Goal: Task Accomplishment & Management: Manage account settings

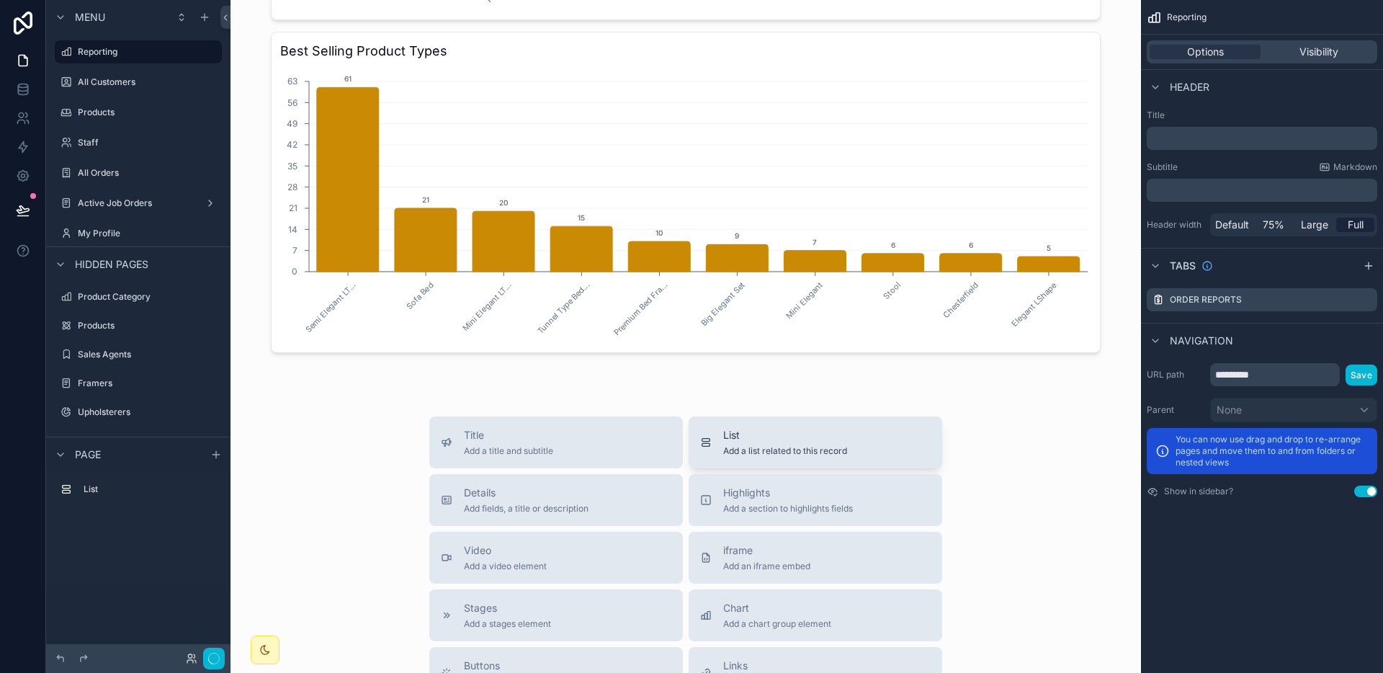
scroll to position [1261, 0]
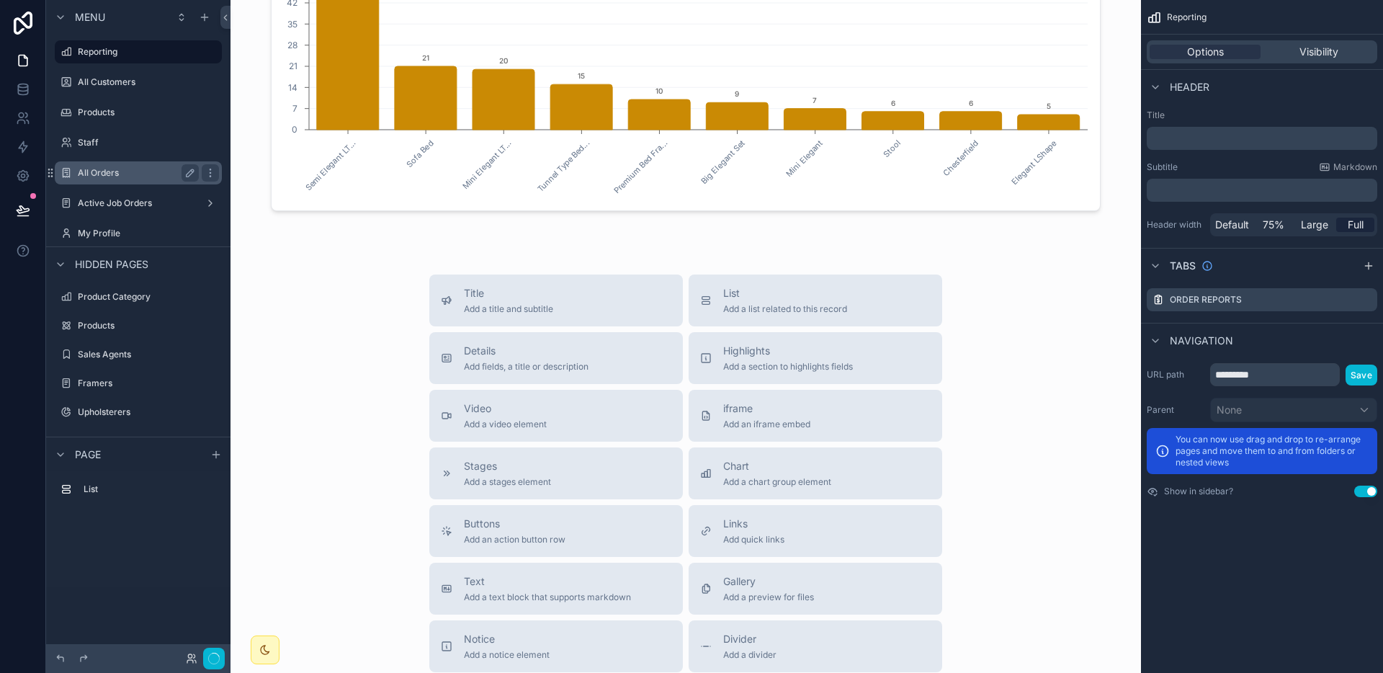
click at [105, 179] on div "All Orders" at bounding box center [138, 172] width 121 height 17
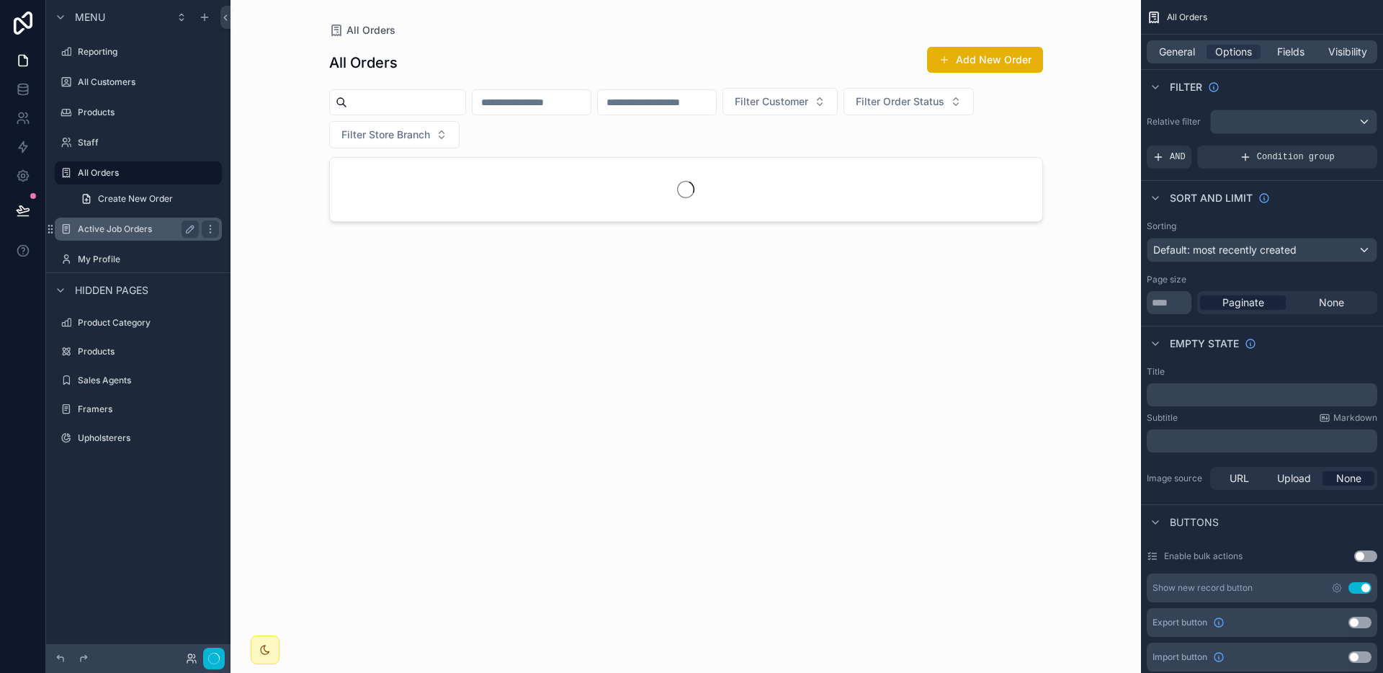
click at [142, 221] on div "Active Job Orders" at bounding box center [138, 228] width 121 height 17
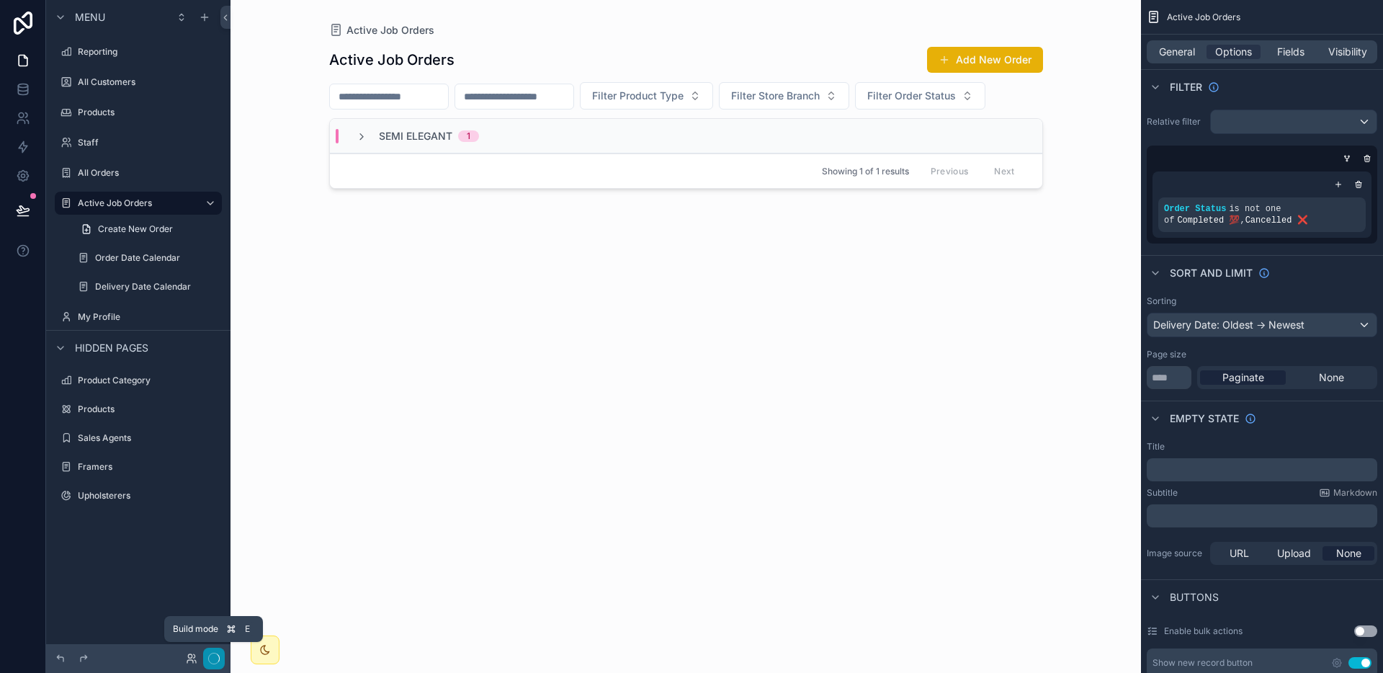
click at [216, 657] on icon "button" at bounding box center [214, 658] width 12 height 12
click at [590, 143] on div "Semi Elegant 1" at bounding box center [686, 136] width 712 height 35
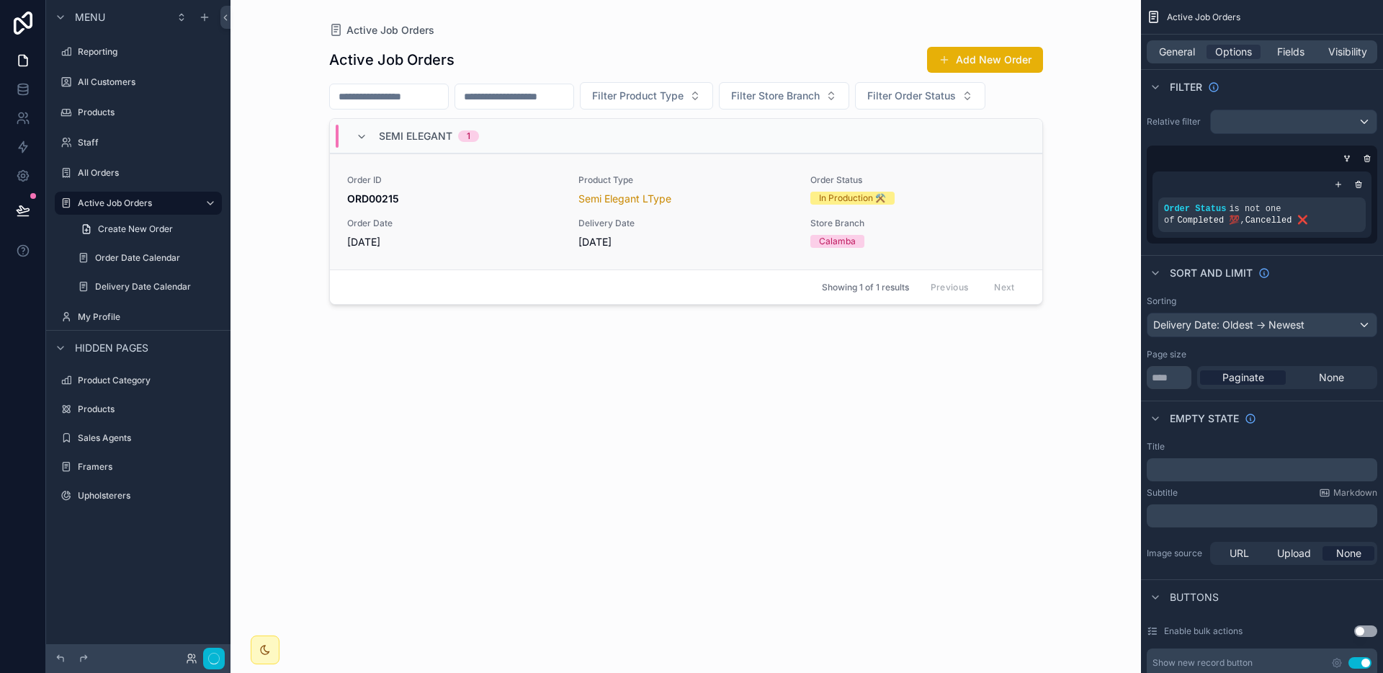
click at [531, 208] on div "Order ID ORD00215 Product Type Semi Elegant LType Order Status In Production ⚒️…" at bounding box center [686, 211] width 678 height 75
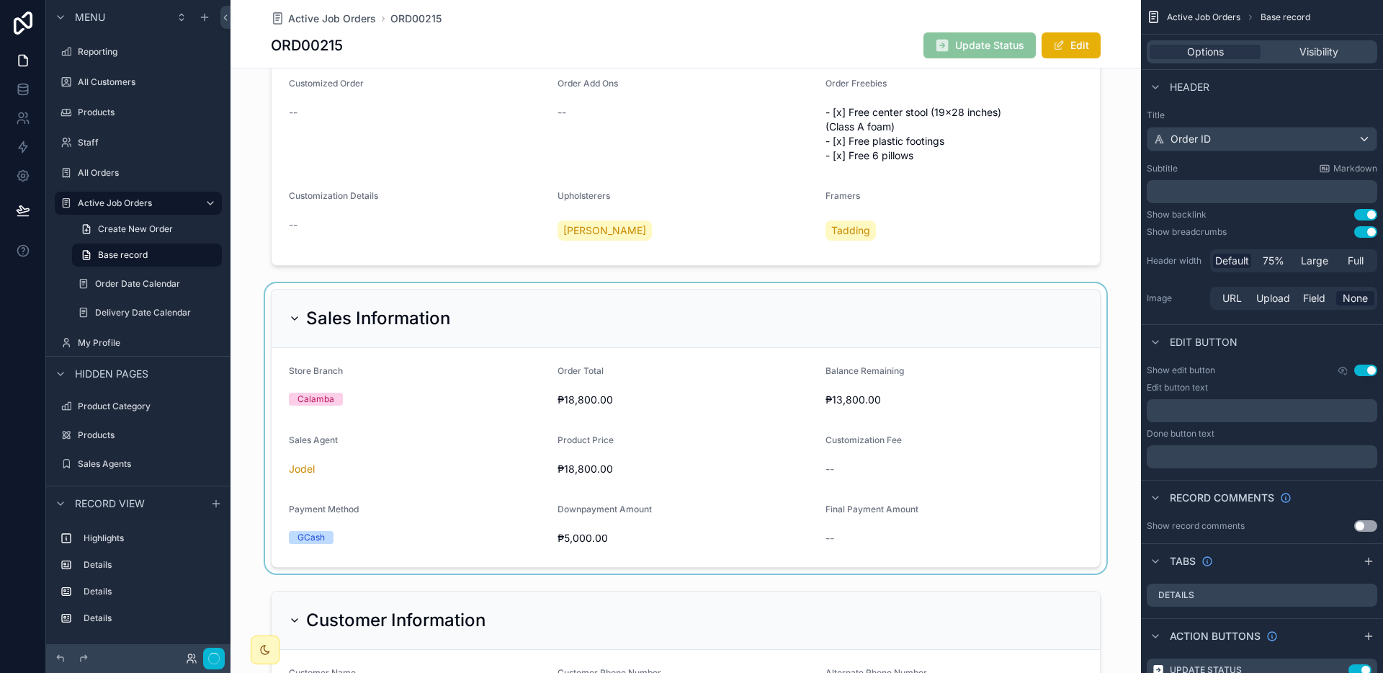
scroll to position [1051, 0]
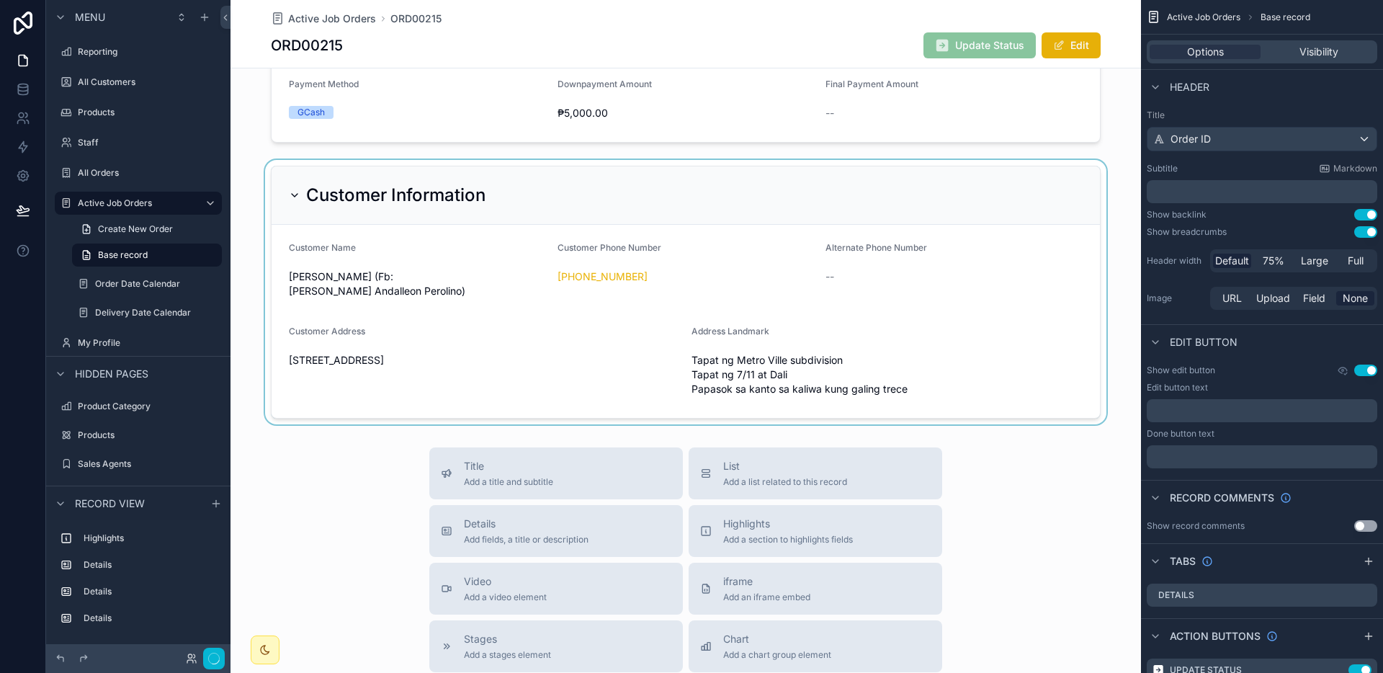
click at [493, 172] on div "scrollable content" at bounding box center [685, 292] width 910 height 264
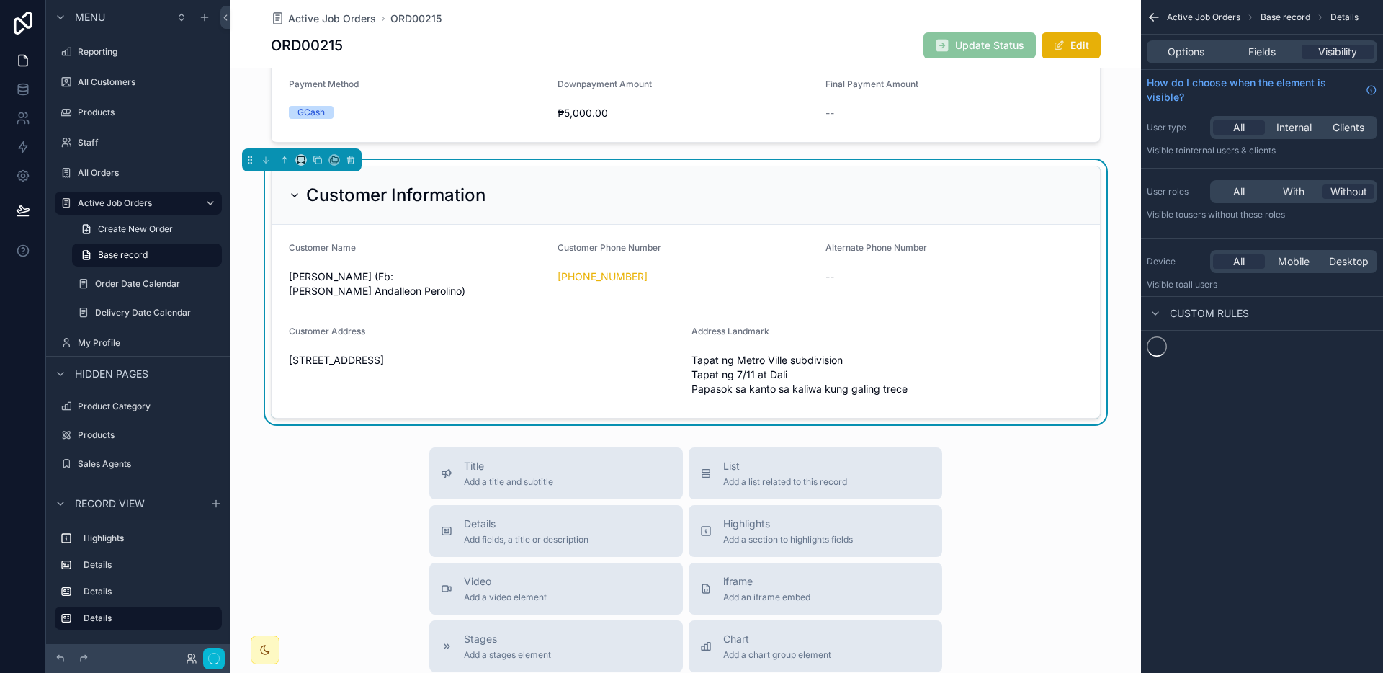
click at [484, 182] on div "Customer Information" at bounding box center [685, 195] width 828 height 58
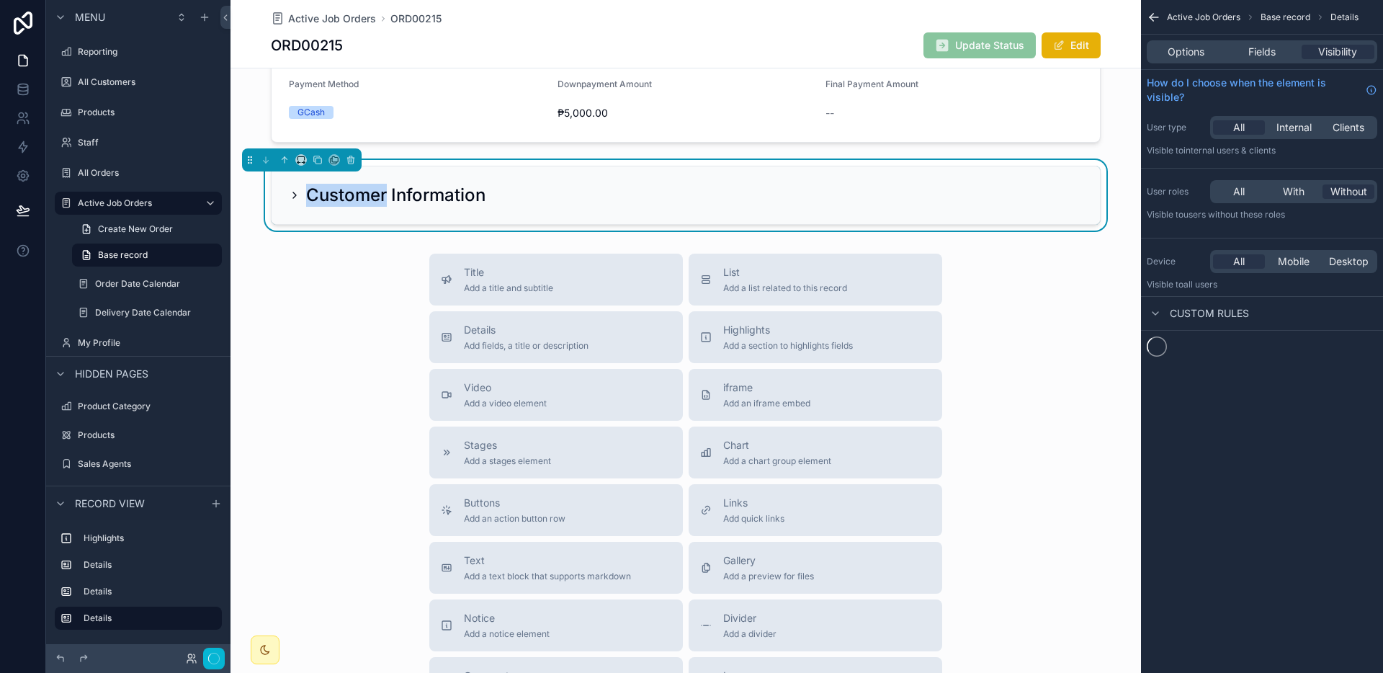
click at [484, 182] on div "Customer Information" at bounding box center [685, 195] width 828 height 58
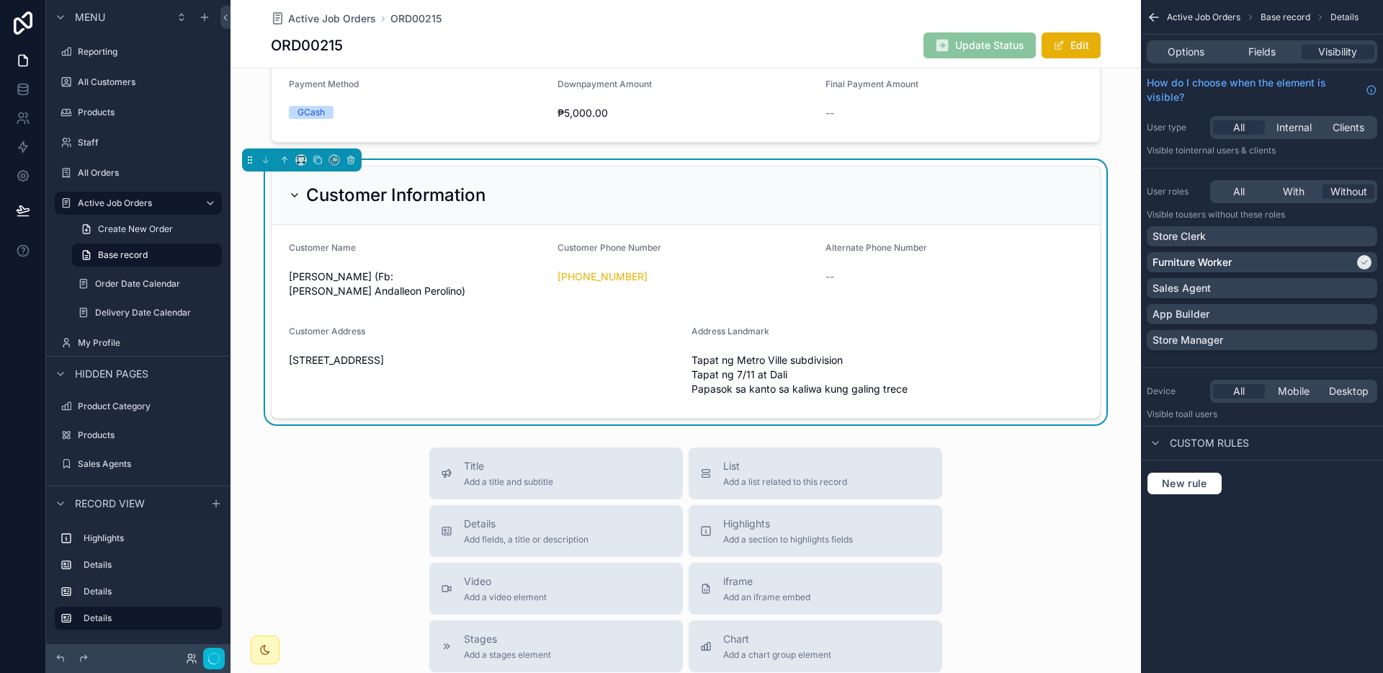
click at [468, 194] on h2 "Customer Information" at bounding box center [395, 195] width 179 height 23
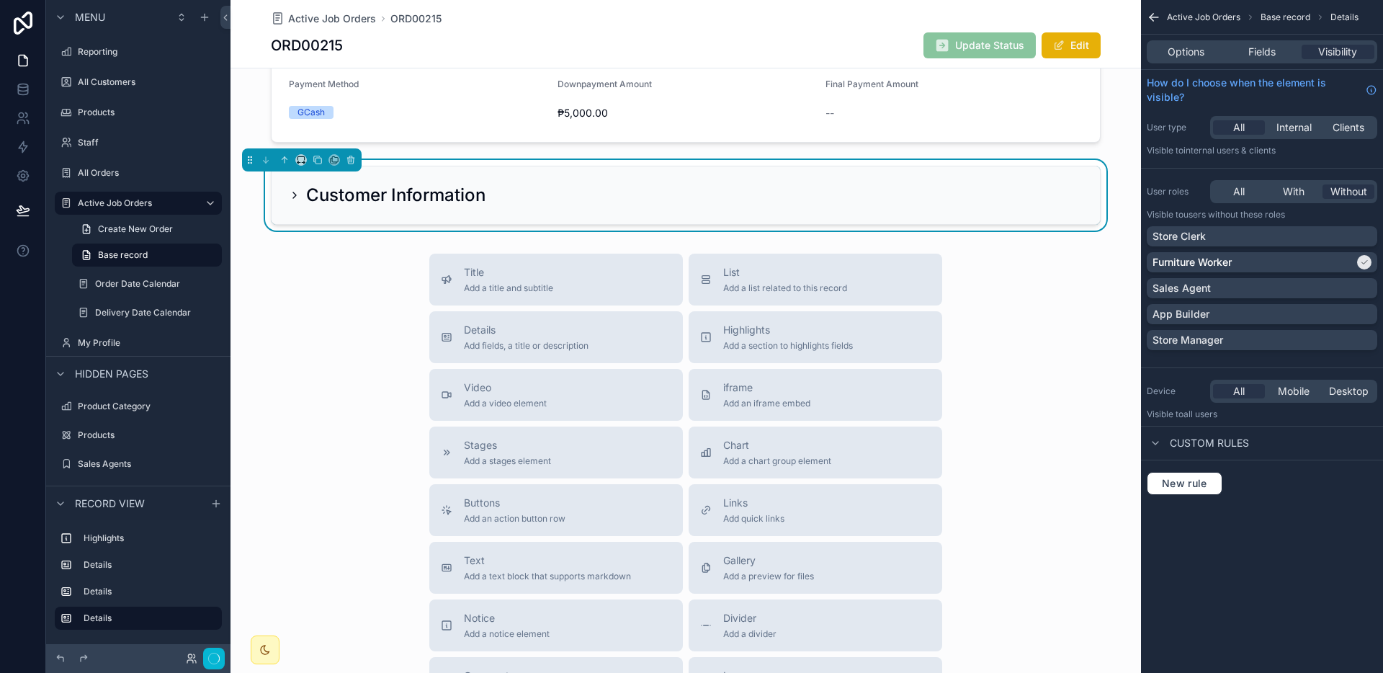
click at [468, 194] on h2 "Customer Information" at bounding box center [395, 195] width 179 height 23
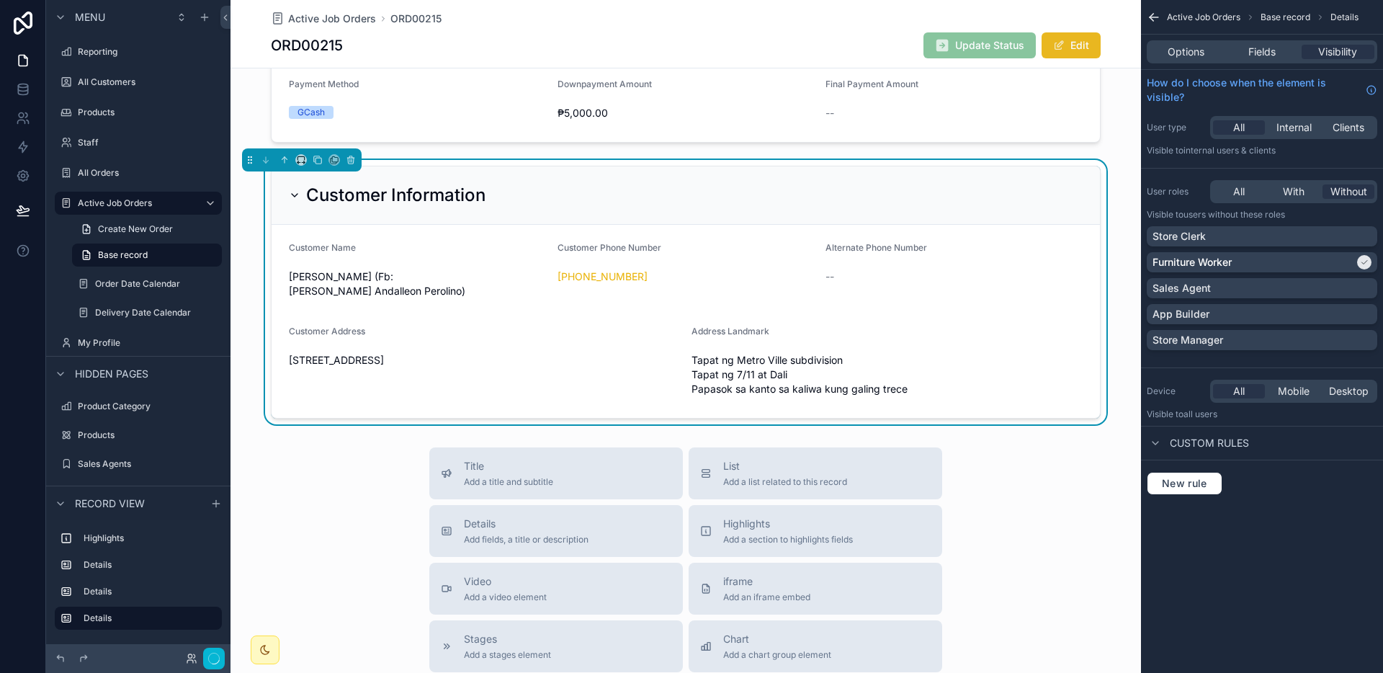
click at [1053, 48] on span "scrollable content" at bounding box center [1059, 46] width 12 height 12
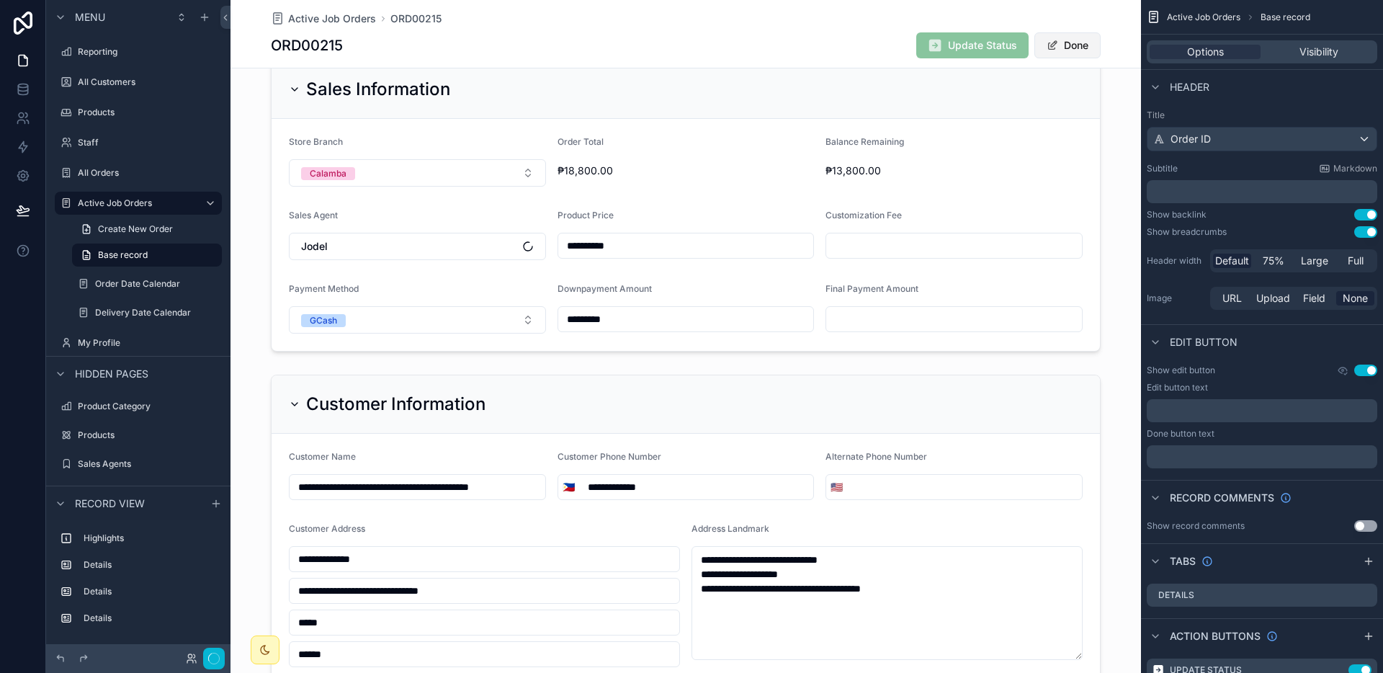
scroll to position [1251, 0]
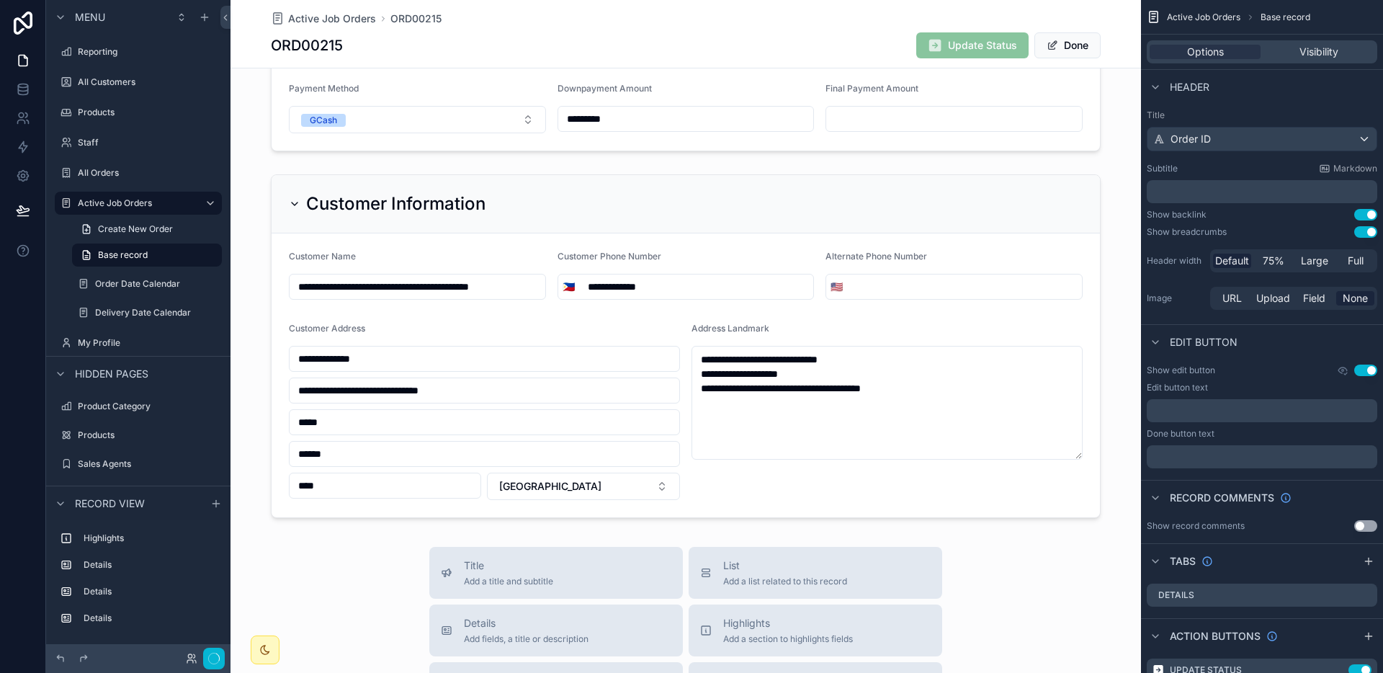
click at [1052, 48] on button "Done" at bounding box center [1067, 45] width 66 height 26
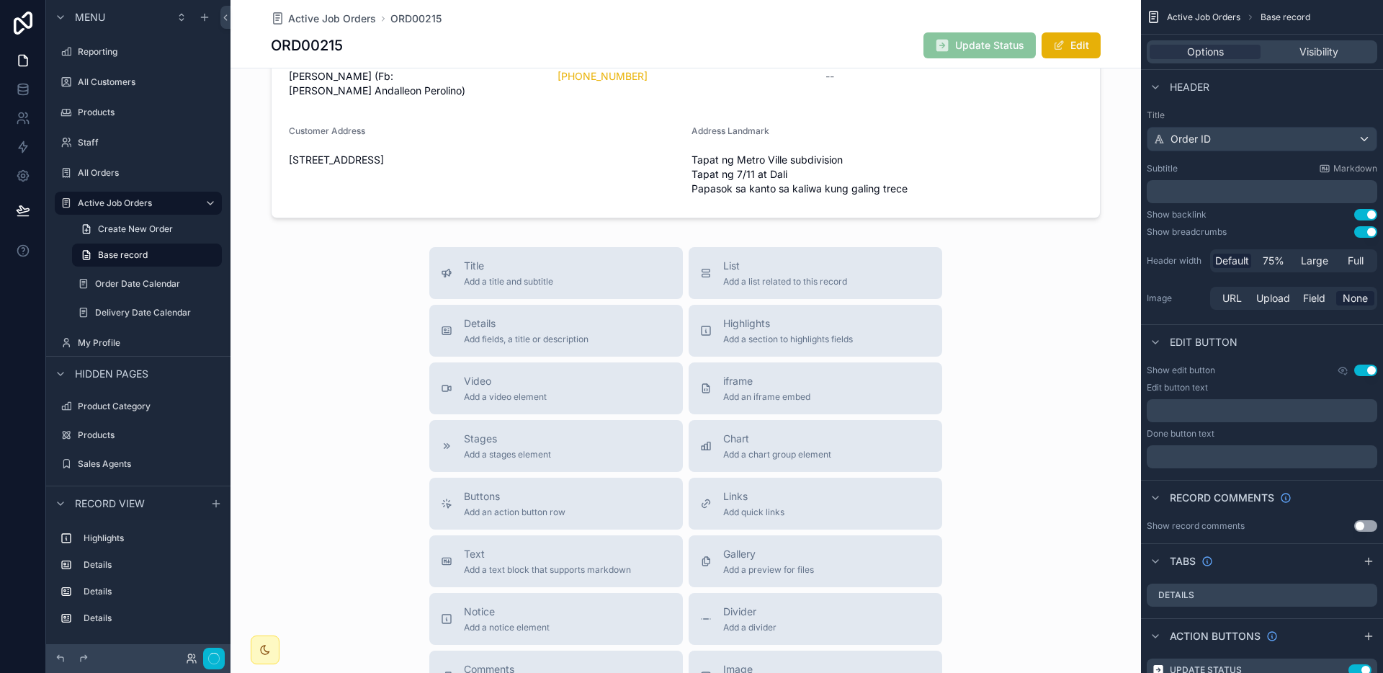
scroll to position [1051, 0]
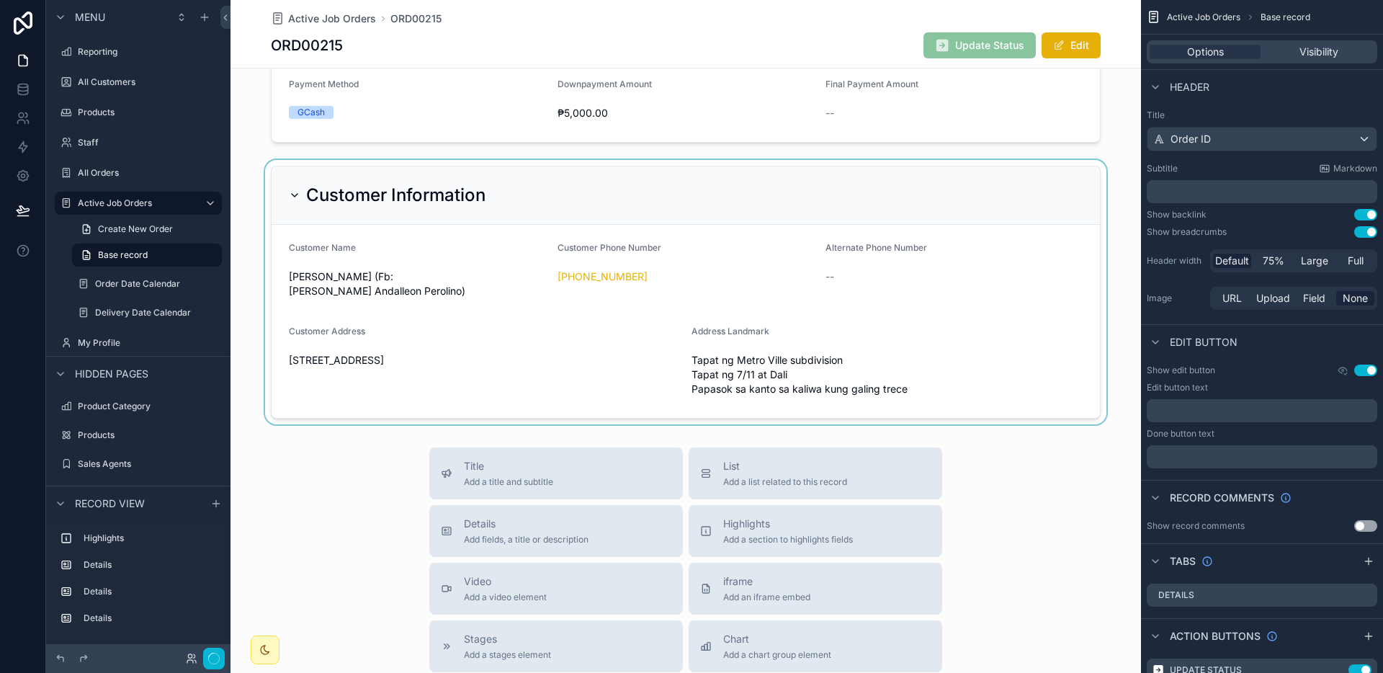
click at [781, 185] on div "scrollable content" at bounding box center [685, 292] width 910 height 264
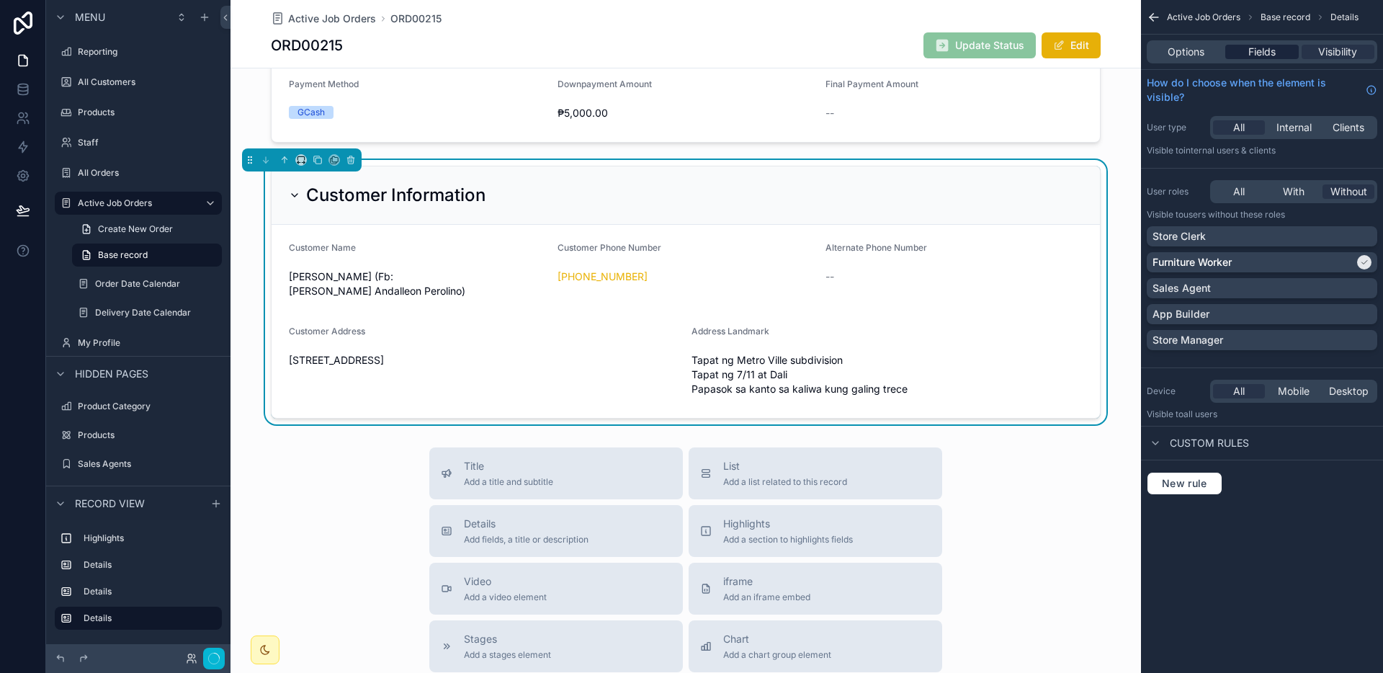
click at [1280, 52] on div "Fields" at bounding box center [1261, 52] width 73 height 14
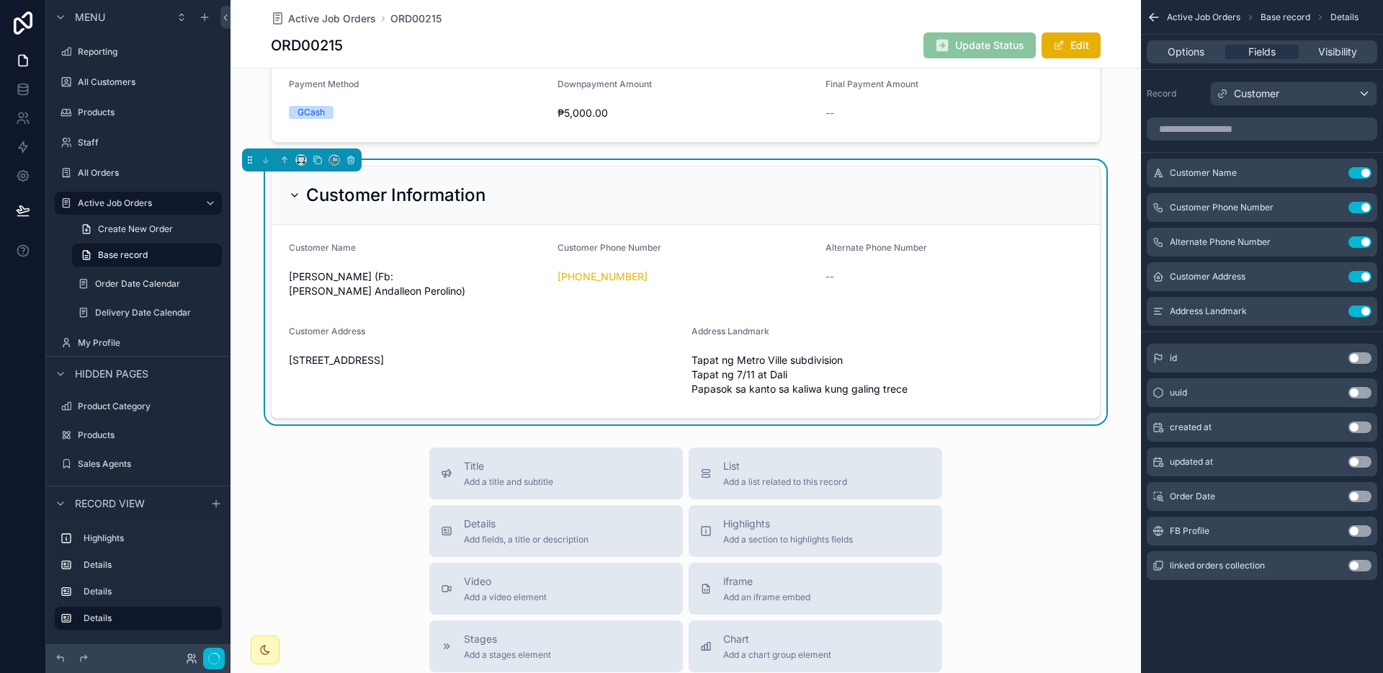
click at [1365, 531] on button "Use setting" at bounding box center [1359, 531] width 23 height 12
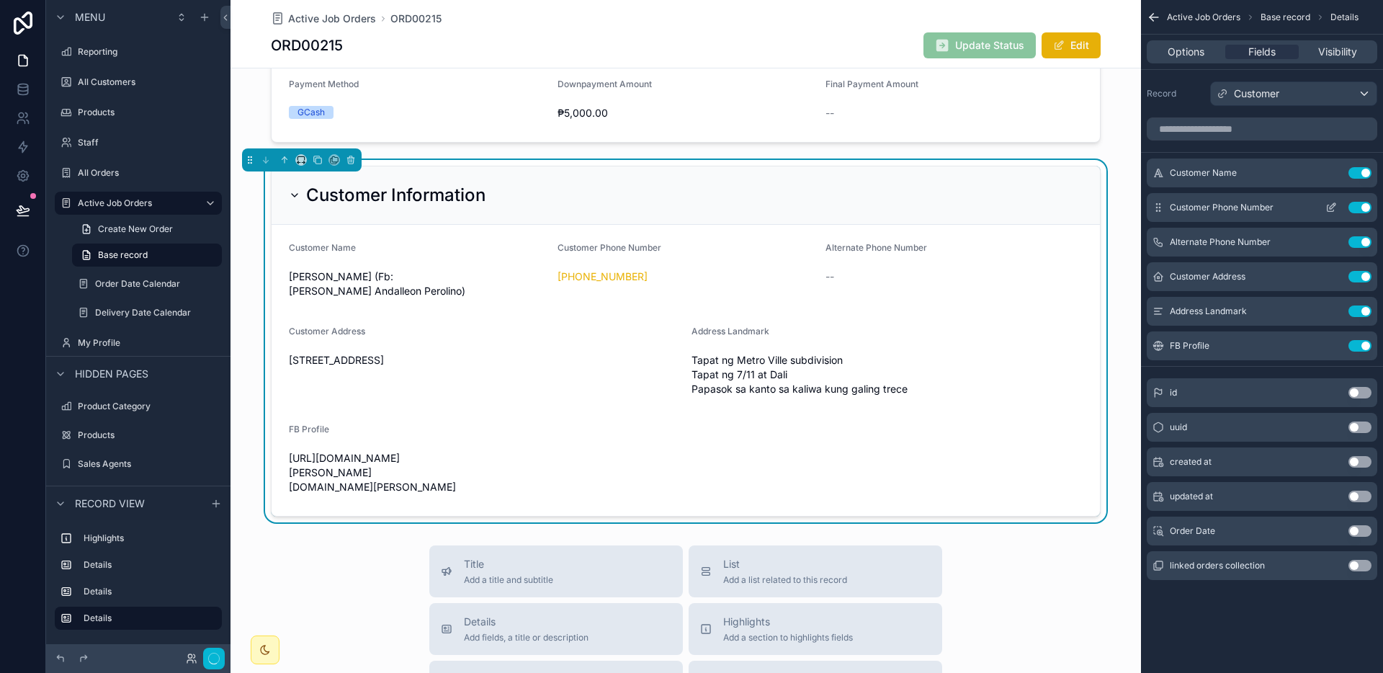
click at [1326, 206] on icon "scrollable content" at bounding box center [1331, 208] width 12 height 12
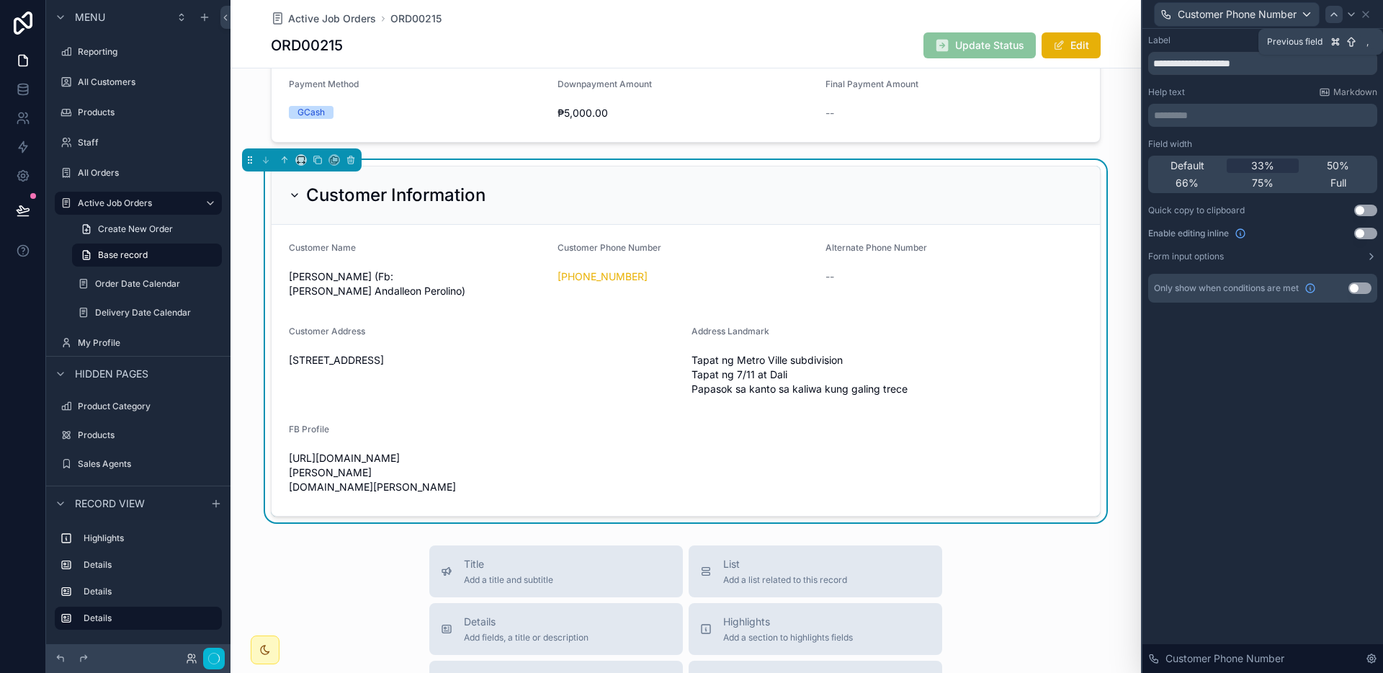
click at [1339, 12] on div at bounding box center [1333, 14] width 17 height 17
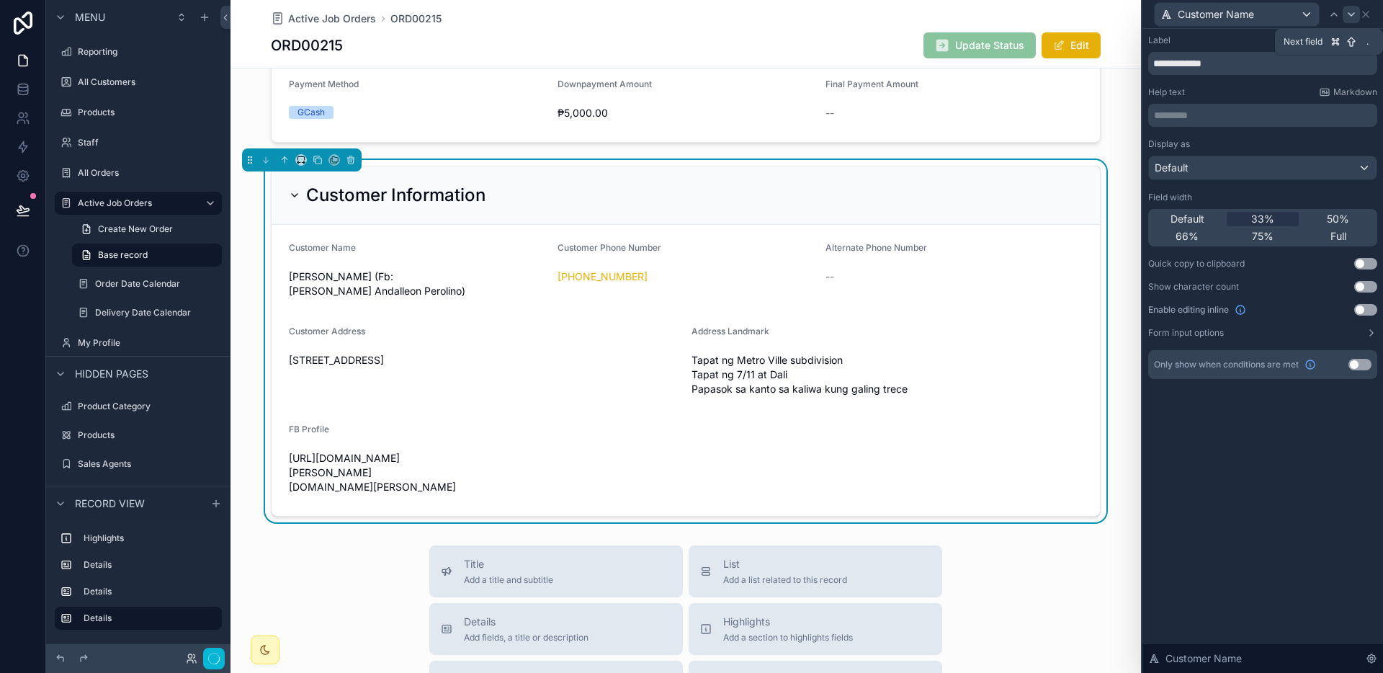
click at [1348, 16] on icon at bounding box center [1351, 15] width 12 height 12
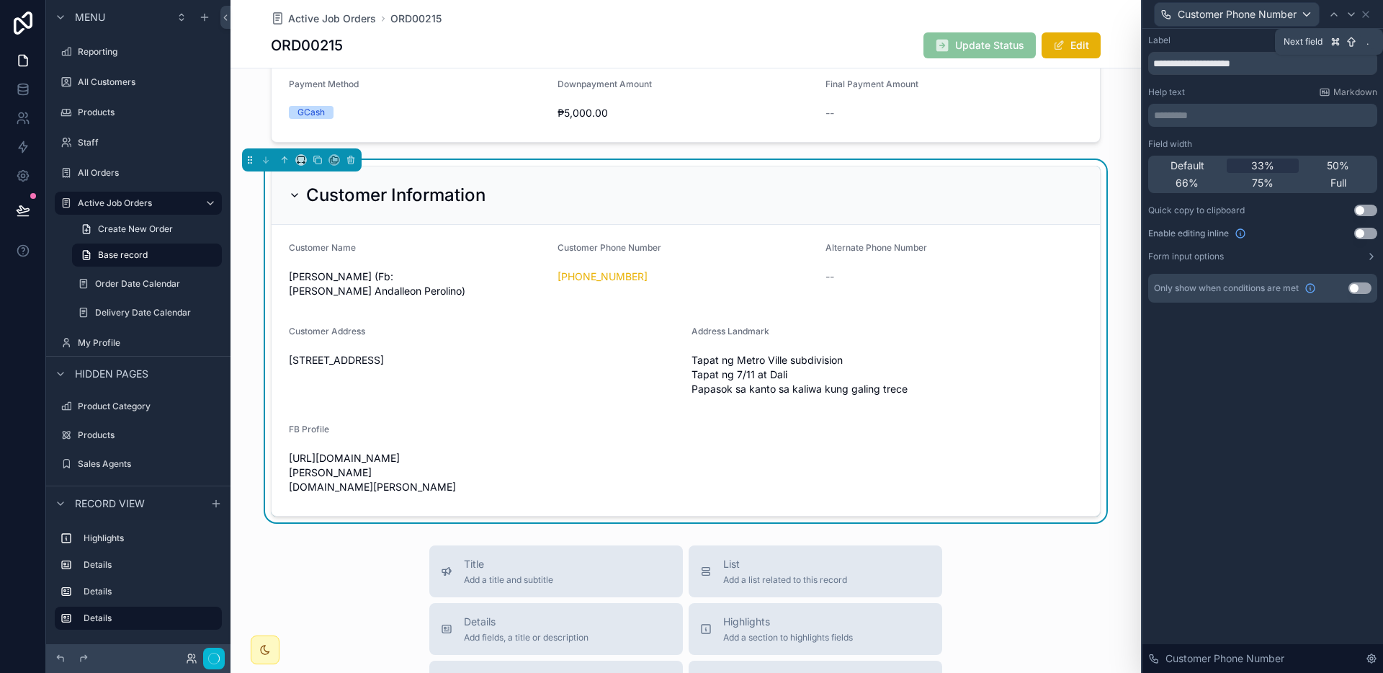
click at [1348, 16] on icon at bounding box center [1351, 15] width 12 height 12
click at [1355, 14] on icon at bounding box center [1351, 15] width 12 height 12
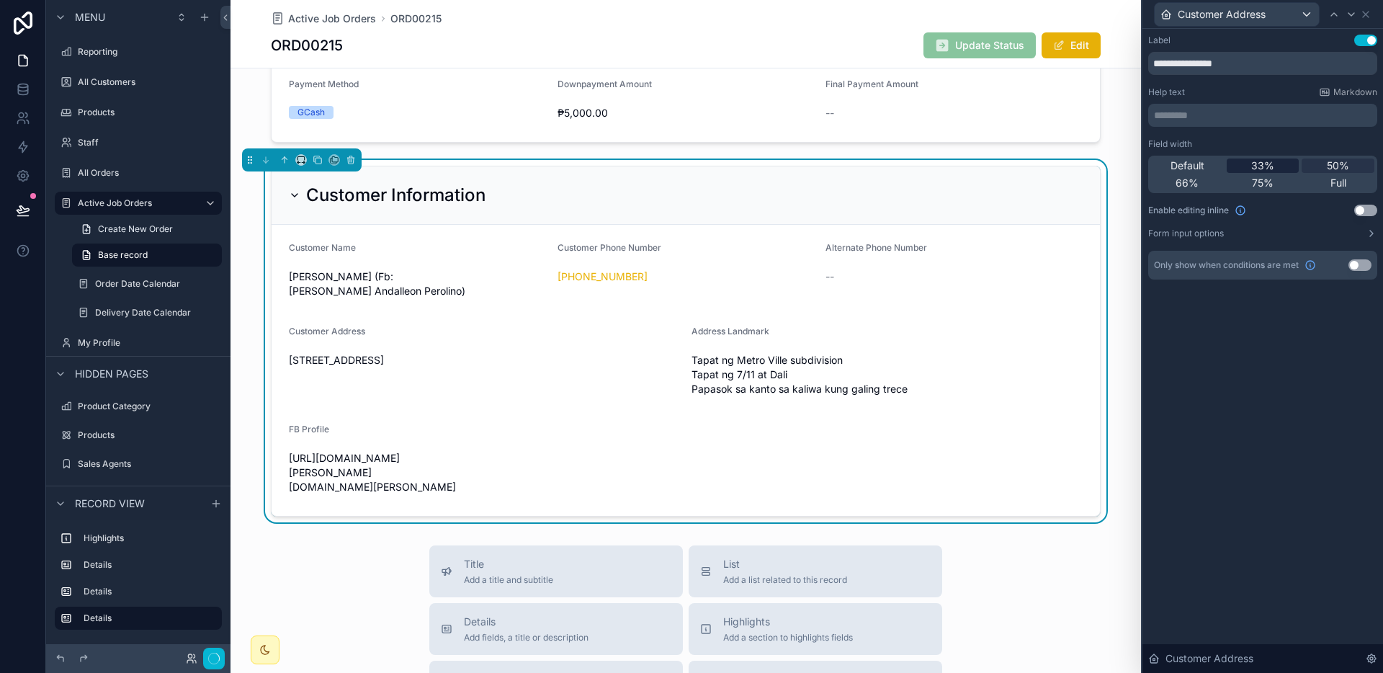
click at [1282, 168] on div "33%" at bounding box center [1262, 165] width 73 height 14
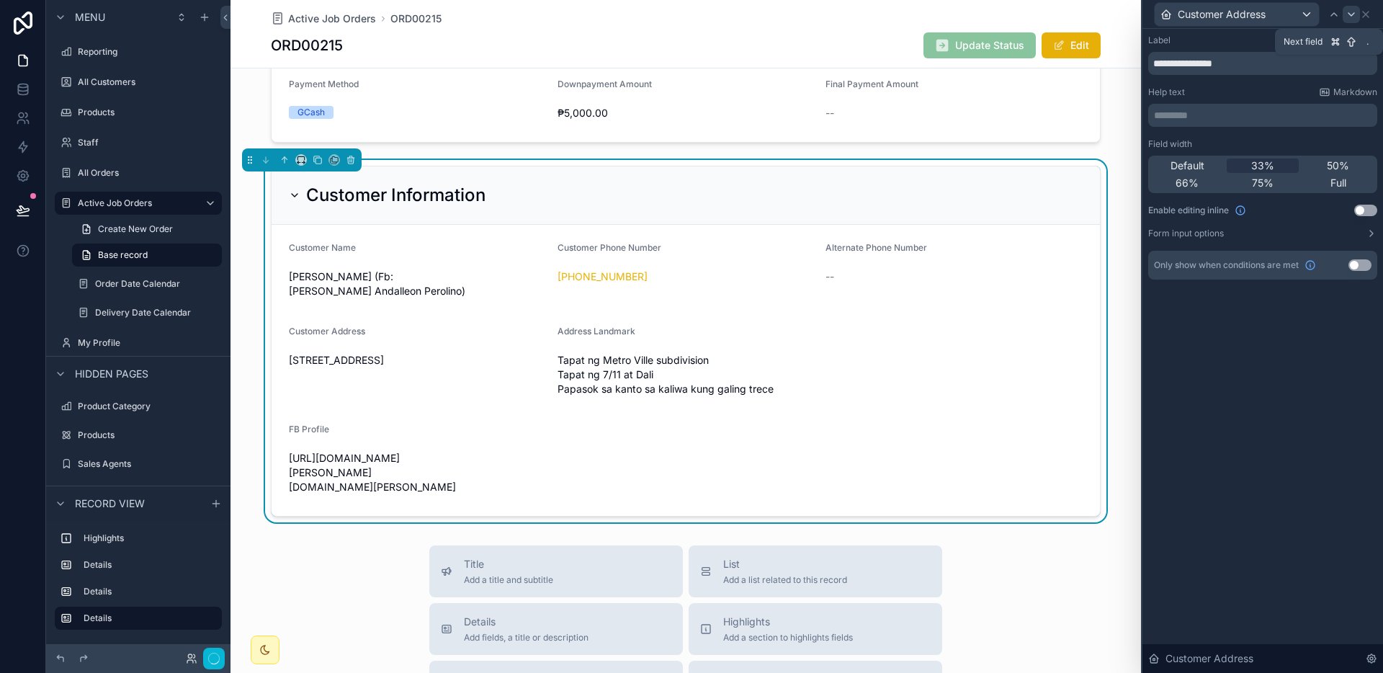
click at [1352, 18] on icon at bounding box center [1351, 15] width 12 height 12
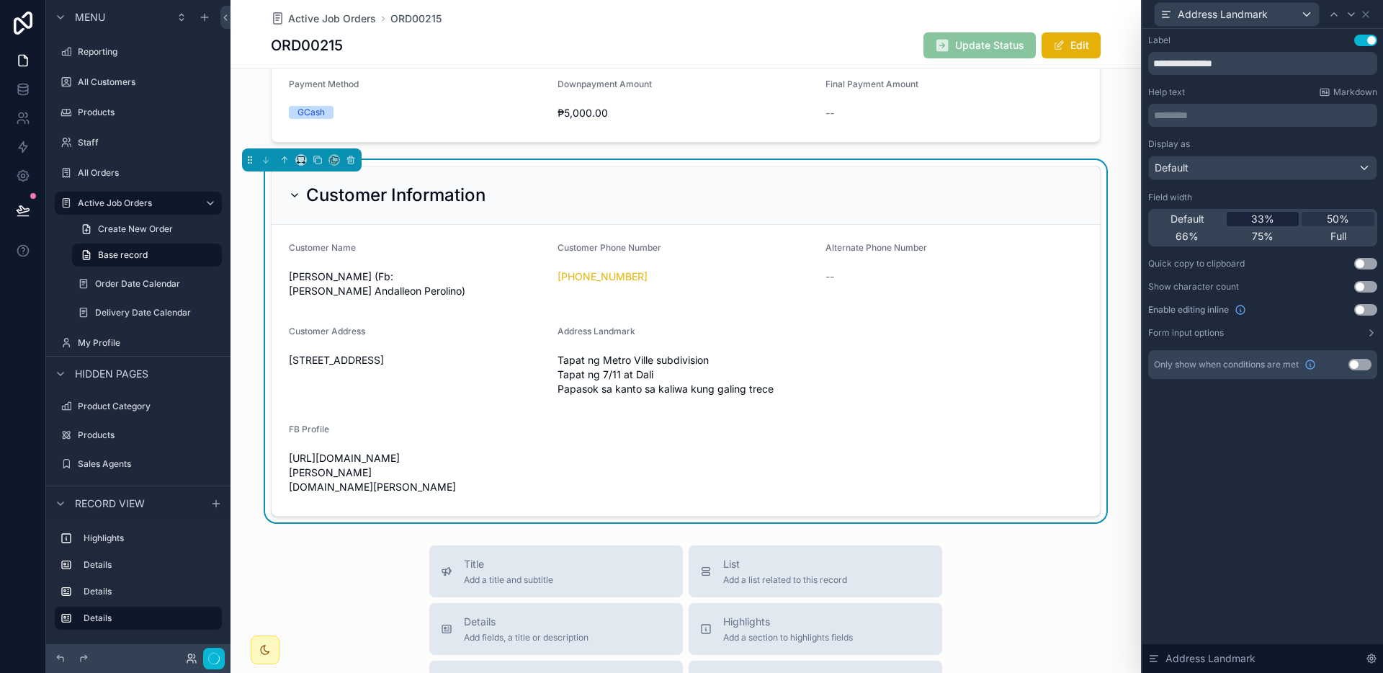
click at [1272, 212] on span "33%" at bounding box center [1262, 219] width 23 height 14
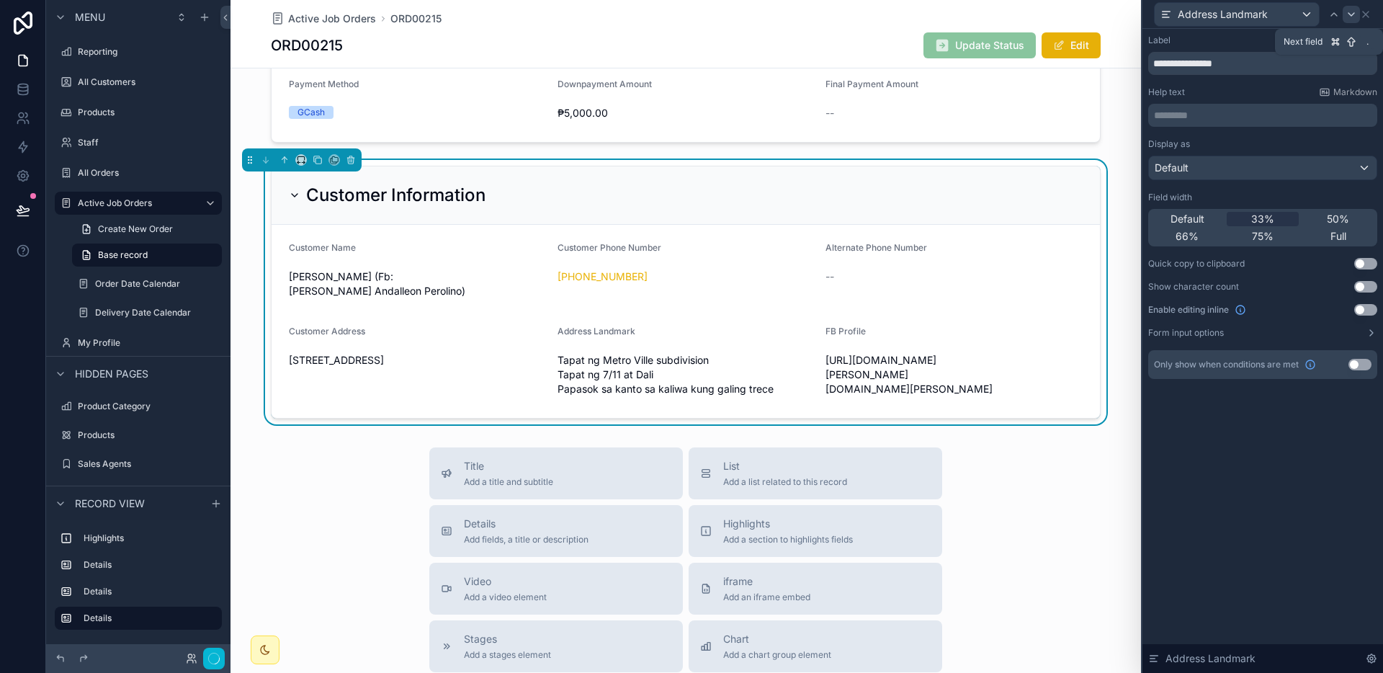
click at [1346, 11] on icon at bounding box center [1351, 15] width 12 height 12
click at [1261, 212] on span "33%" at bounding box center [1262, 219] width 23 height 14
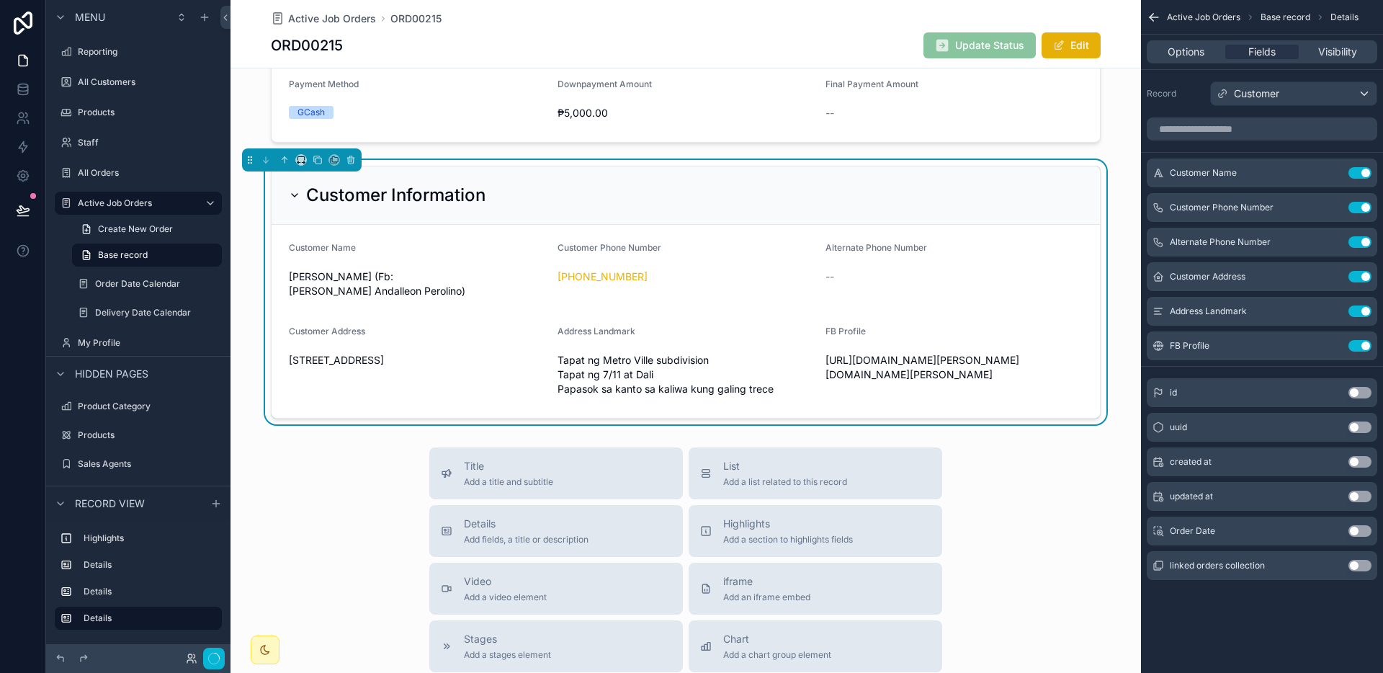
click at [27, 216] on icon at bounding box center [22, 216] width 11 height 0
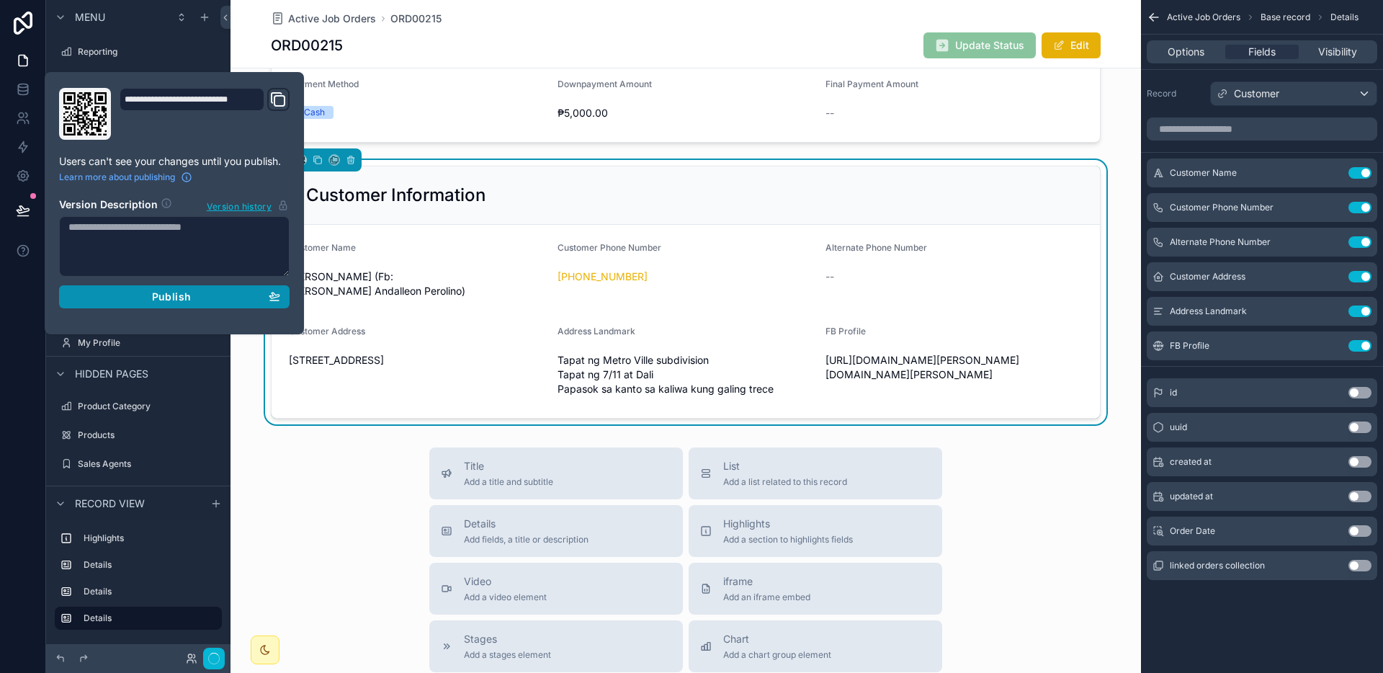
click at [130, 293] on div "Publish" at bounding box center [174, 296] width 212 height 13
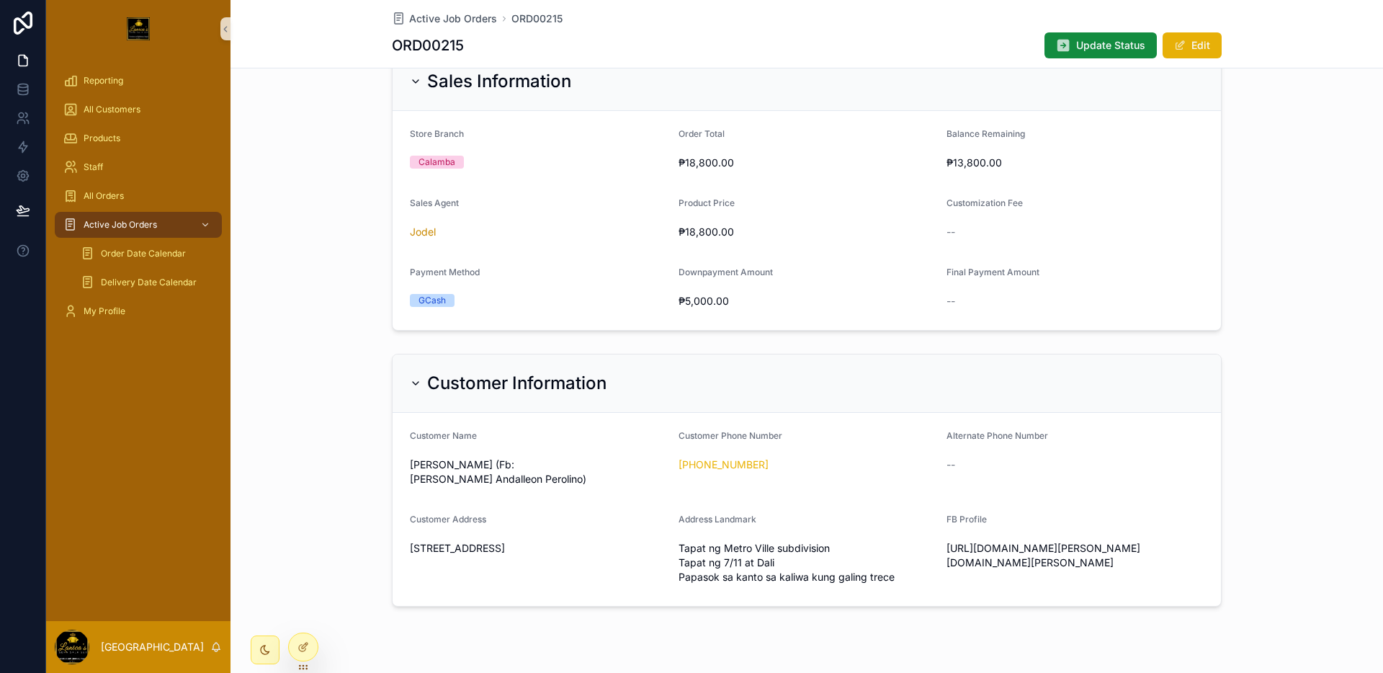
scroll to position [880, 0]
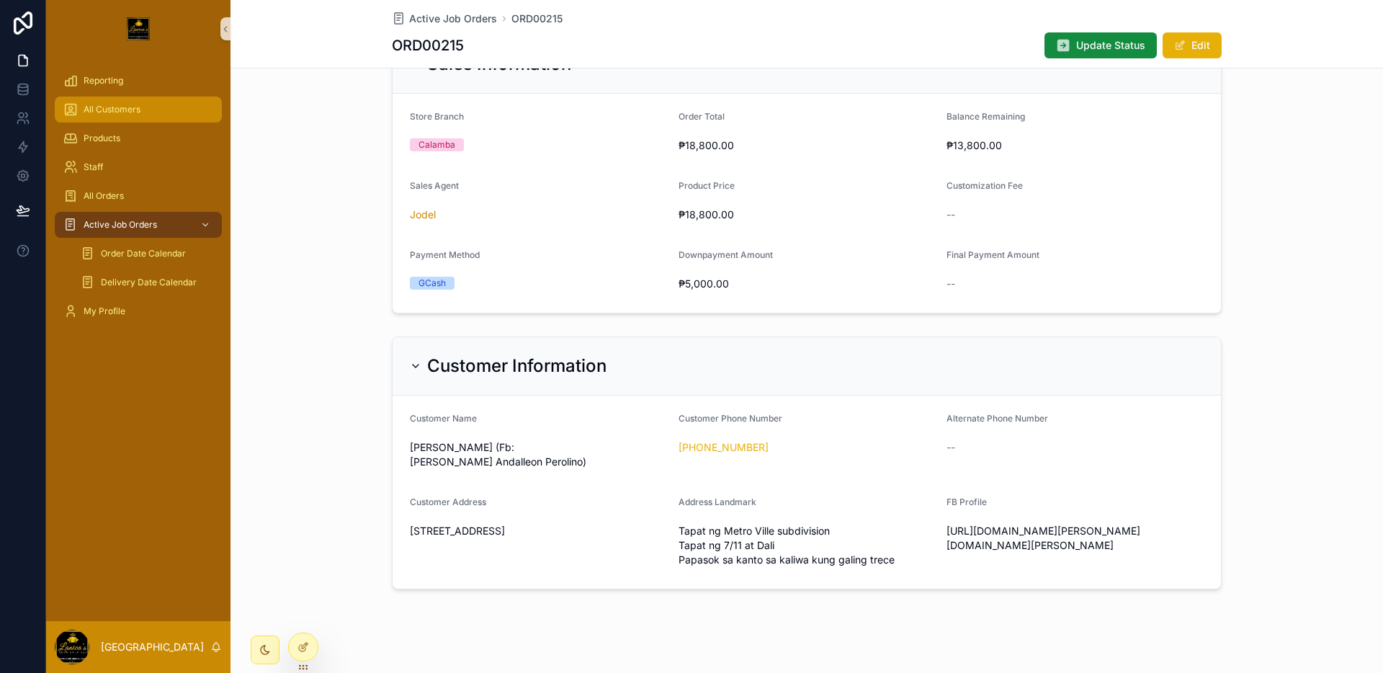
click at [132, 117] on div "All Customers" at bounding box center [138, 109] width 150 height 23
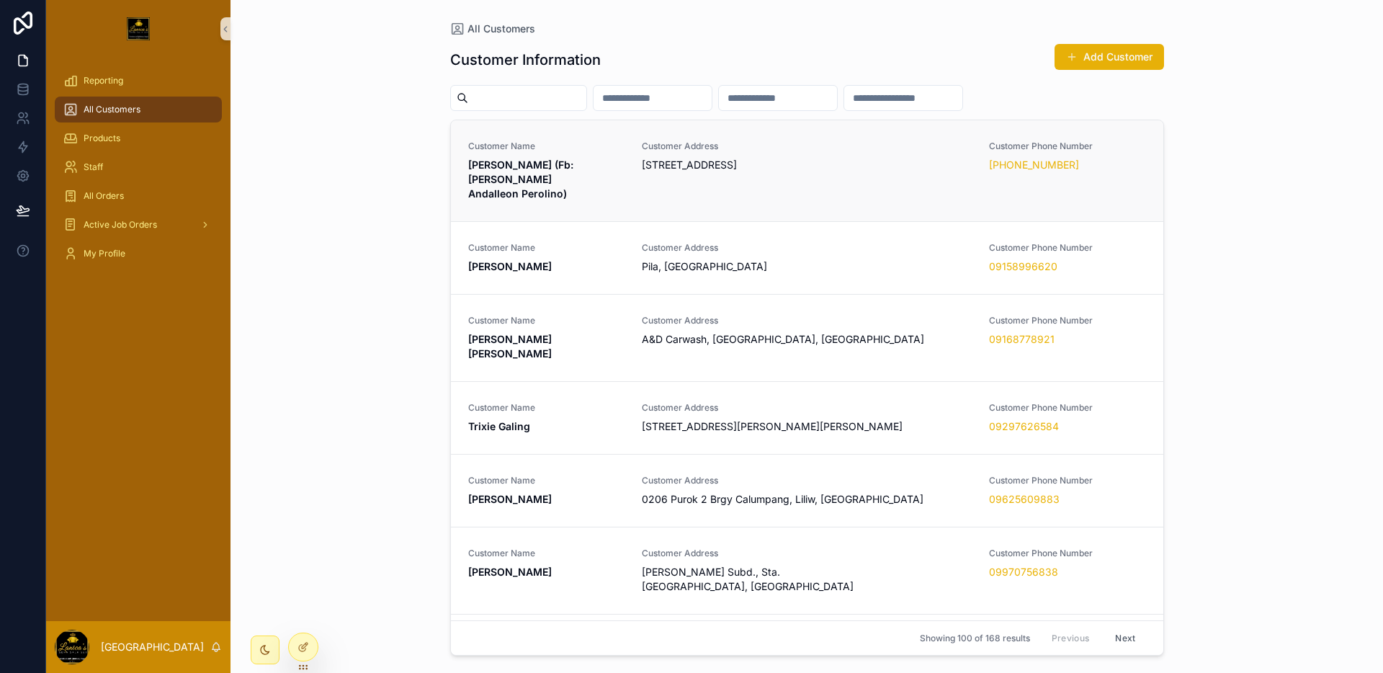
click at [570, 153] on div "Customer Name Pacita Perolino (Fb: Pacita Andalleon Perolino)" at bounding box center [546, 170] width 156 height 60
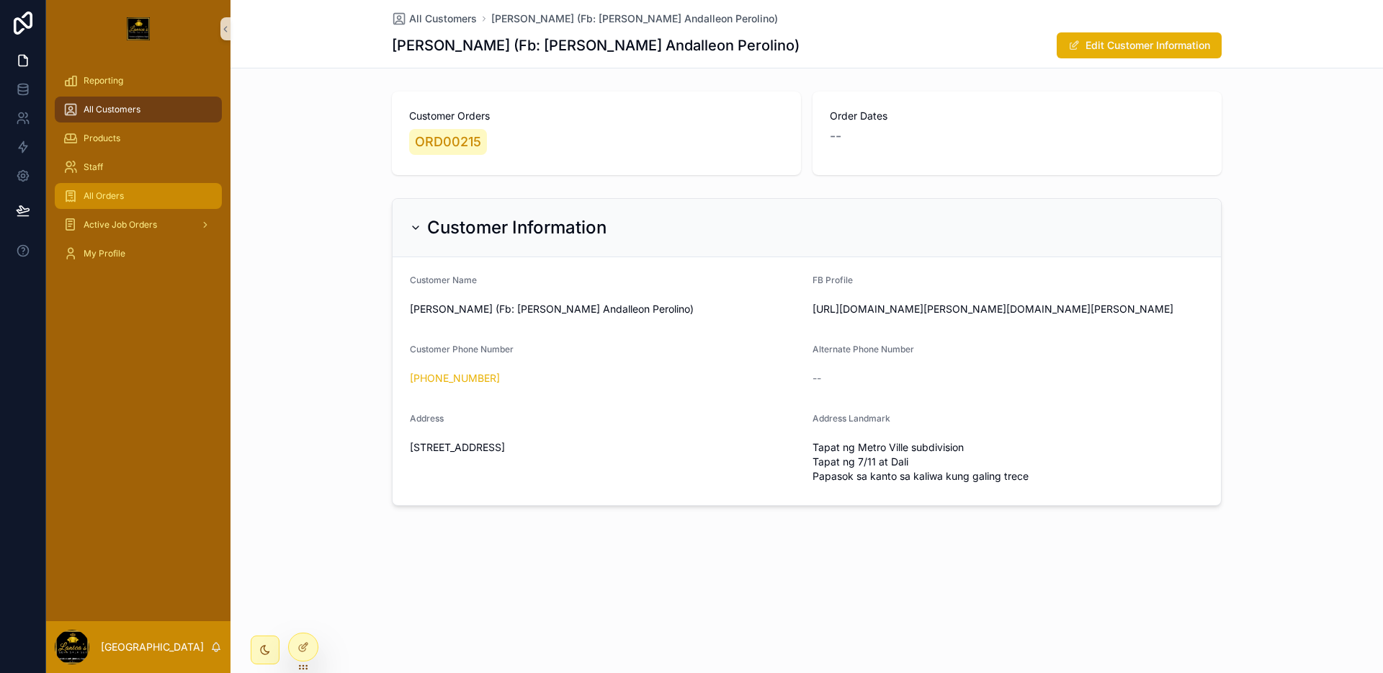
click at [145, 204] on div "All Orders" at bounding box center [138, 195] width 150 height 23
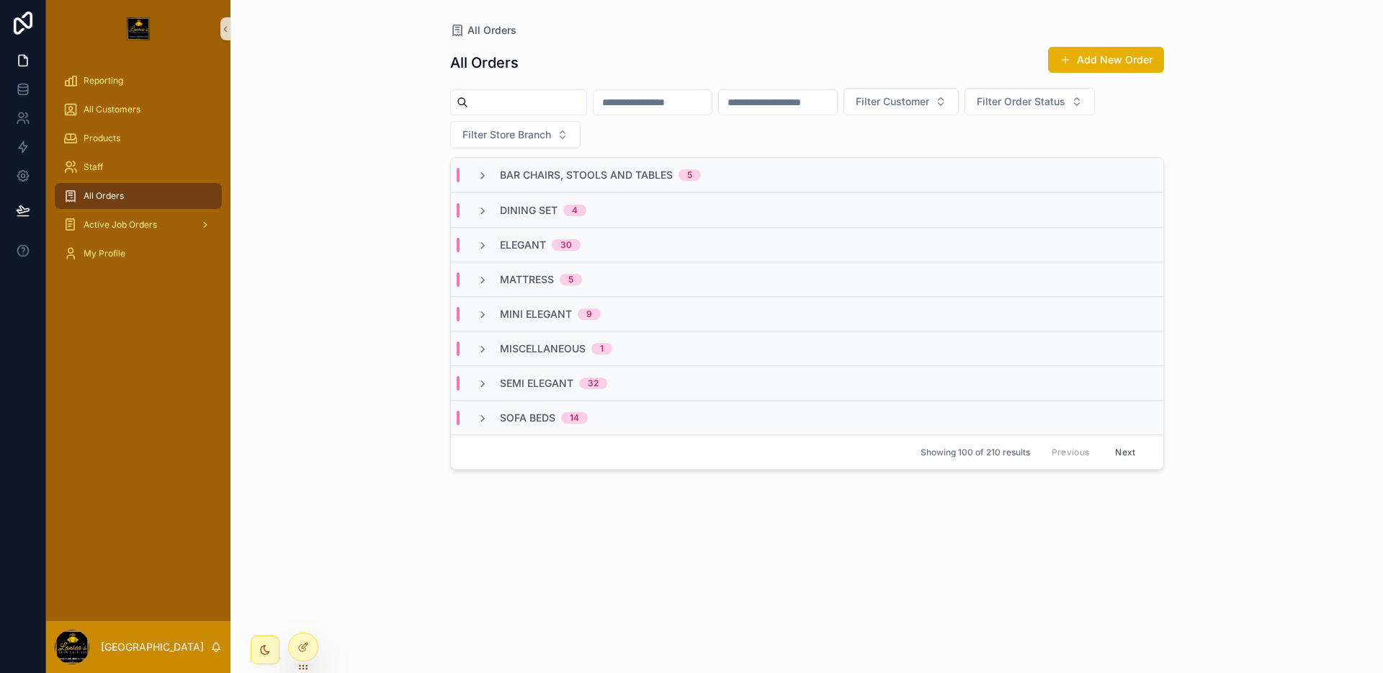
click at [591, 185] on div "Bar Chairs, Stools and Tables 5" at bounding box center [807, 175] width 712 height 35
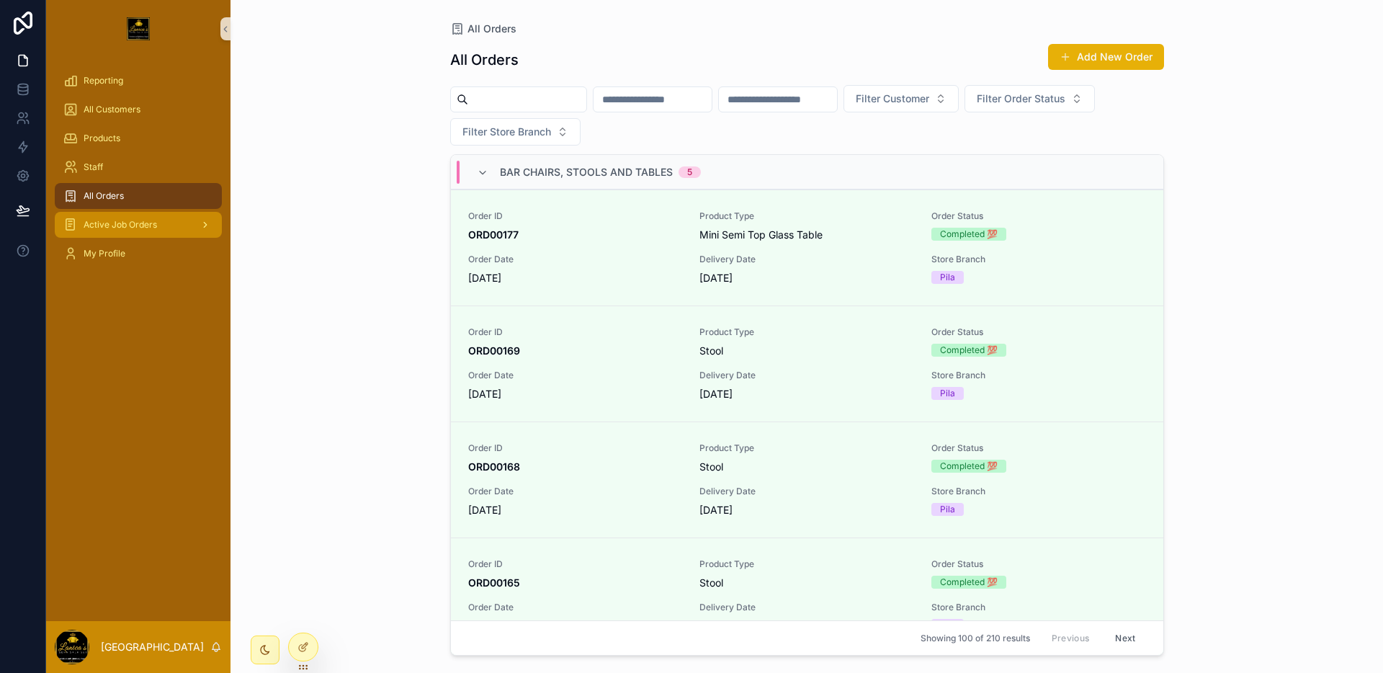
click at [154, 220] on span "Active Job Orders" at bounding box center [120, 225] width 73 height 12
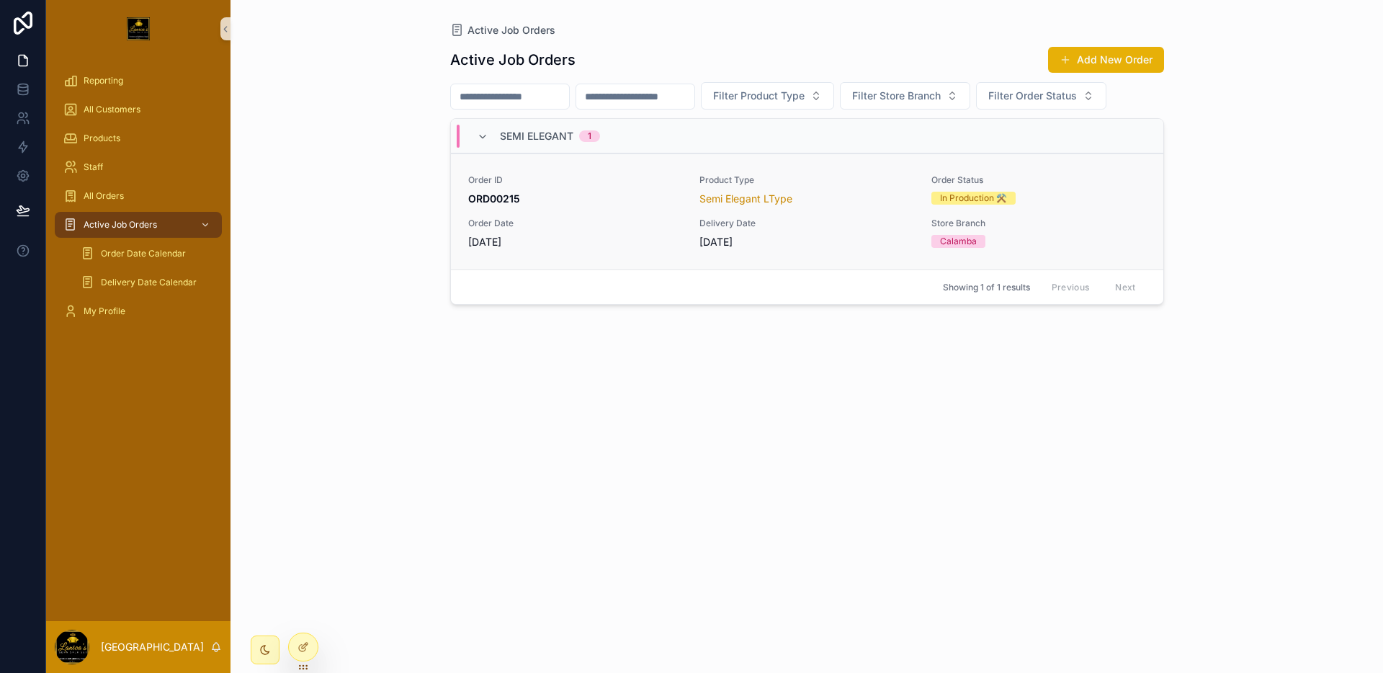
click at [630, 197] on span "ORD00215" at bounding box center [575, 199] width 215 height 14
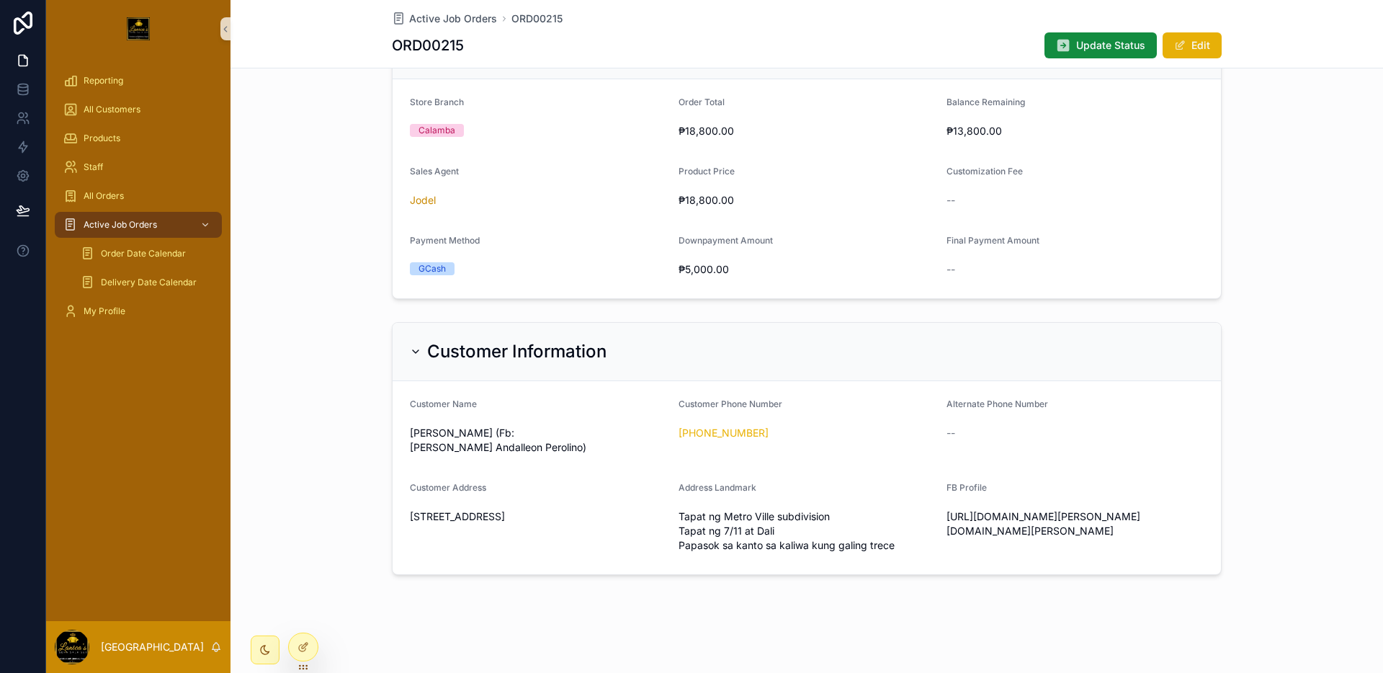
scroll to position [880, 0]
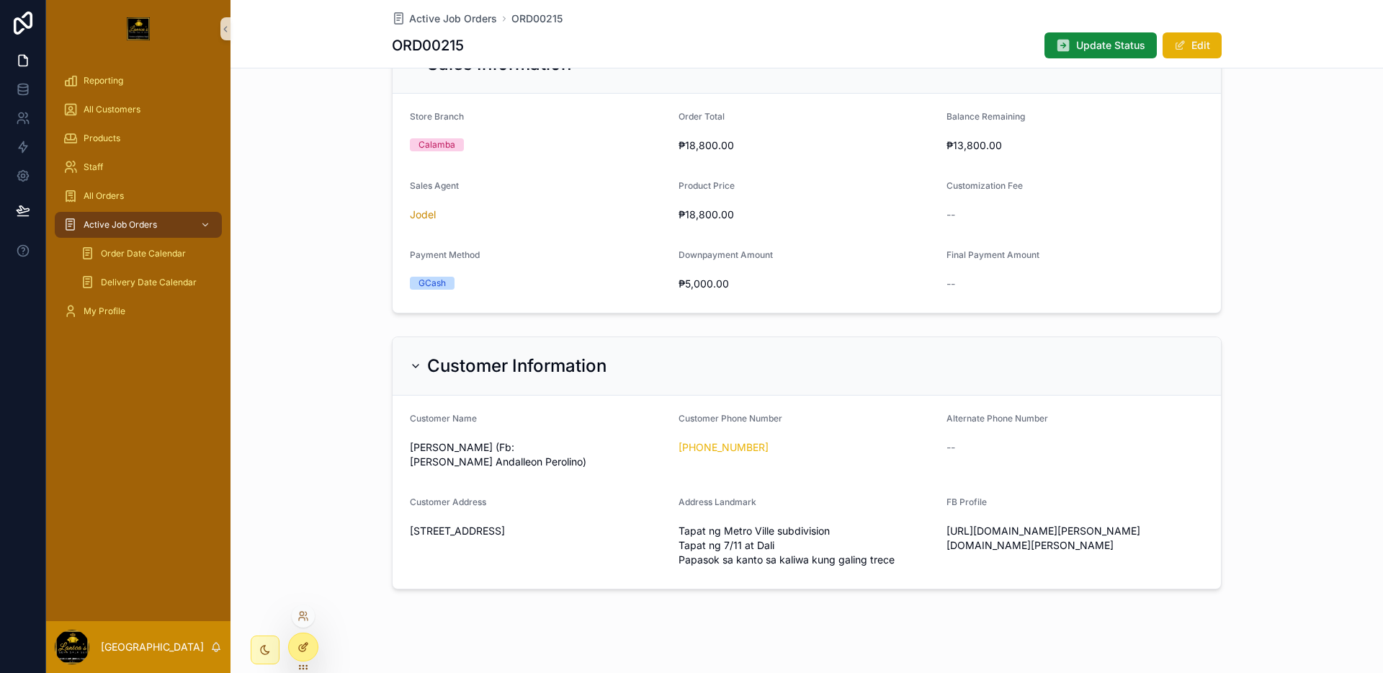
click at [299, 659] on div at bounding box center [303, 646] width 29 height 27
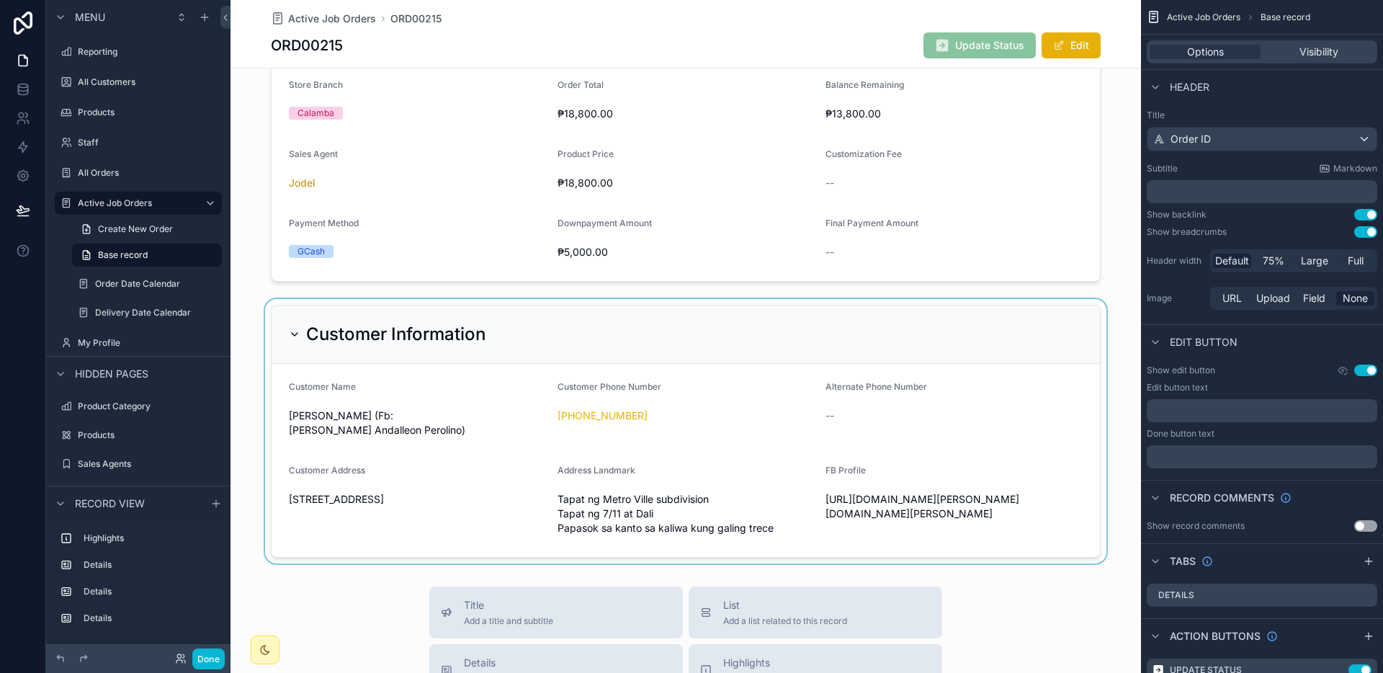
scroll to position [909, 0]
click at [730, 361] on div "scrollable content" at bounding box center [685, 434] width 910 height 264
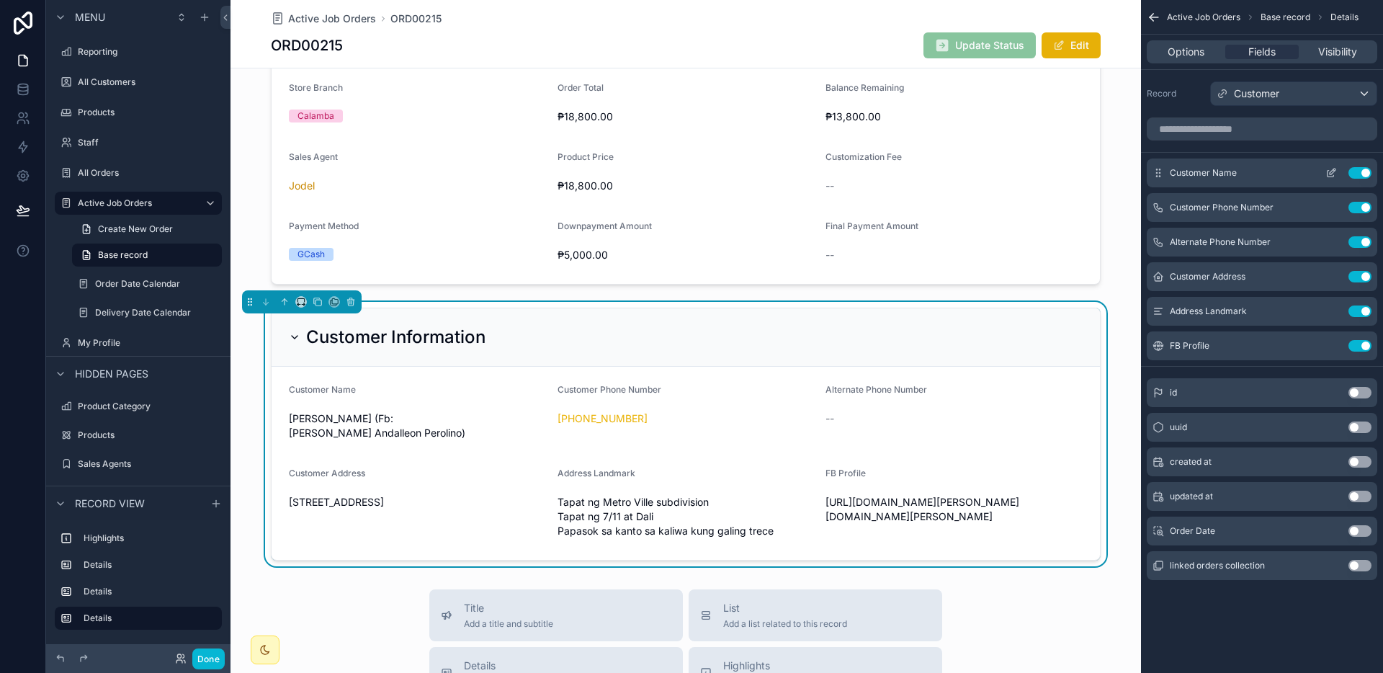
click at [1330, 172] on icon "scrollable content" at bounding box center [1331, 173] width 12 height 12
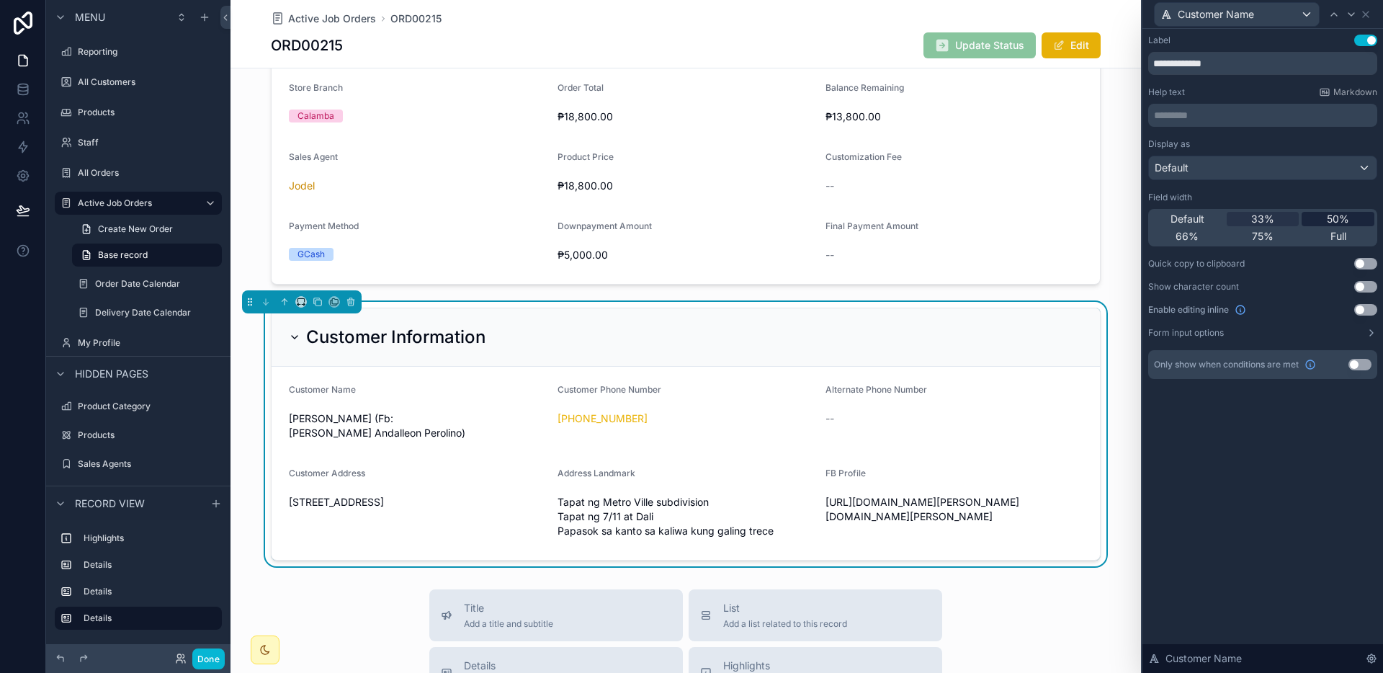
click at [1331, 216] on span "50%" at bounding box center [1337, 219] width 22 height 14
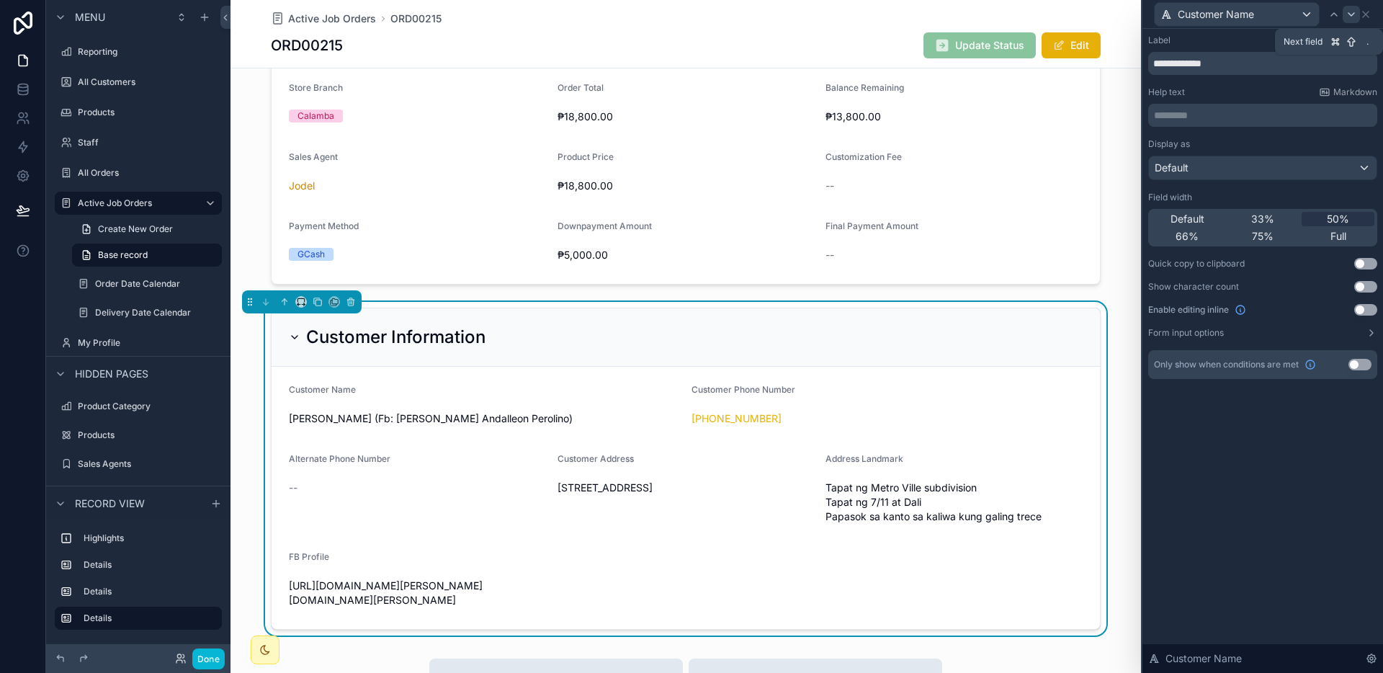
click at [1356, 19] on div at bounding box center [1350, 14] width 17 height 17
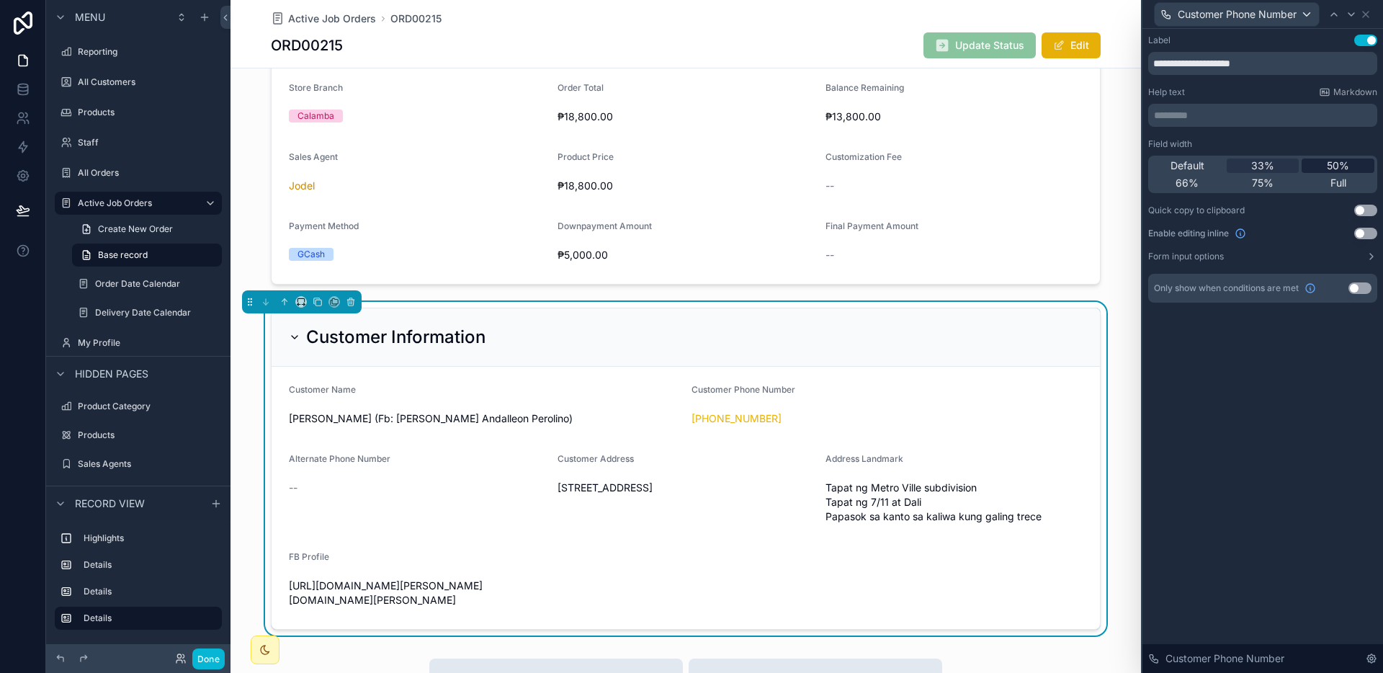
click at [1347, 161] on span "50%" at bounding box center [1337, 165] width 22 height 14
click at [1351, 17] on icon at bounding box center [1351, 15] width 12 height 12
click at [1329, 174] on div "Default 33% 50% 66% 75% Full" at bounding box center [1262, 174] width 229 height 37
click at [1330, 171] on span "50%" at bounding box center [1337, 165] width 22 height 14
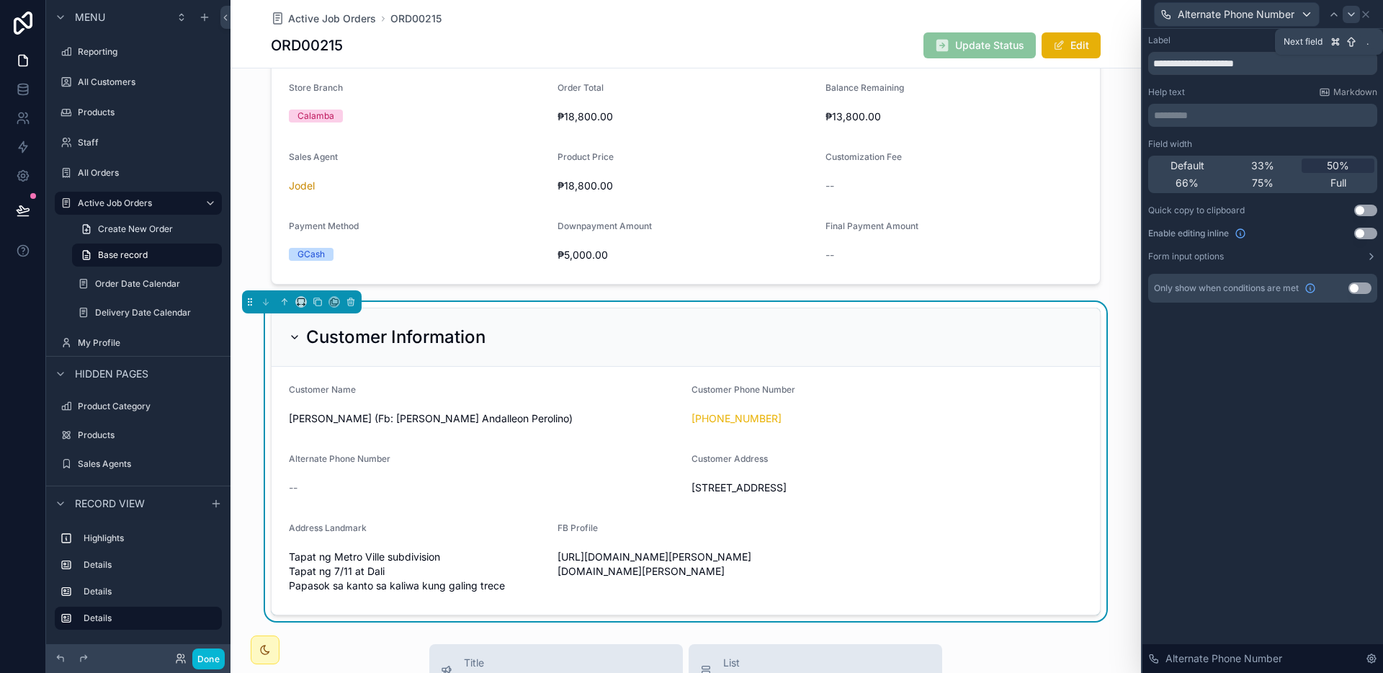
click at [1354, 17] on icon at bounding box center [1351, 15] width 12 height 12
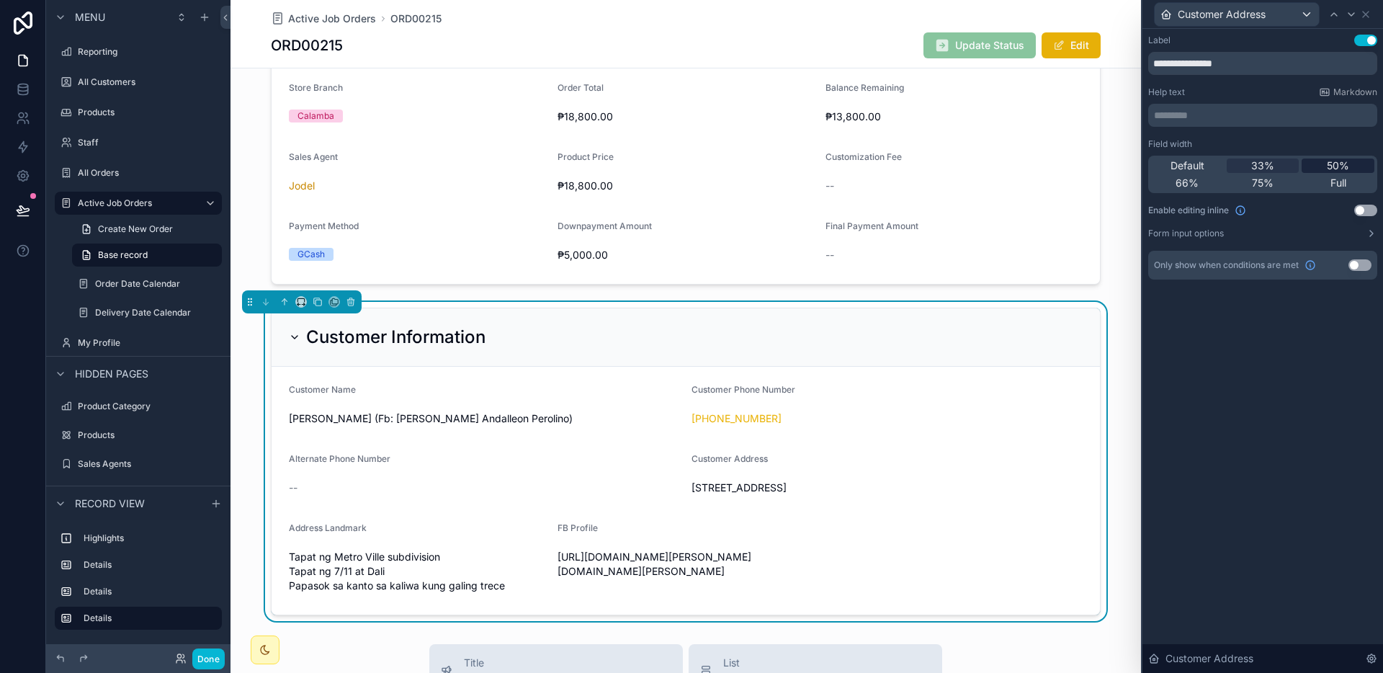
click at [1343, 166] on span "50%" at bounding box center [1337, 165] width 22 height 14
click at [1354, 17] on icon at bounding box center [1351, 15] width 12 height 12
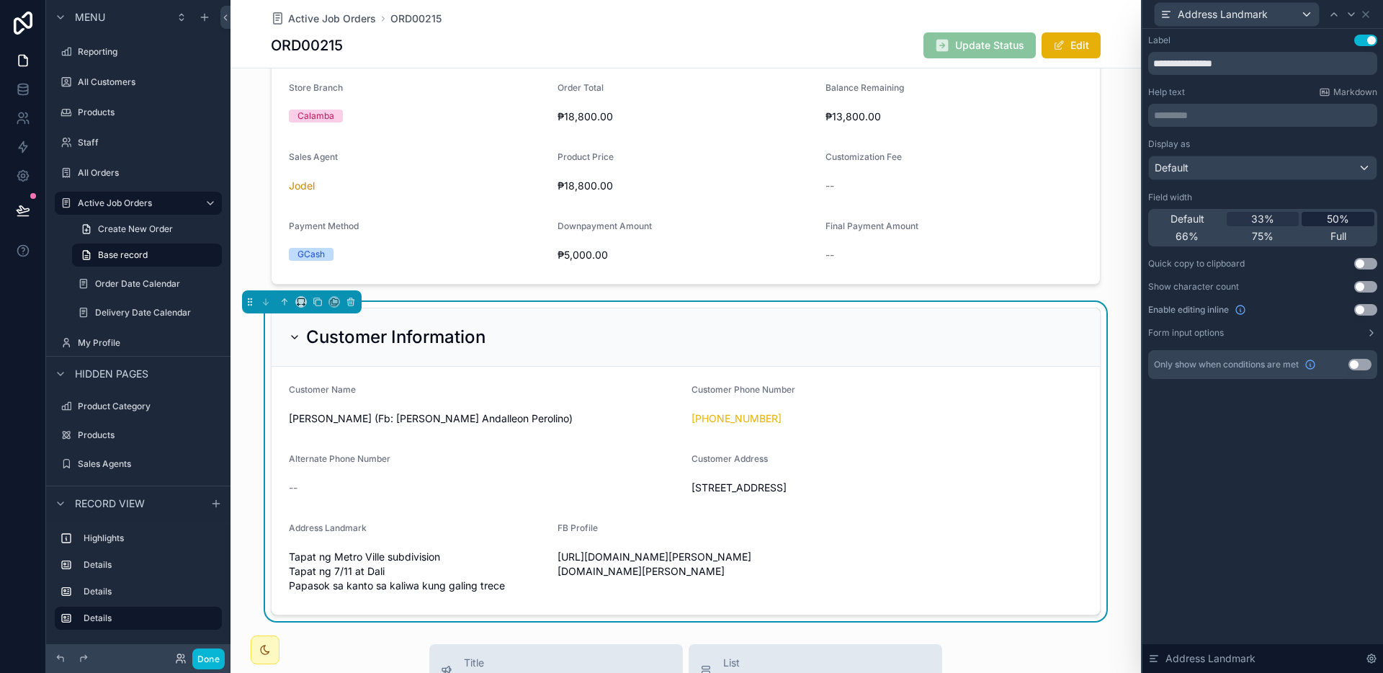
click at [1333, 215] on span "50%" at bounding box center [1337, 219] width 22 height 14
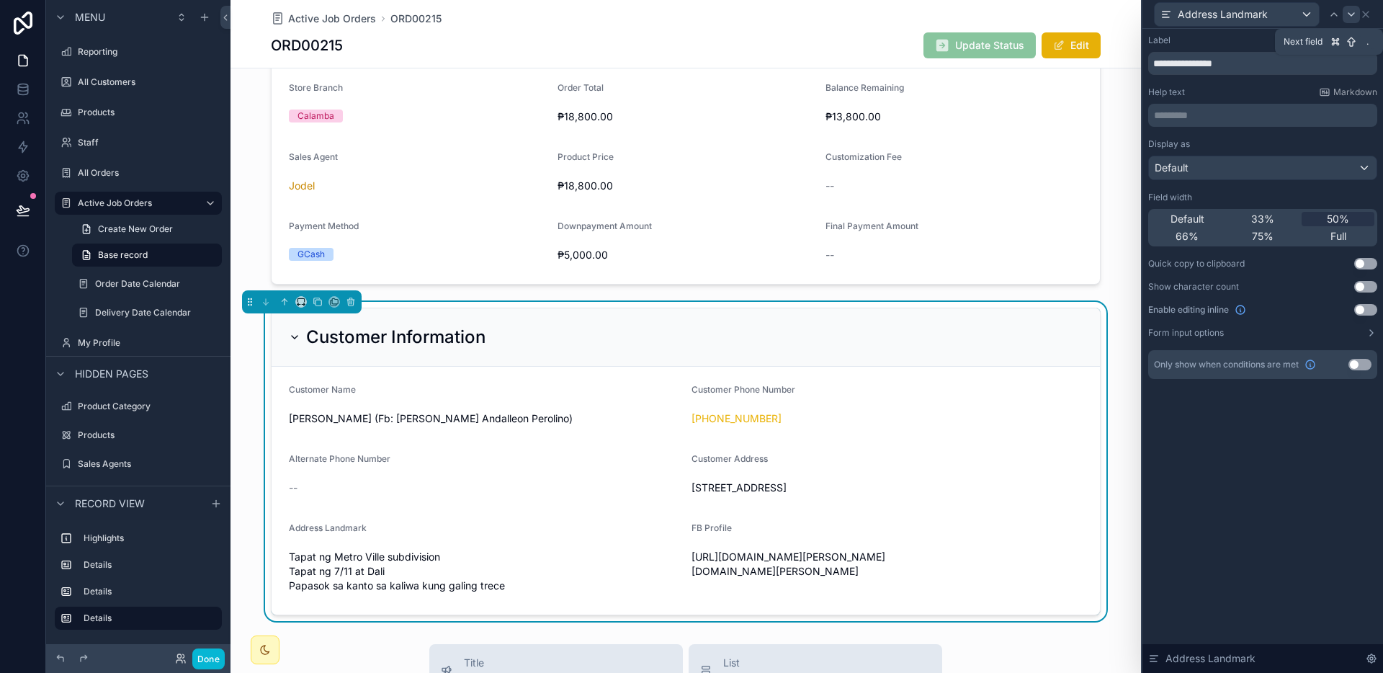
click at [1355, 14] on icon at bounding box center [1351, 15] width 12 height 12
click at [1338, 212] on span "50%" at bounding box center [1337, 219] width 22 height 14
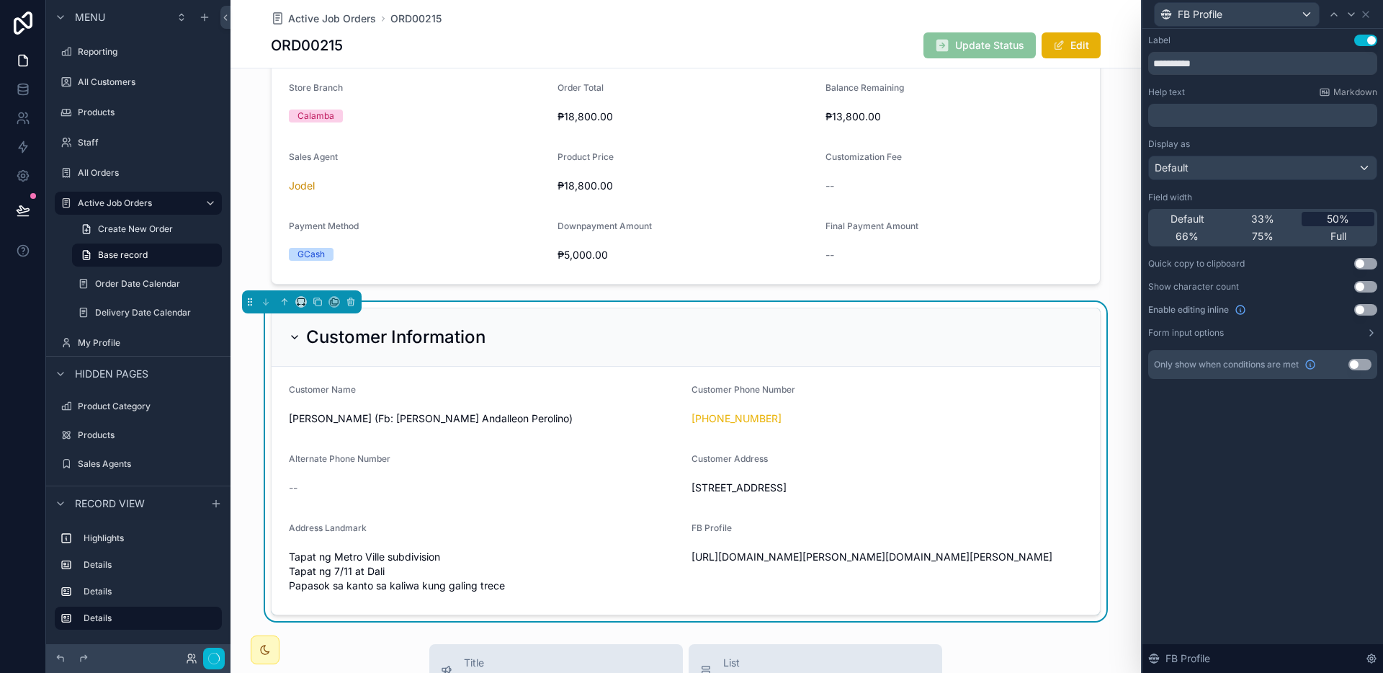
click at [1335, 215] on span "50%" at bounding box center [1337, 219] width 22 height 14
click at [1351, 18] on icon at bounding box center [1351, 15] width 12 height 12
click at [1364, 18] on icon at bounding box center [1365, 15] width 12 height 12
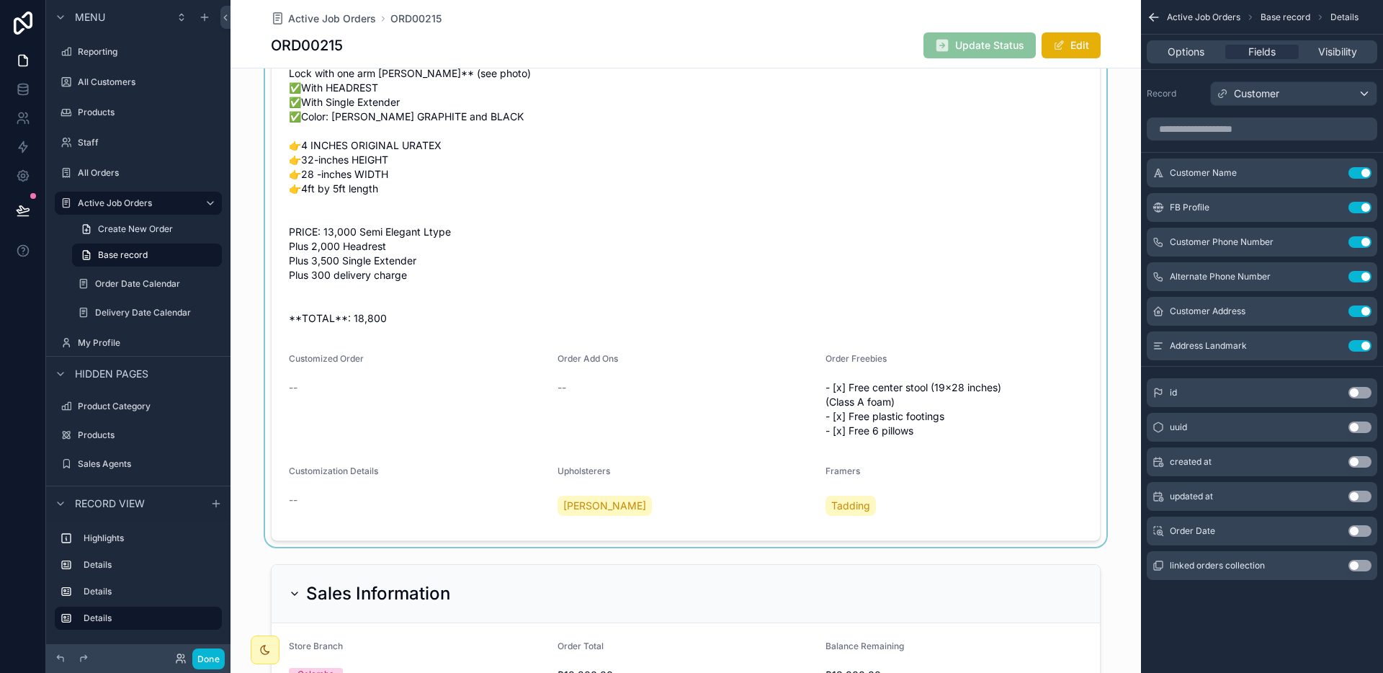
scroll to position [774, 0]
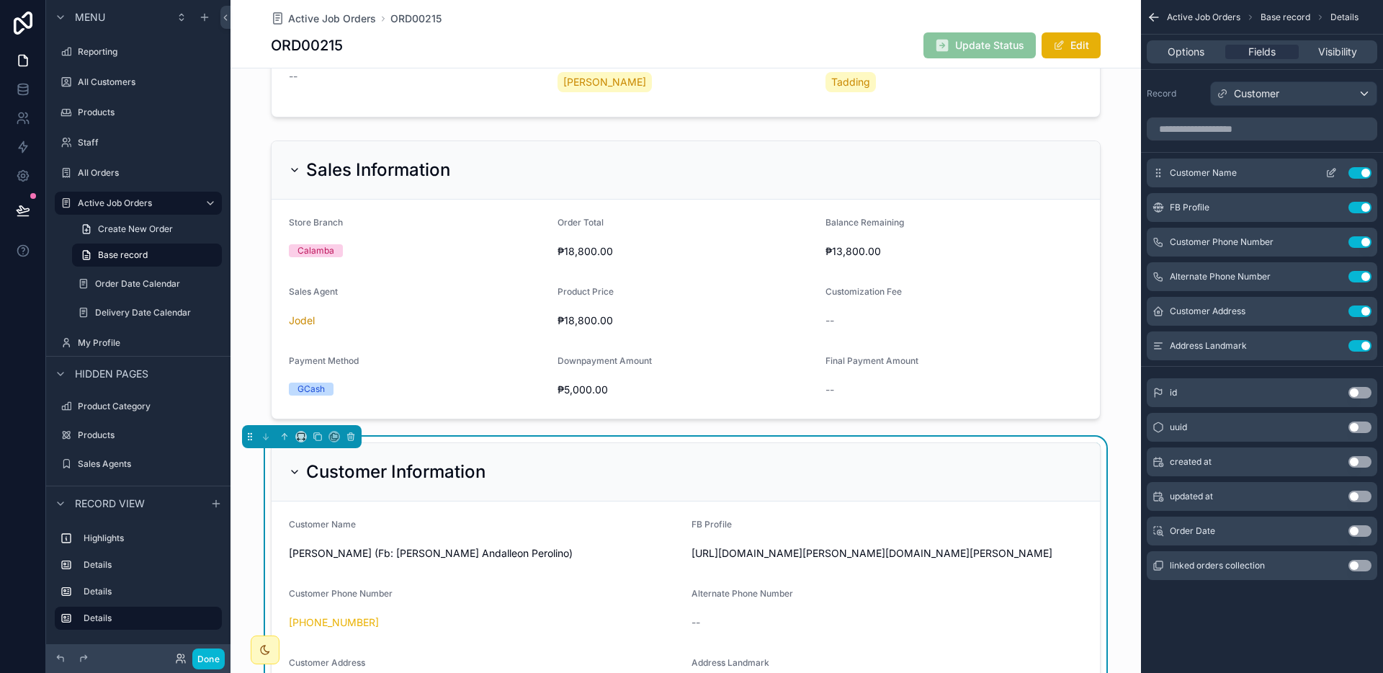
click at [1329, 171] on icon "scrollable content" at bounding box center [1331, 173] width 12 height 12
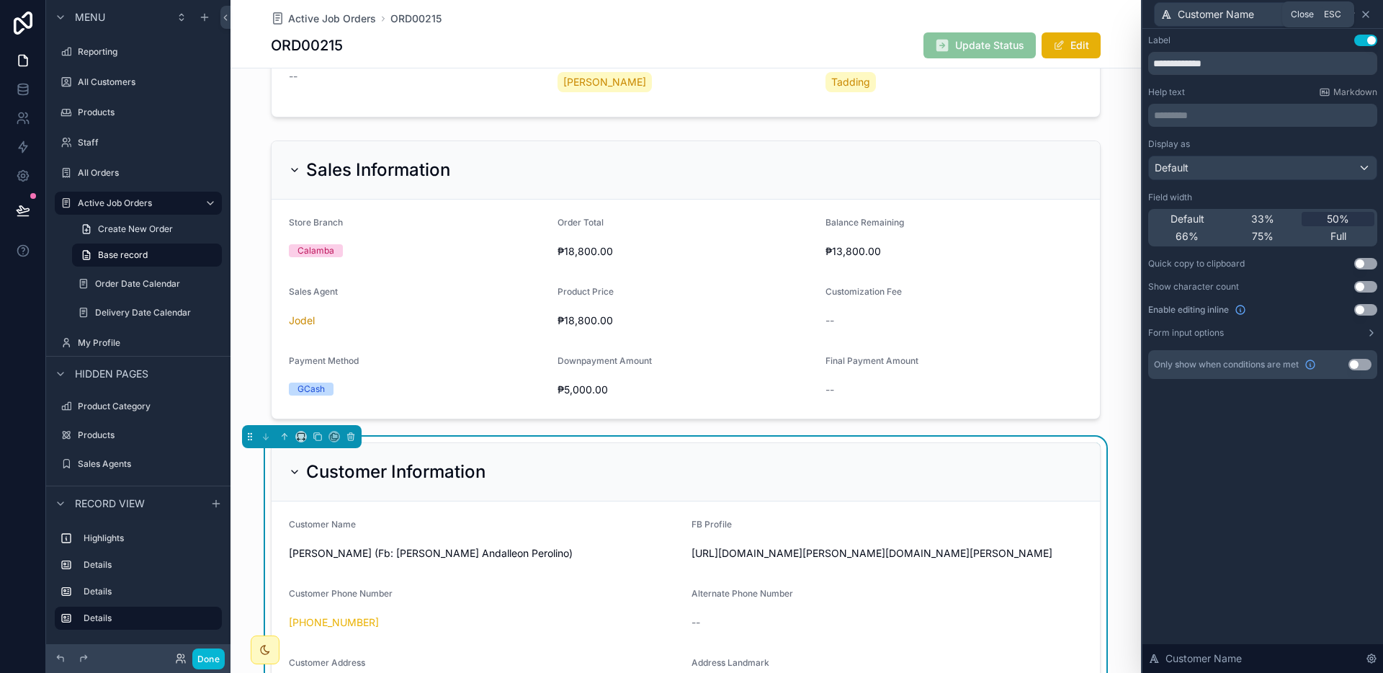
click at [1370, 14] on icon at bounding box center [1365, 15] width 12 height 12
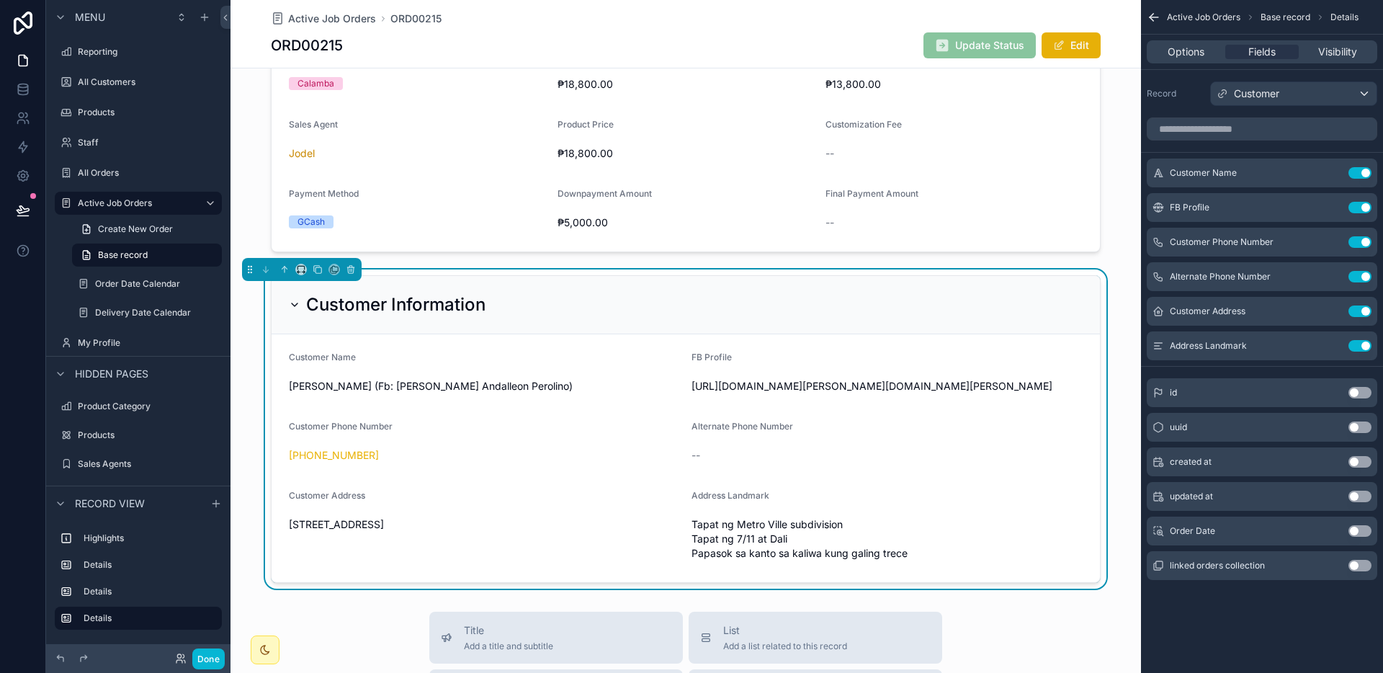
scroll to position [955, 0]
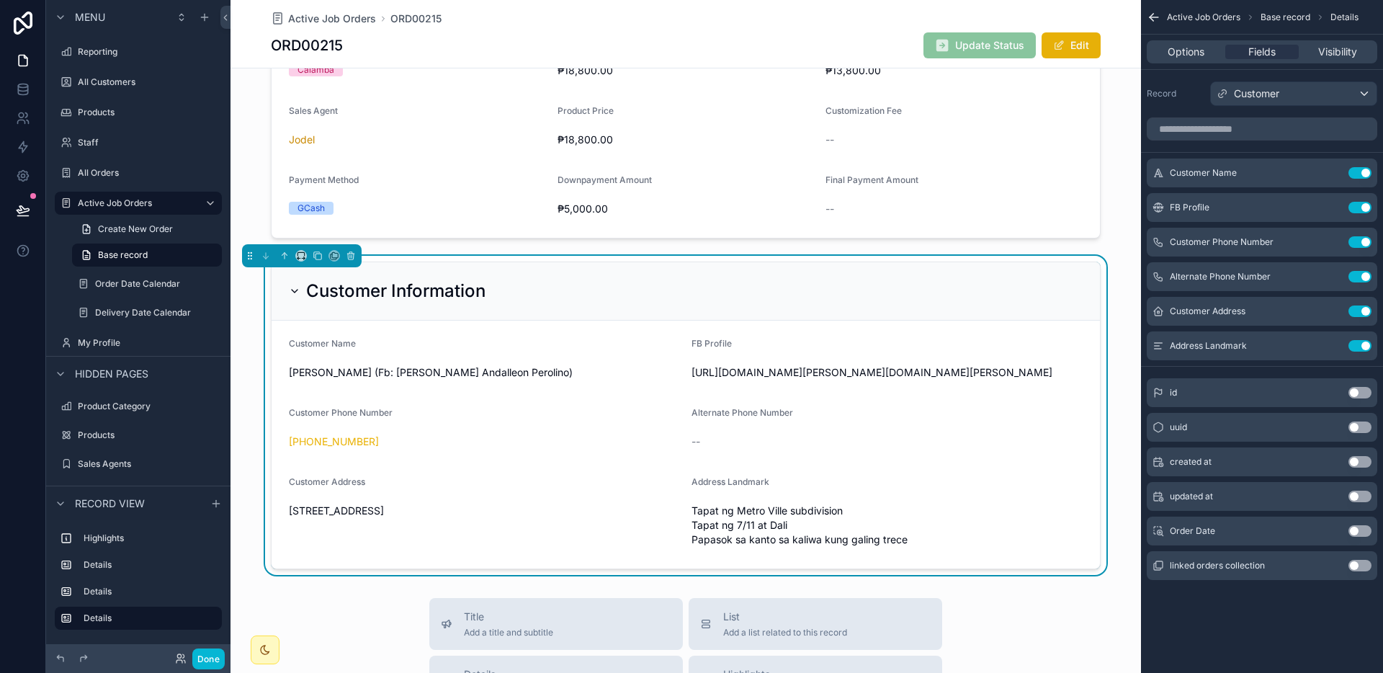
click at [426, 466] on form "Customer Name Pacita Perolino (Fb: Pacita Andalleon Perolino) FB Profile https:…" at bounding box center [685, 444] width 828 height 248
click at [448, 297] on h2 "Customer Information" at bounding box center [395, 290] width 179 height 23
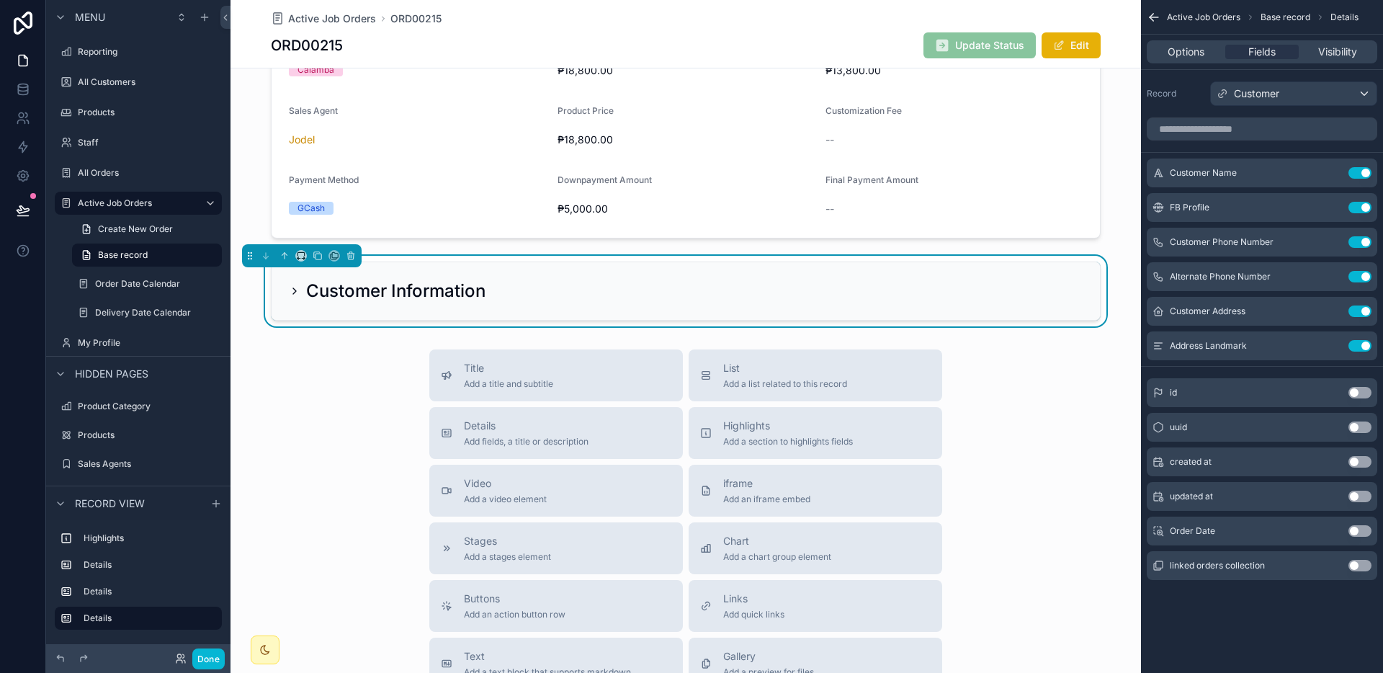
click at [440, 307] on div "Customer Information" at bounding box center [685, 291] width 828 height 58
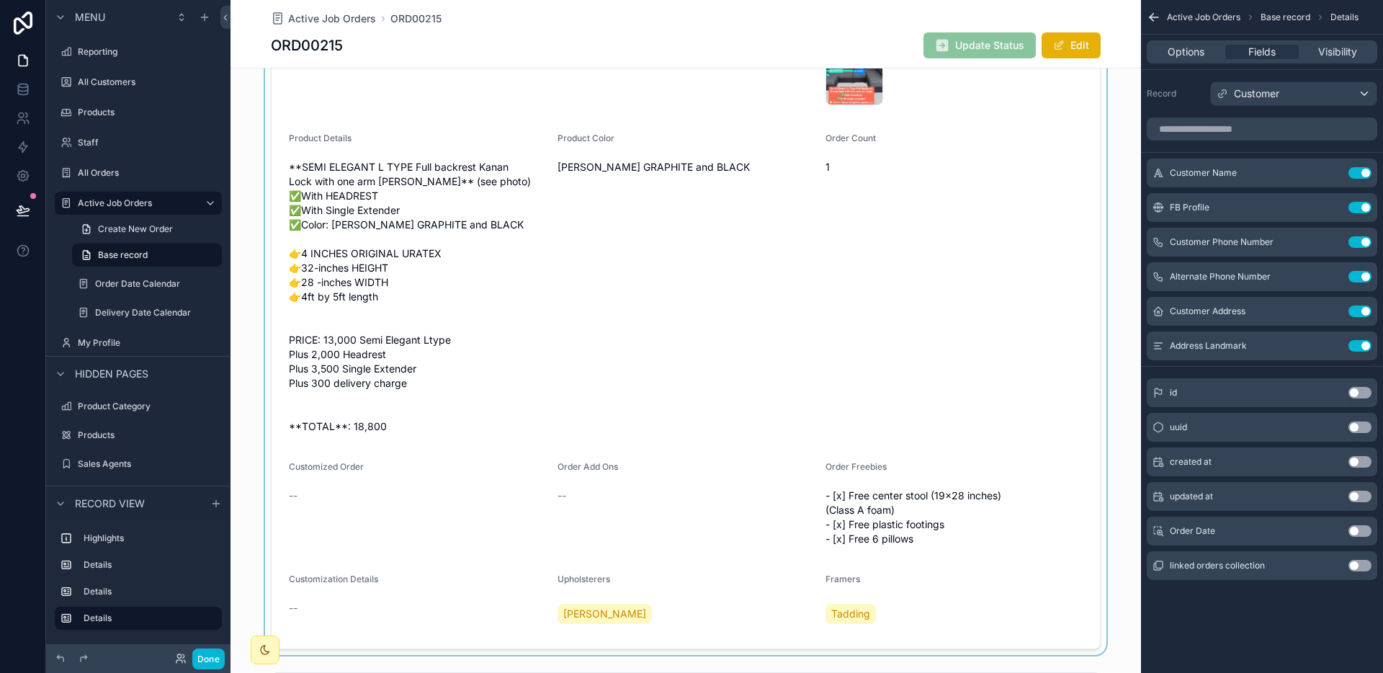
scroll to position [0, 0]
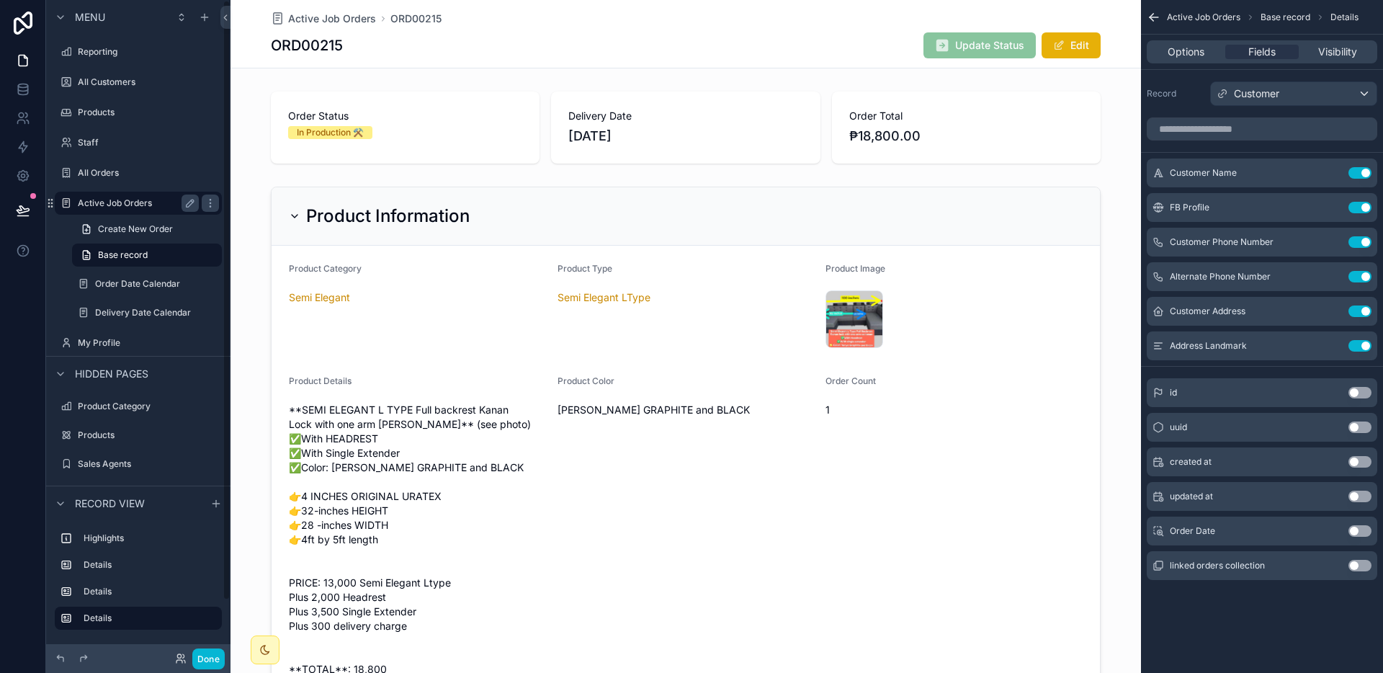
click at [106, 204] on label "Active Job Orders" at bounding box center [135, 203] width 115 height 12
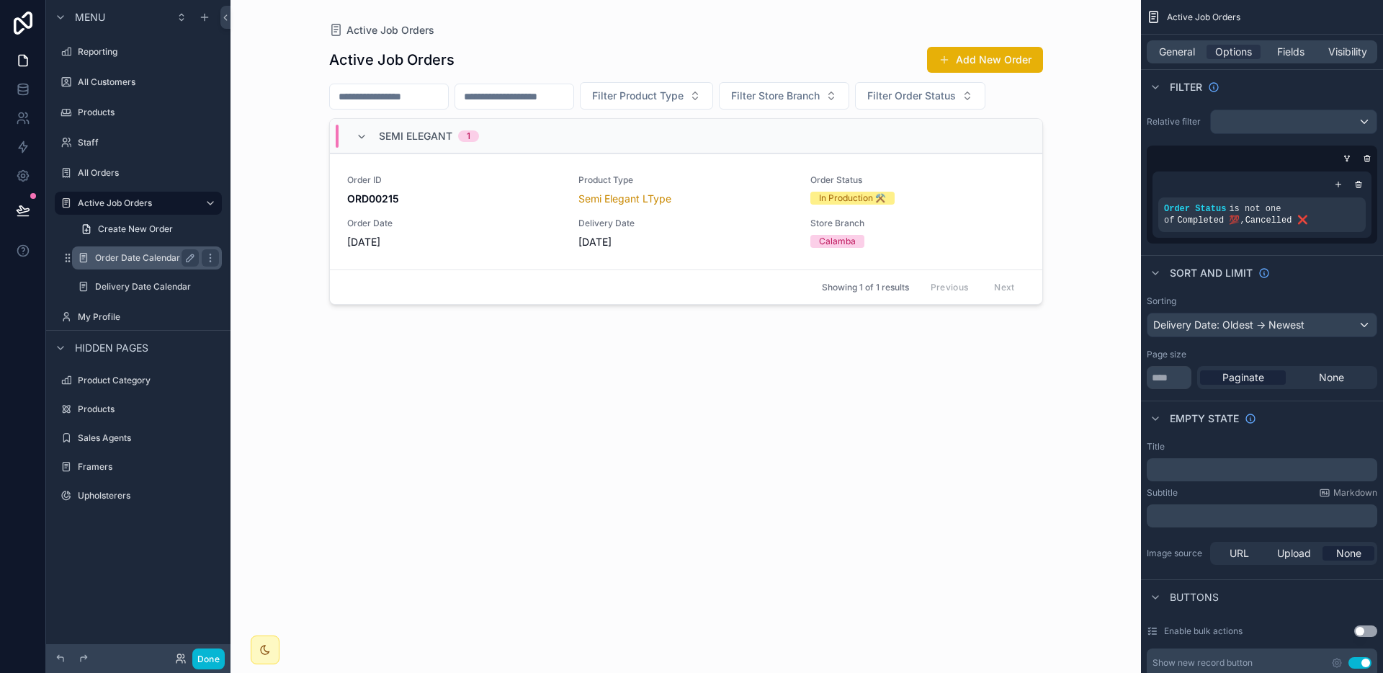
click at [123, 246] on div "Order Date Calendar" at bounding box center [147, 257] width 144 height 23
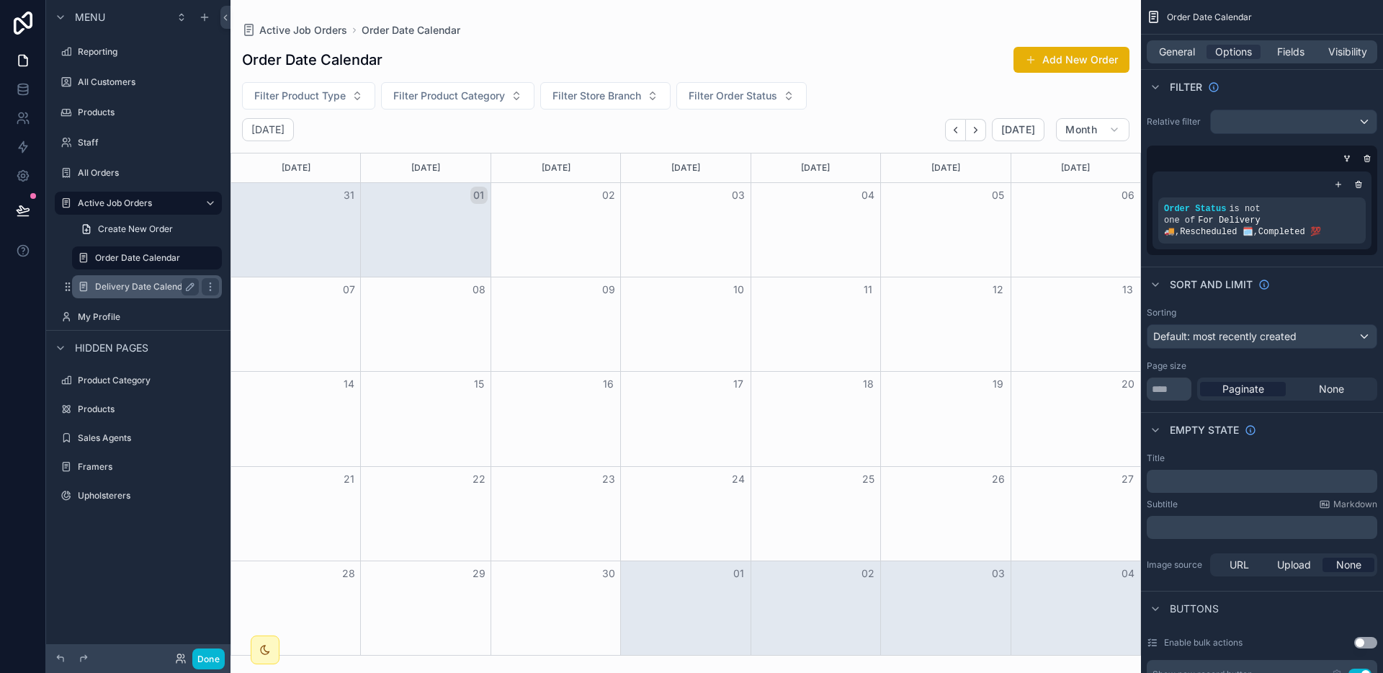
click at [150, 286] on label "Delivery Date Calendar" at bounding box center [144, 287] width 98 height 12
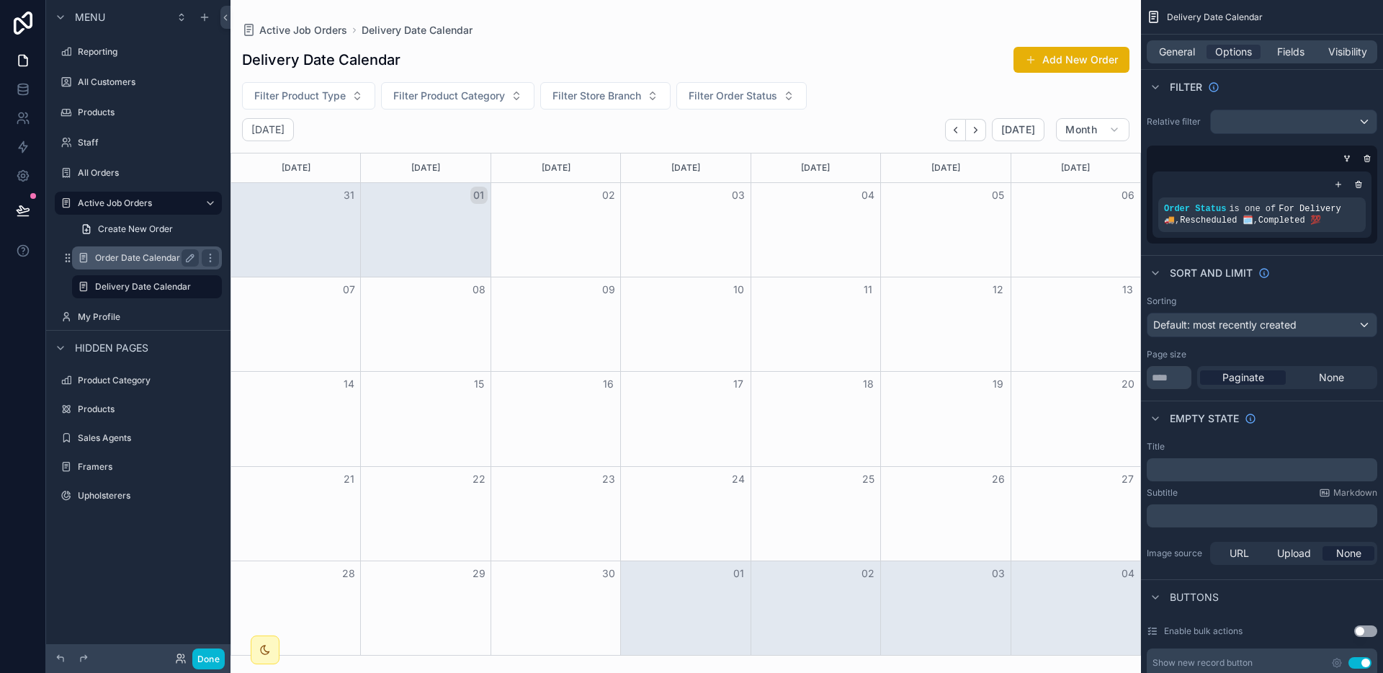
click at [166, 256] on label "Order Date Calendar" at bounding box center [144, 258] width 98 height 12
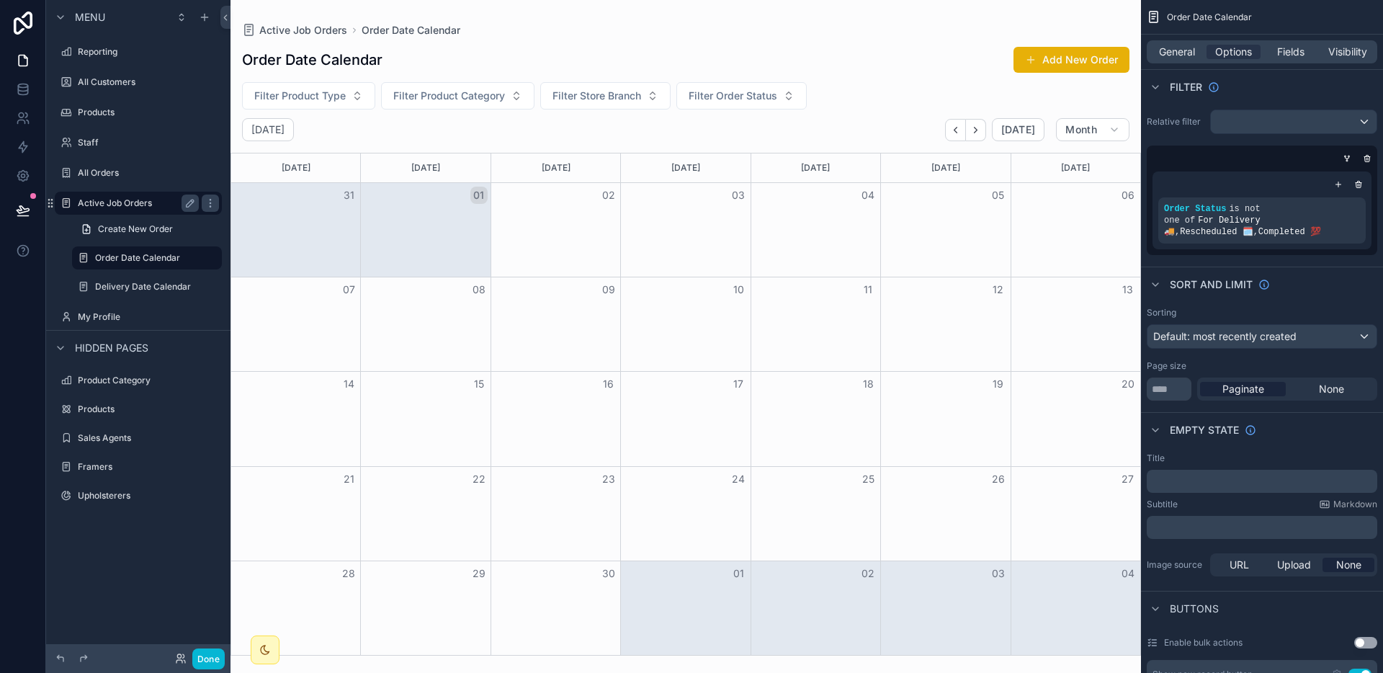
click at [131, 206] on label "Active Job Orders" at bounding box center [135, 203] width 115 height 12
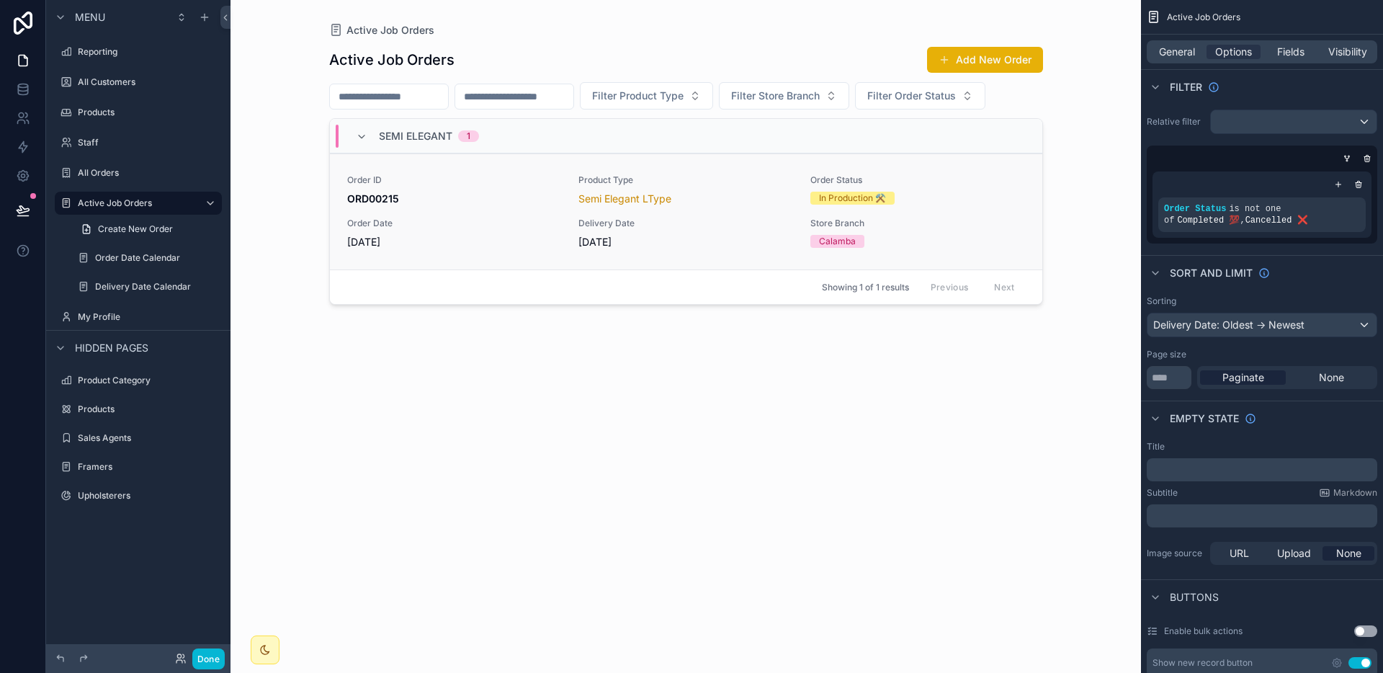
click at [514, 207] on div "Order ID ORD00215 Product Type Semi Elegant LType Order Status In Production ⚒️…" at bounding box center [686, 211] width 678 height 75
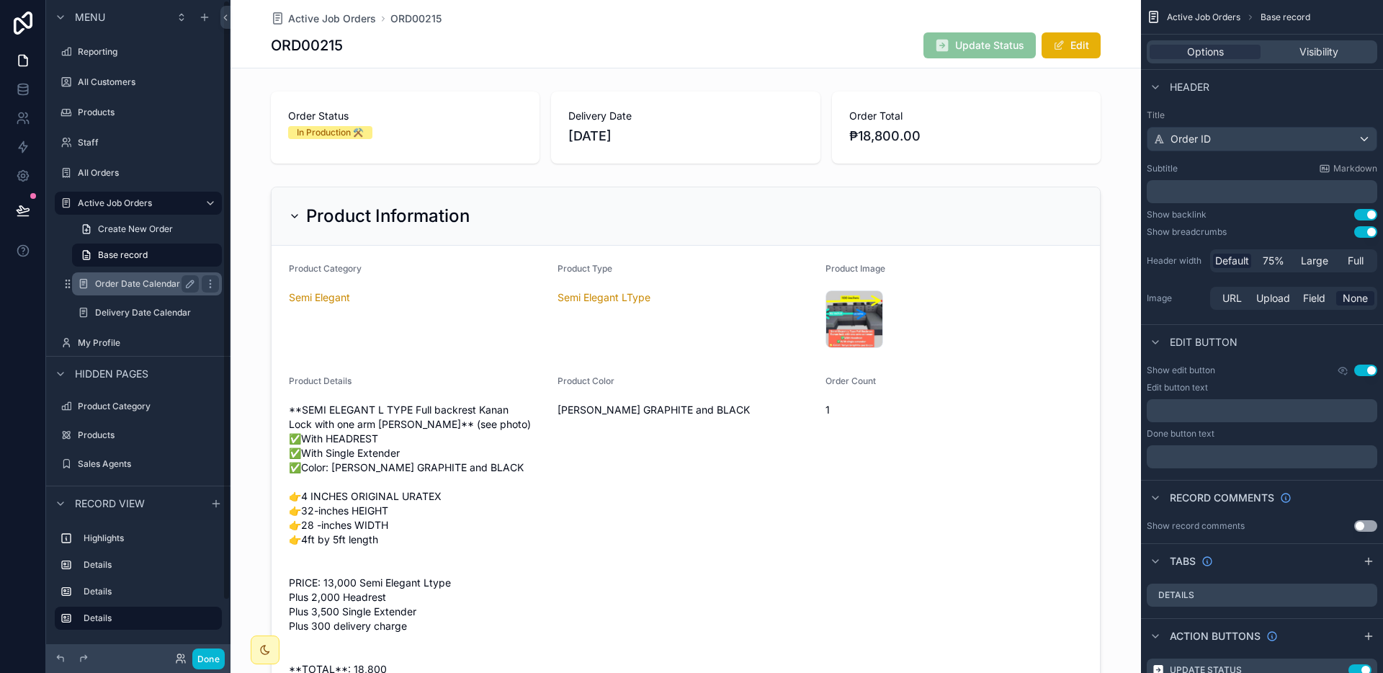
click at [125, 280] on label "Order Date Calendar" at bounding box center [144, 284] width 98 height 12
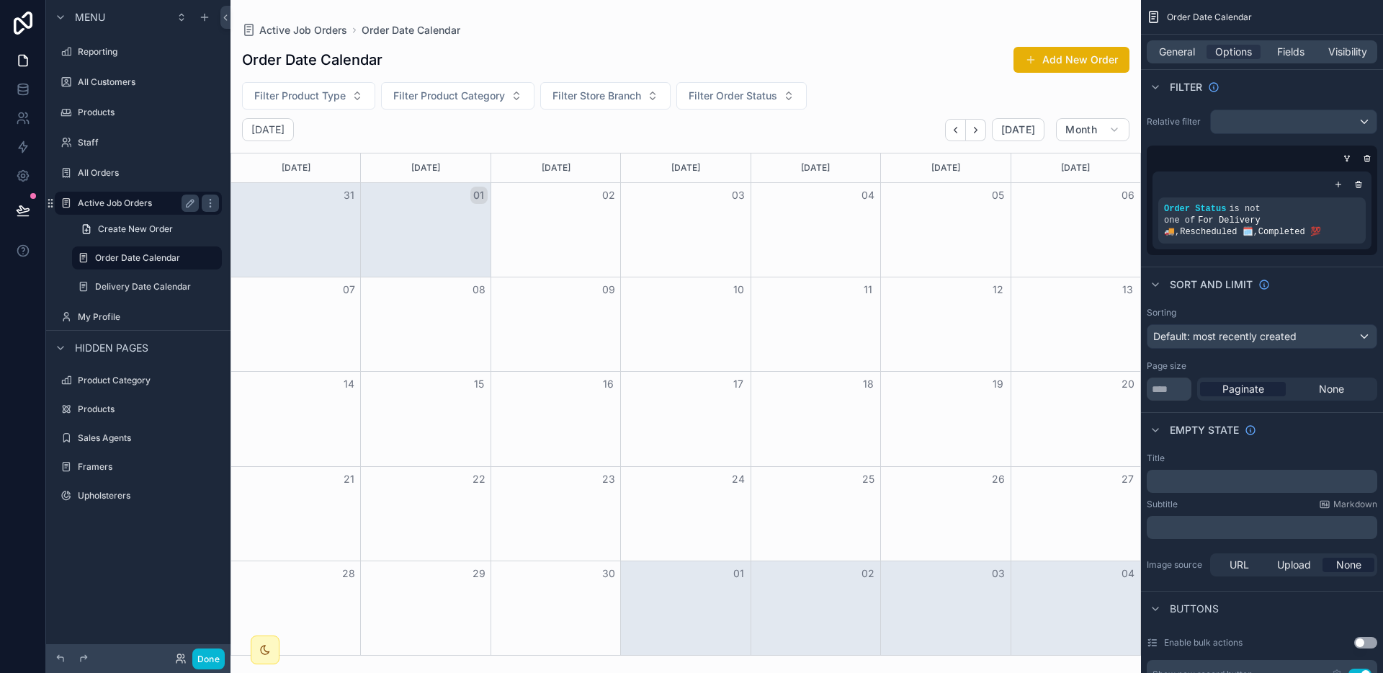
click at [140, 206] on label "Active Job Orders" at bounding box center [135, 203] width 115 height 12
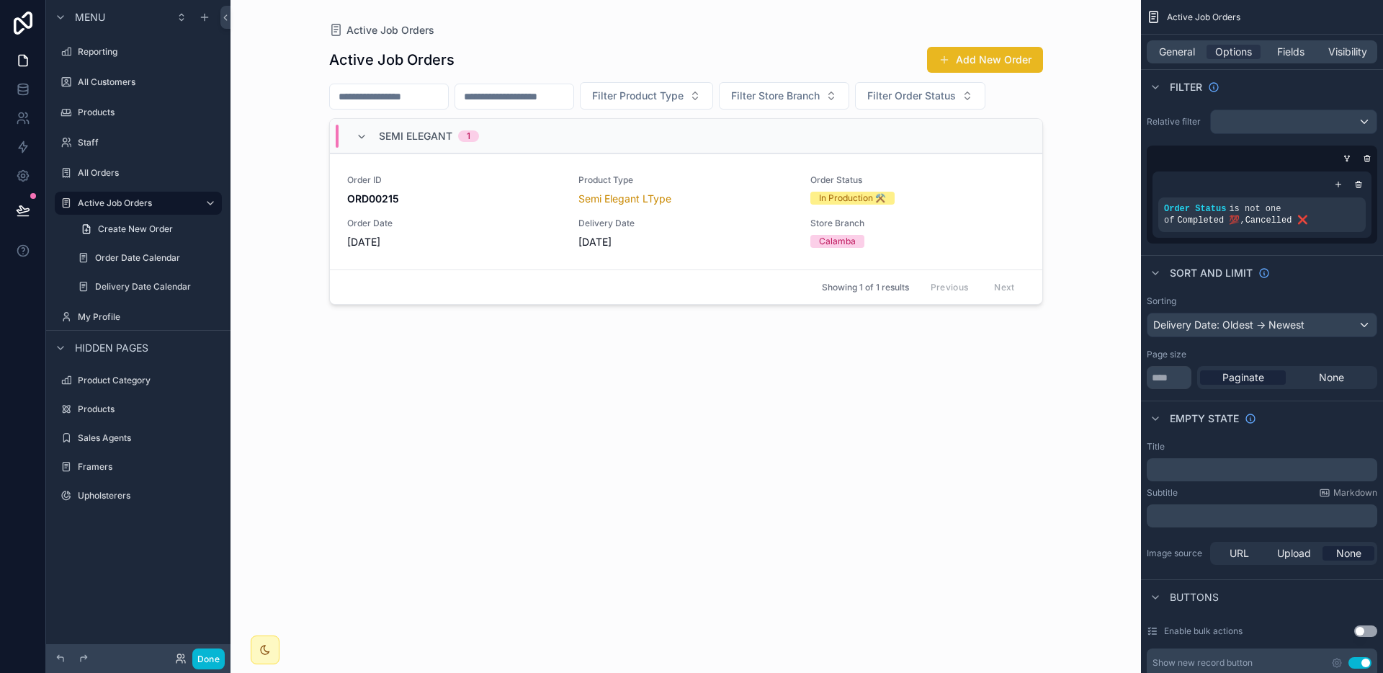
click at [983, 48] on button "Add New Order" at bounding box center [985, 60] width 116 height 26
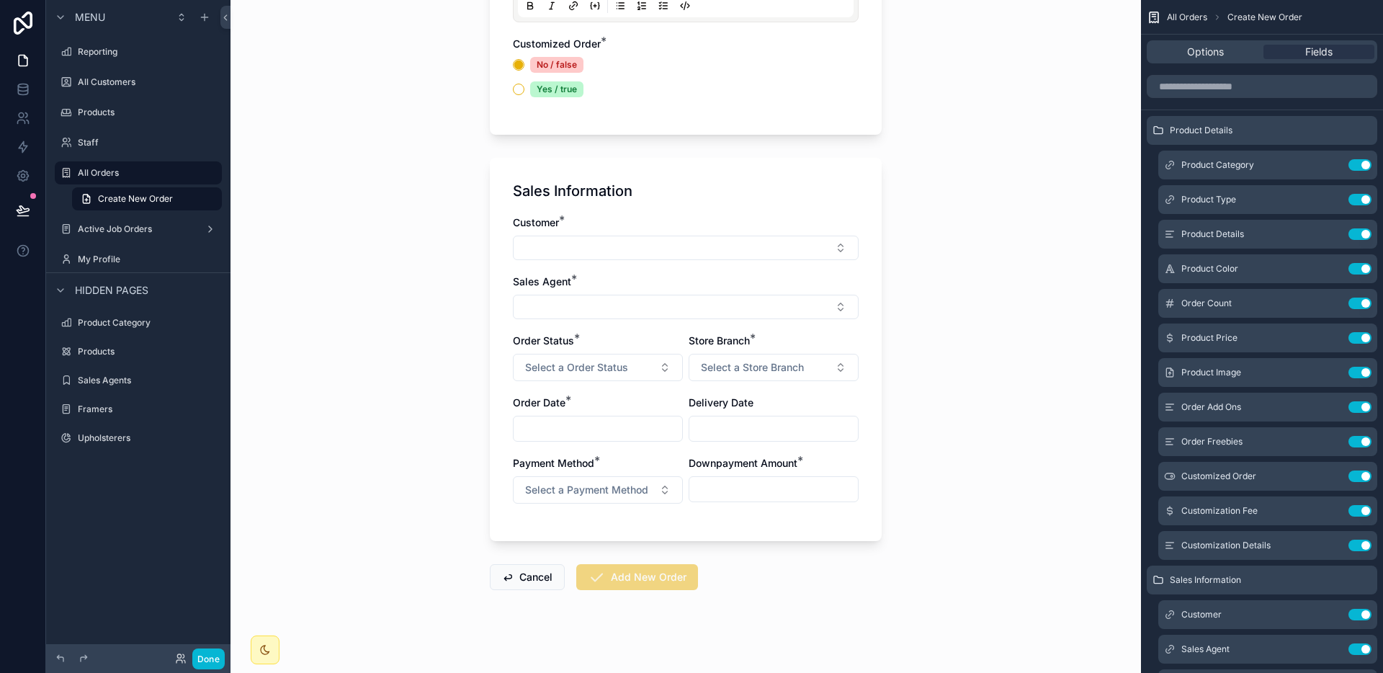
scroll to position [652, 0]
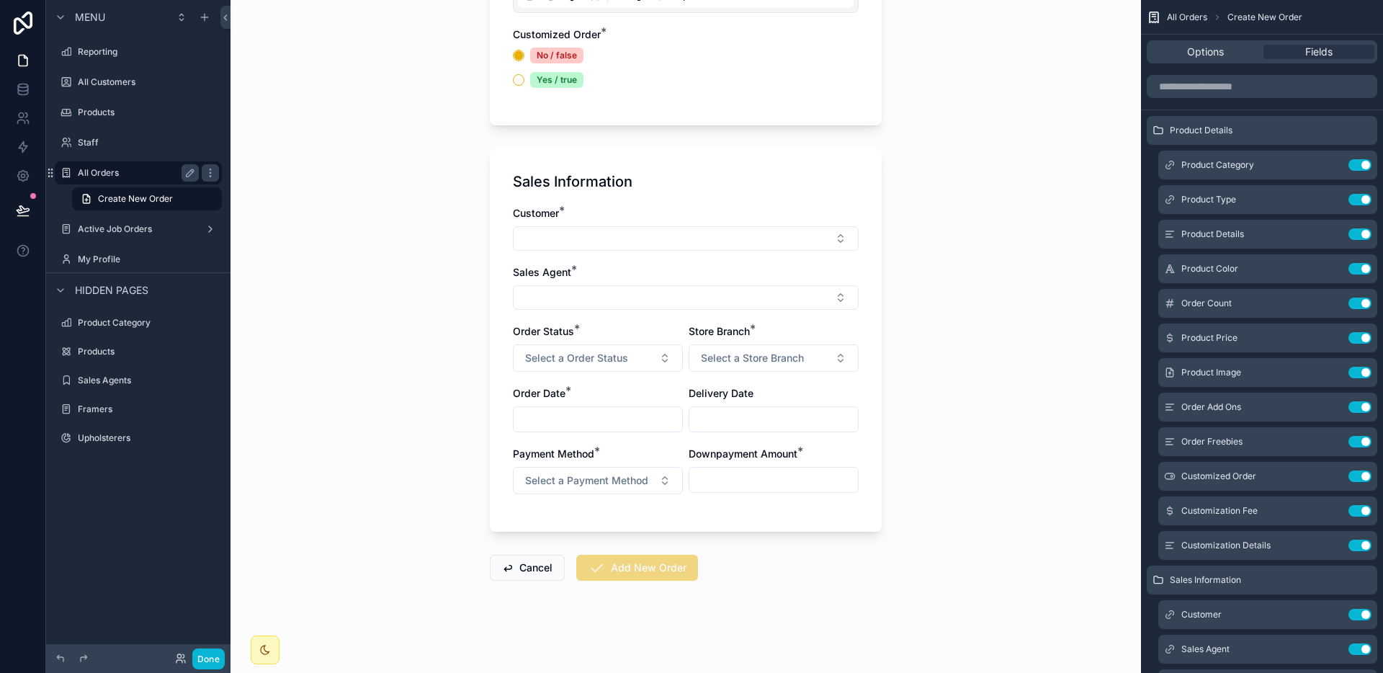
click at [107, 177] on label "All Orders" at bounding box center [135, 173] width 115 height 12
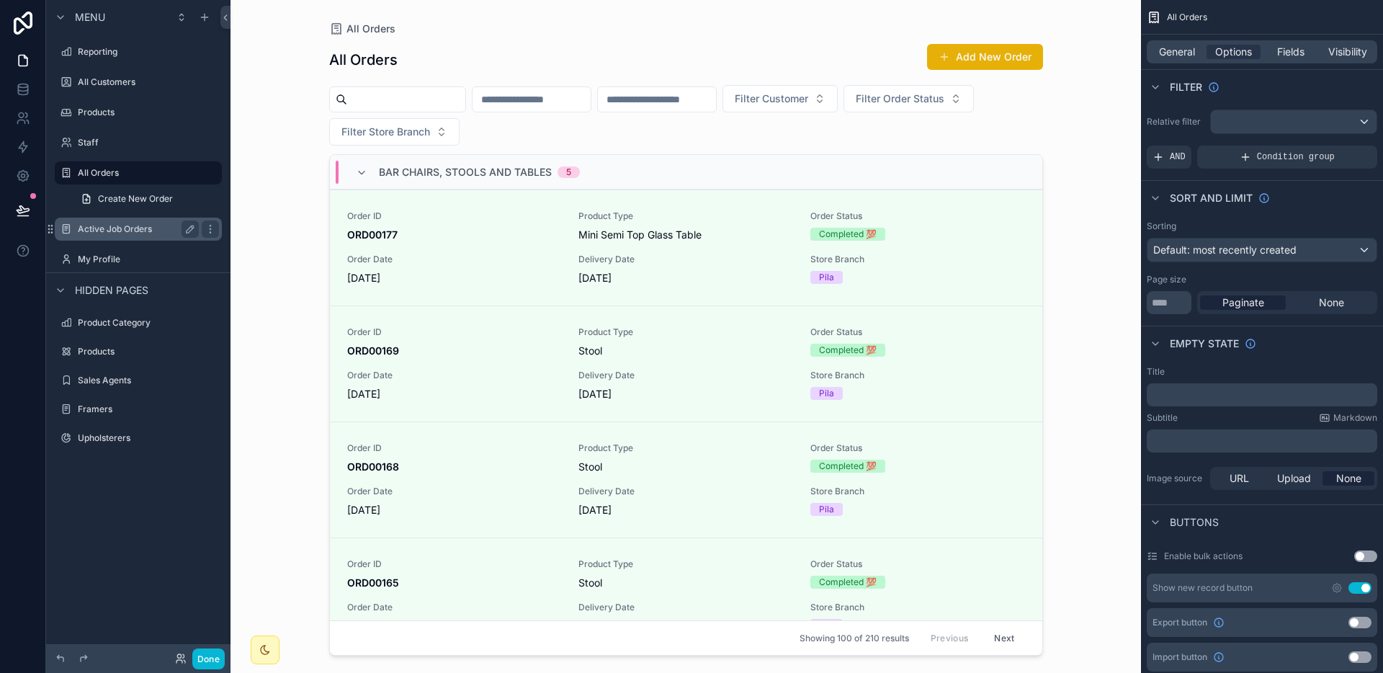
click at [117, 230] on label "Active Job Orders" at bounding box center [135, 229] width 115 height 12
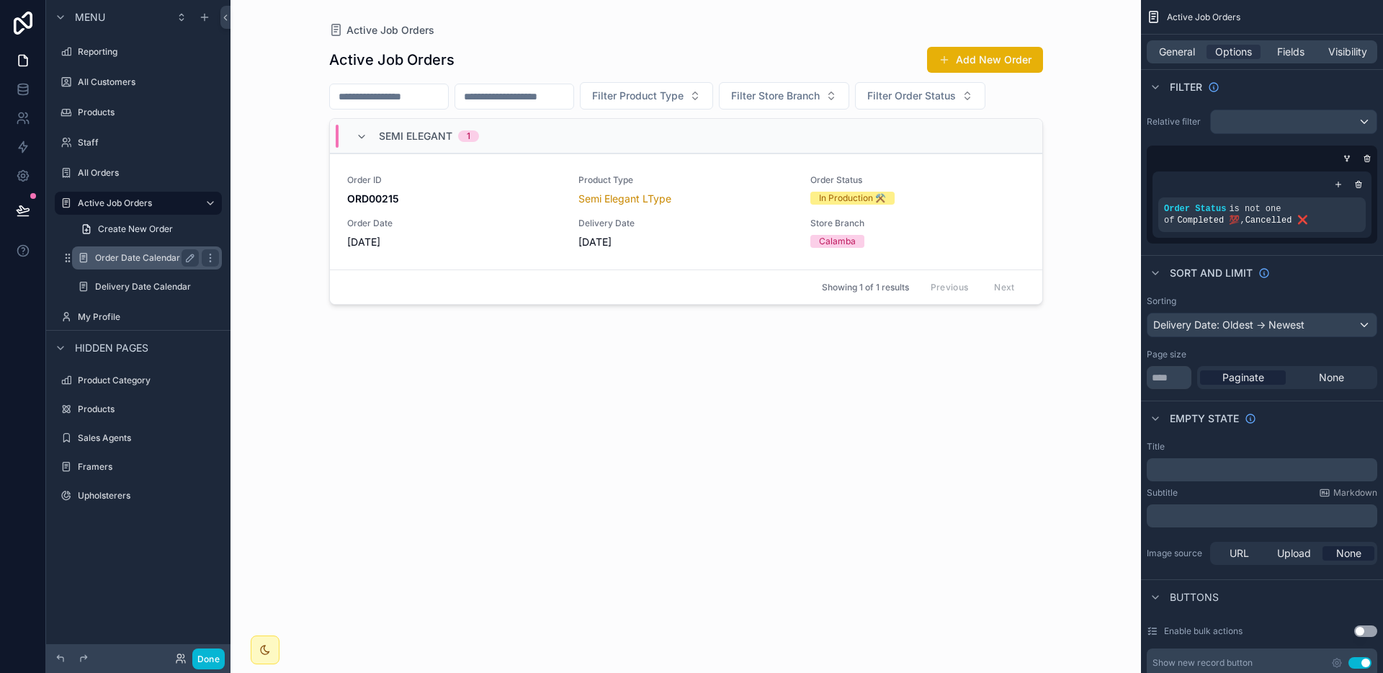
click at [121, 255] on label "Order Date Calendar" at bounding box center [144, 258] width 98 height 12
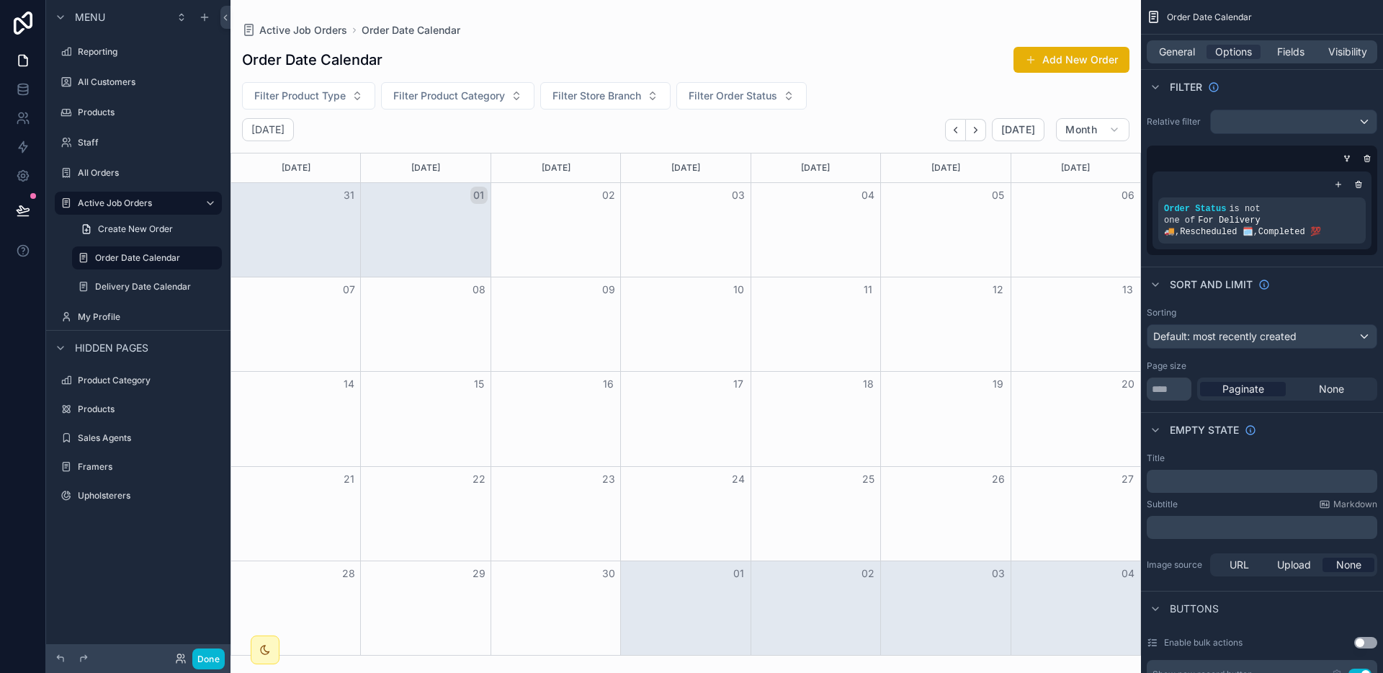
click at [958, 132] on div "scrollable content" at bounding box center [685, 336] width 910 height 673
click at [959, 130] on icon "Back" at bounding box center [955, 130] width 11 height 11
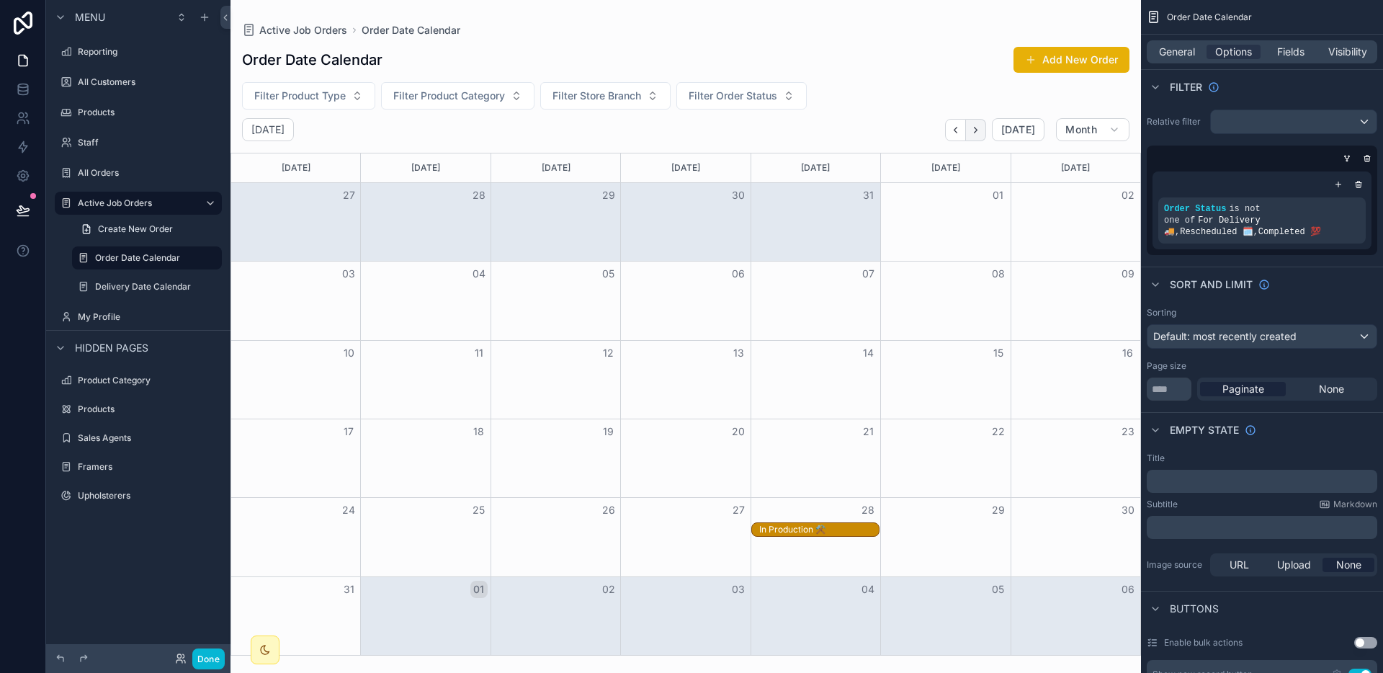
click at [976, 135] on icon "Next" at bounding box center [975, 130] width 11 height 11
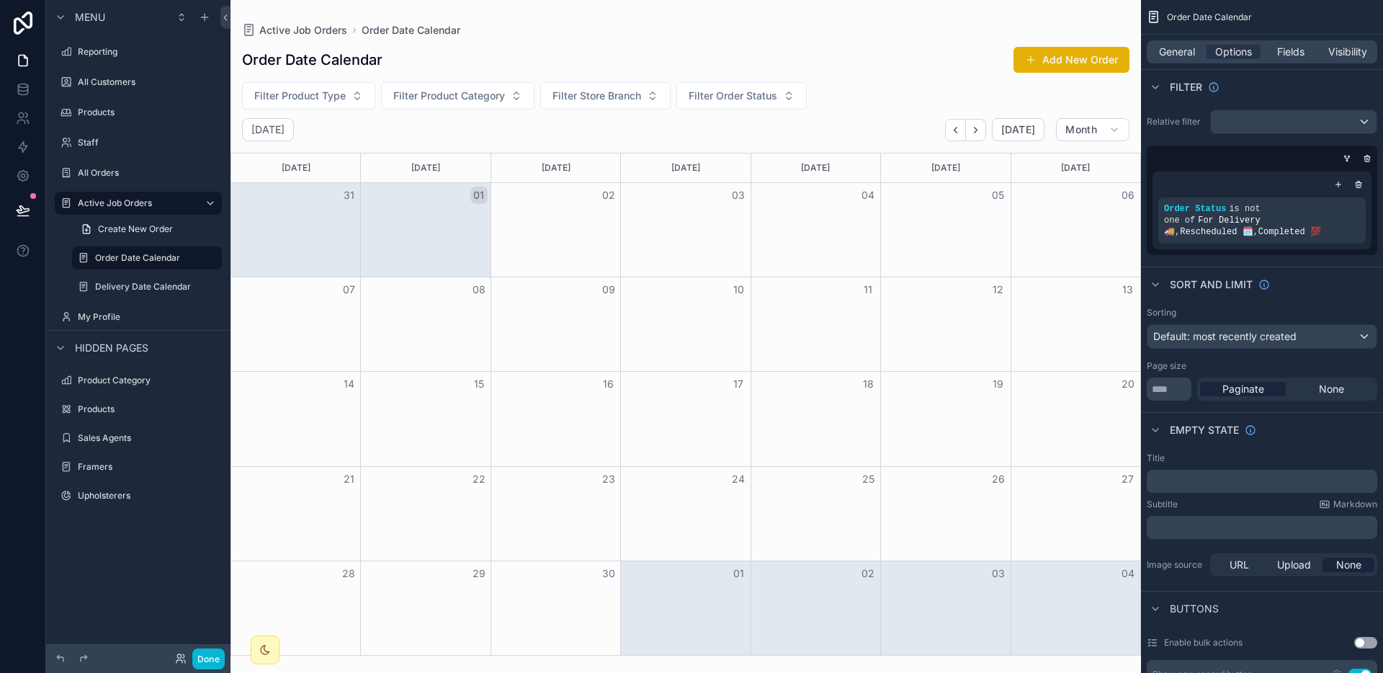
click at [976, 135] on icon "Next" at bounding box center [975, 130] width 11 height 11
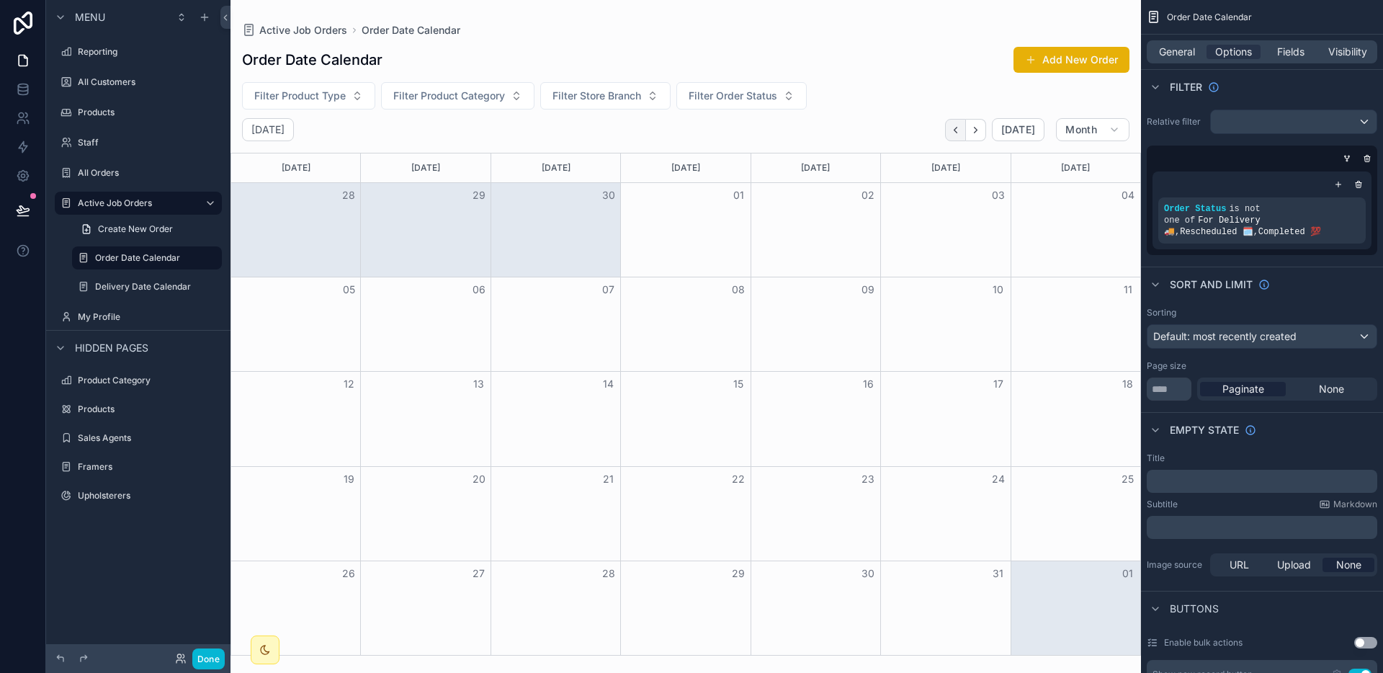
click at [952, 132] on icon "Back" at bounding box center [955, 130] width 11 height 11
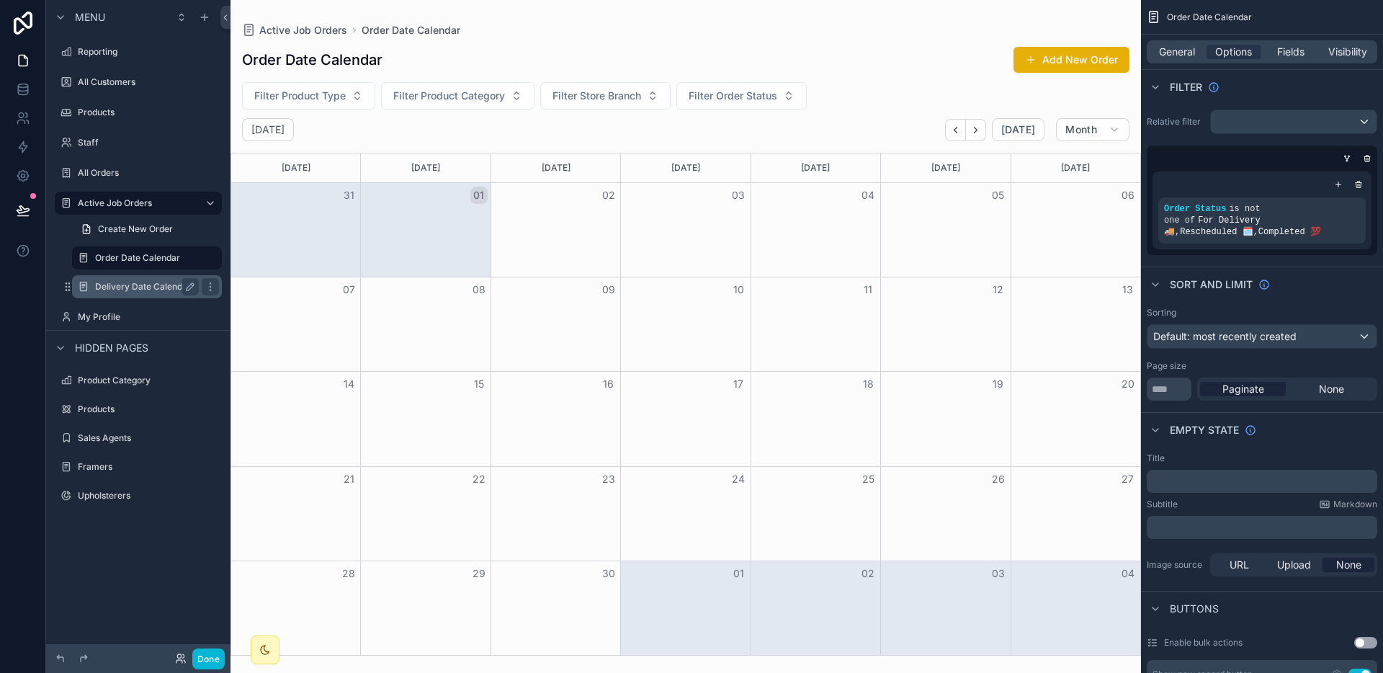
click at [114, 282] on label "Delivery Date Calendar" at bounding box center [144, 287] width 98 height 12
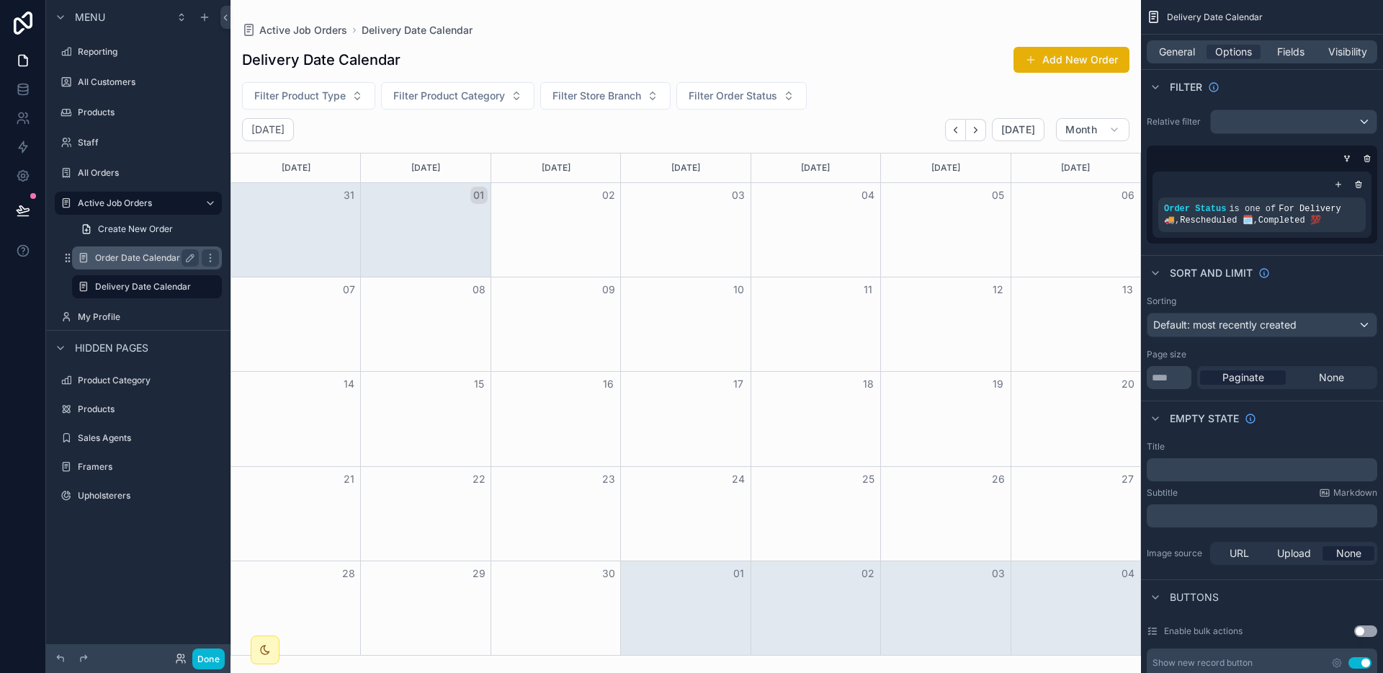
click at [126, 251] on div "Order Date Calendar" at bounding box center [147, 257] width 104 height 17
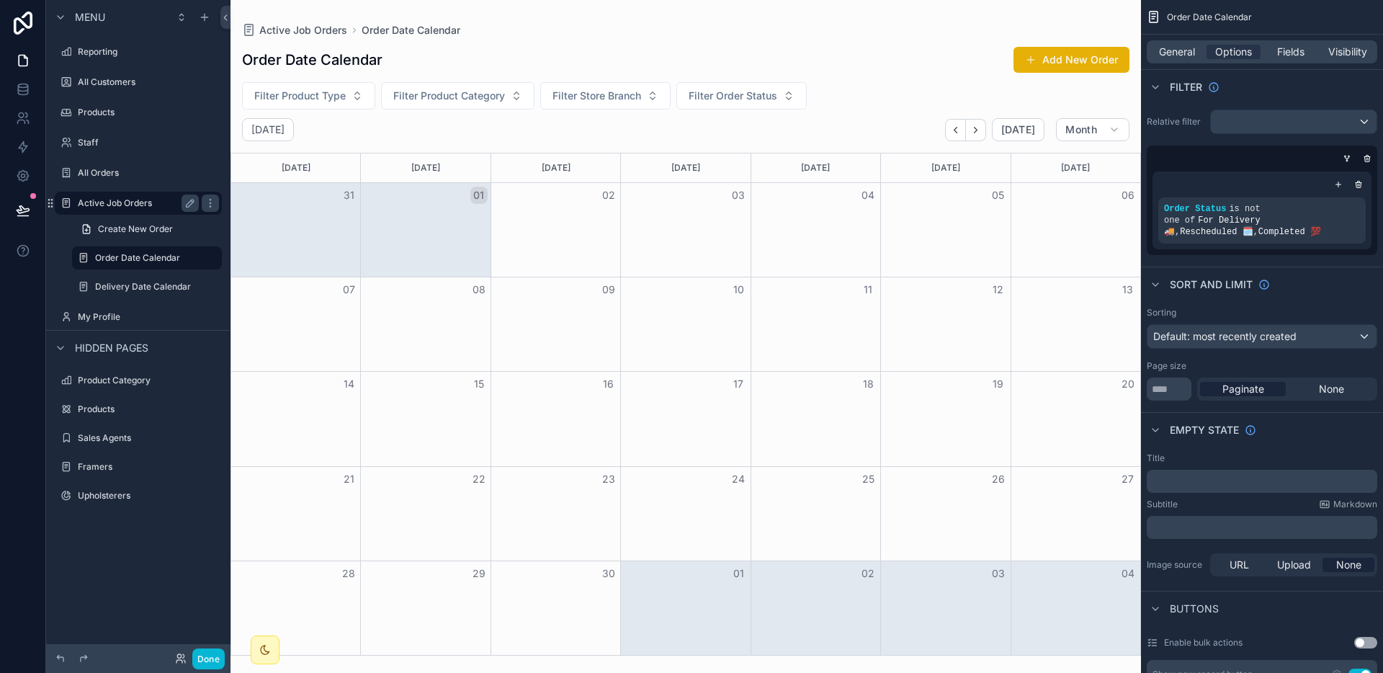
click at [130, 199] on label "Active Job Orders" at bounding box center [135, 203] width 115 height 12
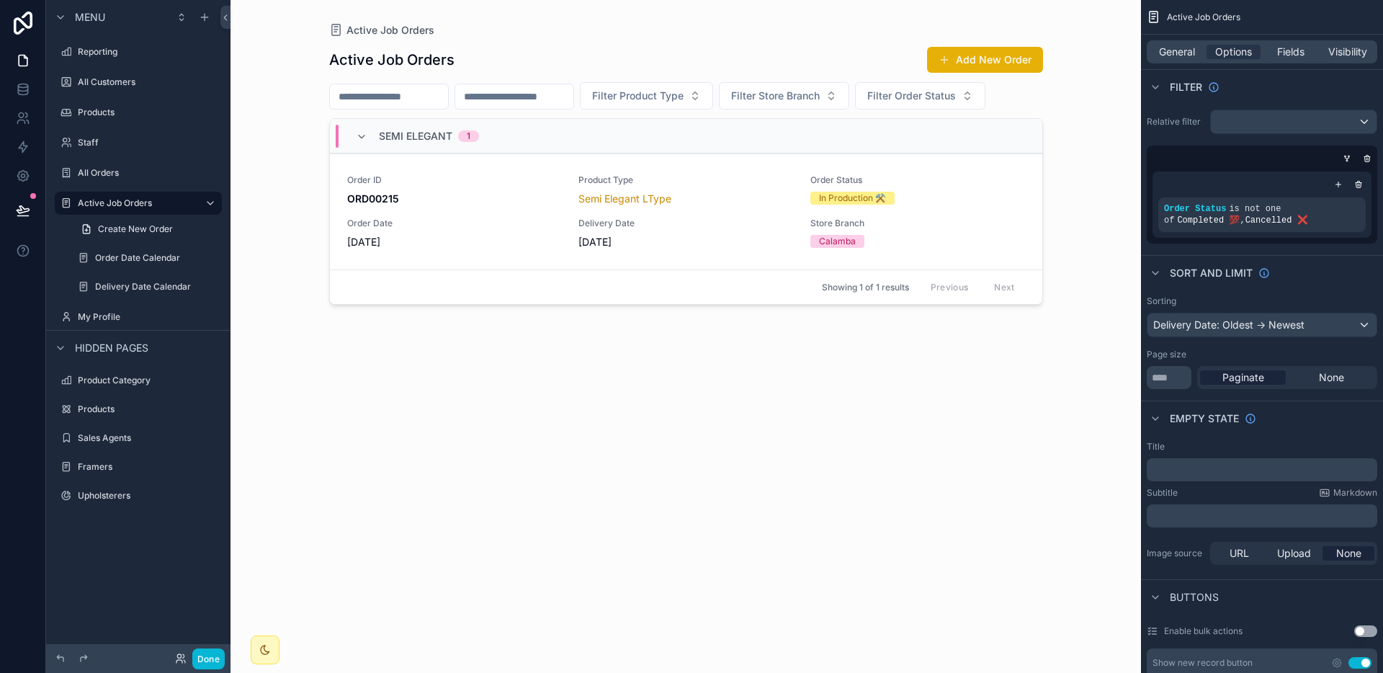
click at [766, 222] on div "scrollable content" at bounding box center [686, 327] width 737 height 655
click at [725, 207] on div "Order ID ORD00215 Product Type Semi Elegant LType Order Status In Production ⚒️…" at bounding box center [686, 211] width 678 height 75
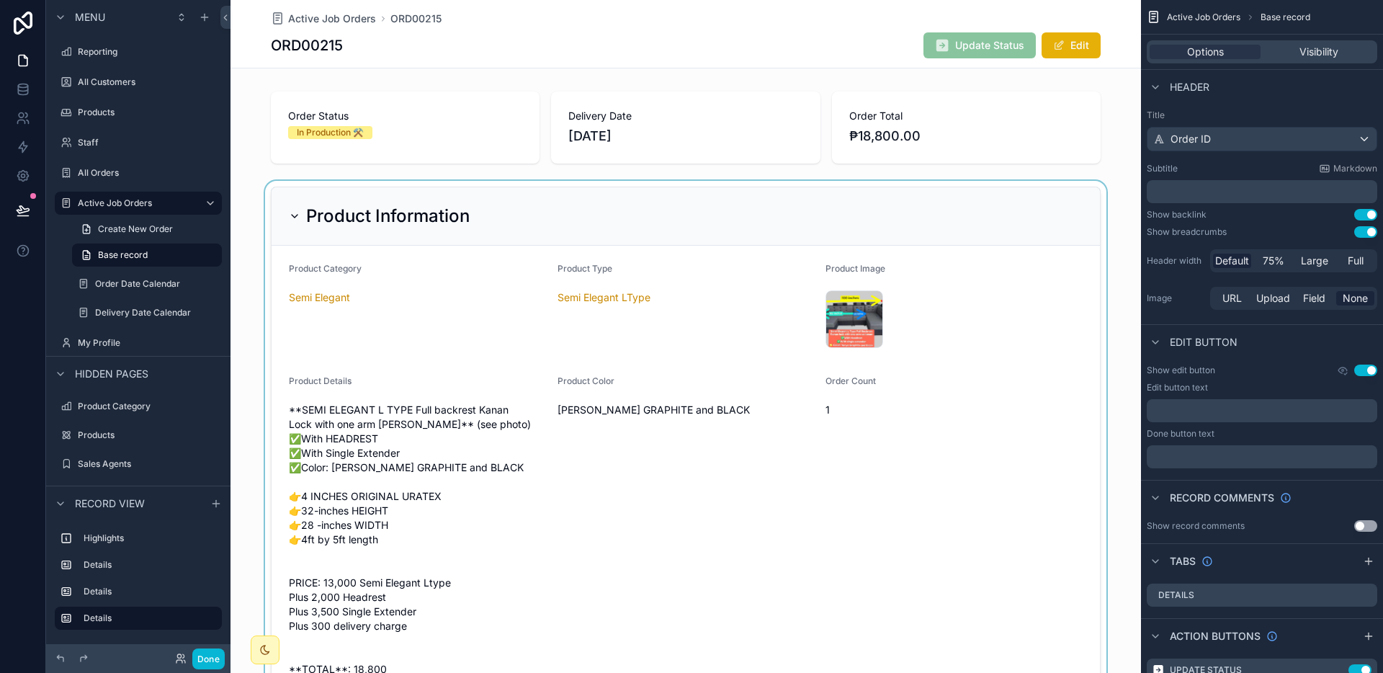
click at [864, 303] on div "scrollable content" at bounding box center [685, 539] width 910 height 716
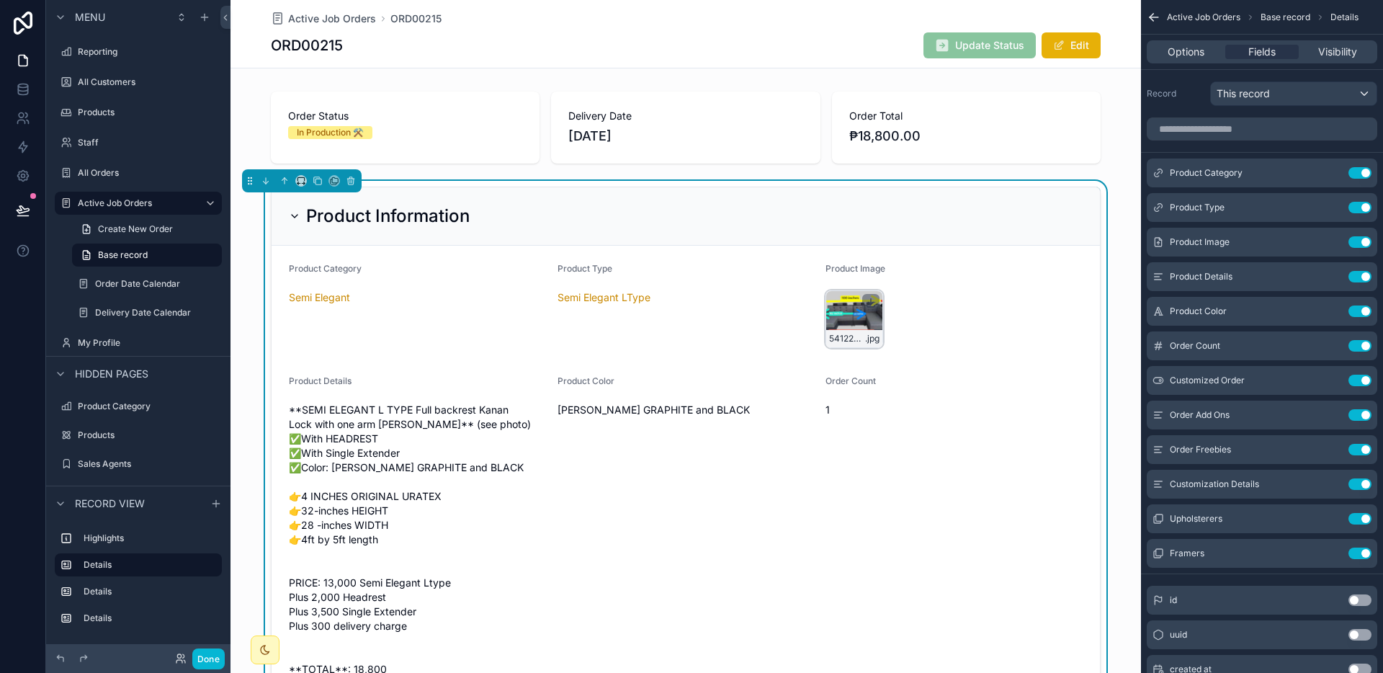
click at [865, 305] on icon "scrollable content" at bounding box center [871, 303] width 12 height 12
click at [845, 305] on div "541222782_806162438412638_6174681882230970002_n .jpg" at bounding box center [854, 319] width 58 height 58
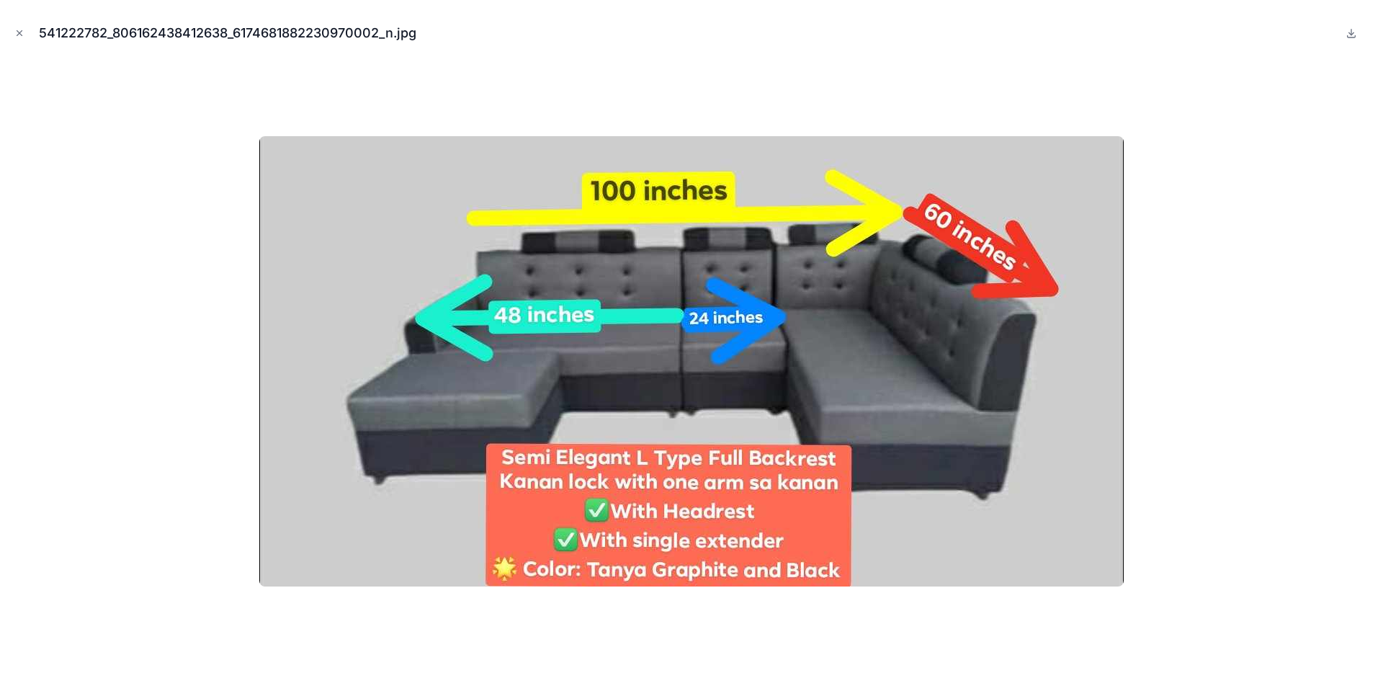
click at [1200, 164] on div at bounding box center [691, 360] width 1359 height 601
click at [18, 32] on icon "Close modal" at bounding box center [19, 33] width 5 height 5
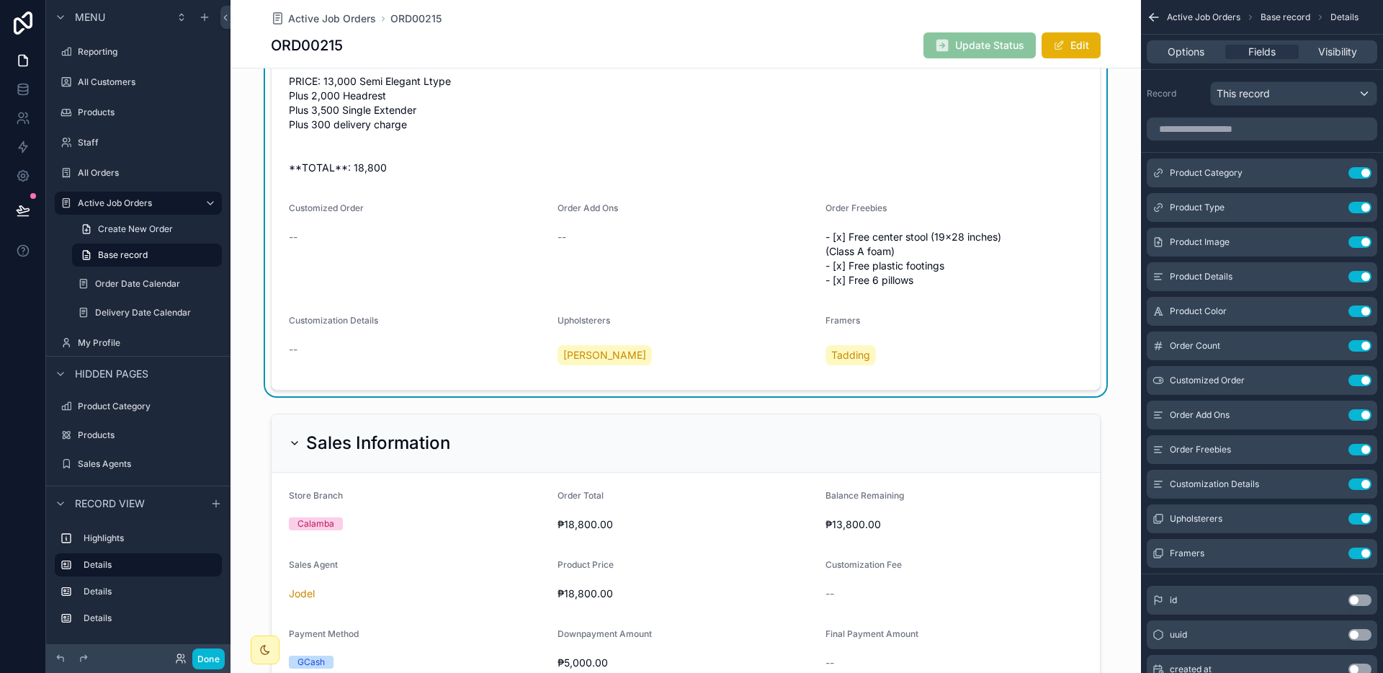
scroll to position [491, 0]
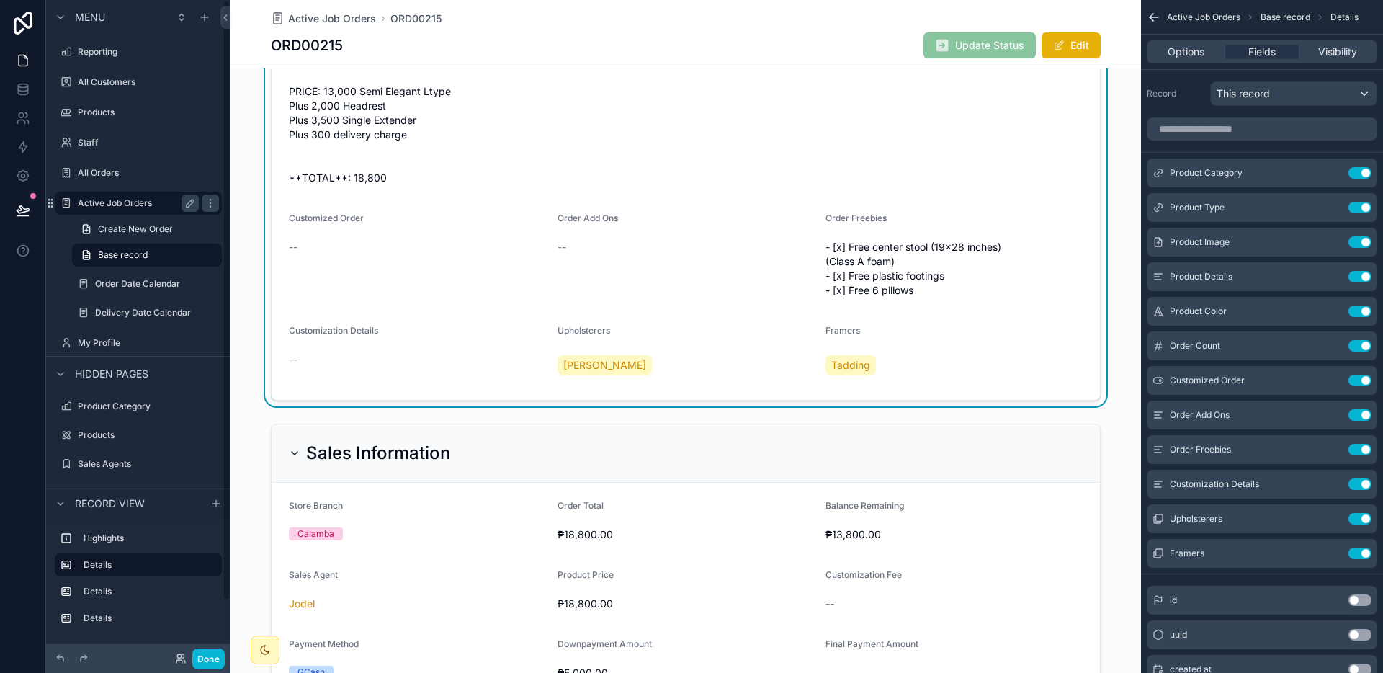
click at [95, 202] on label "Active Job Orders" at bounding box center [135, 203] width 115 height 12
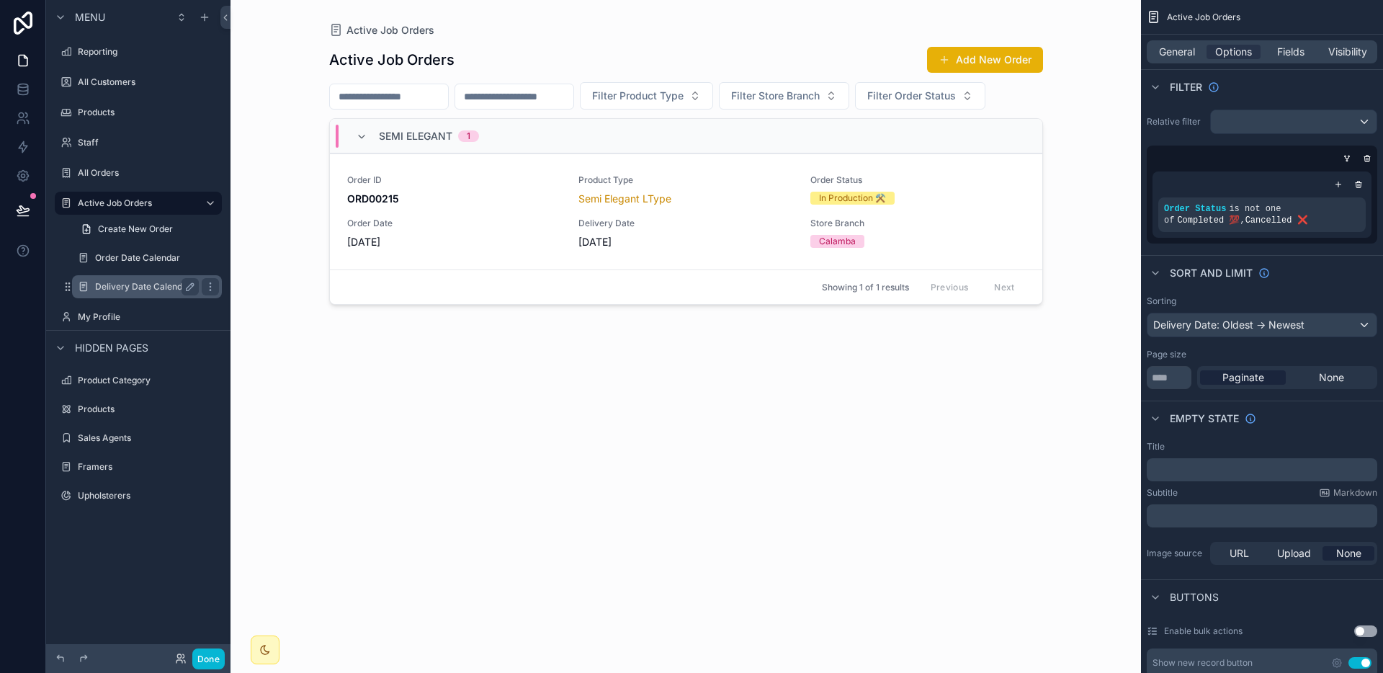
click at [114, 281] on label "Delivery Date Calendar" at bounding box center [144, 287] width 98 height 12
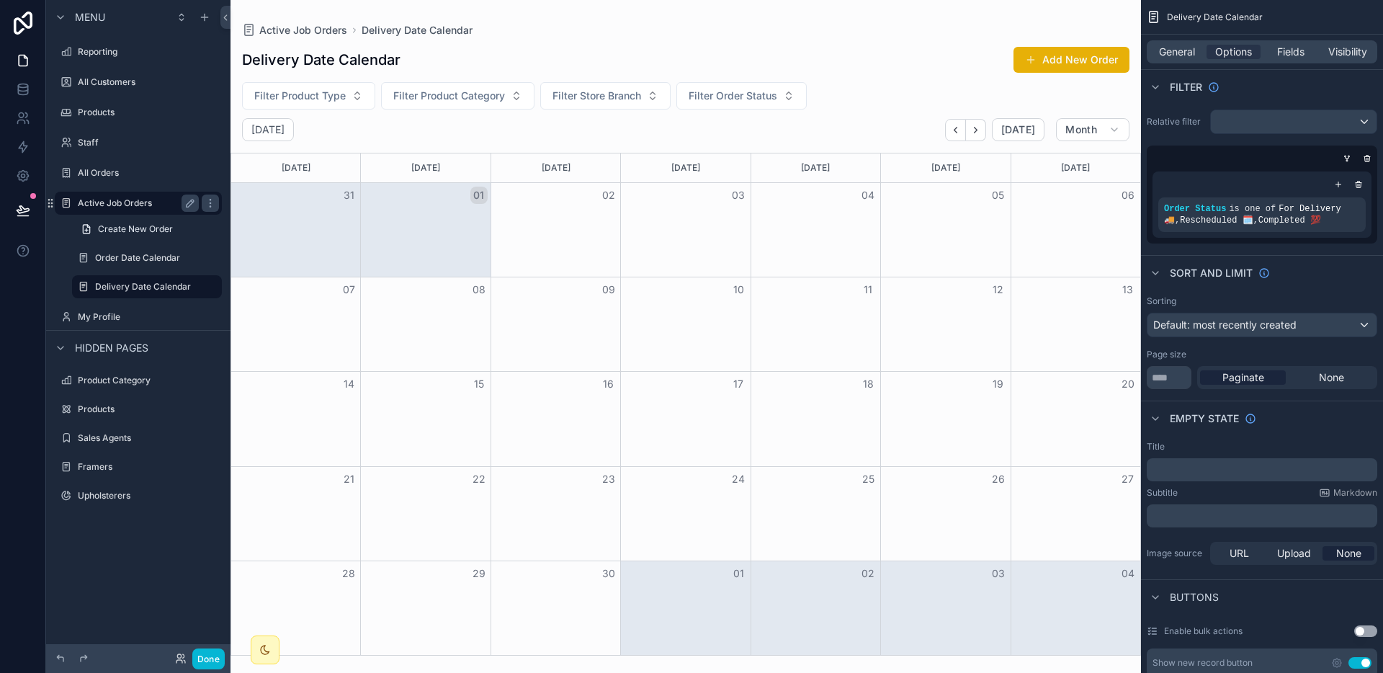
click at [111, 206] on label "Active Job Orders" at bounding box center [135, 203] width 115 height 12
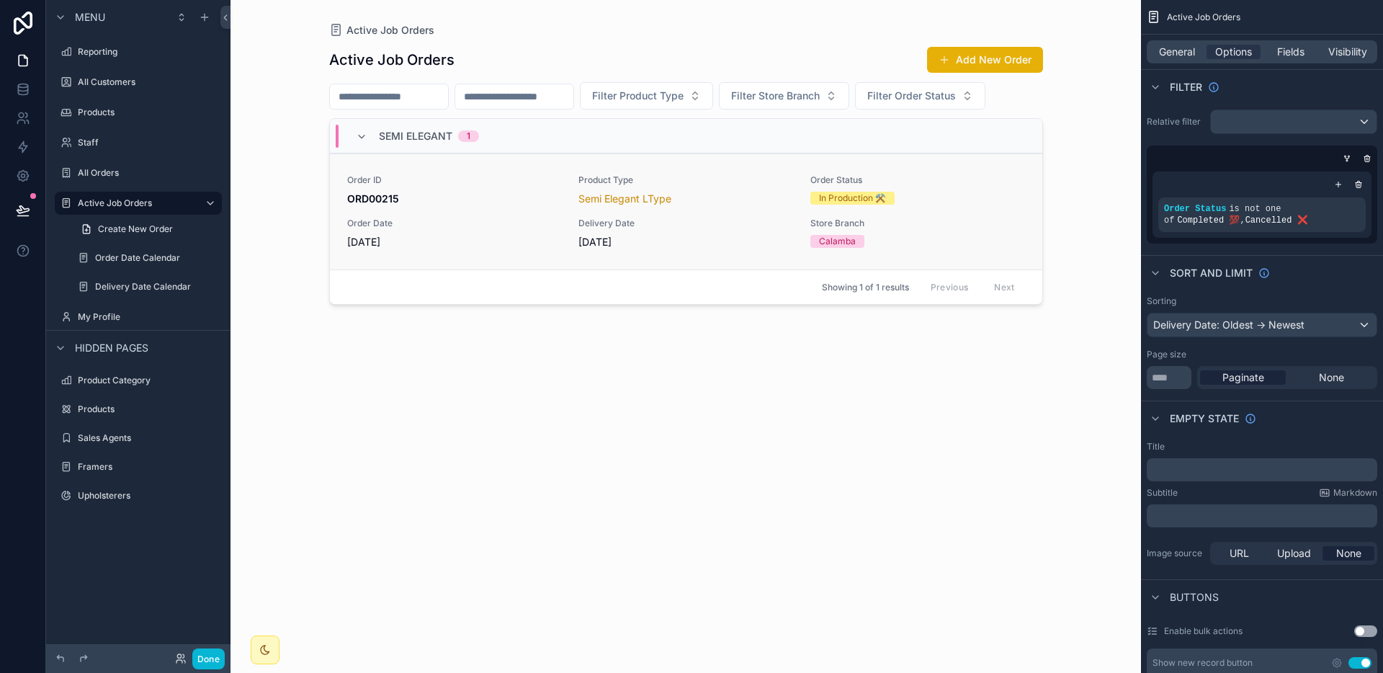
click at [472, 235] on span "[DATE]" at bounding box center [454, 242] width 215 height 14
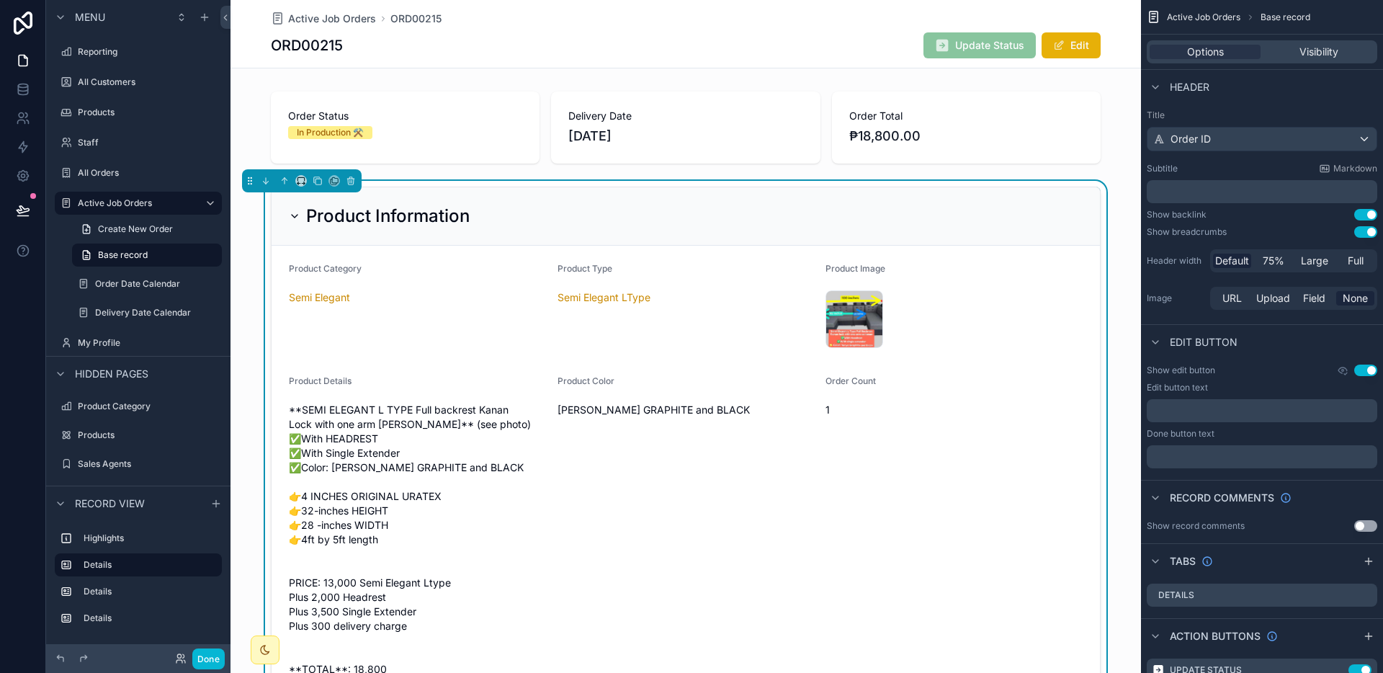
click at [955, 302] on div "541222782_806162438412638_6174681882230970002_n .jpg" at bounding box center [953, 319] width 257 height 58
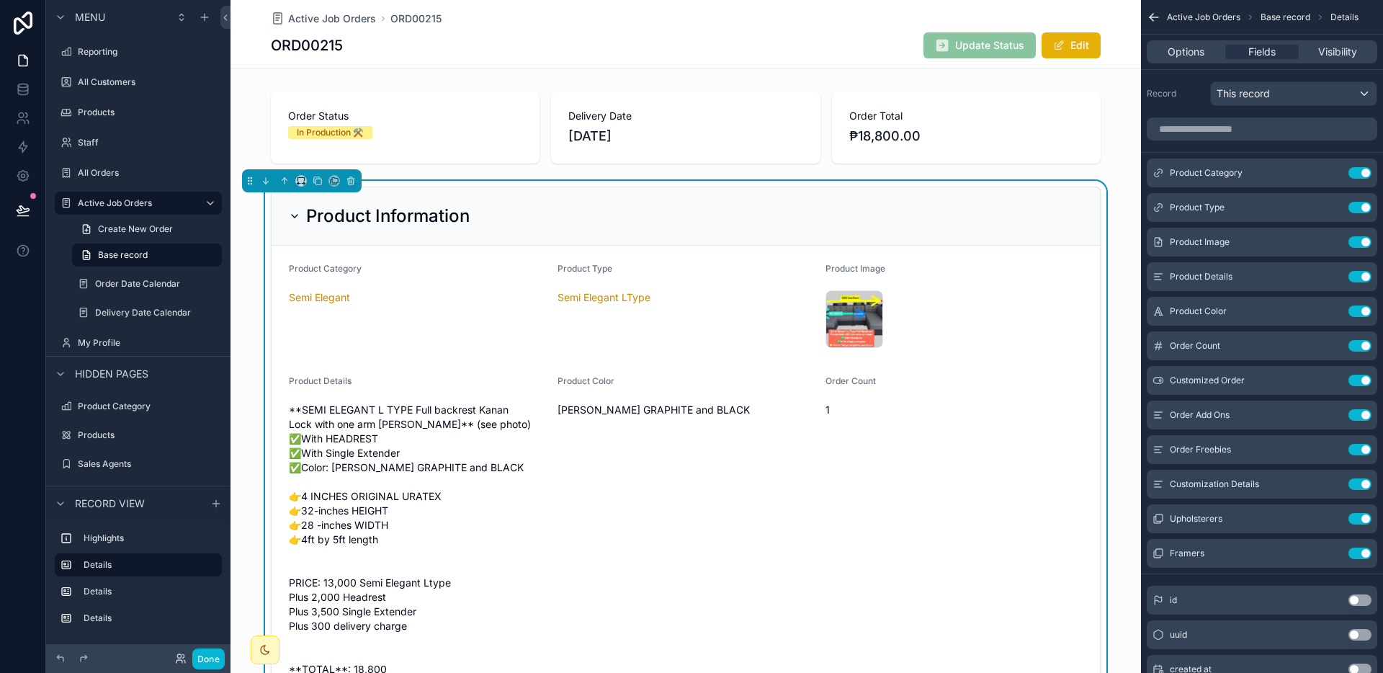
click at [966, 45] on span "Update Status" at bounding box center [979, 47] width 112 height 14
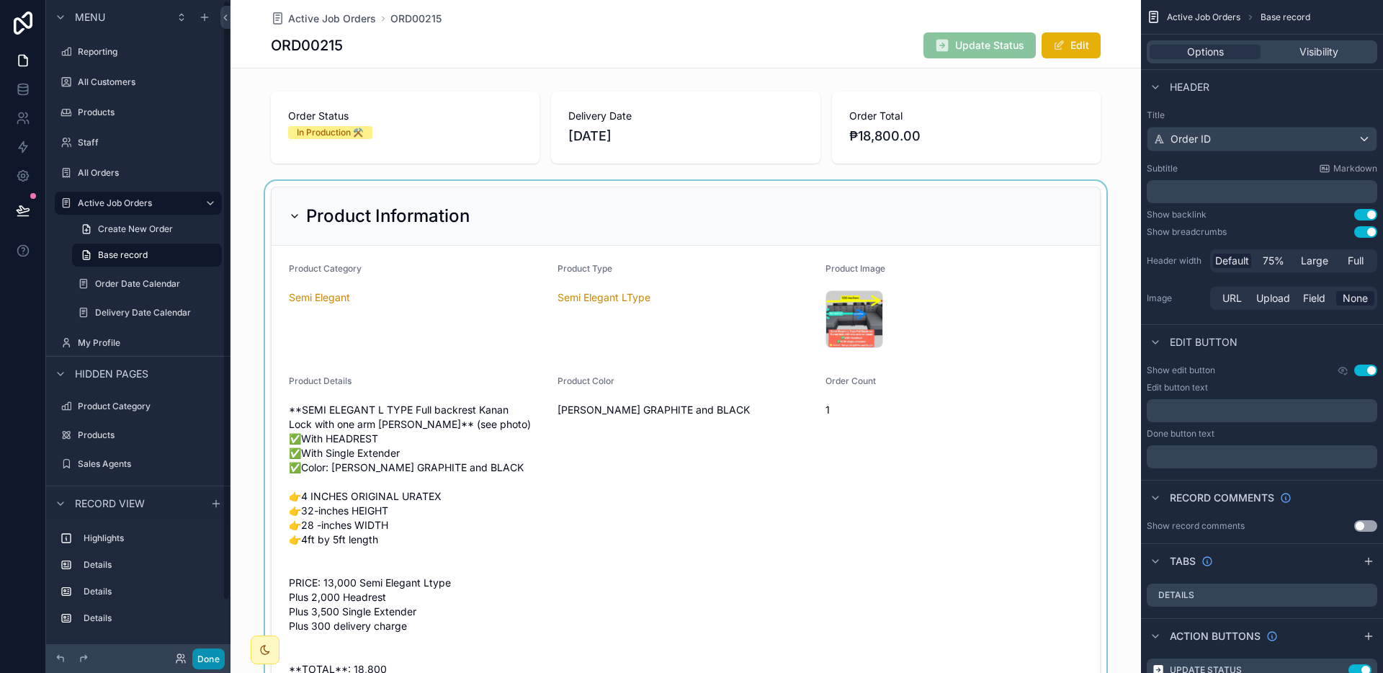
click at [215, 650] on button "Done" at bounding box center [208, 658] width 32 height 21
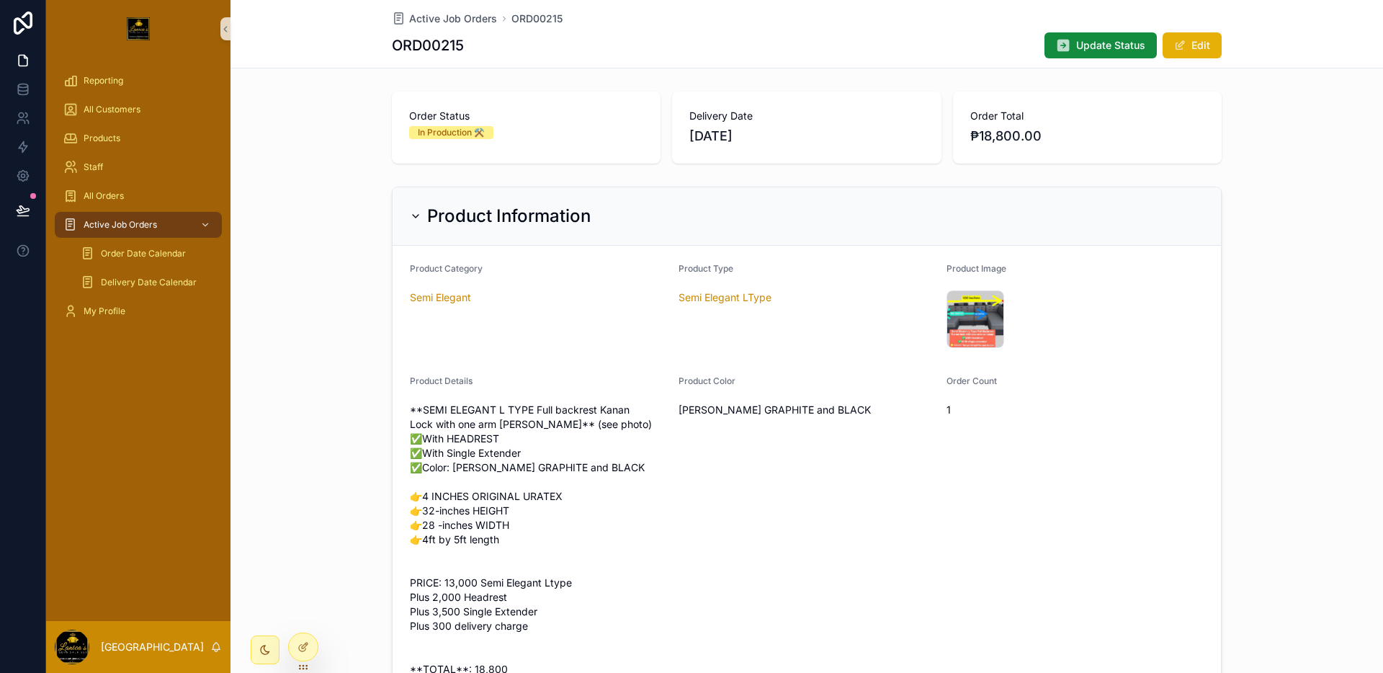
click at [1100, 259] on form "Product Category Semi Elegant Product Type Semi Elegant LType Product Image 541…" at bounding box center [806, 568] width 828 height 645
click at [1122, 39] on span "Update Status" at bounding box center [1110, 45] width 69 height 14
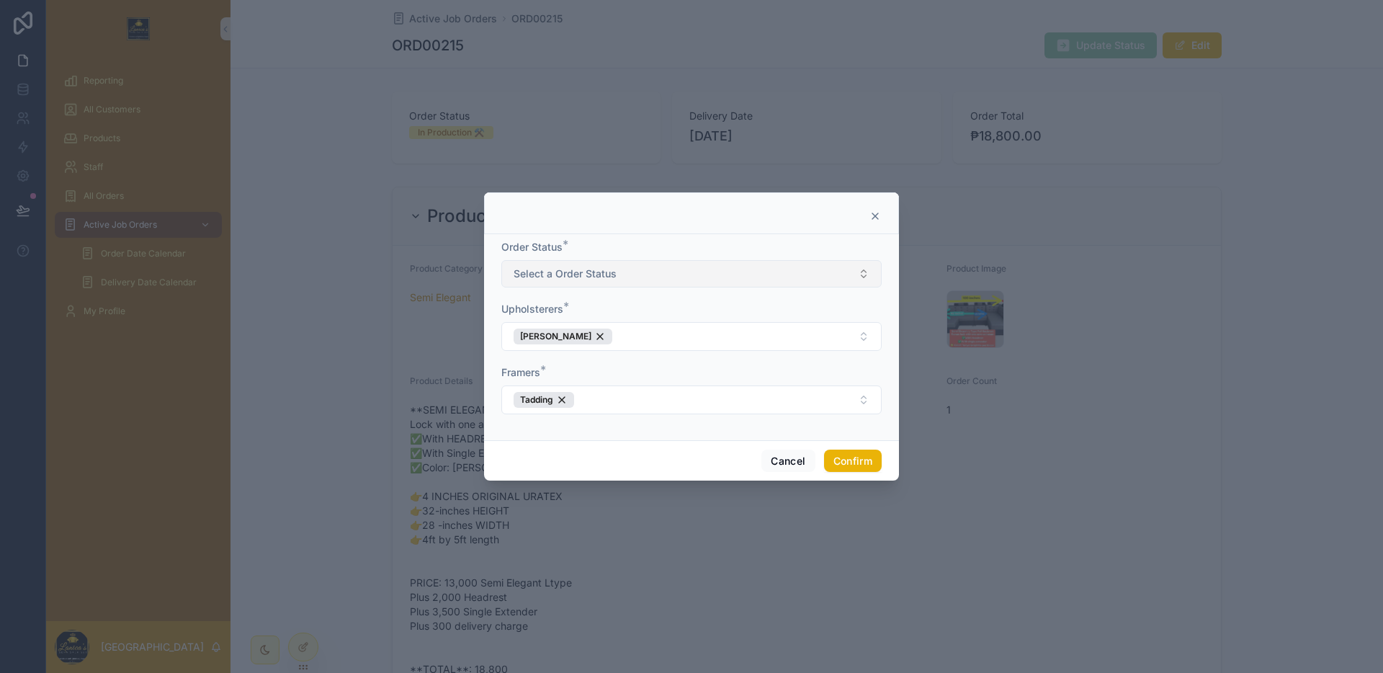
click at [719, 279] on button "Select a Order Status" at bounding box center [691, 273] width 380 height 27
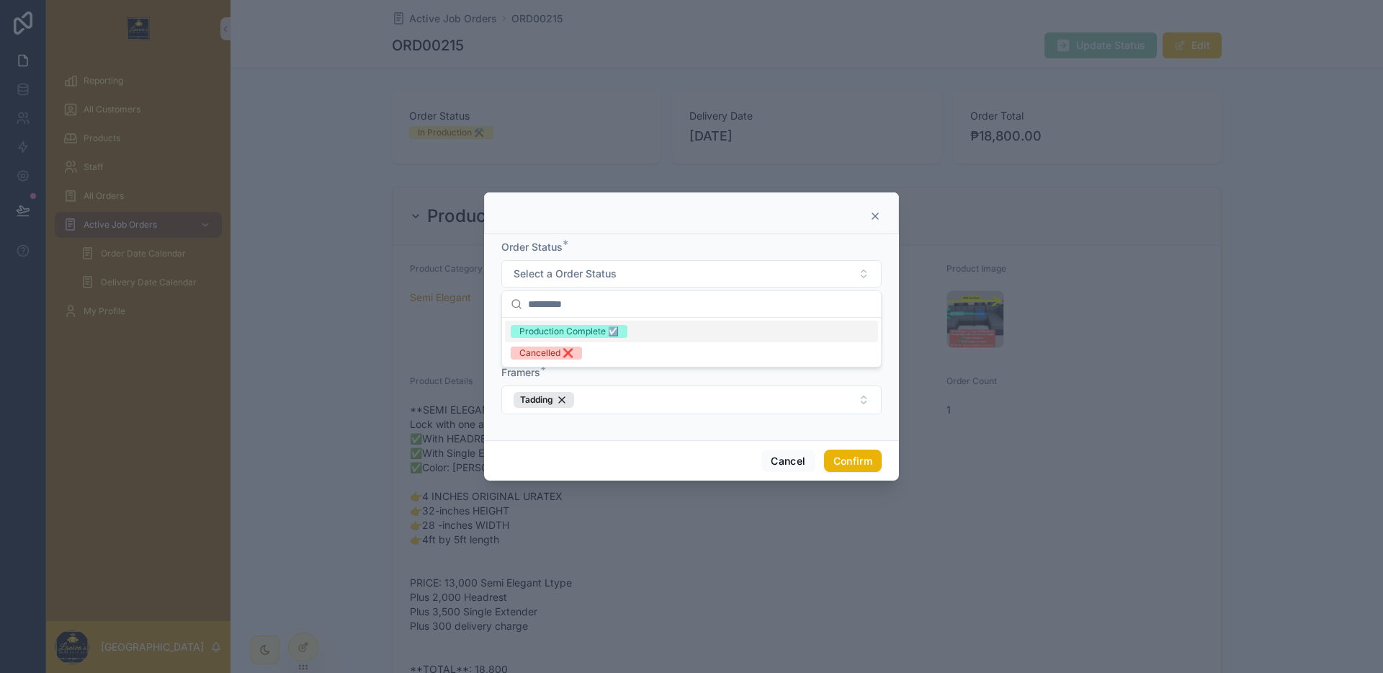
click at [876, 217] on icon at bounding box center [875, 216] width 6 height 6
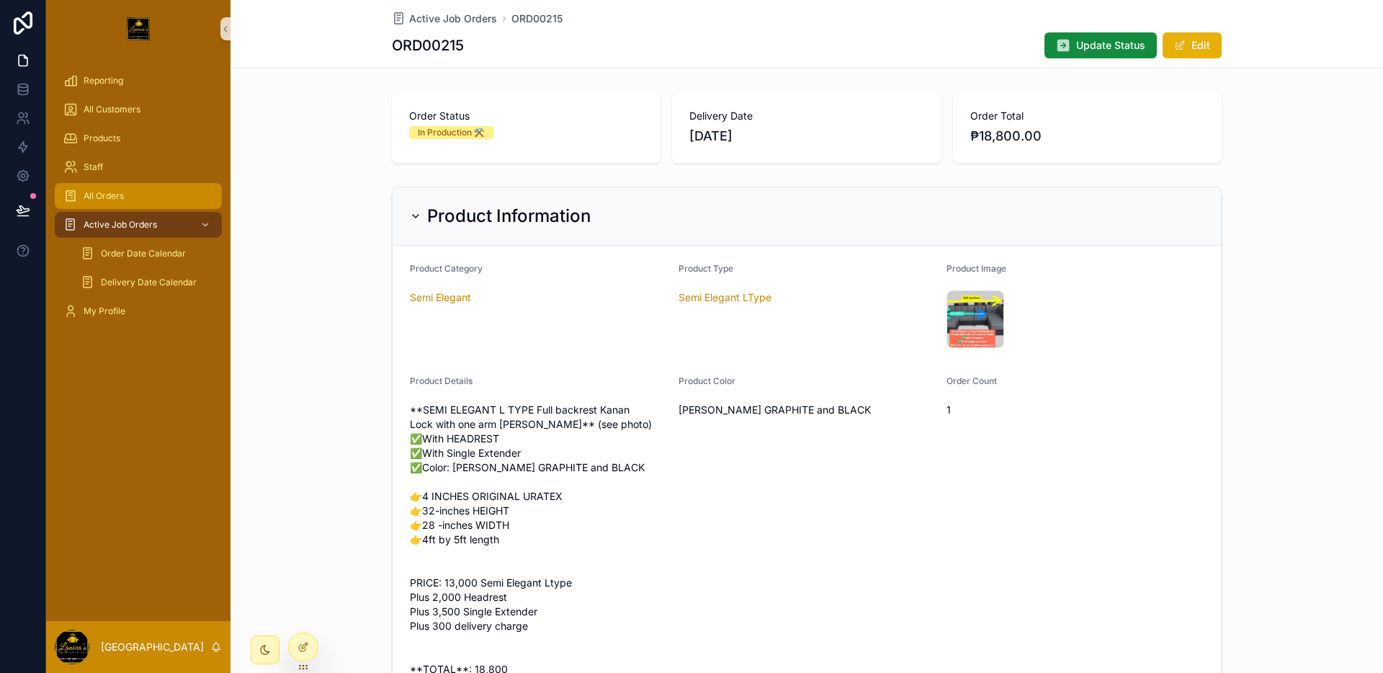
click at [99, 199] on span "All Orders" at bounding box center [104, 196] width 40 height 12
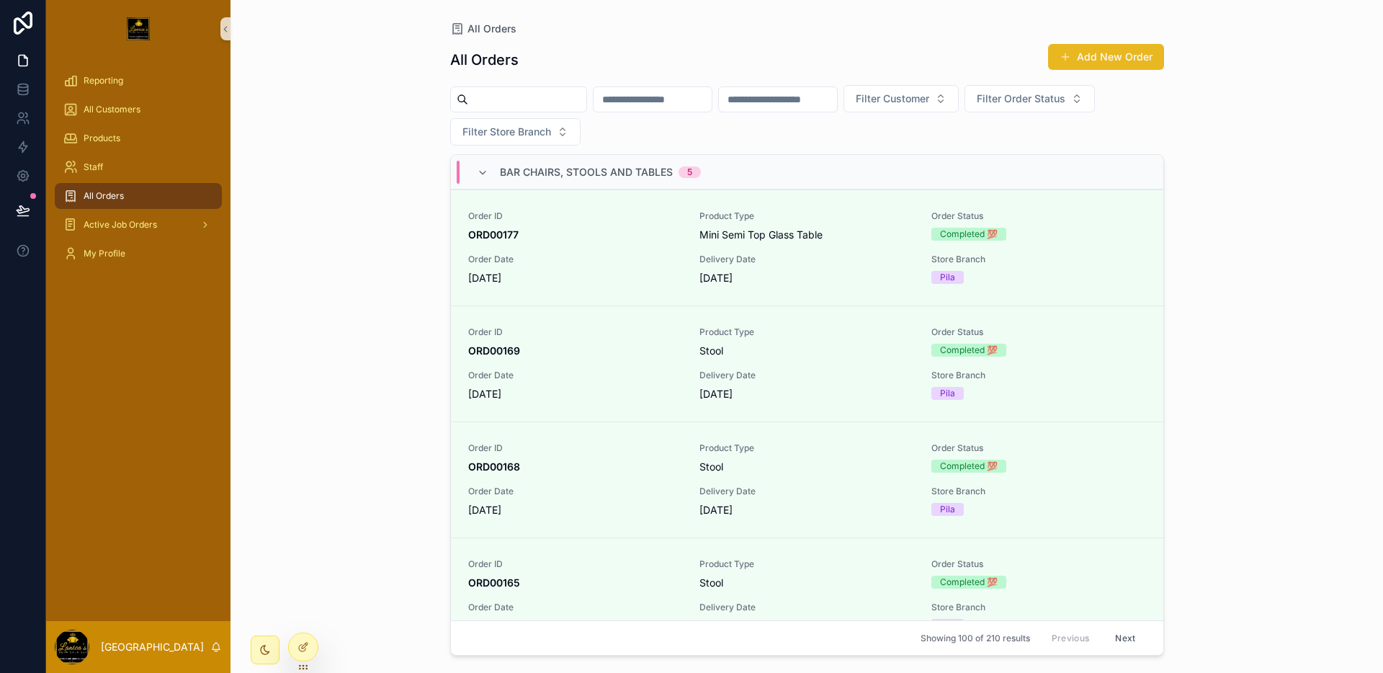
click at [1087, 59] on button "Add New Order" at bounding box center [1106, 57] width 116 height 26
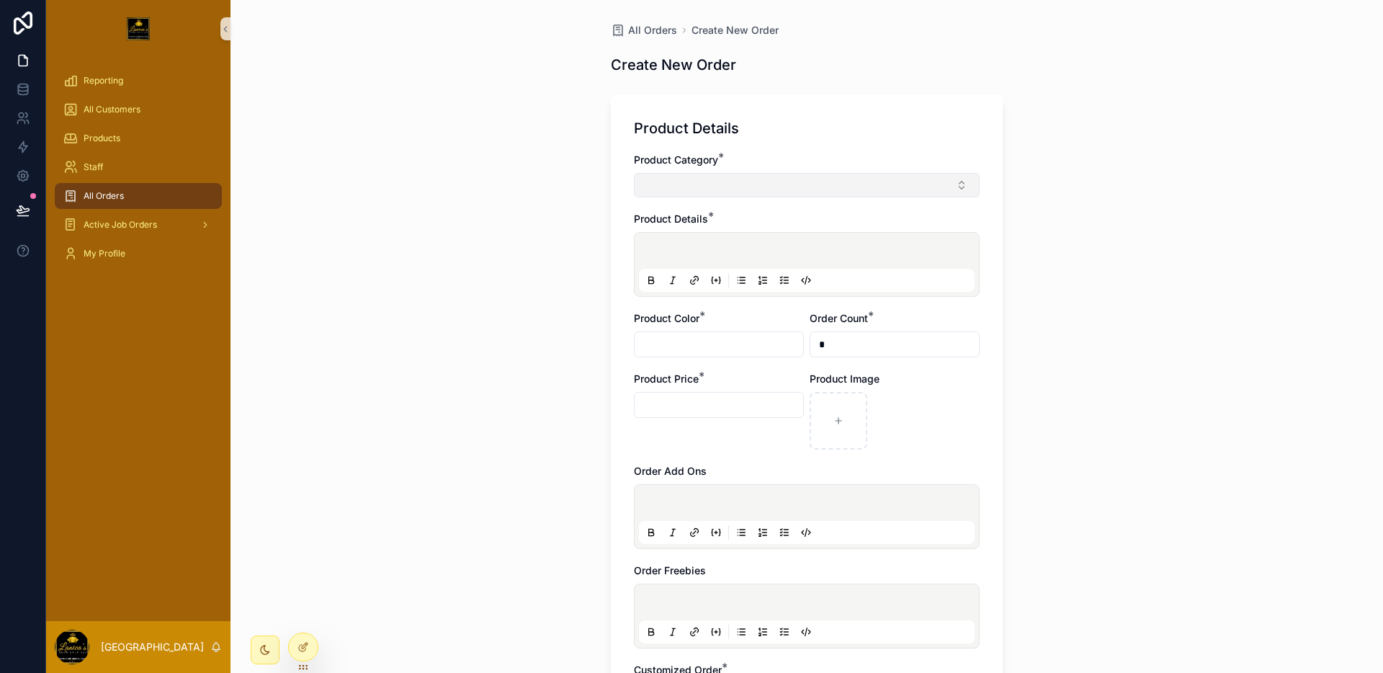
click at [766, 178] on button "Select Button" at bounding box center [807, 185] width 346 height 24
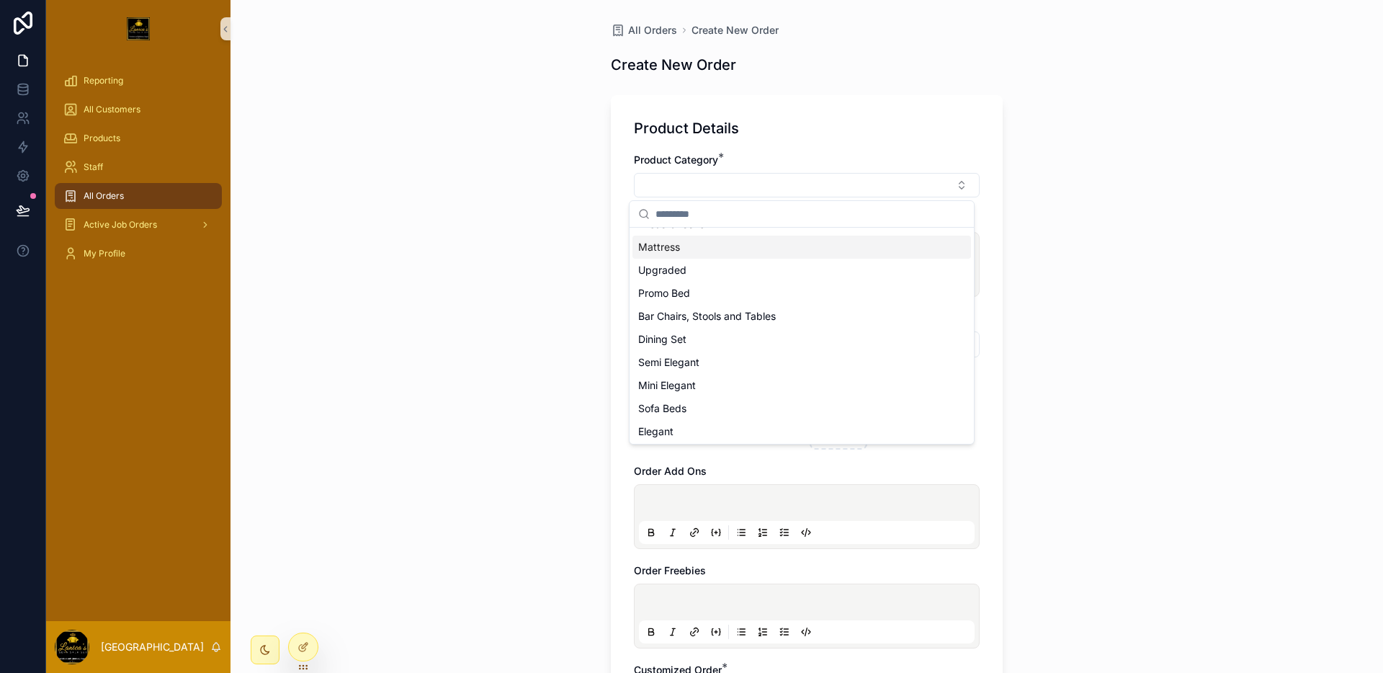
scroll to position [20, 0]
click at [1146, 252] on div "All Orders Create New Order Create New Order Product Details Product Category *…" at bounding box center [806, 336] width 1152 height 673
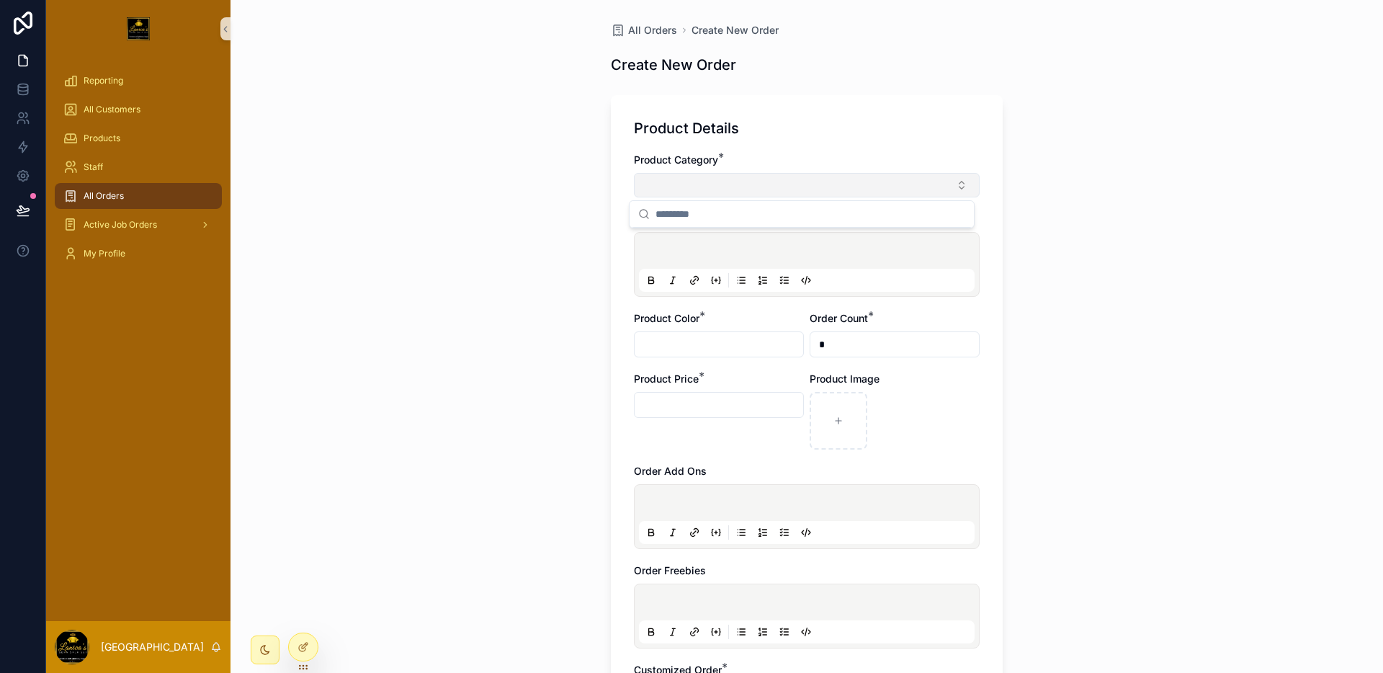
scroll to position [0, 0]
click at [780, 186] on button "Select Button" at bounding box center [807, 185] width 346 height 24
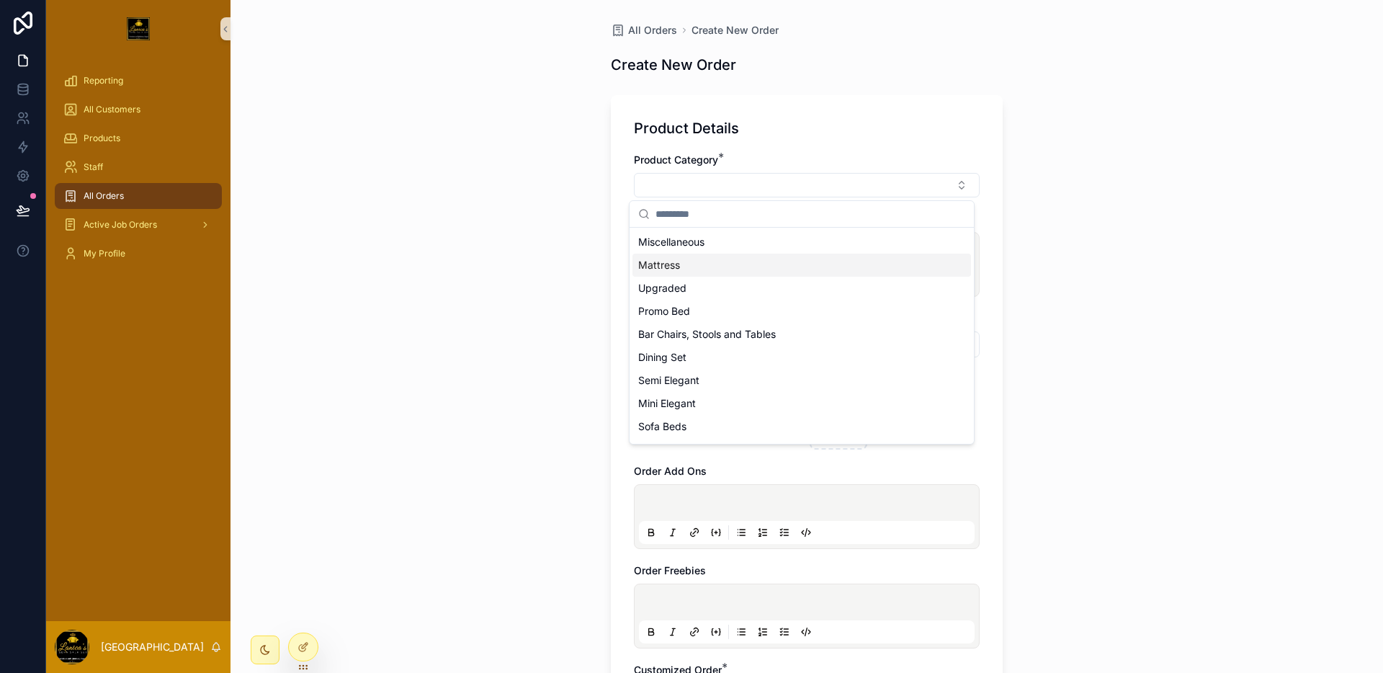
click at [731, 268] on div "Mattress" at bounding box center [801, 264] width 338 height 23
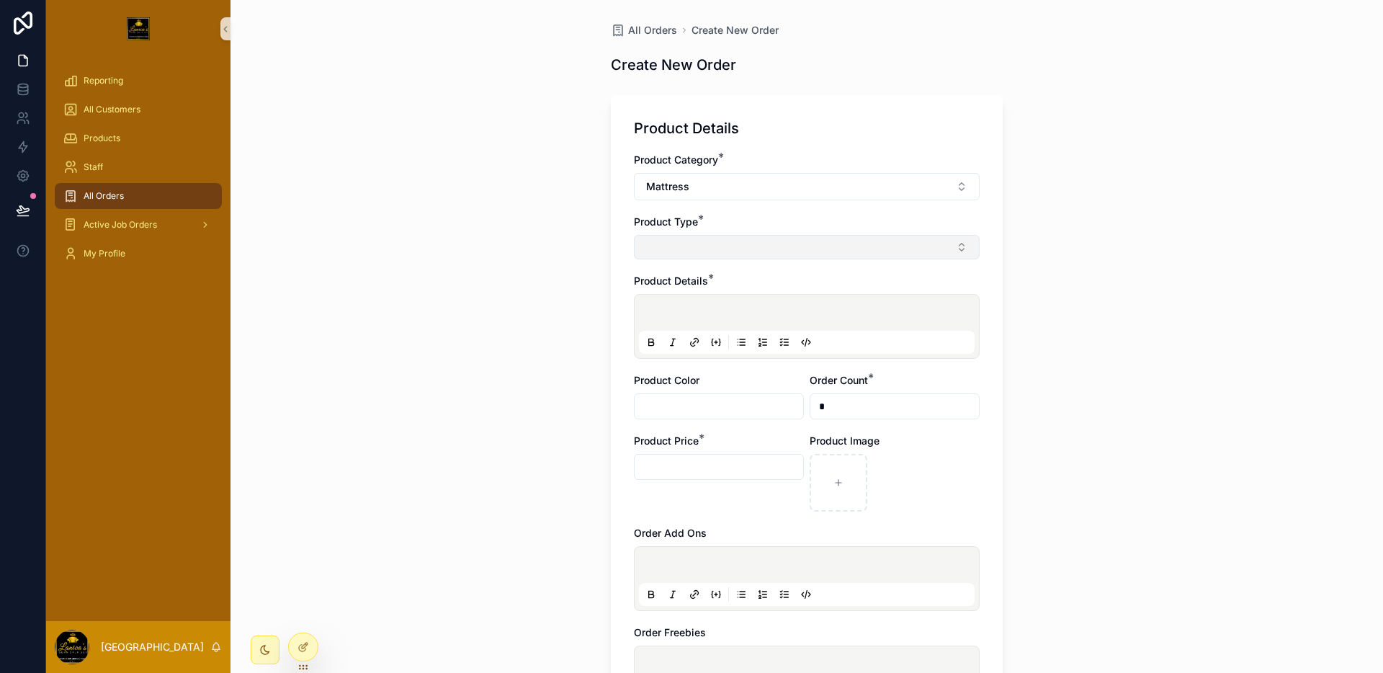
click at [734, 252] on button "Select Button" at bounding box center [807, 247] width 346 height 24
click at [745, 259] on button "Select Button" at bounding box center [807, 247] width 346 height 24
click at [754, 179] on button "Mattress" at bounding box center [807, 186] width 346 height 27
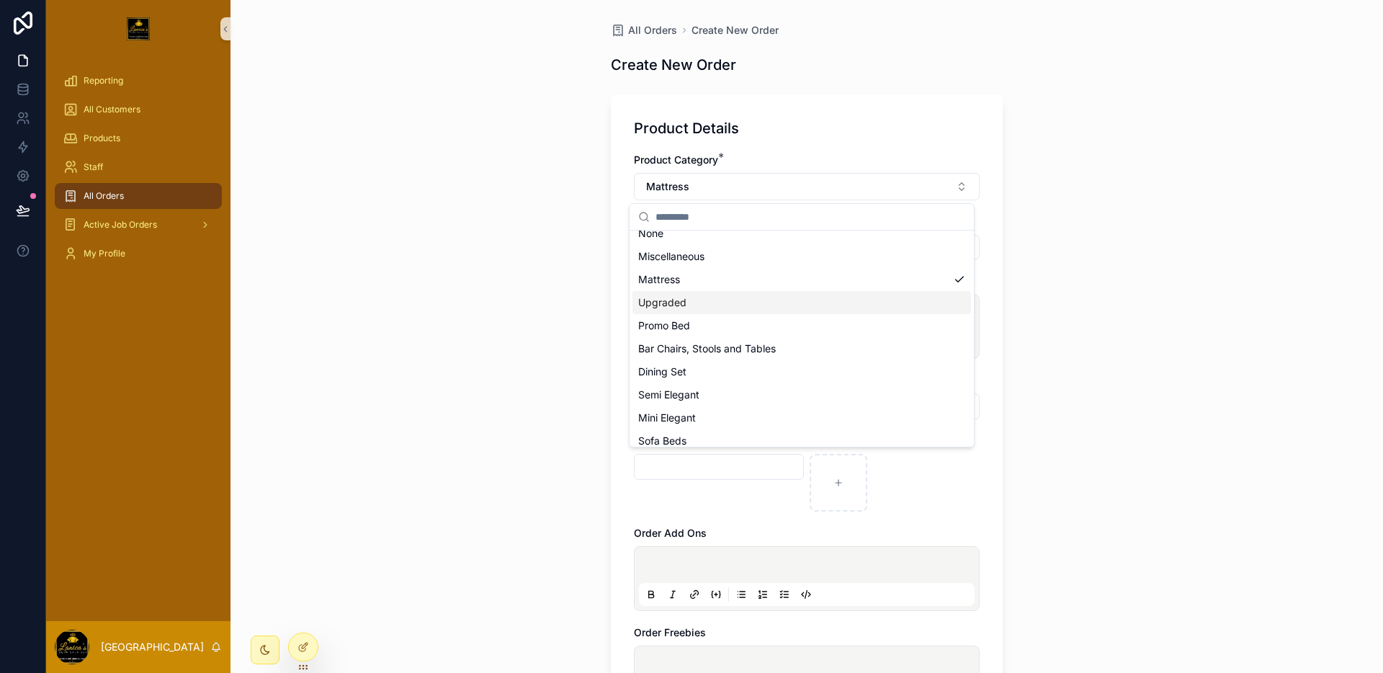
scroll to position [43, 0]
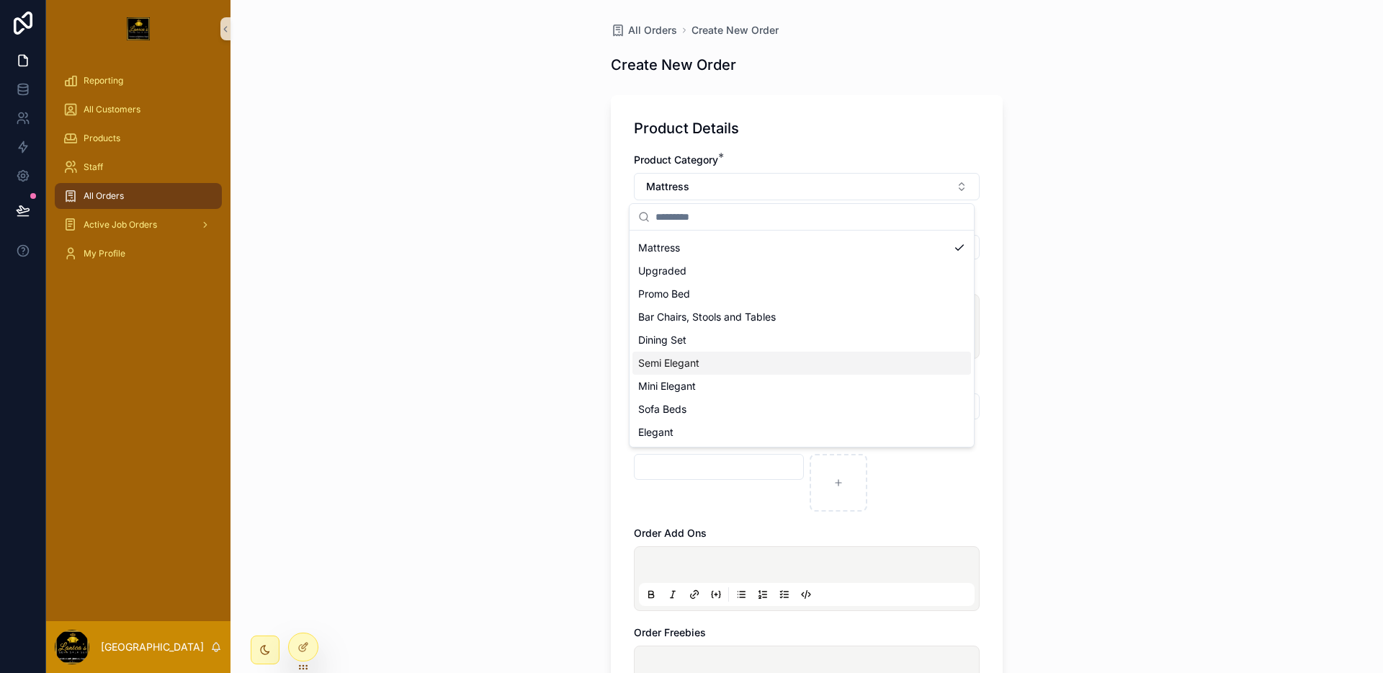
click at [708, 358] on div "Semi Elegant" at bounding box center [801, 362] width 338 height 23
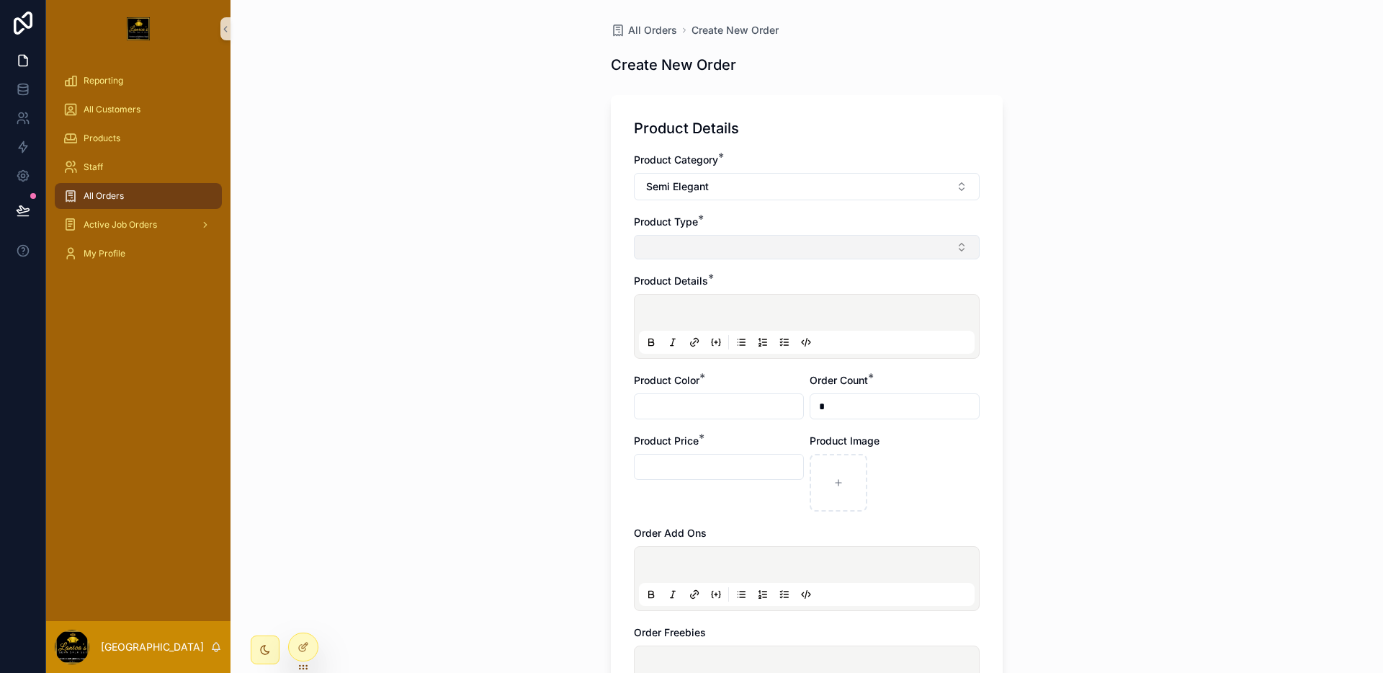
click at [740, 253] on button "Select Button" at bounding box center [807, 247] width 346 height 24
click at [1058, 297] on div "All Orders Create New Order Create New Order Product Details Product Category *…" at bounding box center [806, 336] width 1152 height 673
click at [771, 181] on button "Semi Elegant" at bounding box center [807, 186] width 346 height 27
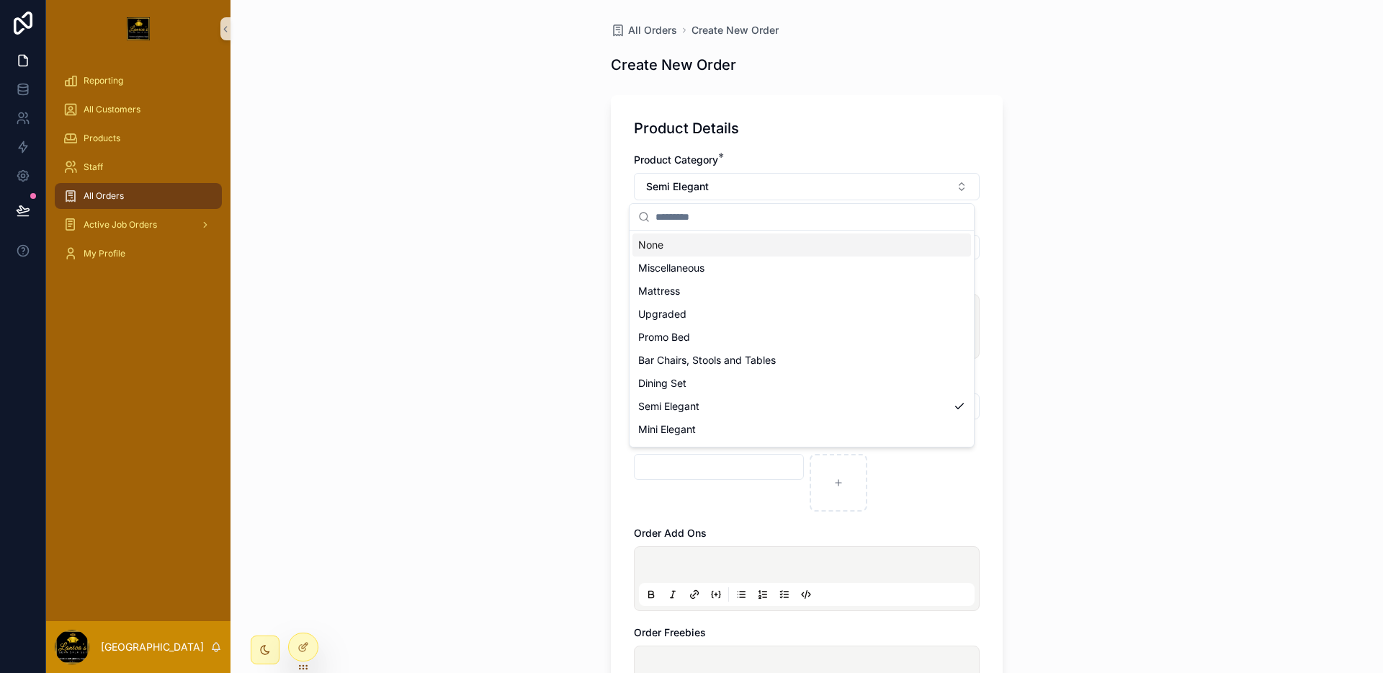
click at [744, 234] on div "None" at bounding box center [801, 244] width 338 height 23
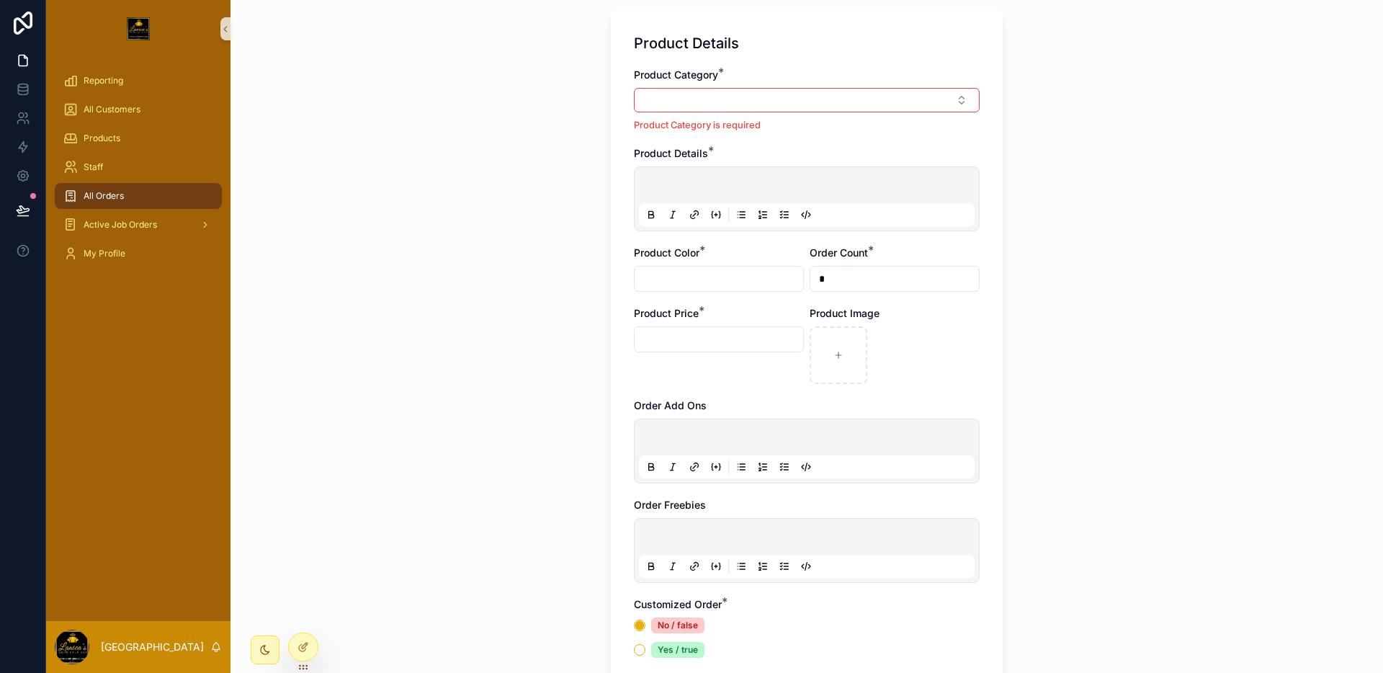
scroll to position [91, 0]
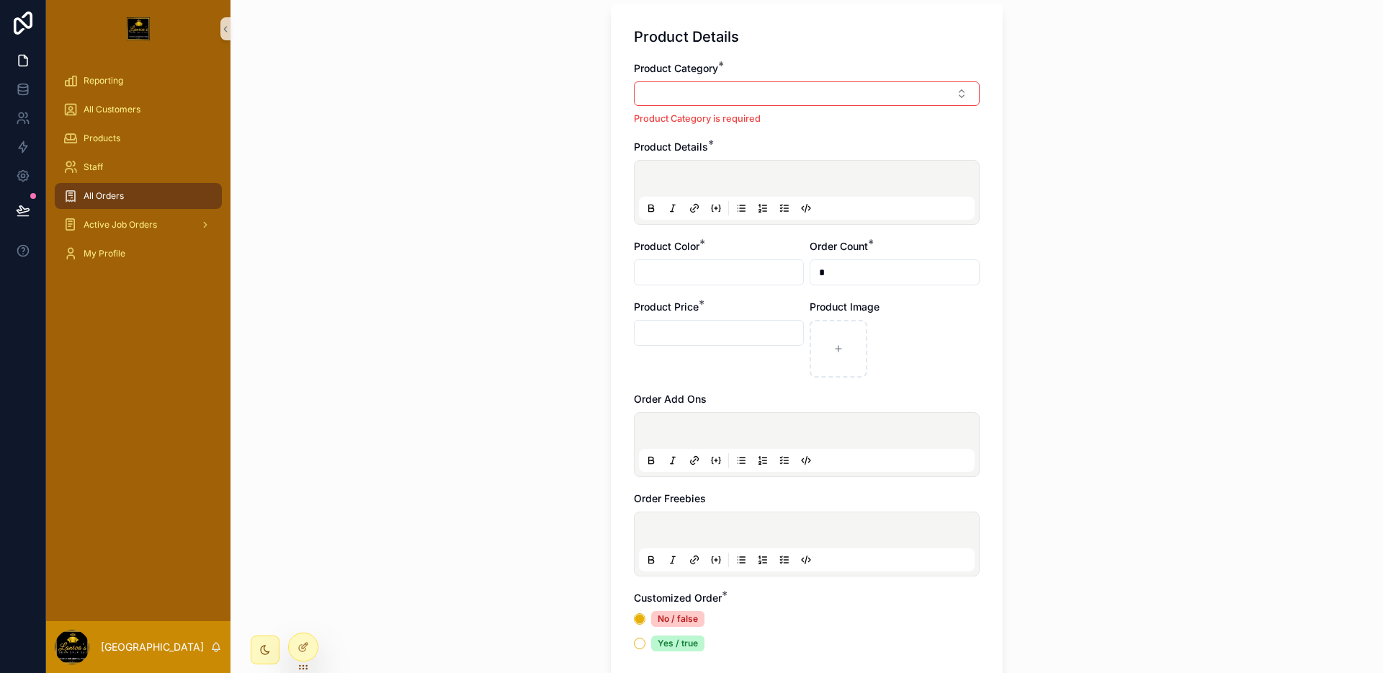
click at [729, 338] on input "scrollable content" at bounding box center [718, 333] width 168 height 20
click at [1023, 336] on div "All Orders Create New Order Create New Order Product Details Product Category *…" at bounding box center [806, 245] width 1152 height 673
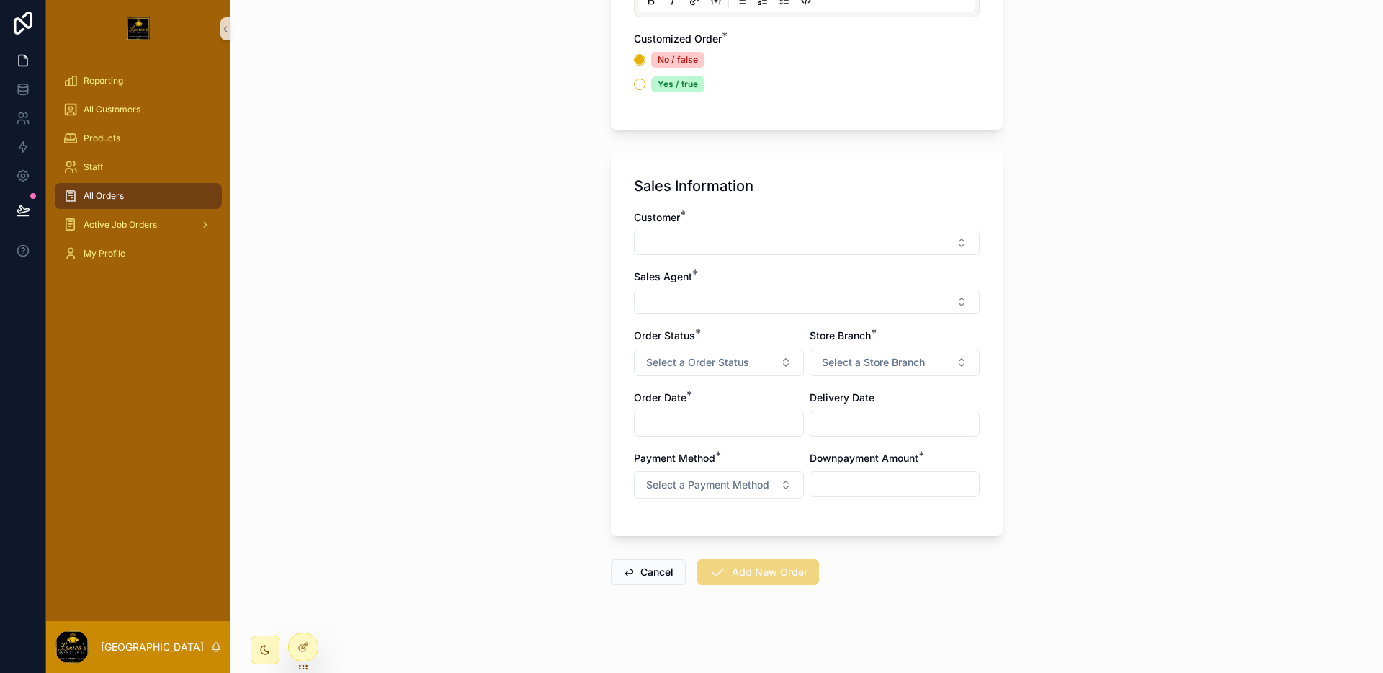
scroll to position [655, 0]
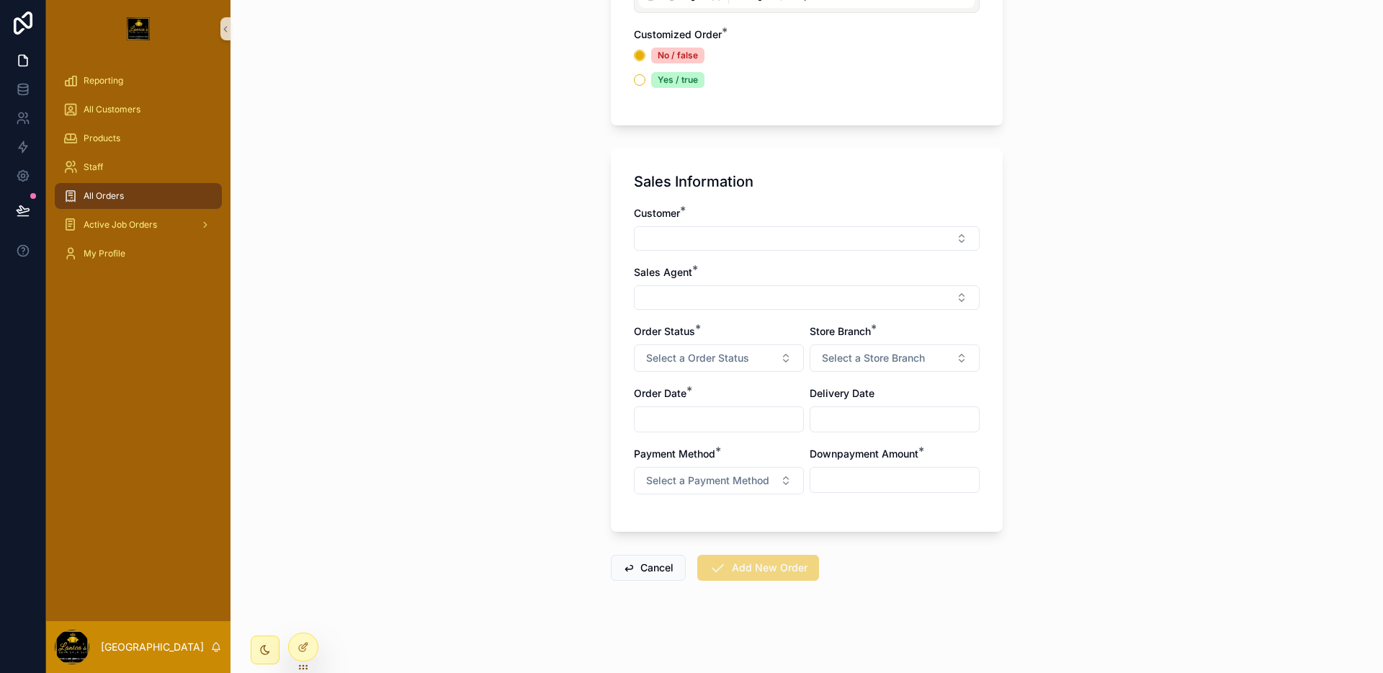
click at [107, 187] on div "All Orders" at bounding box center [138, 195] width 150 height 23
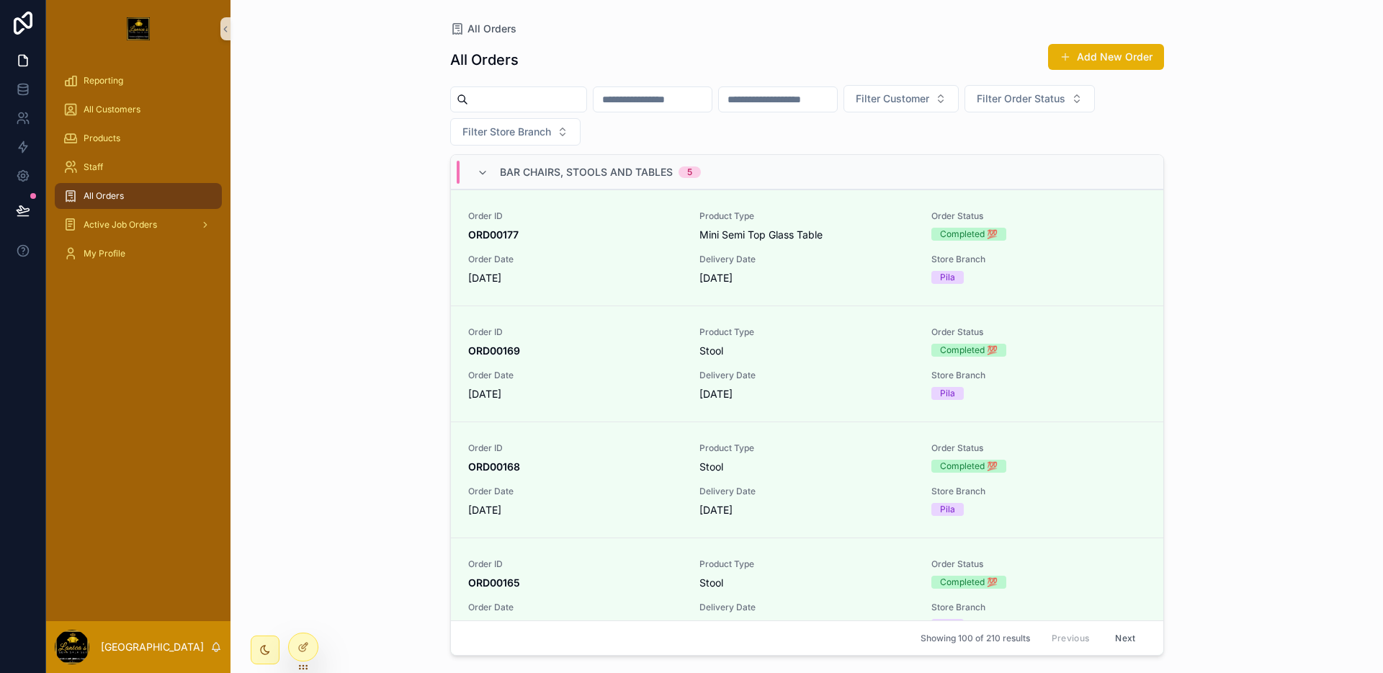
click at [512, 181] on div "Bar Chairs, Stools and Tables 5" at bounding box center [600, 172] width 201 height 23
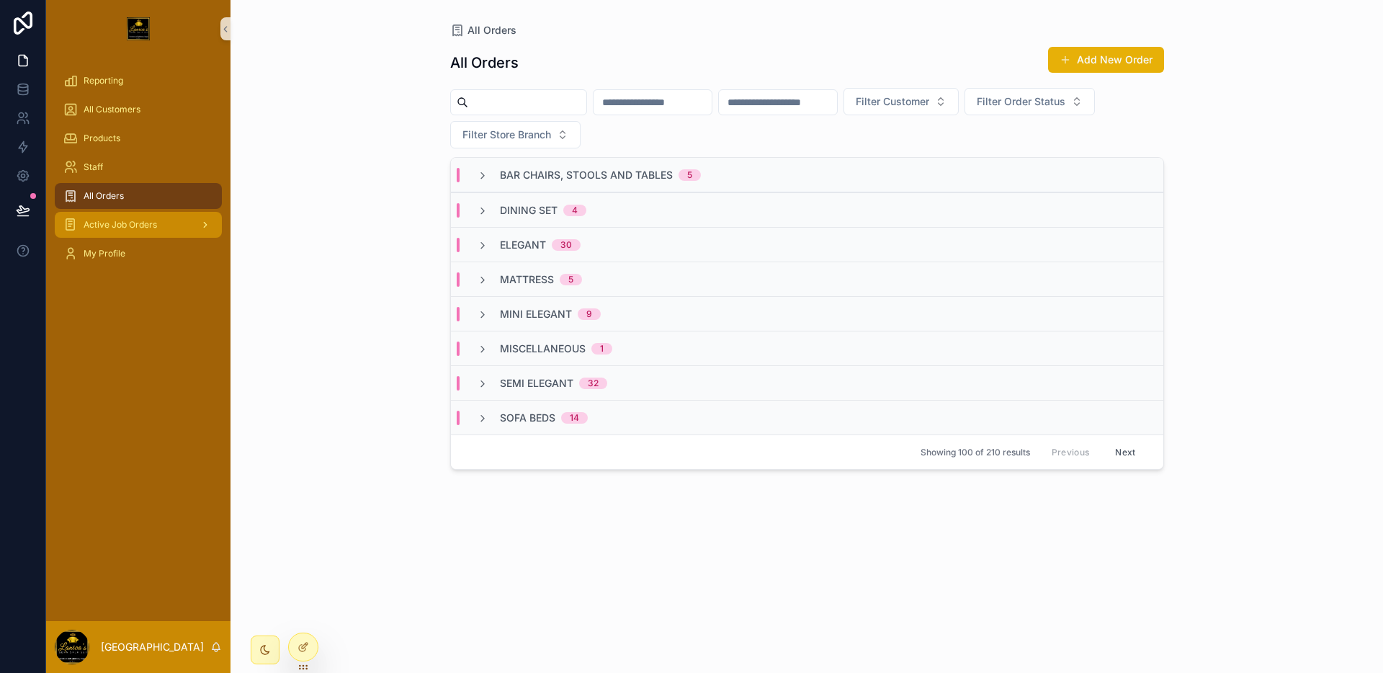
click at [114, 234] on div "Active Job Orders" at bounding box center [138, 224] width 150 height 23
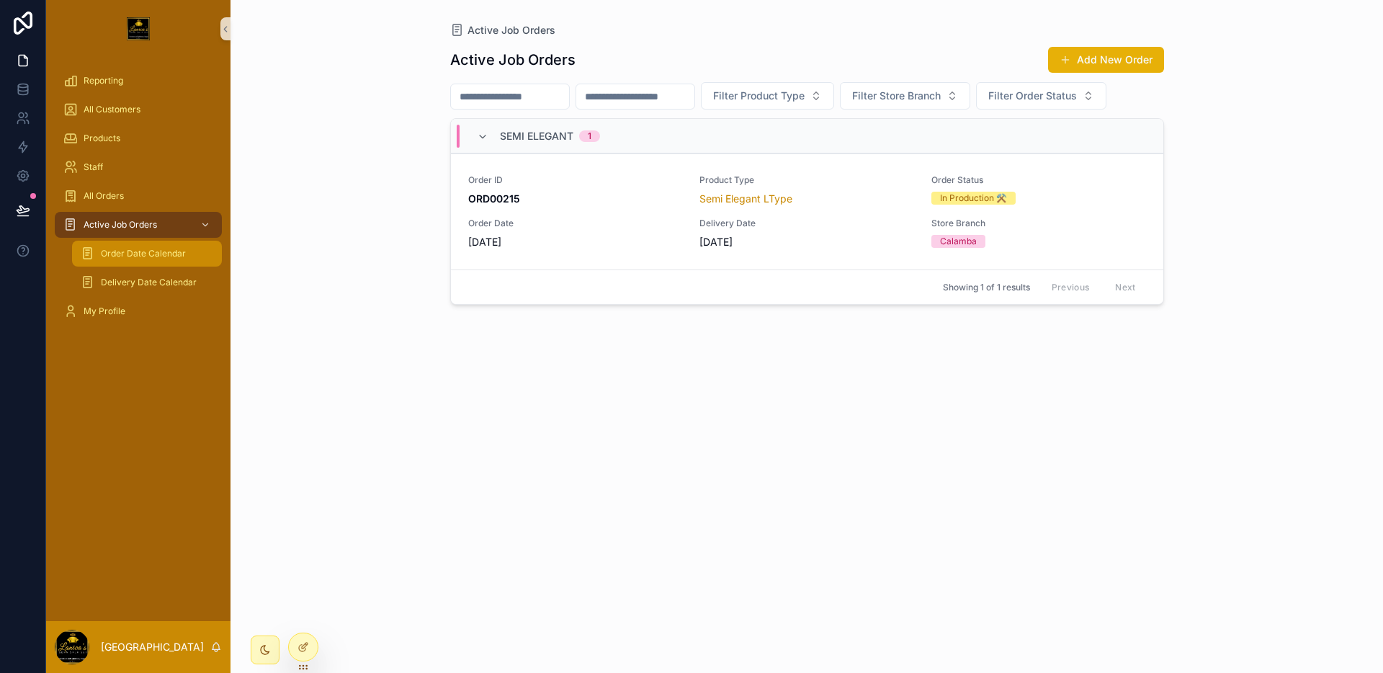
click at [148, 261] on div "Order Date Calendar" at bounding box center [147, 253] width 132 height 23
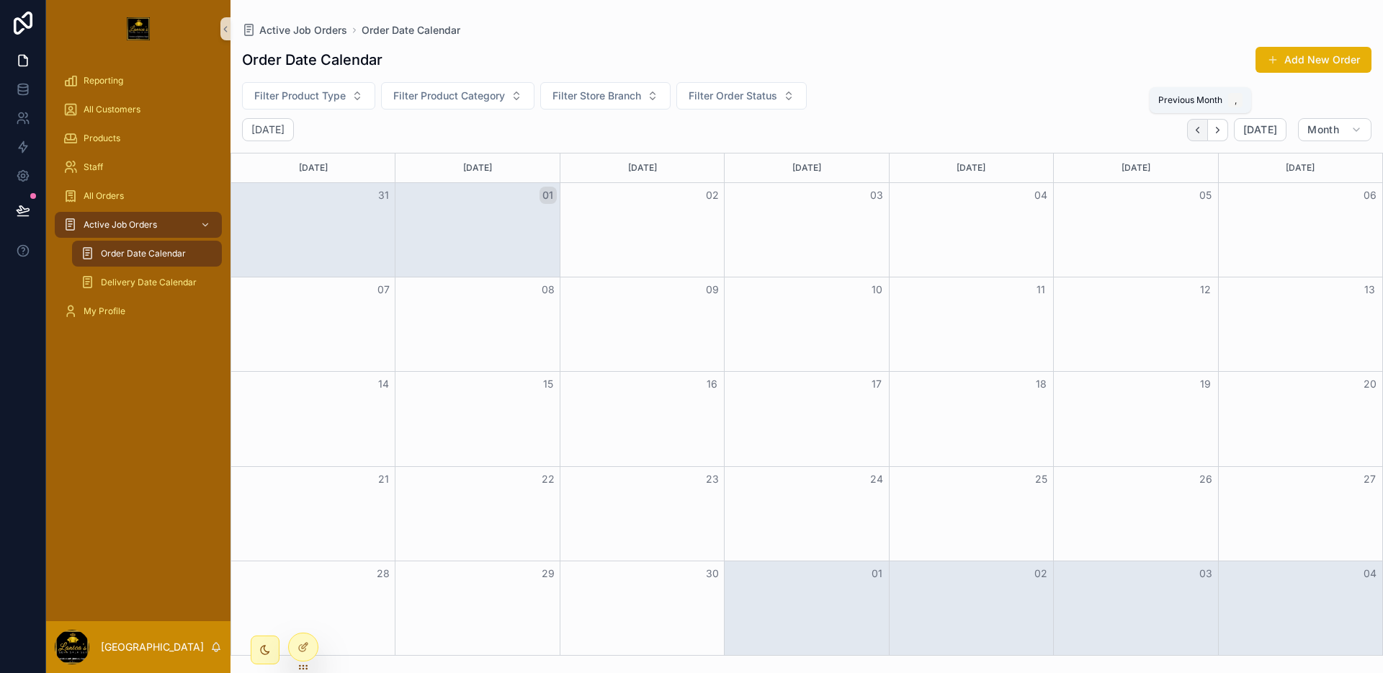
click at [1190, 132] on button "Back" at bounding box center [1197, 130] width 21 height 22
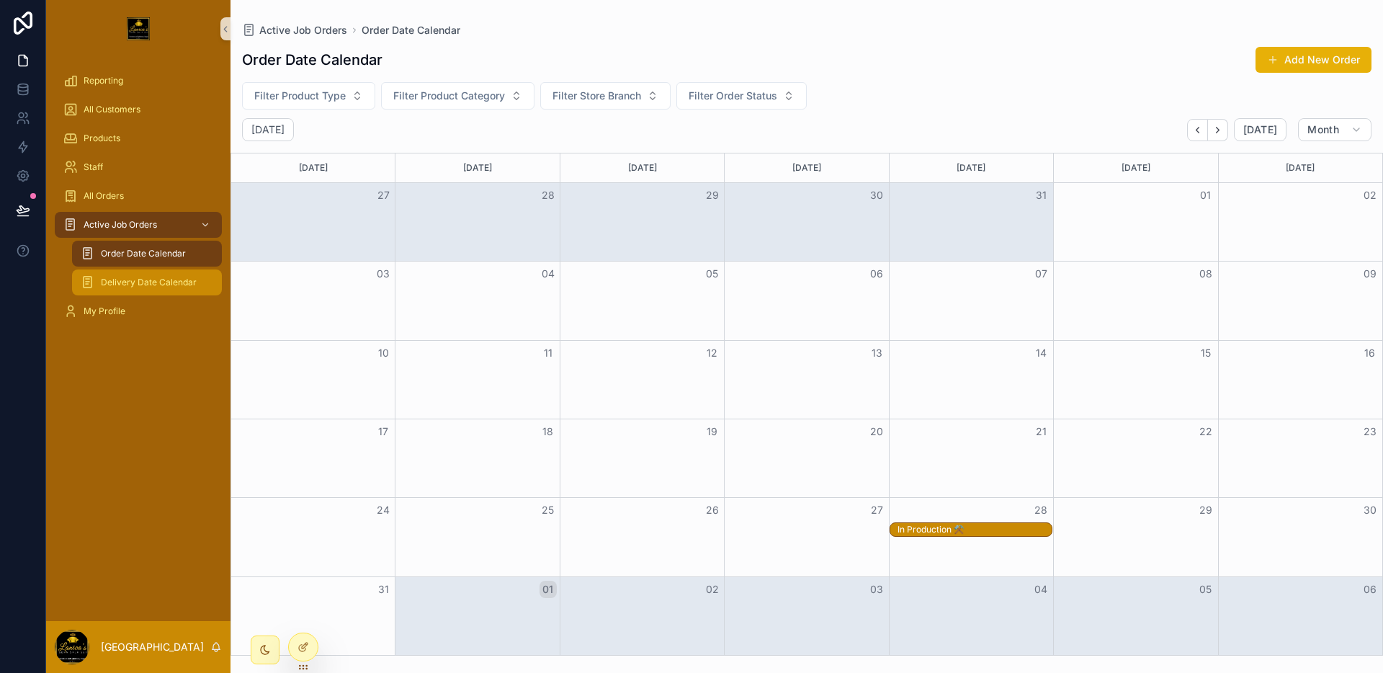
click at [105, 279] on span "Delivery Date Calendar" at bounding box center [149, 283] width 96 height 12
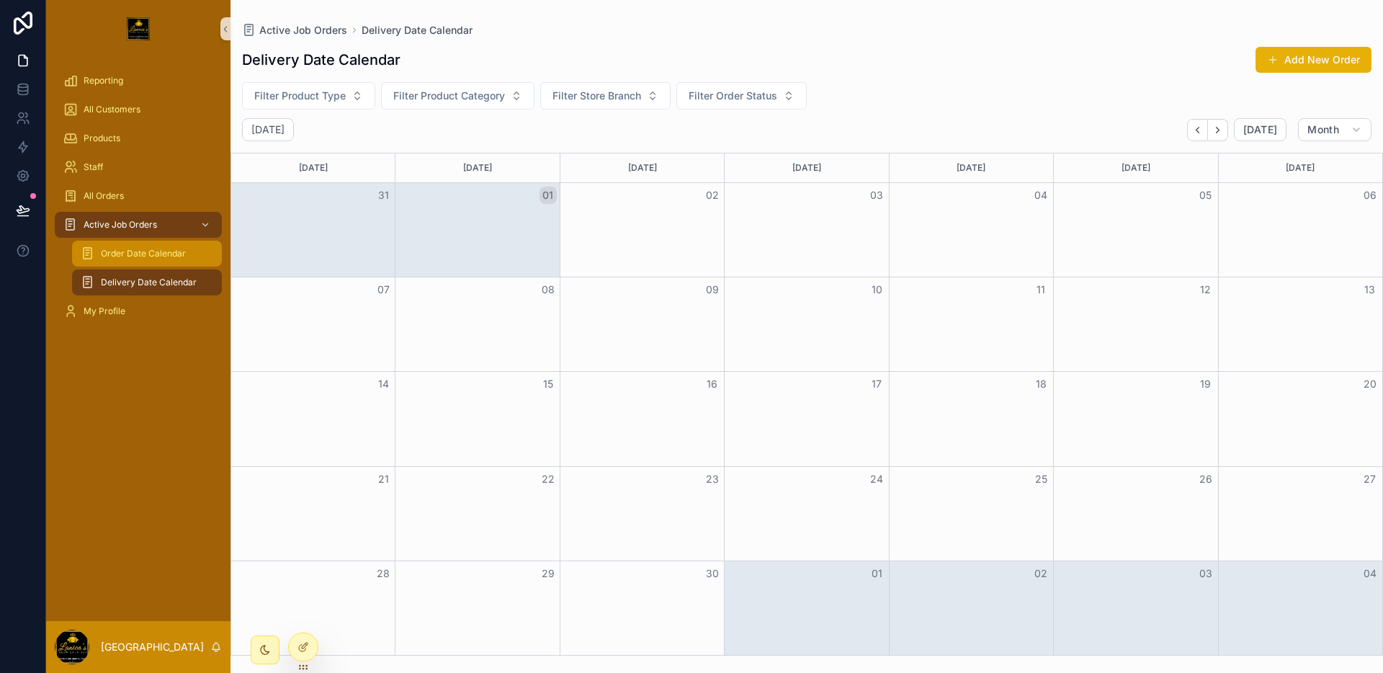
click at [142, 257] on span "Order Date Calendar" at bounding box center [143, 254] width 85 height 12
click at [148, 284] on span "Delivery Date Calendar" at bounding box center [149, 283] width 96 height 12
click at [153, 260] on div "Order Date Calendar" at bounding box center [147, 253] width 132 height 23
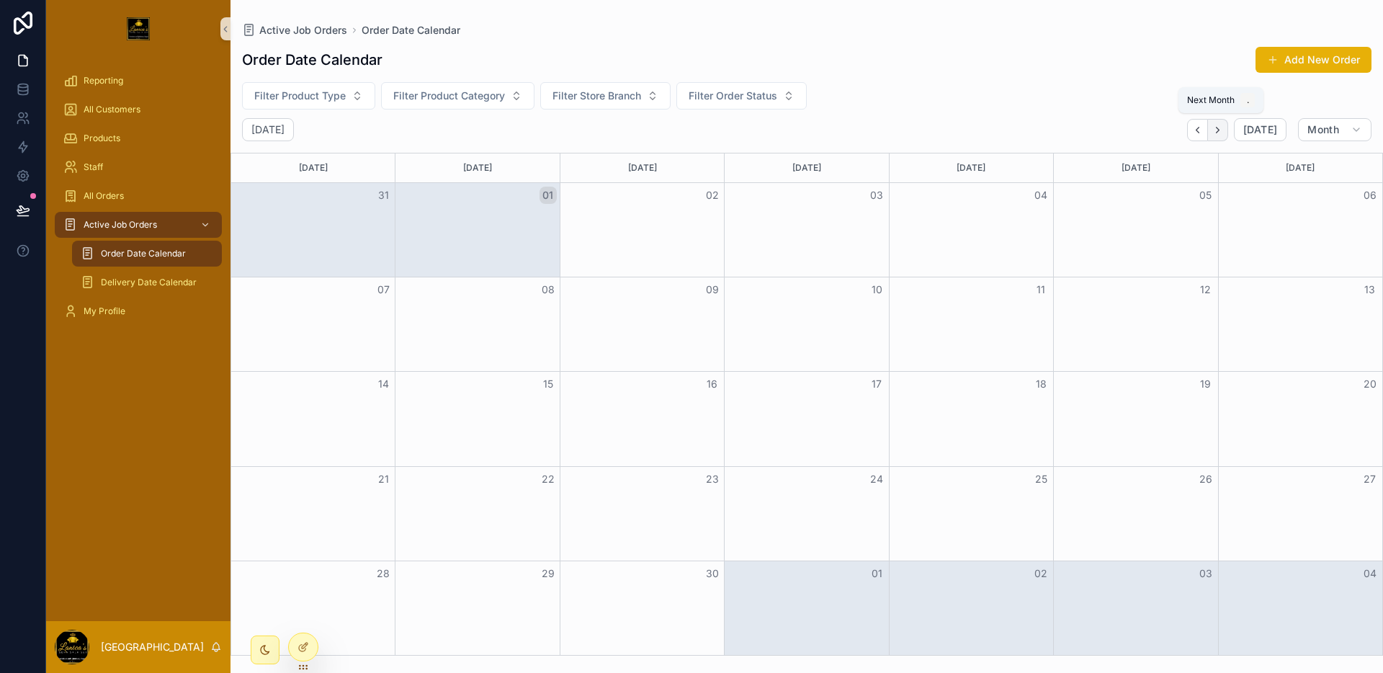
click at [1224, 140] on button "Next" at bounding box center [1218, 130] width 20 height 22
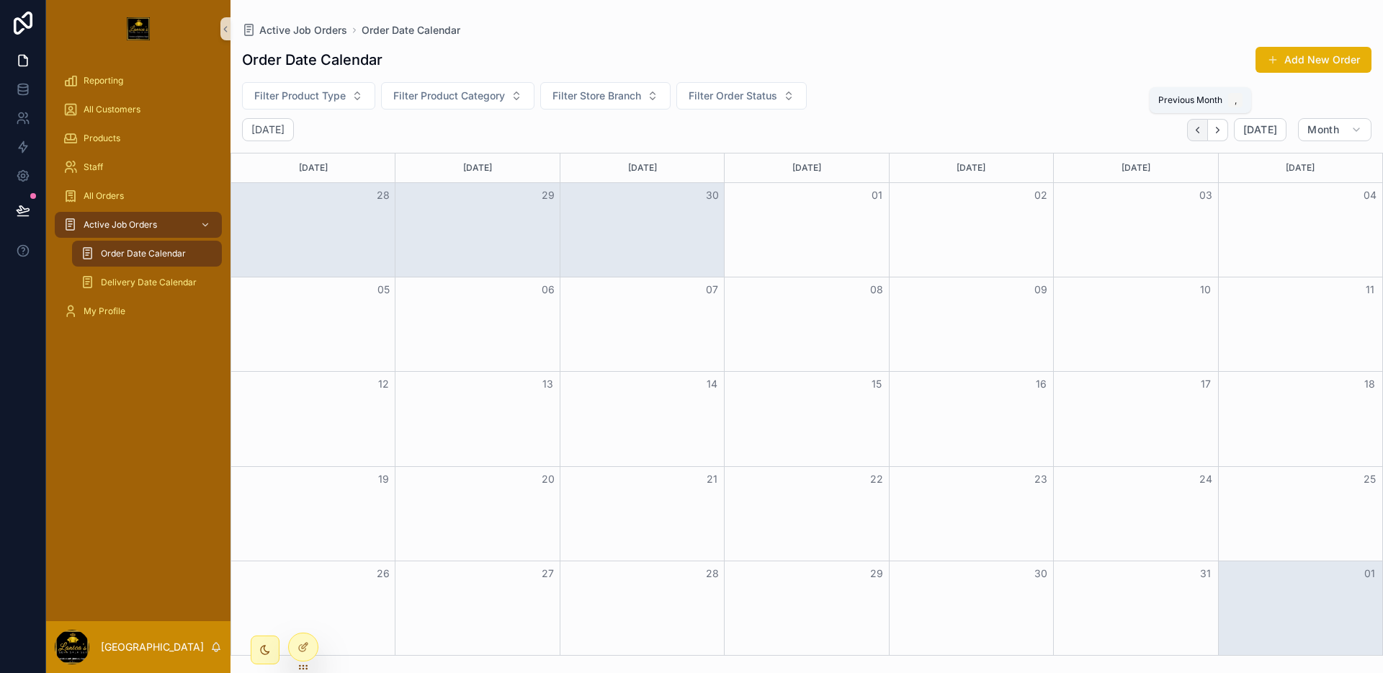
click at [1206, 132] on button "Back" at bounding box center [1197, 130] width 21 height 22
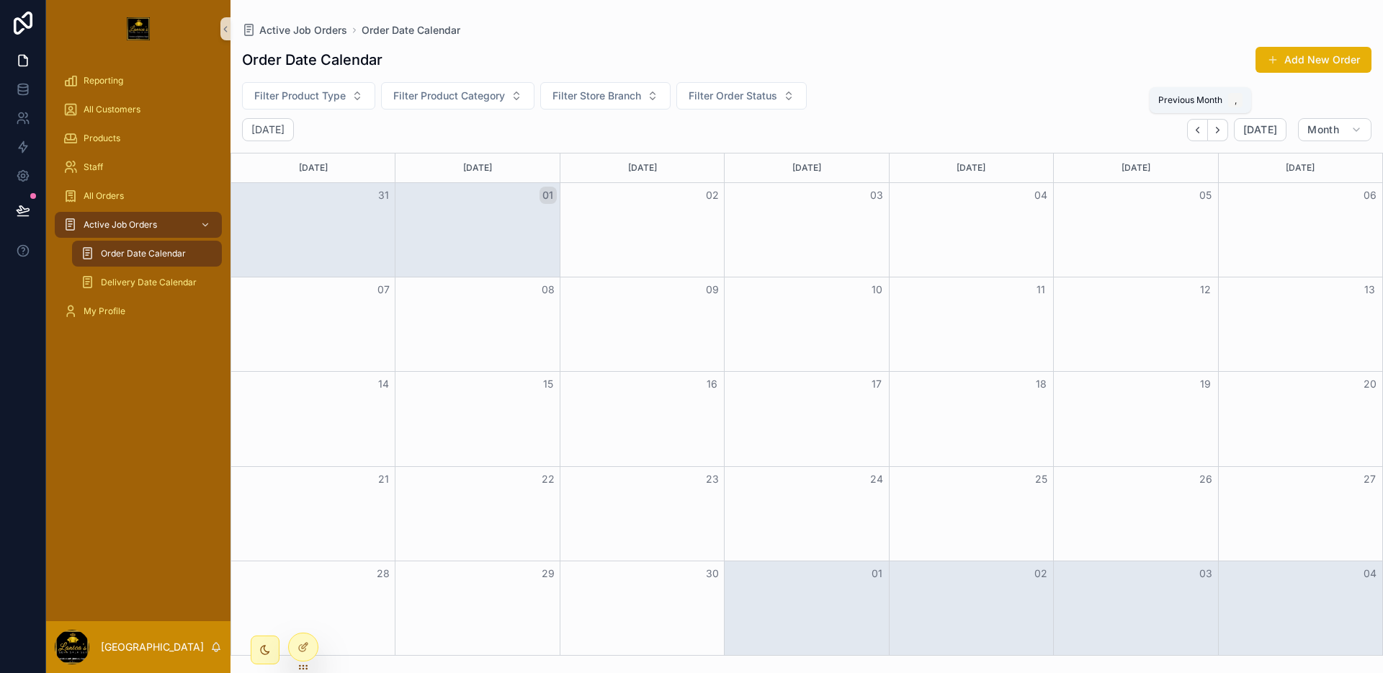
click at [1206, 132] on button "Back" at bounding box center [1197, 130] width 21 height 22
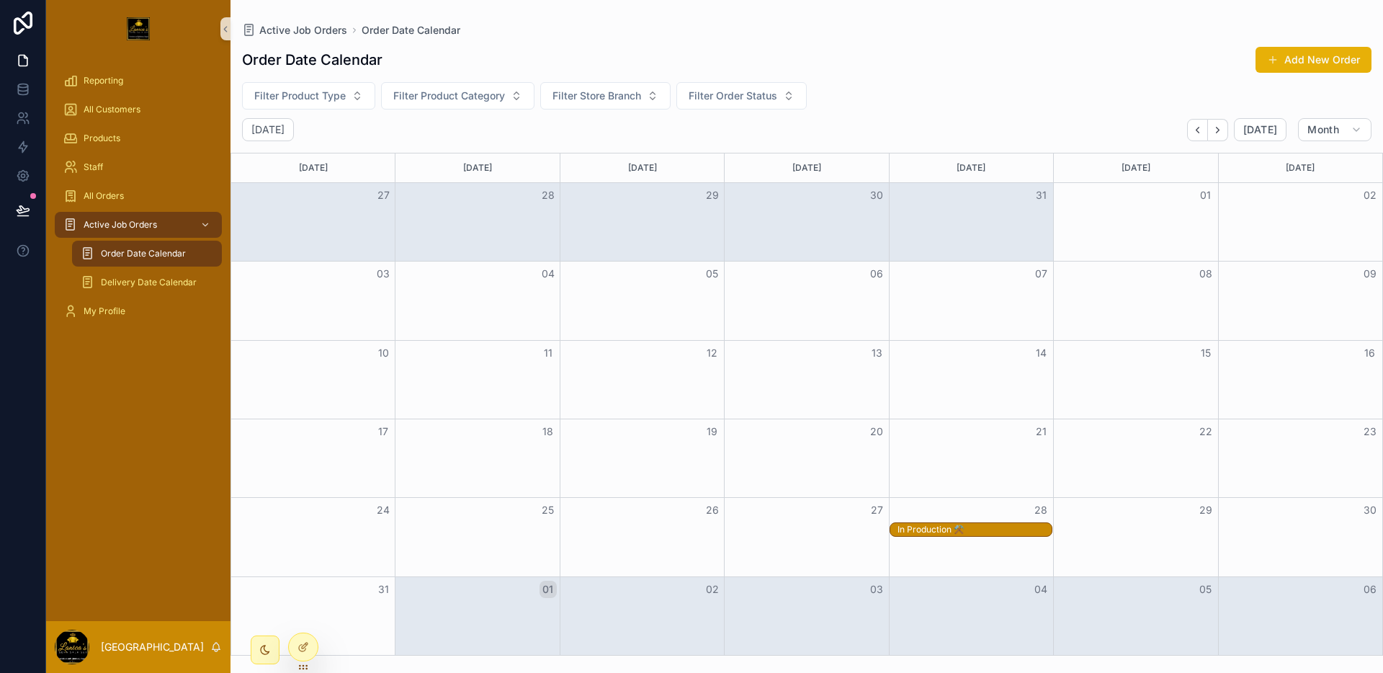
click at [1013, 99] on div "Filter Product Type Filter Product Category Filter Store Branch Filter Order St…" at bounding box center [806, 95] width 1152 height 27
click at [1013, 52] on div "Order Date Calendar Add New Order" at bounding box center [806, 59] width 1129 height 27
click at [27, 97] on link at bounding box center [22, 89] width 45 height 29
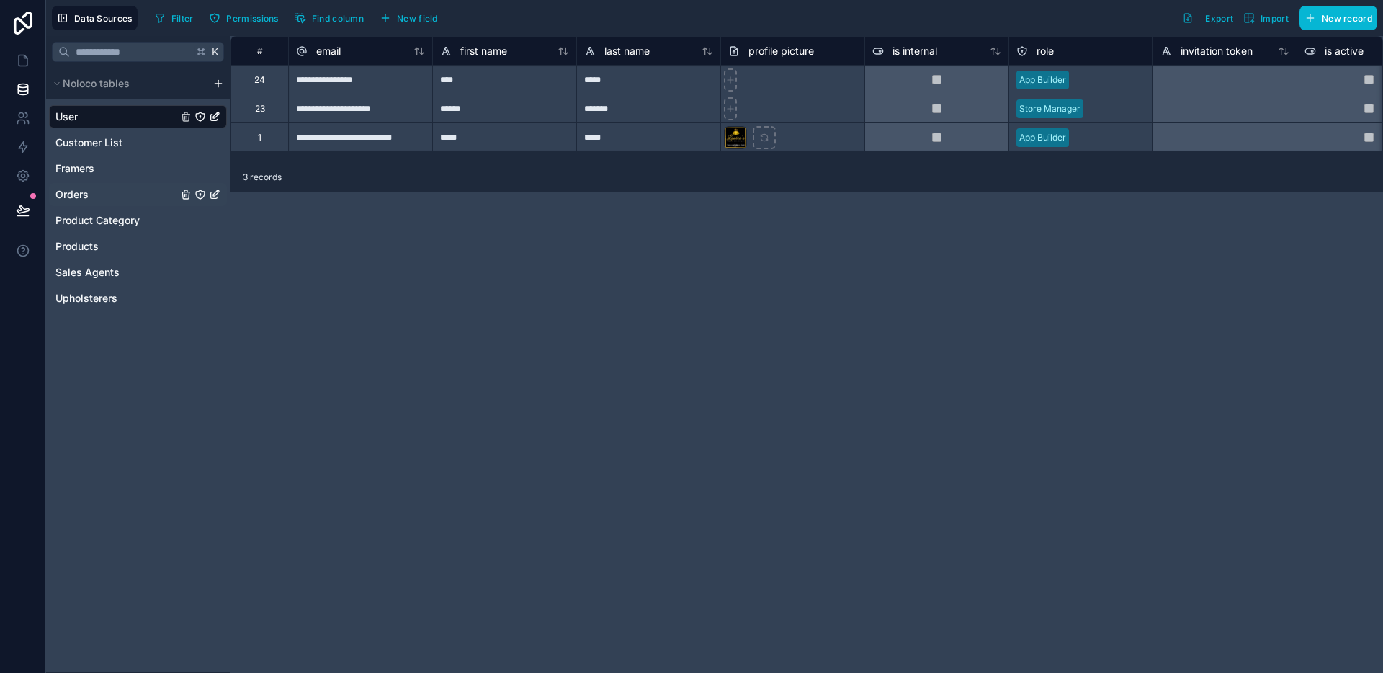
click at [76, 194] on span "Orders" at bounding box center [71, 194] width 33 height 14
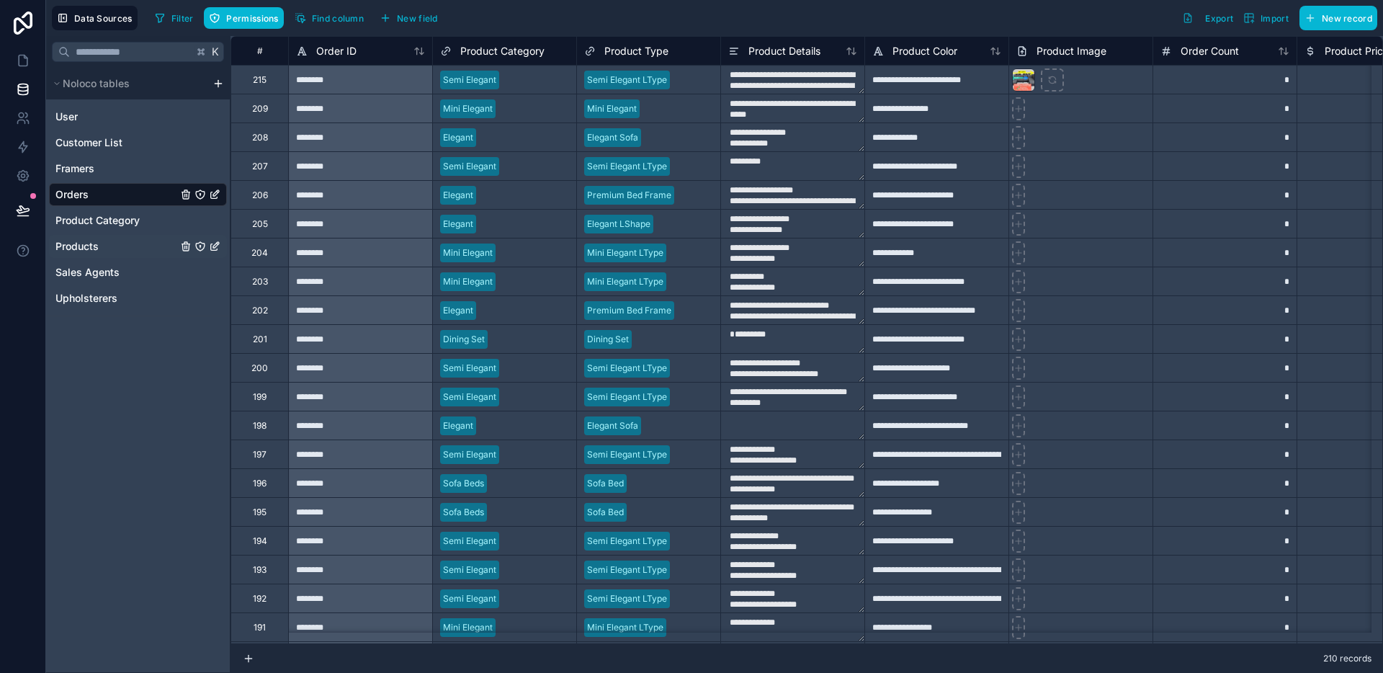
click at [92, 239] on span "Products" at bounding box center [76, 246] width 43 height 14
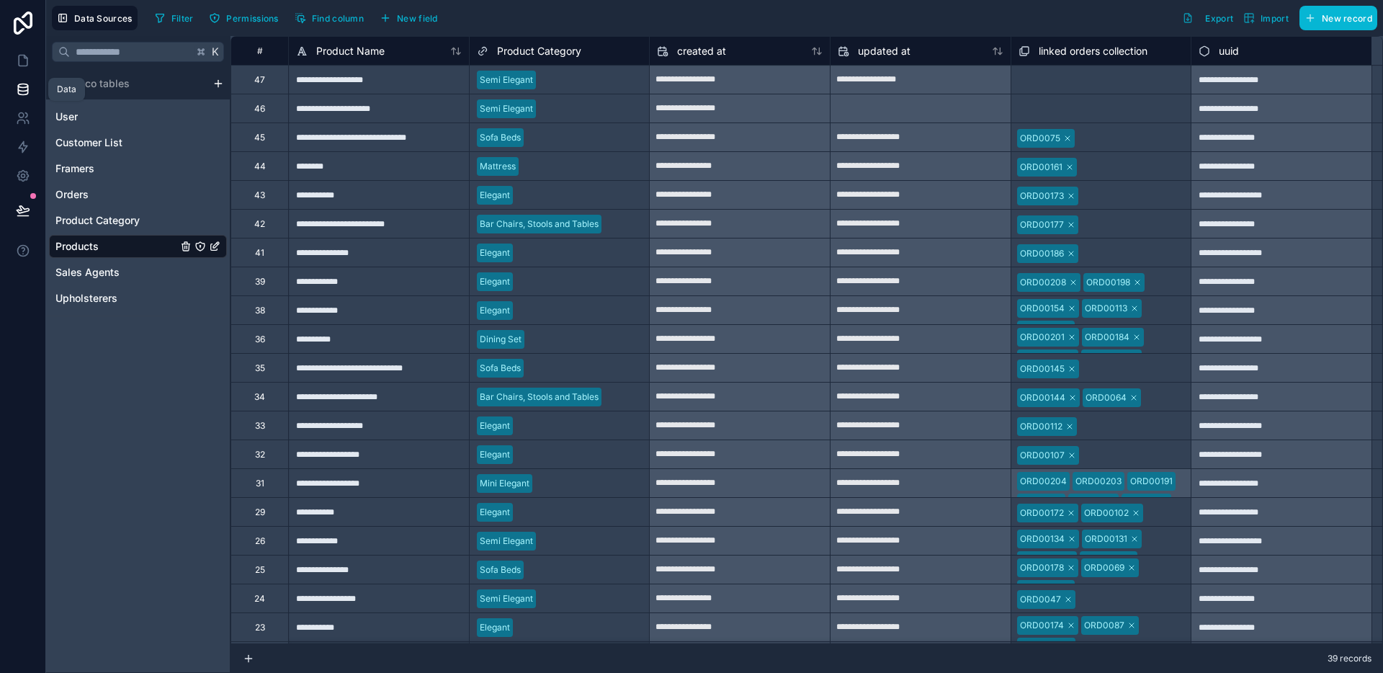
click at [25, 44] on link at bounding box center [23, 23] width 46 height 46
click at [27, 56] on icon at bounding box center [23, 60] width 14 height 14
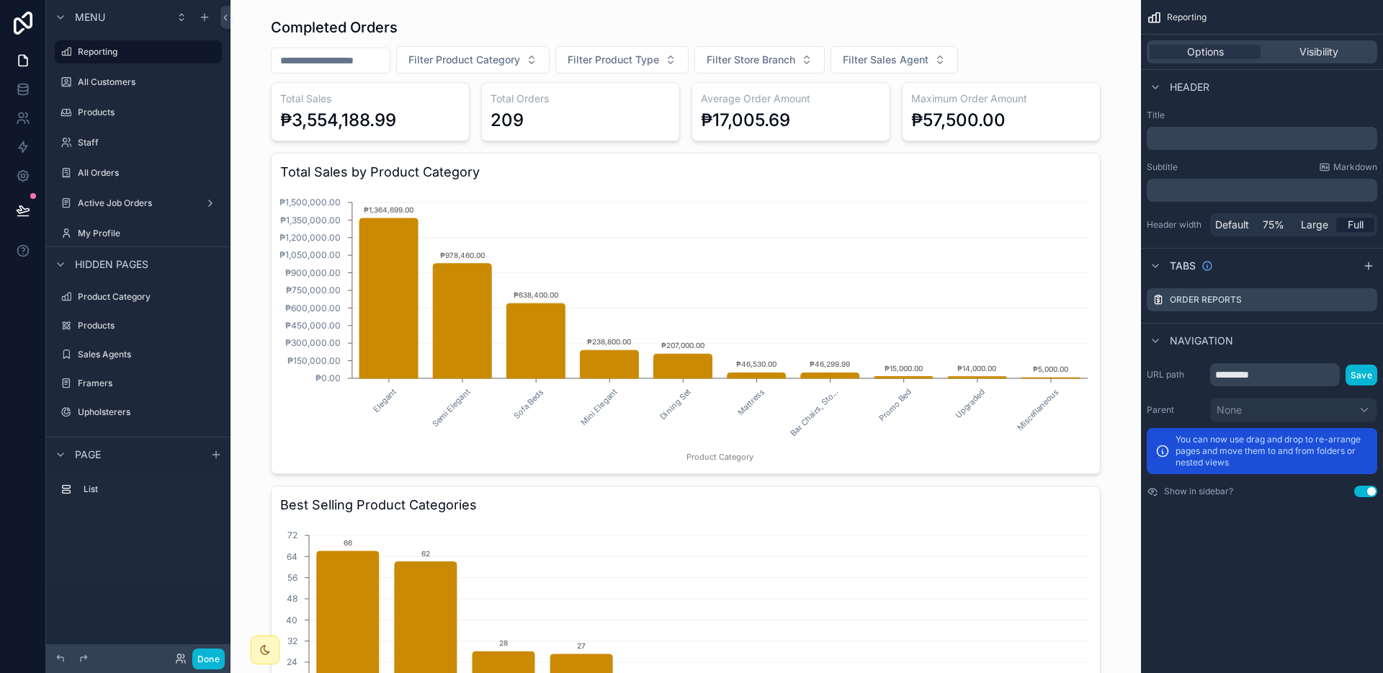
click at [209, 641] on div "Menu Reporting All Customers Products Staff All Orders Active Job Orders My Pro…" at bounding box center [138, 327] width 184 height 655
drag, startPoint x: 207, startPoint y: 652, endPoint x: 218, endPoint y: 629, distance: 24.8
click at [207, 652] on button "Done" at bounding box center [208, 658] width 32 height 21
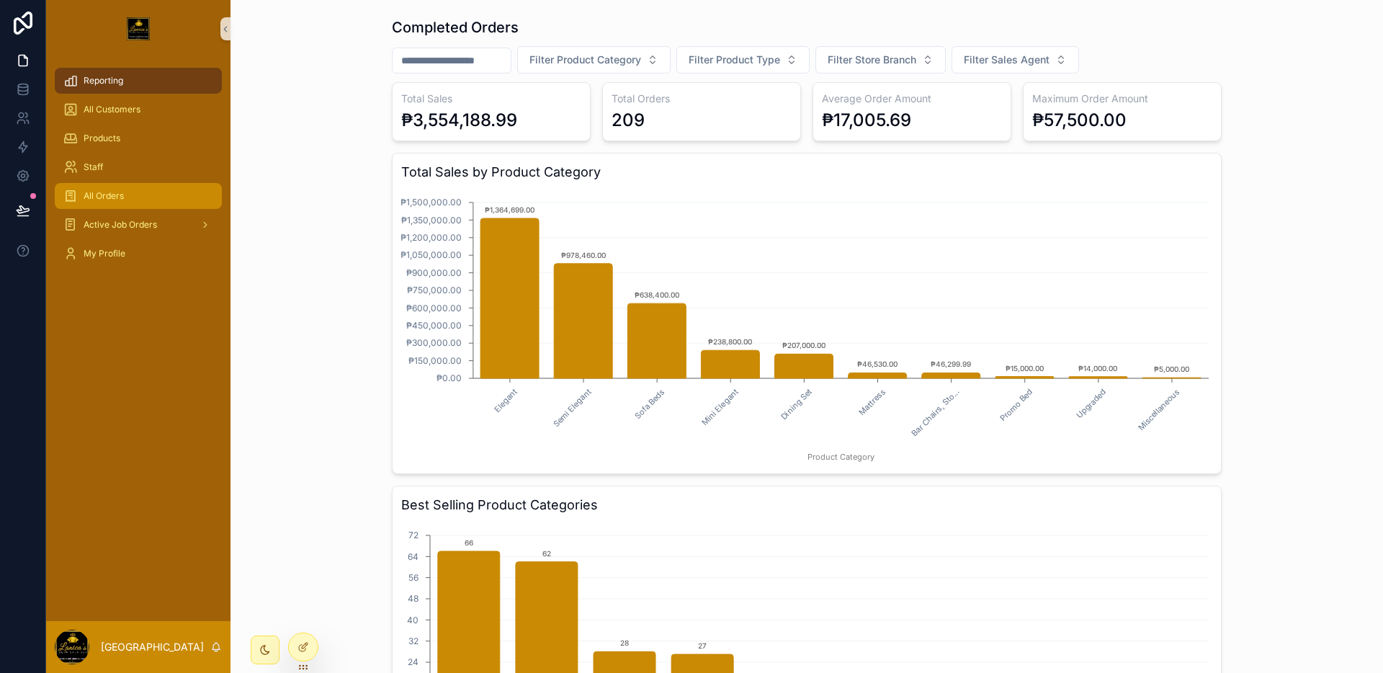
click at [112, 190] on span "All Orders" at bounding box center [104, 196] width 40 height 12
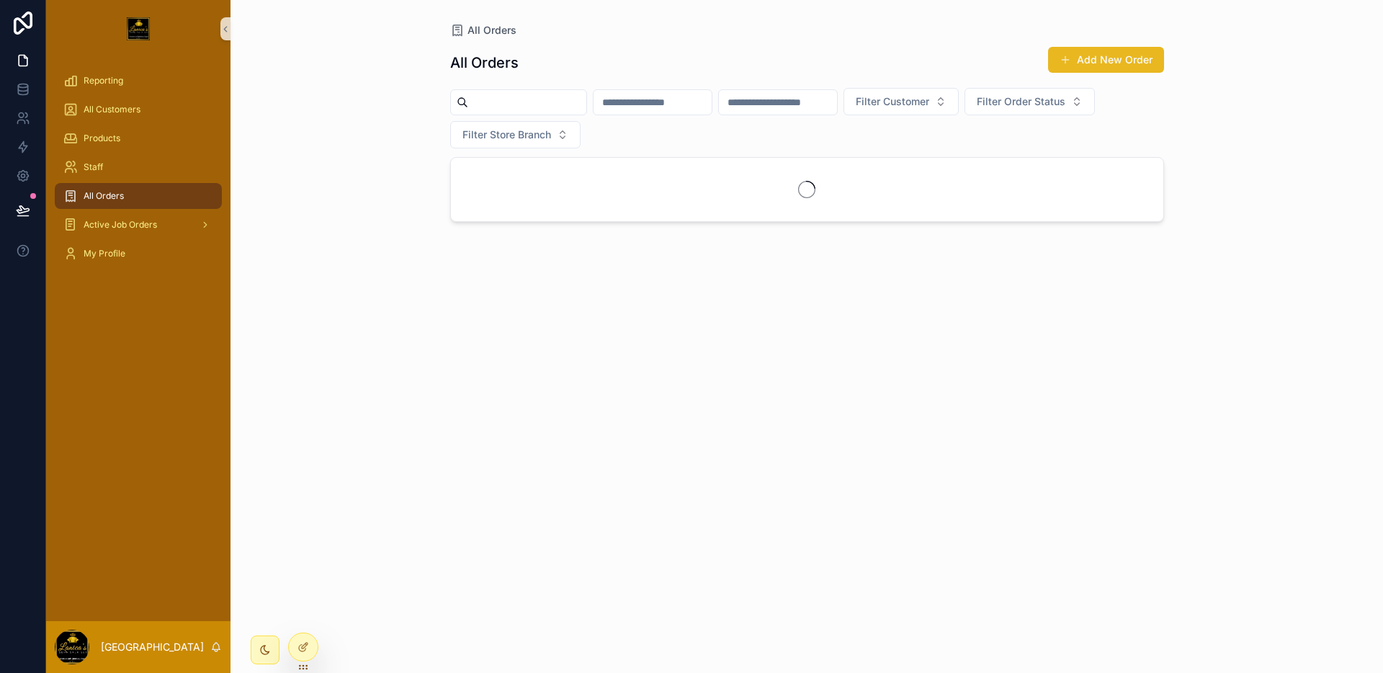
click at [1146, 54] on button "Add New Order" at bounding box center [1106, 60] width 116 height 26
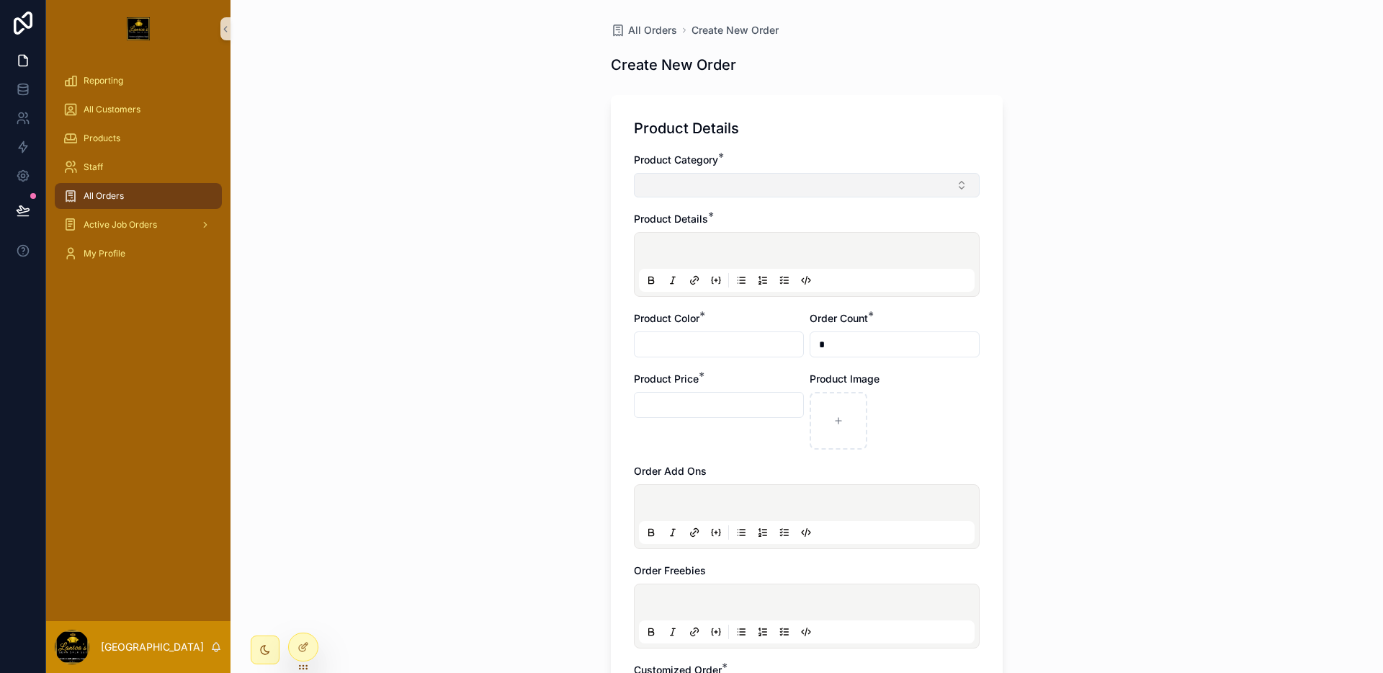
click at [768, 179] on button "Select Button" at bounding box center [807, 185] width 346 height 24
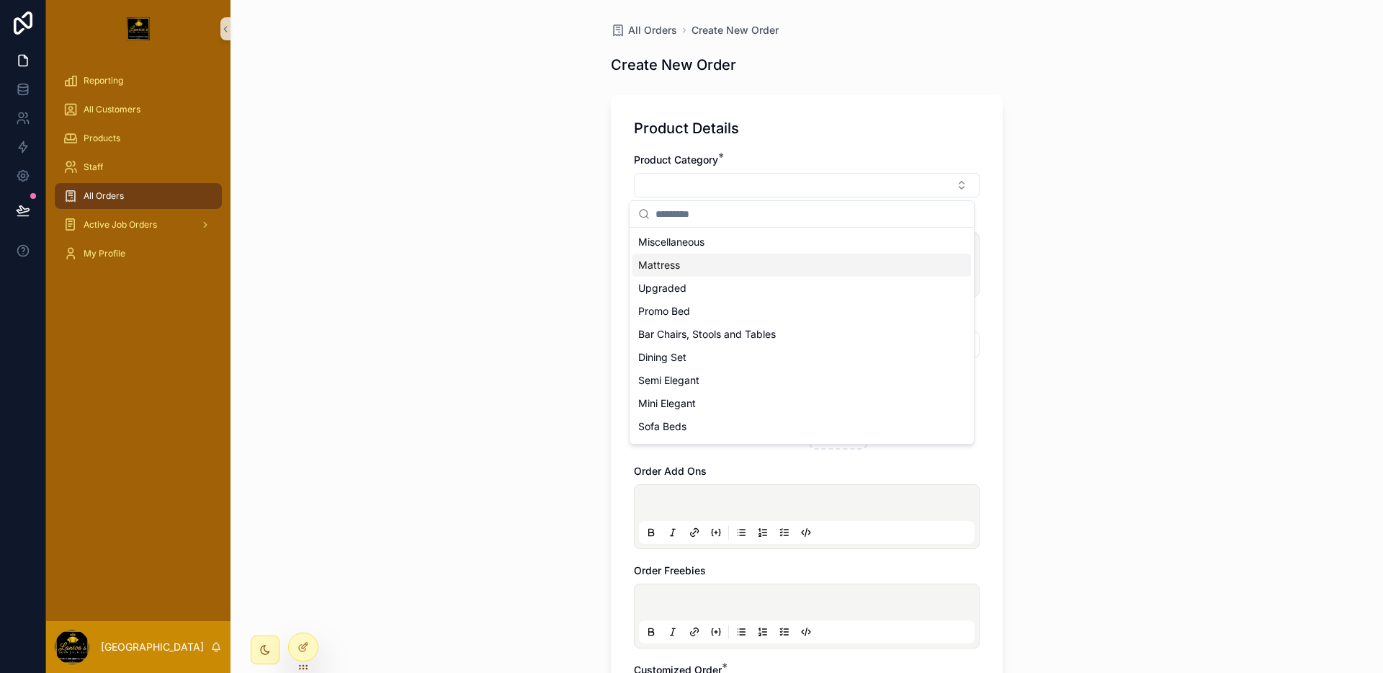
click at [701, 269] on div "Mattress" at bounding box center [801, 264] width 338 height 23
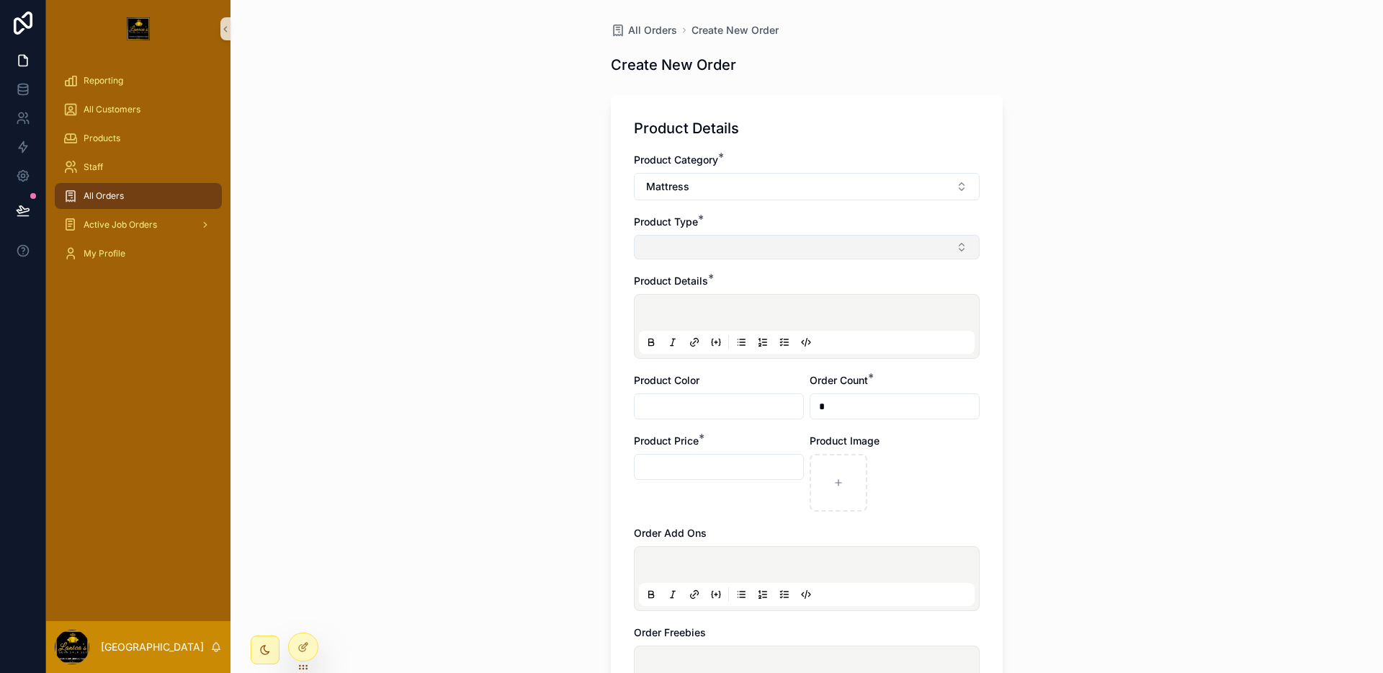
click at [724, 249] on button "Select Button" at bounding box center [807, 247] width 346 height 24
drag, startPoint x: 760, startPoint y: 174, endPoint x: 752, endPoint y: 189, distance: 16.1
click at [759, 176] on button "Mattress" at bounding box center [807, 186] width 346 height 27
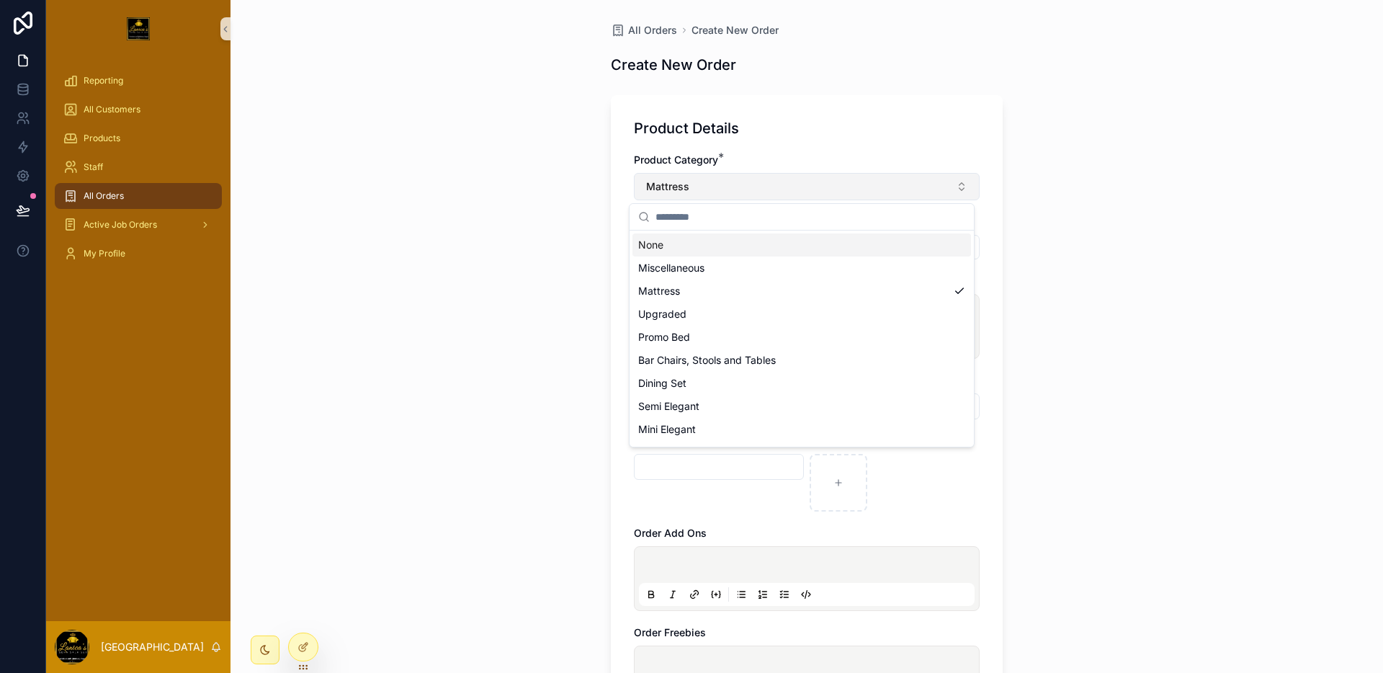
click at [752, 189] on button "Mattress" at bounding box center [807, 186] width 346 height 27
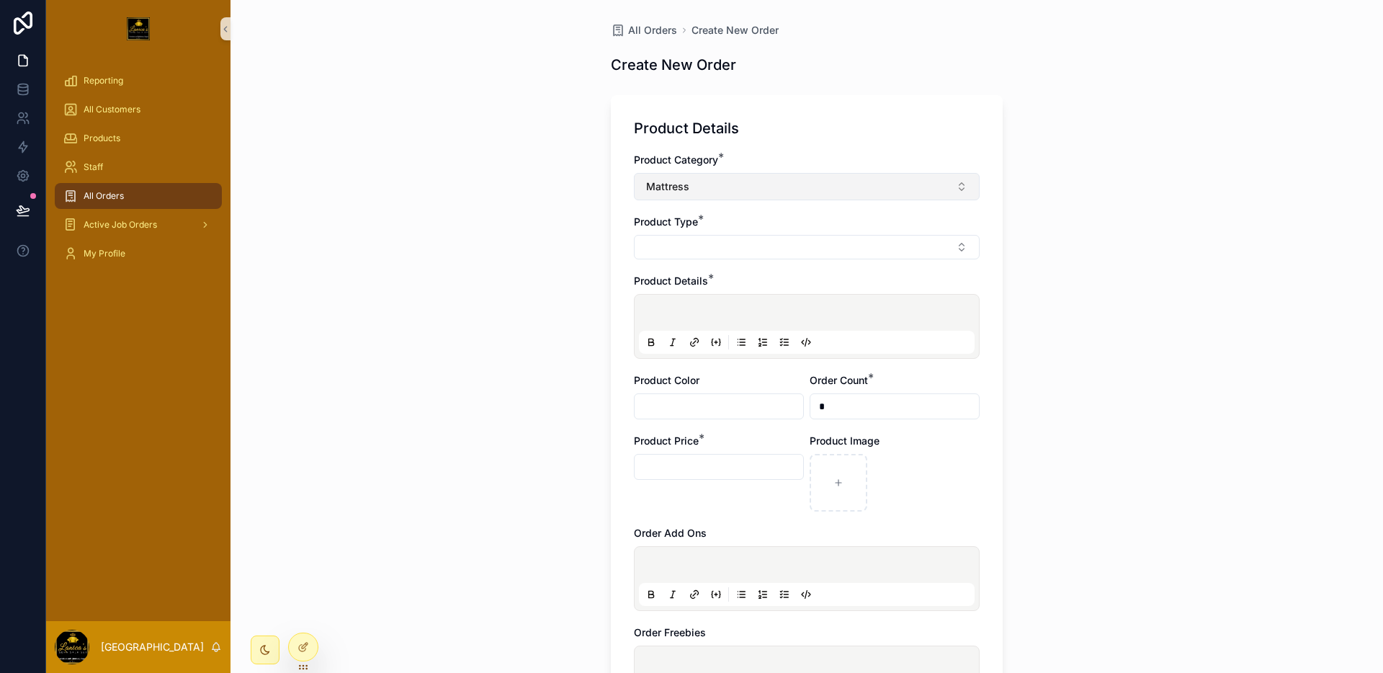
click at [737, 199] on button "Mattress" at bounding box center [807, 186] width 346 height 27
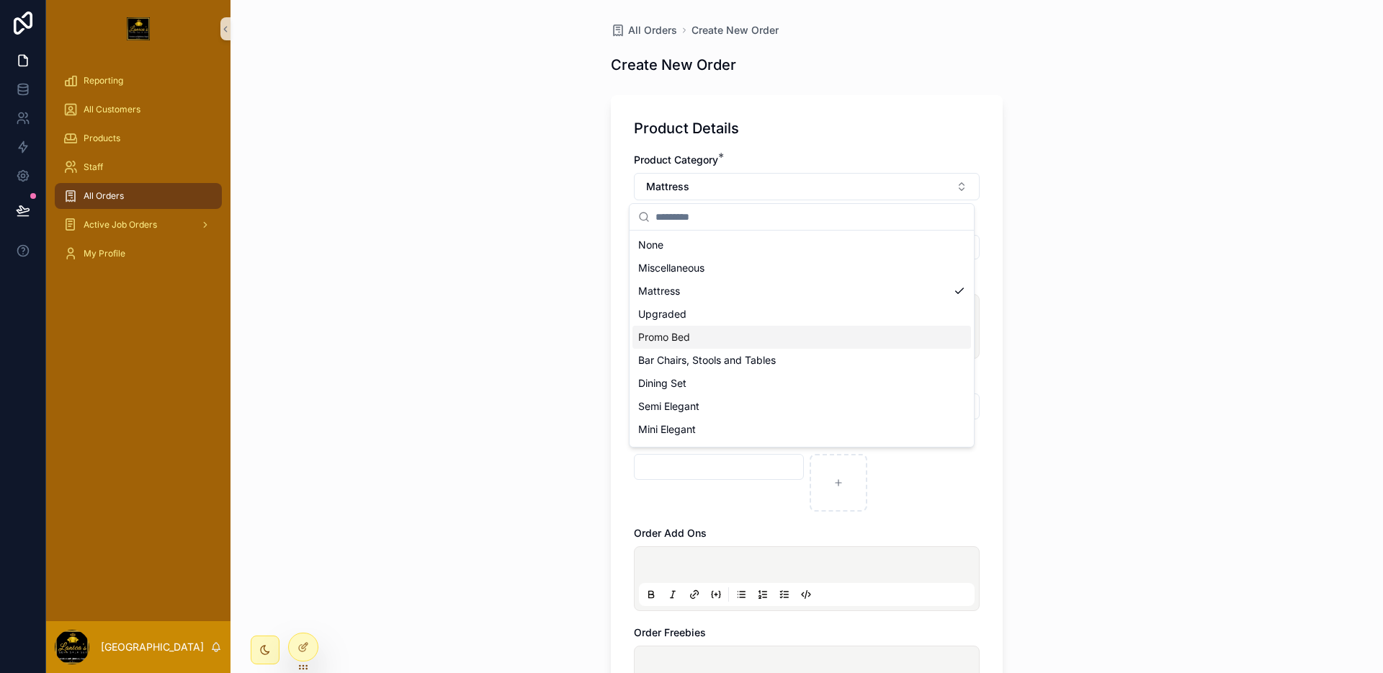
drag, startPoint x: 721, startPoint y: 322, endPoint x: 719, endPoint y: 336, distance: 14.5
click at [721, 322] on div "Upgraded" at bounding box center [801, 313] width 338 height 23
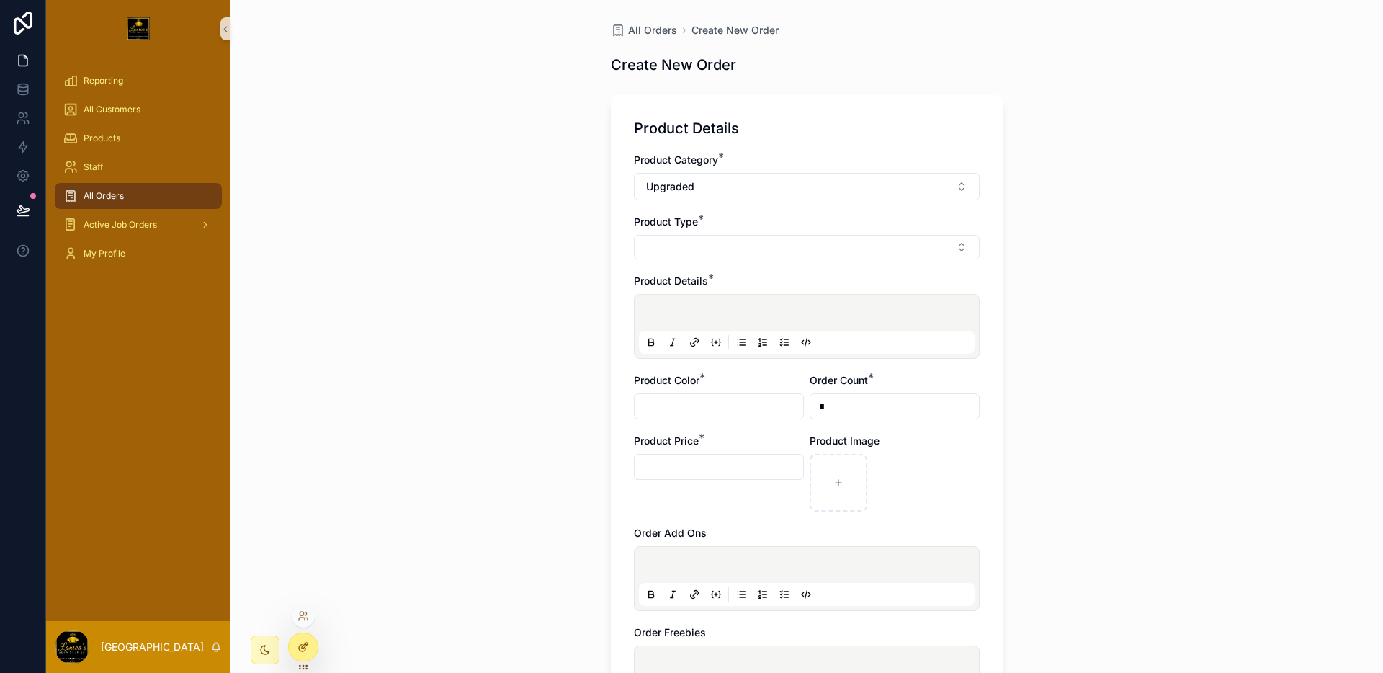
click at [305, 642] on icon at bounding box center [305, 645] width 6 height 6
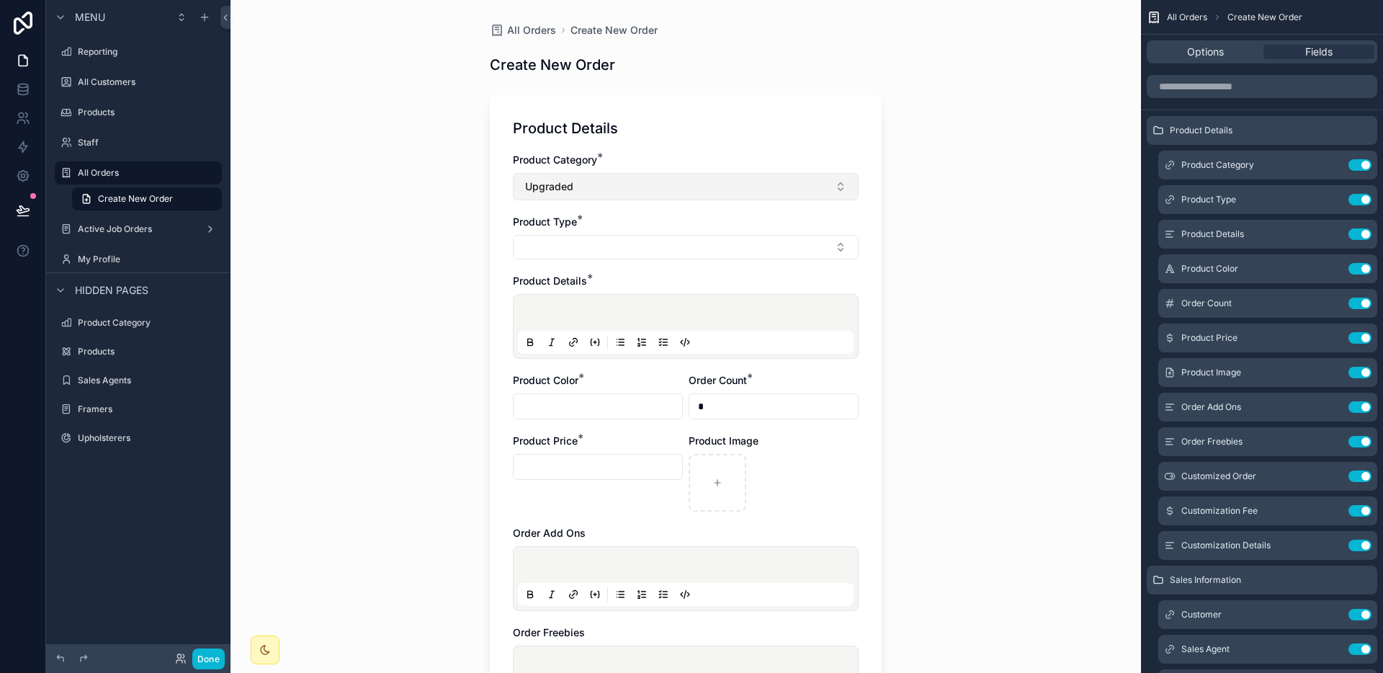
click at [828, 193] on button "Upgraded" at bounding box center [686, 186] width 346 height 27
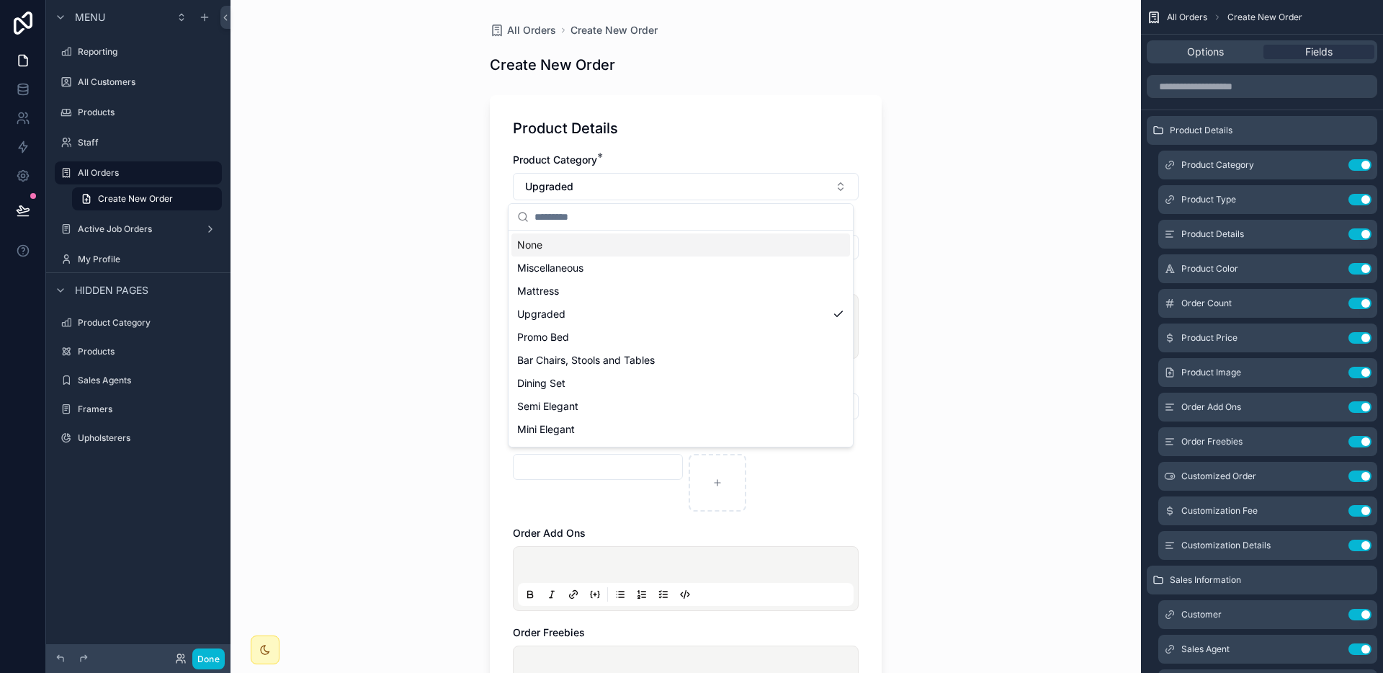
click at [1019, 207] on div "All Orders Create New Order Create New Order Product Details Product Category *…" at bounding box center [685, 336] width 910 height 673
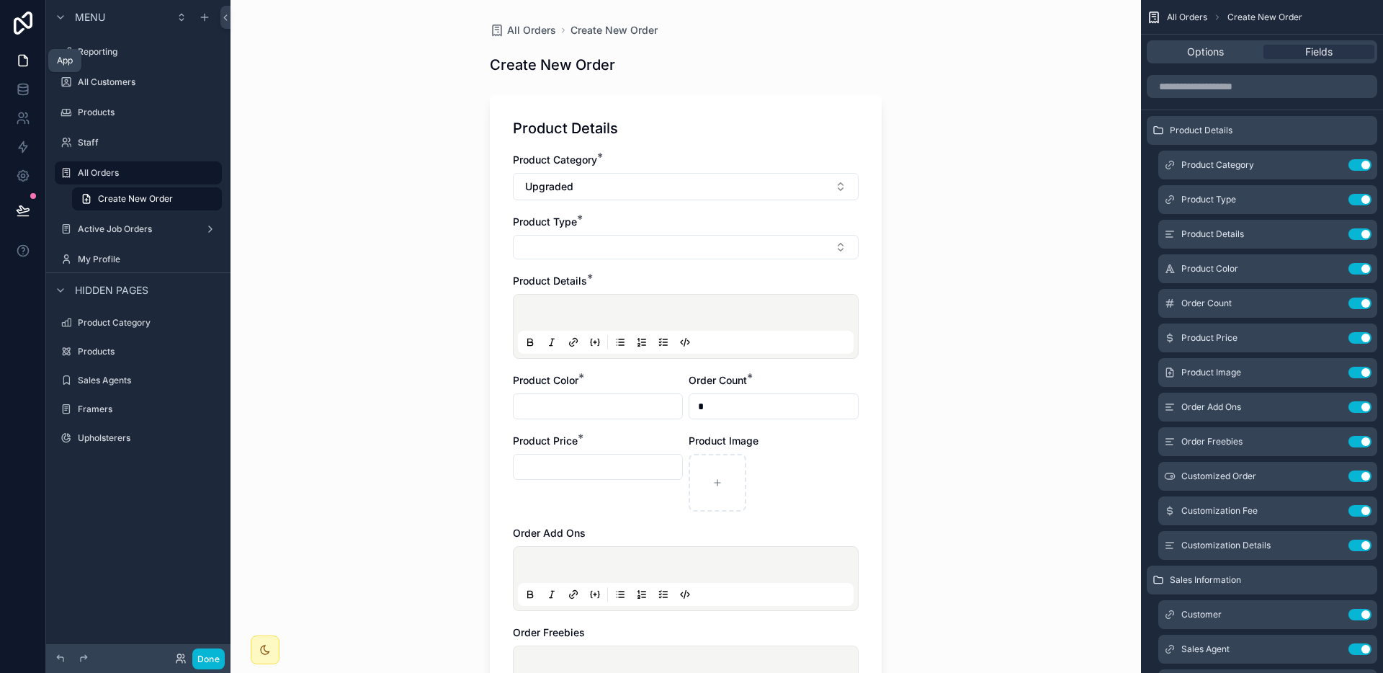
click at [18, 66] on icon at bounding box center [23, 60] width 14 height 14
click at [205, 662] on button "Done" at bounding box center [208, 658] width 32 height 21
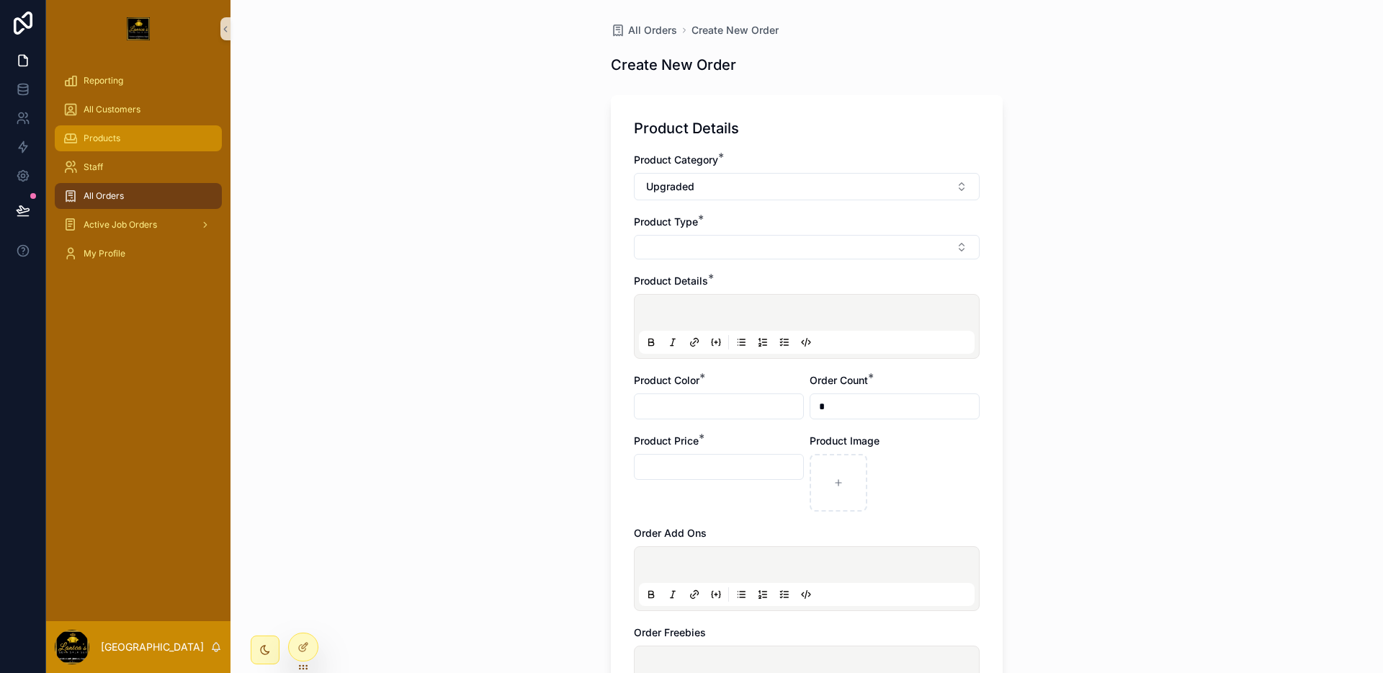
click at [146, 139] on div "Products" at bounding box center [138, 138] width 150 height 23
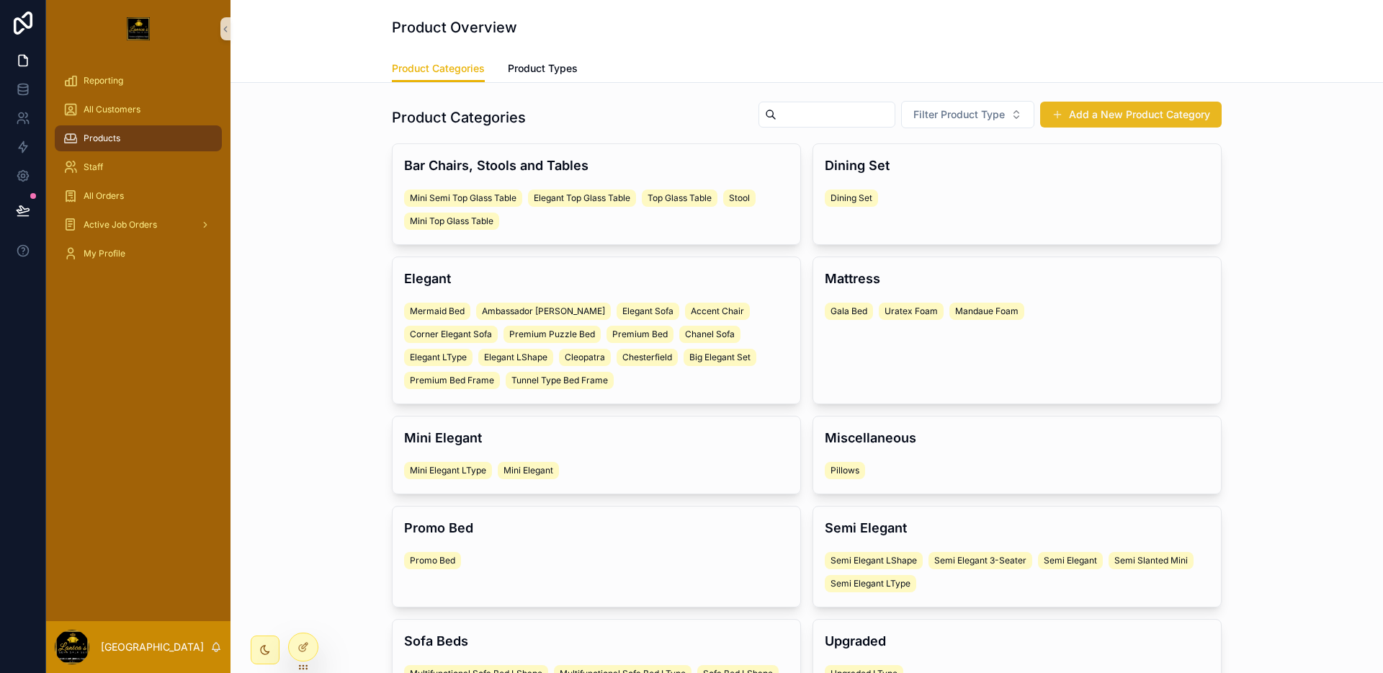
click at [1120, 113] on button "Add a New Product Category" at bounding box center [1130, 115] width 181 height 26
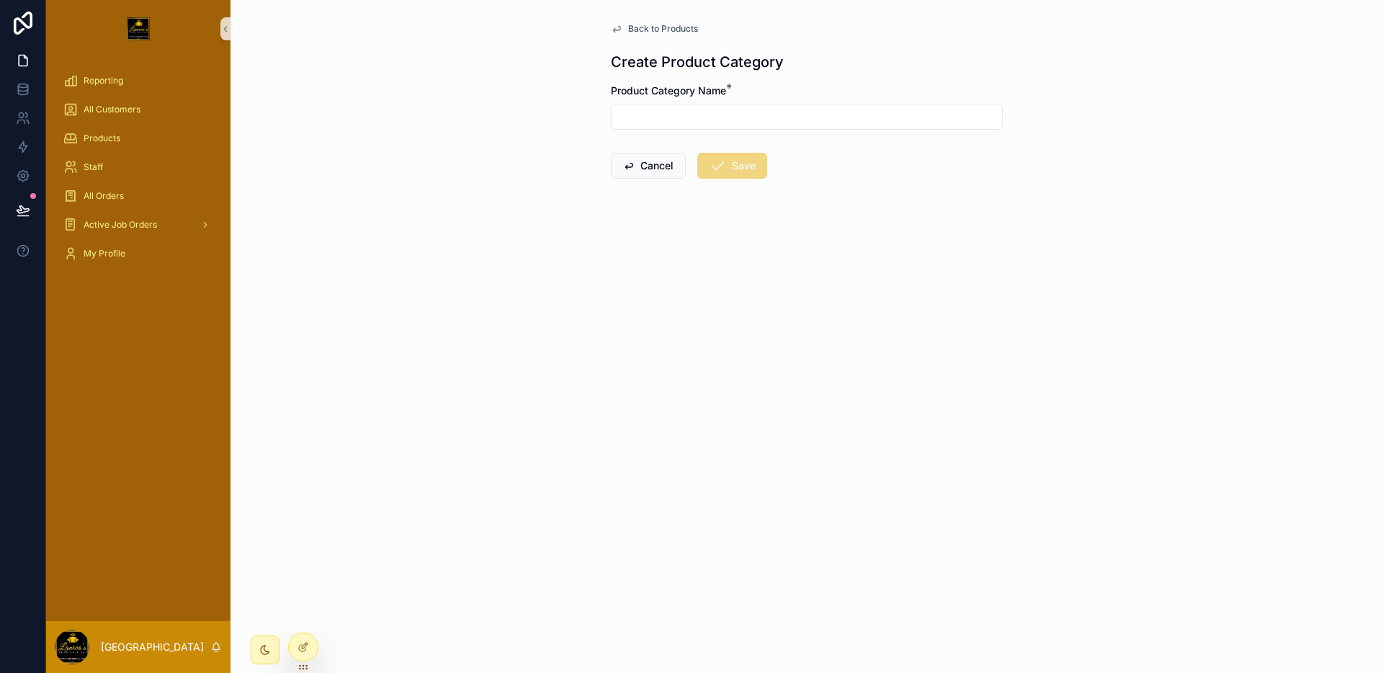
click at [742, 120] on input "scrollable content" at bounding box center [806, 117] width 390 height 20
click at [994, 229] on form "Product Category Name * Cancel Save" at bounding box center [807, 177] width 392 height 187
click at [898, 194] on form "Product Category Name * Cancel Save" at bounding box center [807, 177] width 392 height 187
click at [311, 640] on div at bounding box center [303, 646] width 29 height 27
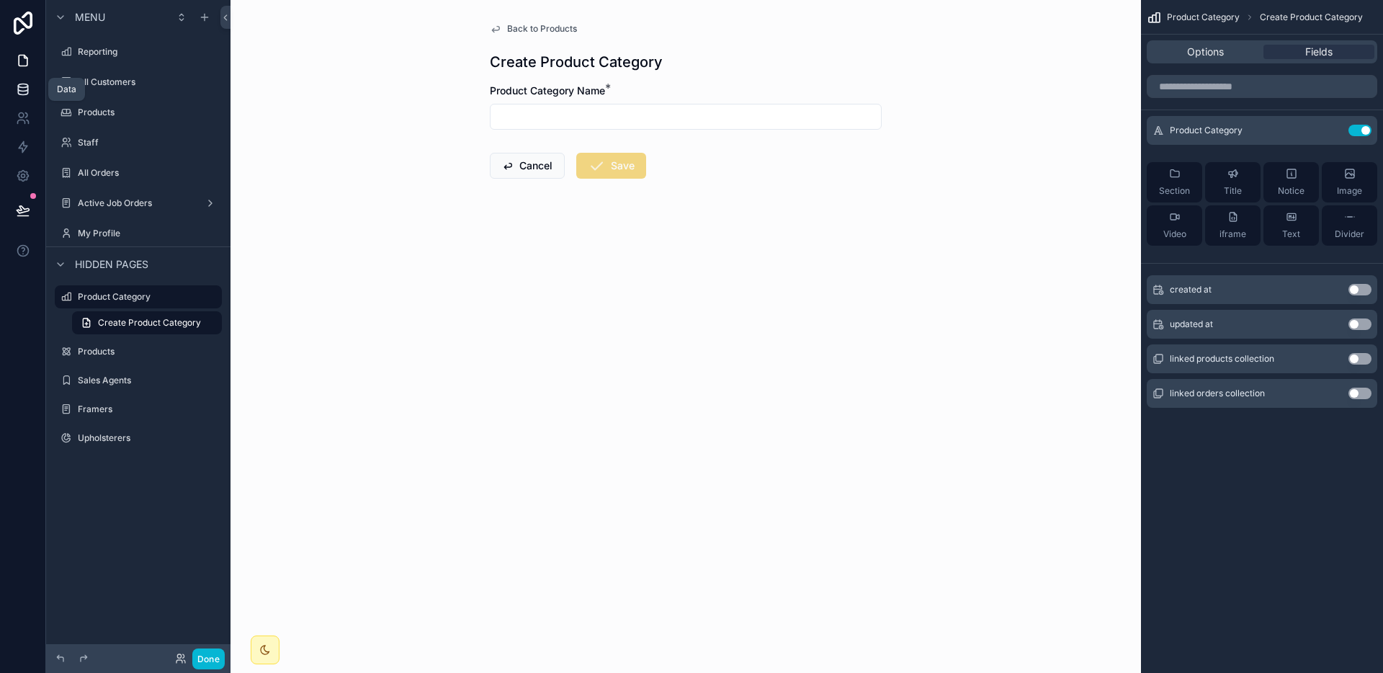
click at [37, 92] on link at bounding box center [22, 89] width 45 height 29
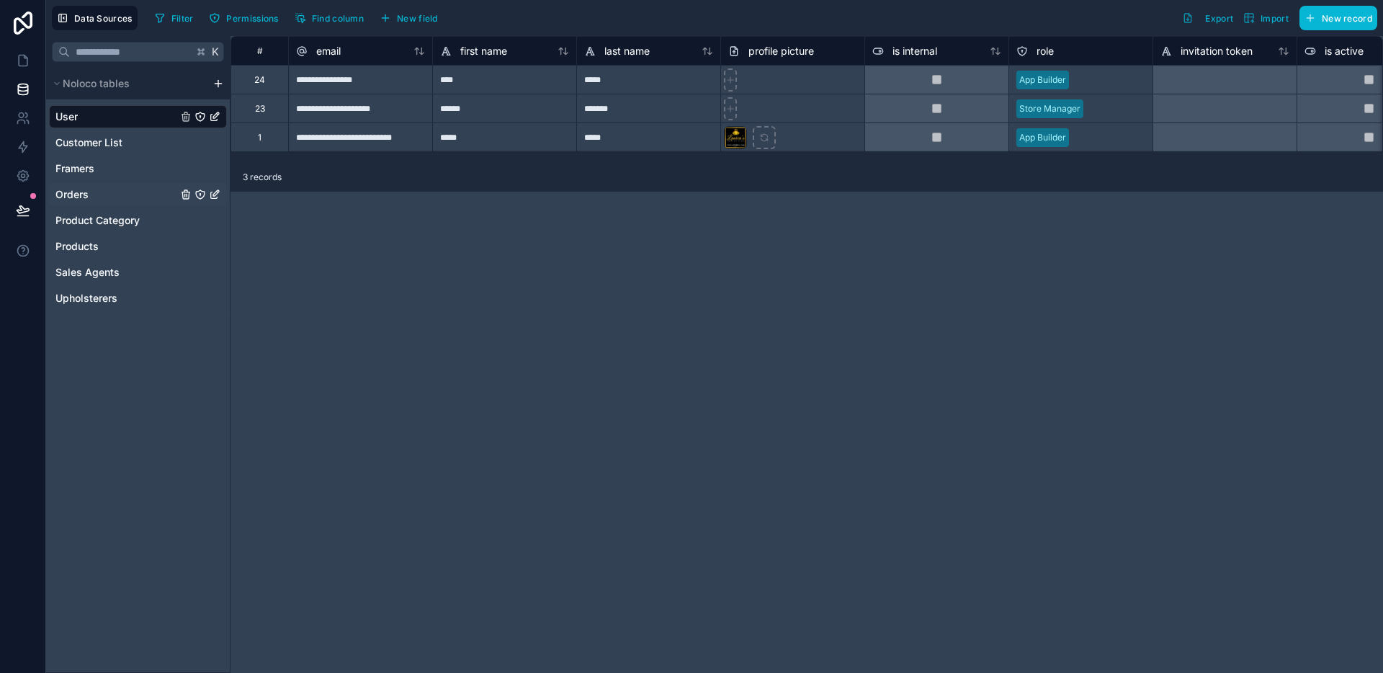
click at [99, 187] on div "Orders" at bounding box center [138, 194] width 178 height 23
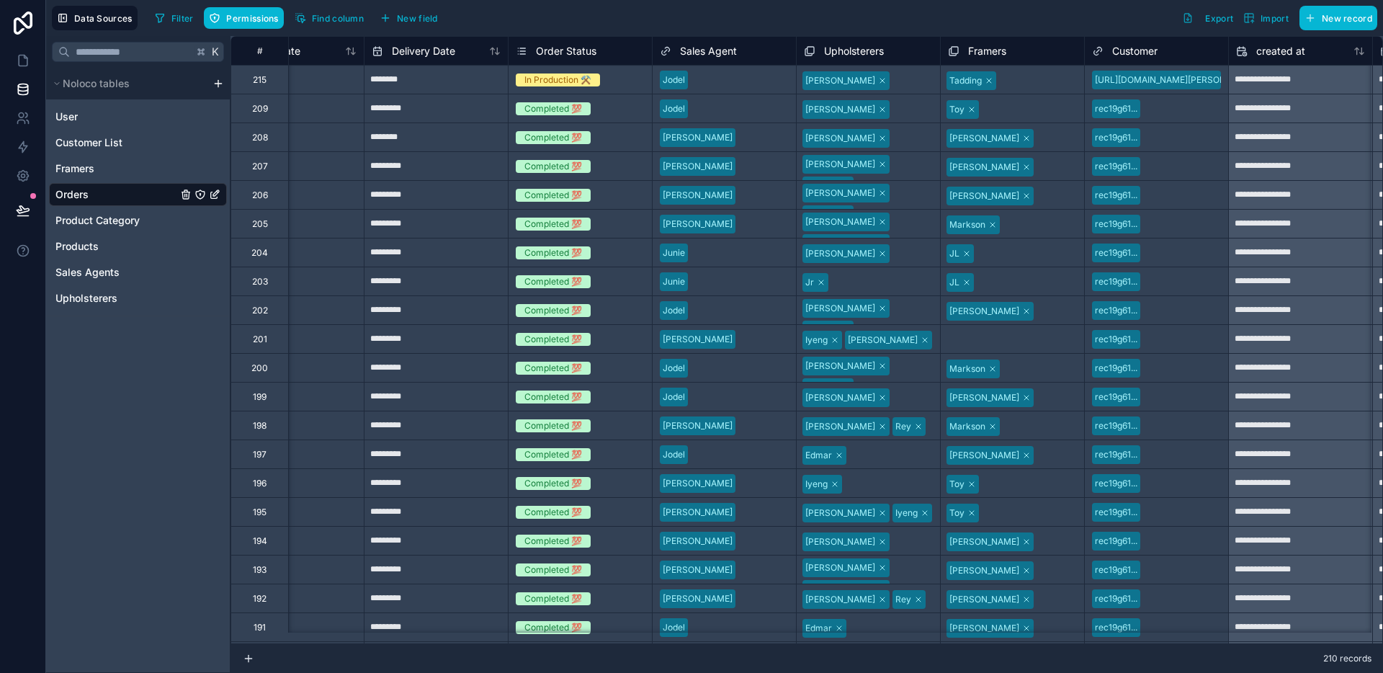
scroll to position [0, 3093]
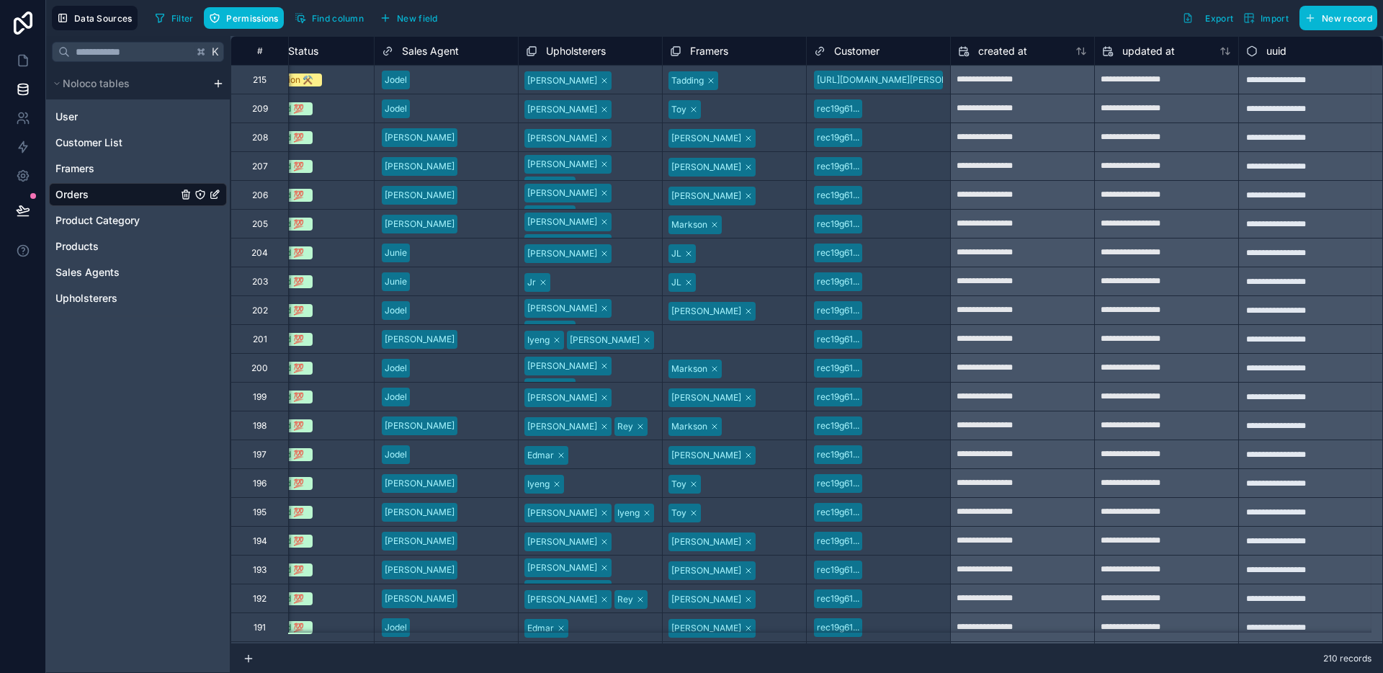
click at [893, 222] on div "rec19g61..." at bounding box center [877, 224] width 143 height 22
click at [868, 53] on span "Customer" at bounding box center [856, 51] width 45 height 14
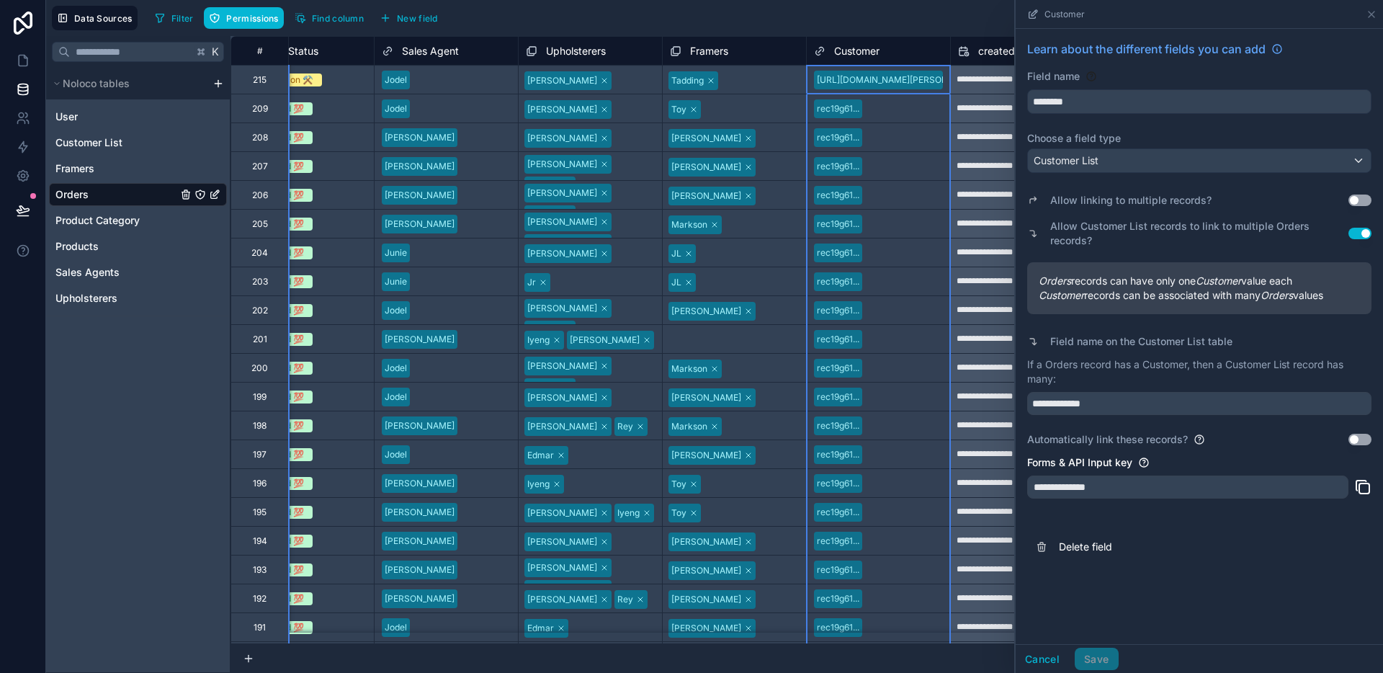
click at [112, 199] on div "Orders" at bounding box center [138, 194] width 178 height 23
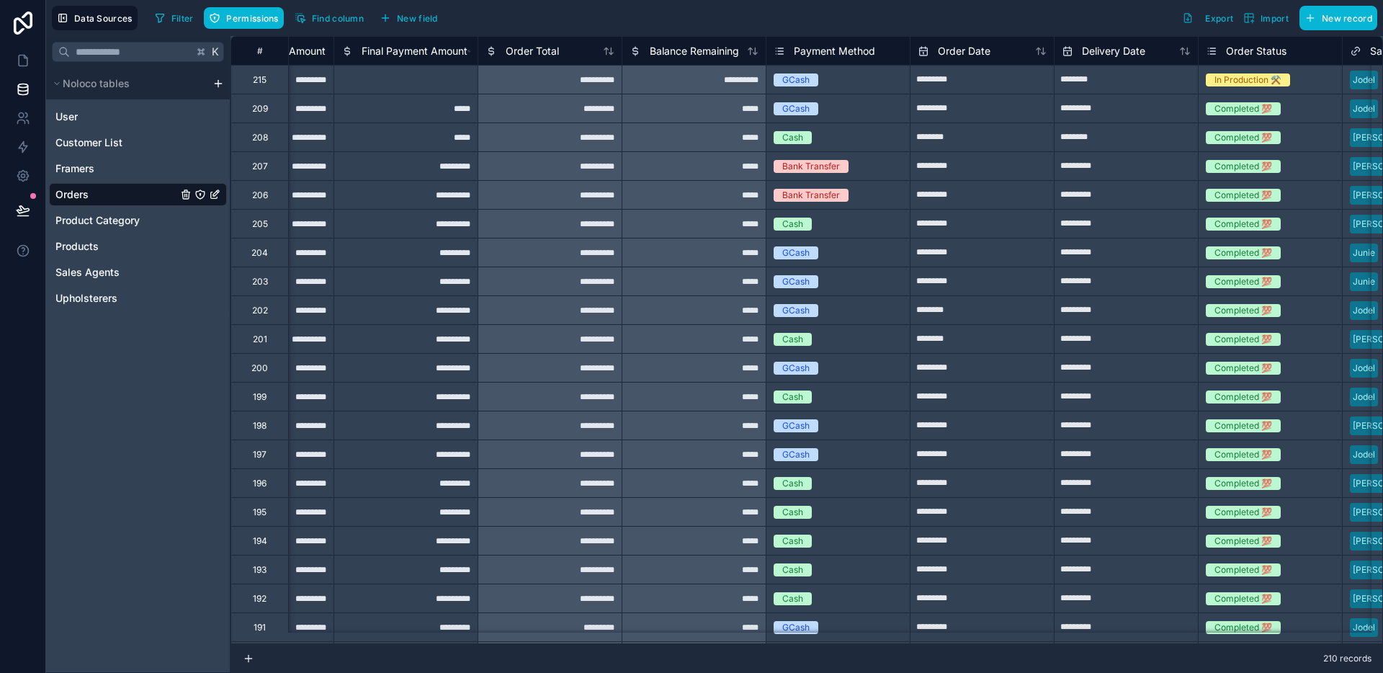
scroll to position [0, 2110]
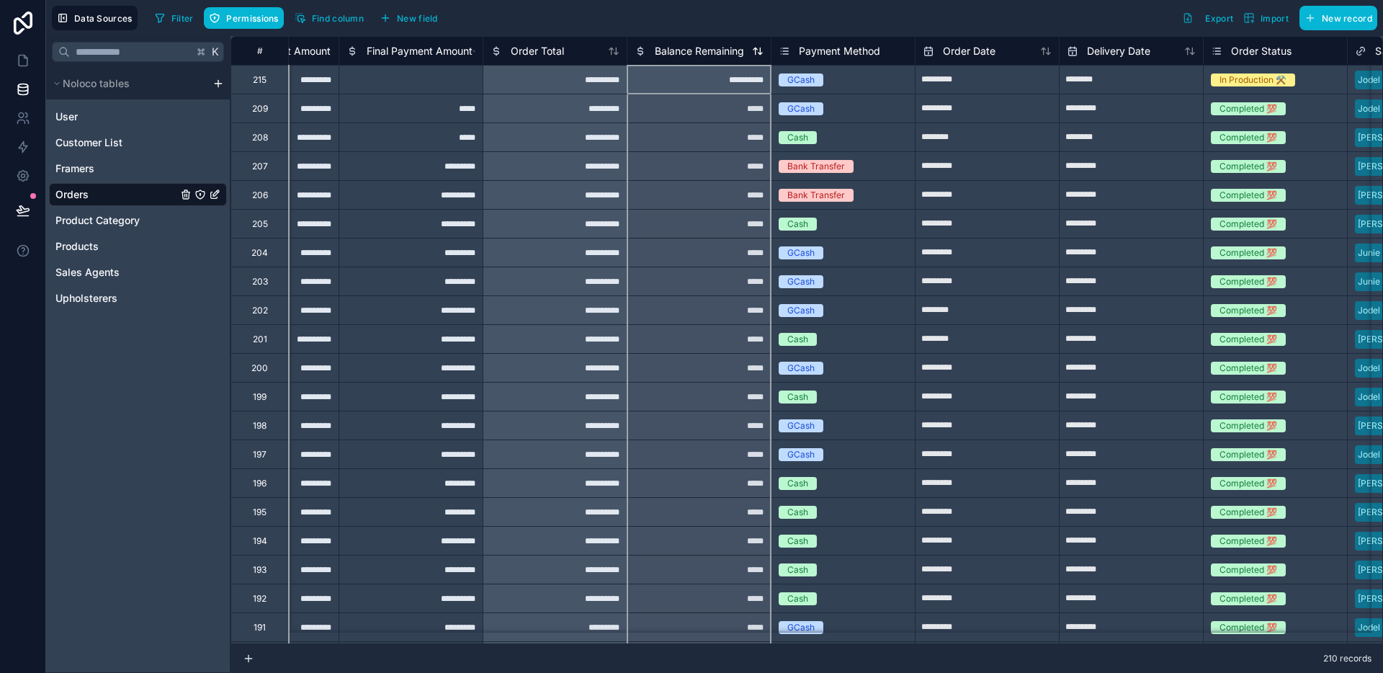
click at [693, 55] on span "Balance Remaining" at bounding box center [699, 51] width 89 height 14
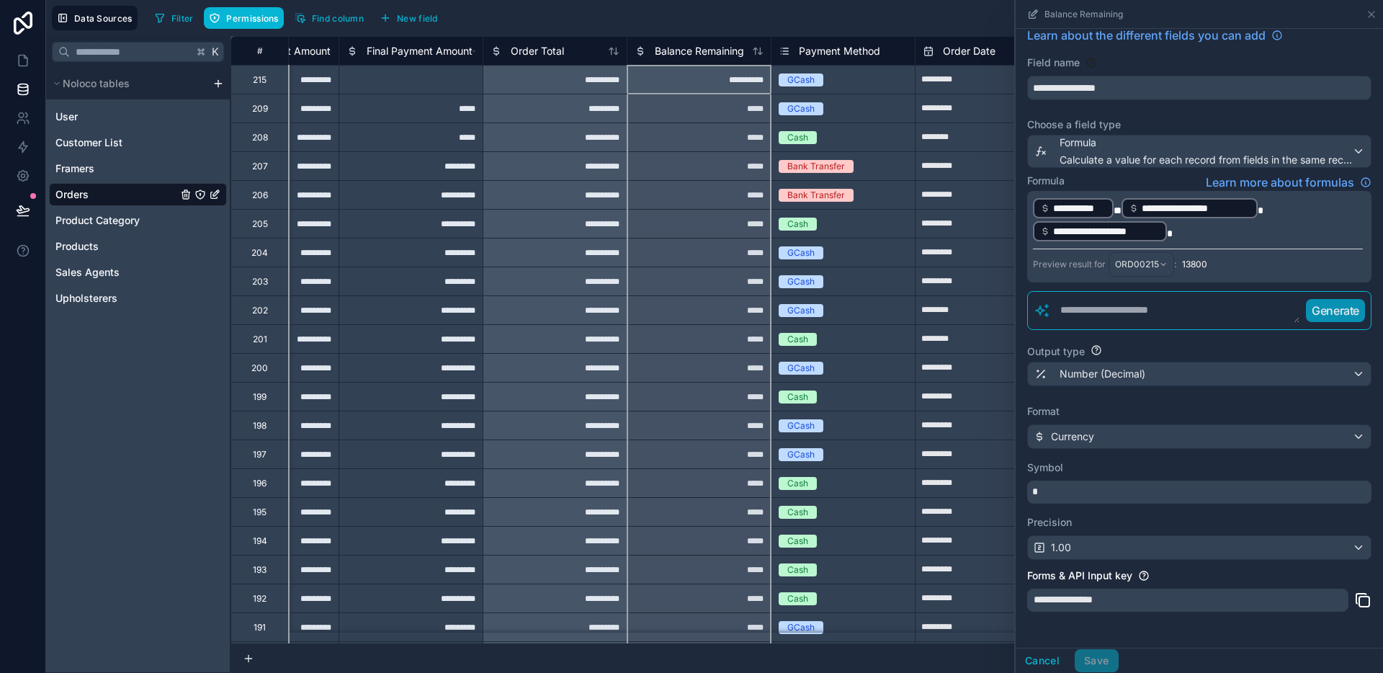
scroll to position [19, 0]
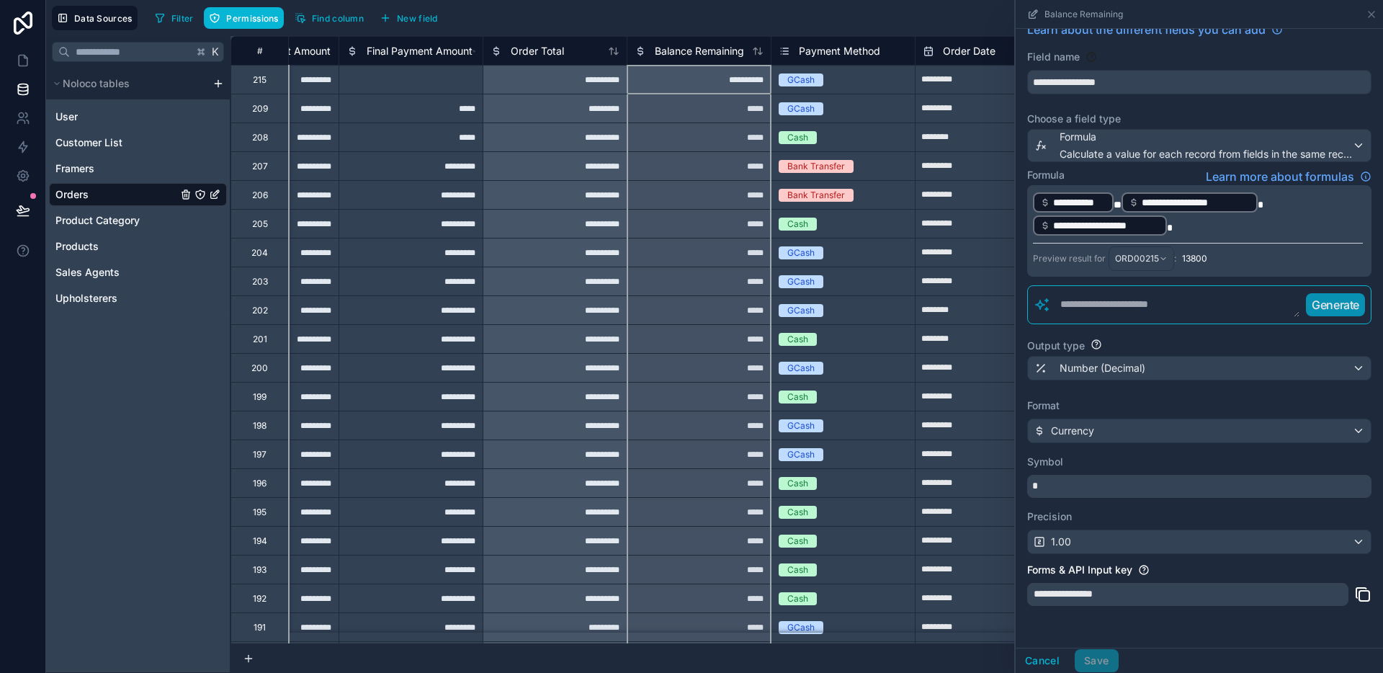
click at [1246, 233] on p "**********" at bounding box center [1198, 214] width 330 height 46
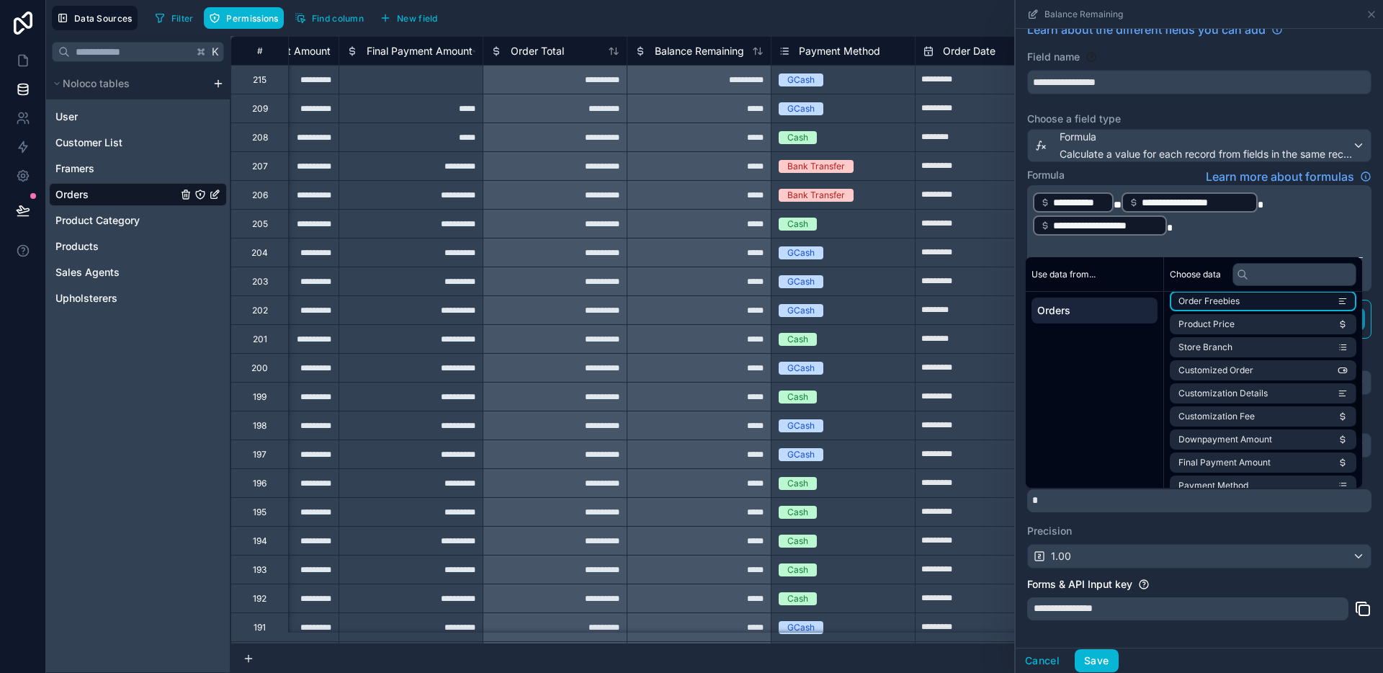
scroll to position [194, 0]
click at [1262, 346] on li "Store Branch" at bounding box center [1262, 343] width 186 height 20
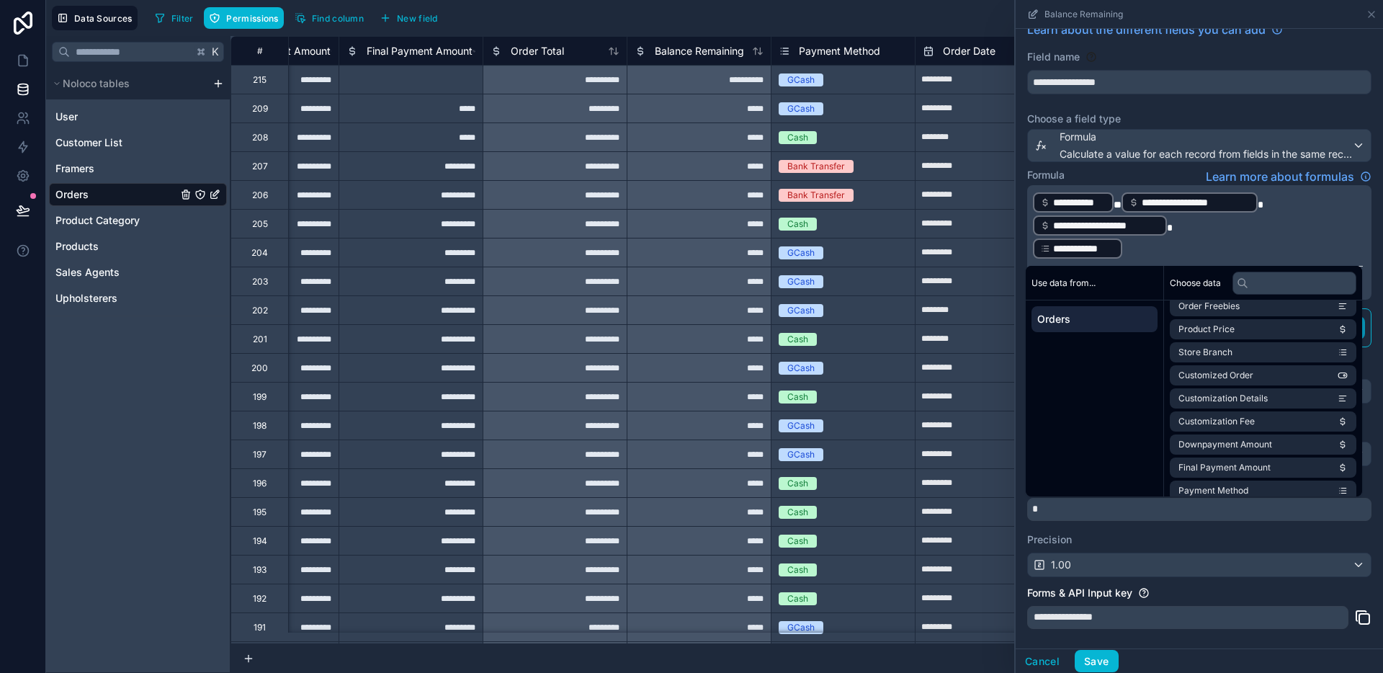
click at [1149, 256] on p "**********" at bounding box center [1198, 248] width 330 height 23
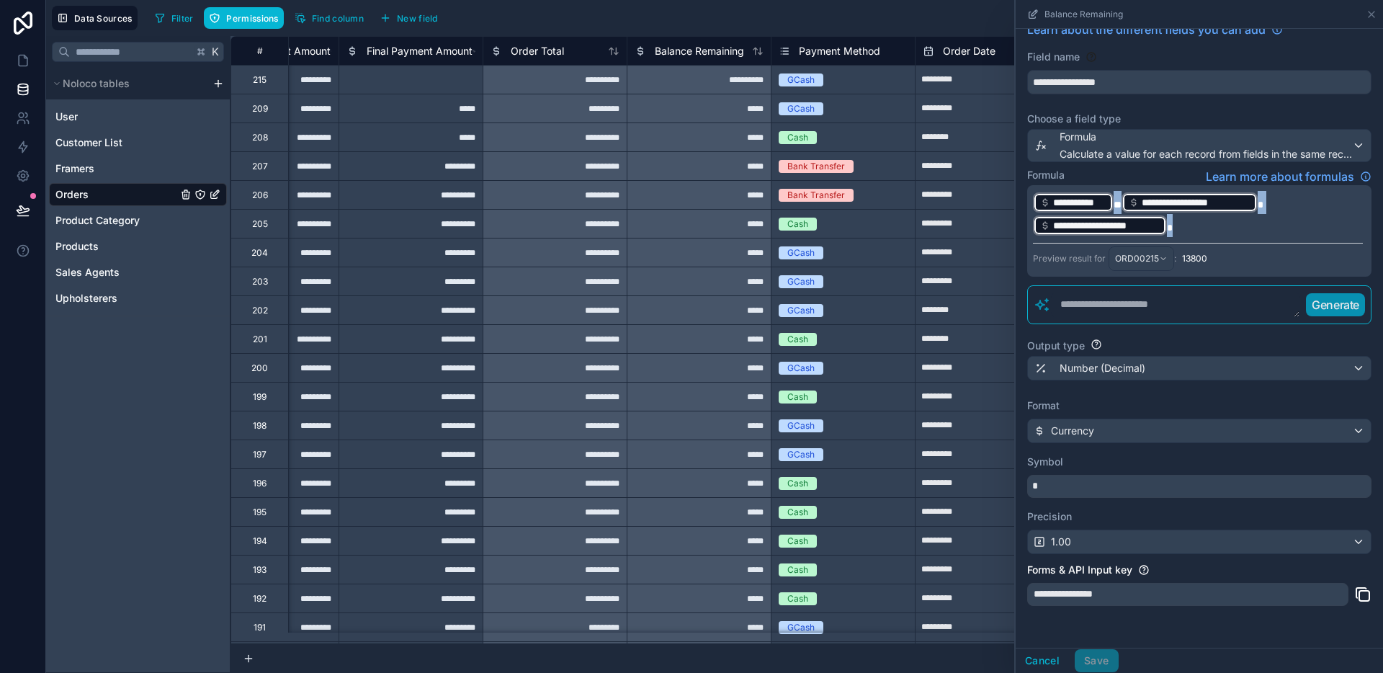
drag, startPoint x: 1186, startPoint y: 233, endPoint x: 997, endPoint y: 207, distance: 190.3
click at [997, 207] on div "**********" at bounding box center [806, 354] width 1152 height 637
click at [1215, 223] on p "**********" at bounding box center [1198, 214] width 330 height 46
drag, startPoint x: 1207, startPoint y: 227, endPoint x: 1041, endPoint y: 201, distance: 168.3
click at [1041, 201] on p "**********" at bounding box center [1198, 214] width 330 height 46
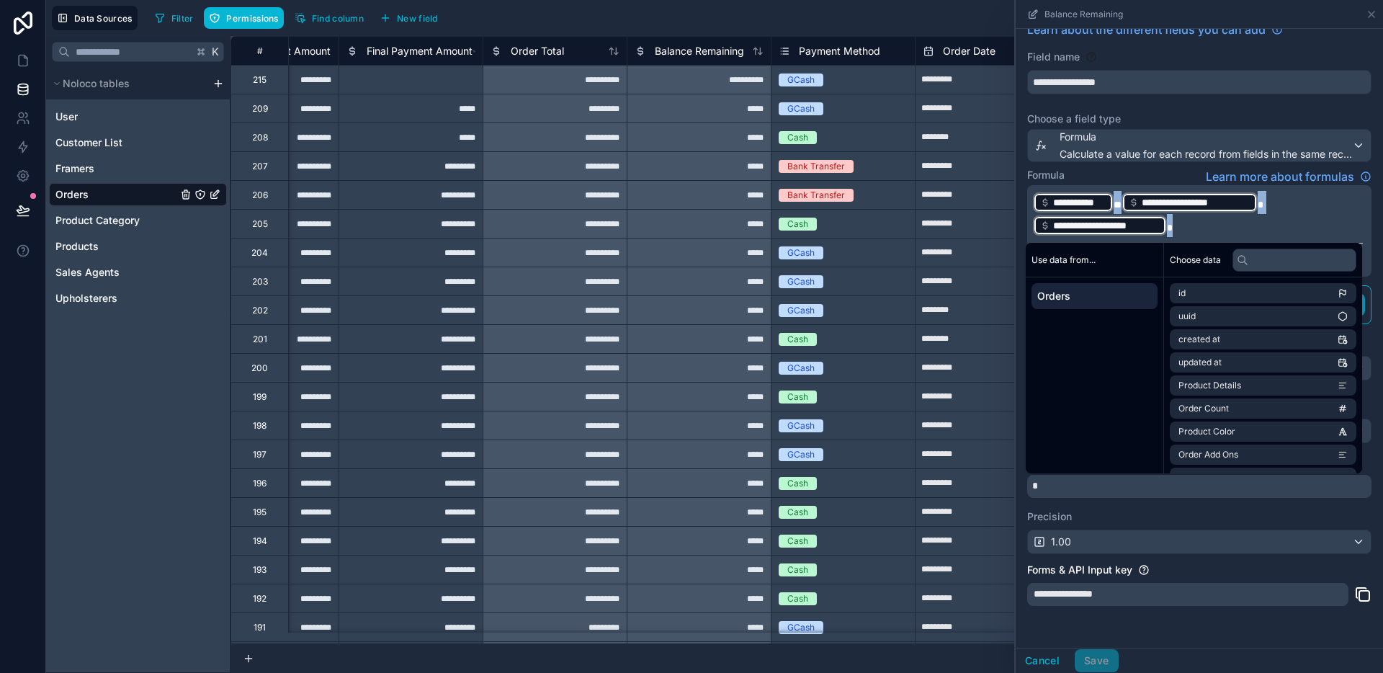
click at [1226, 236] on p "**********" at bounding box center [1198, 214] width 330 height 46
click at [1274, 176] on span "Learn more about formulas" at bounding box center [1279, 176] width 148 height 17
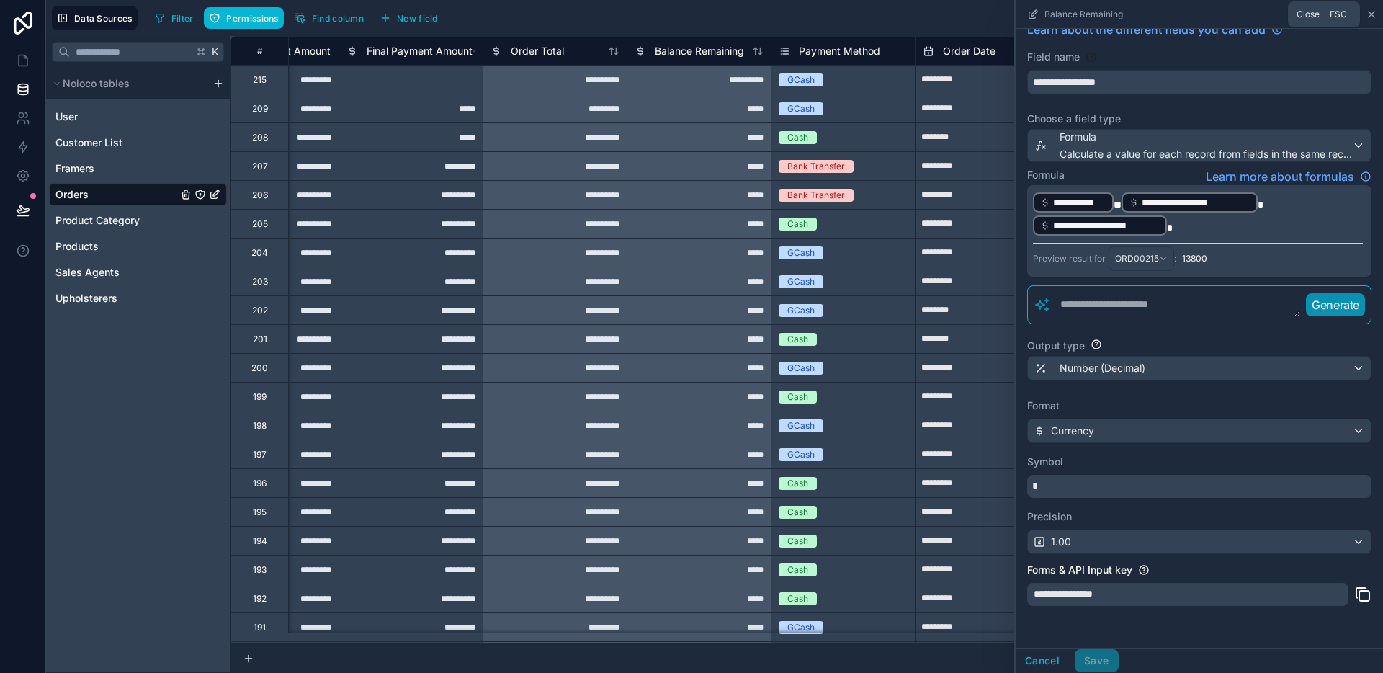
click at [1374, 19] on icon at bounding box center [1371, 15] width 12 height 12
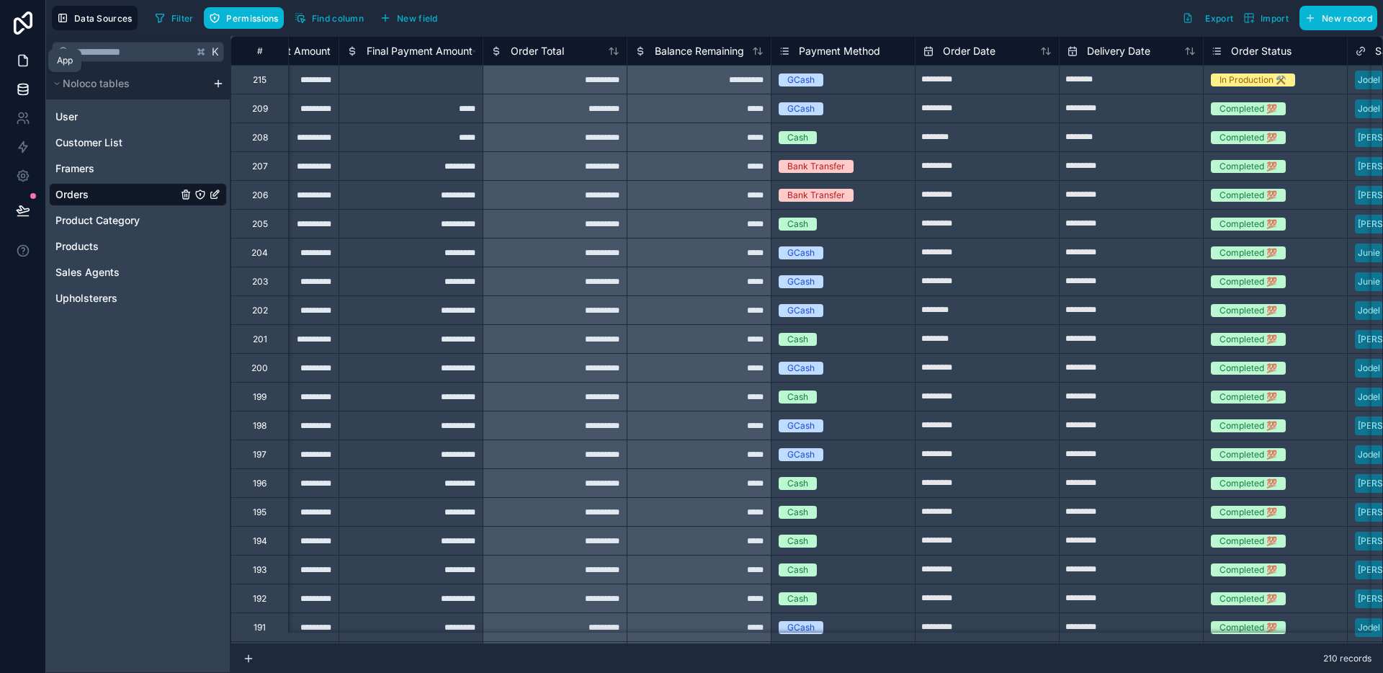
click at [19, 59] on icon at bounding box center [23, 60] width 14 height 14
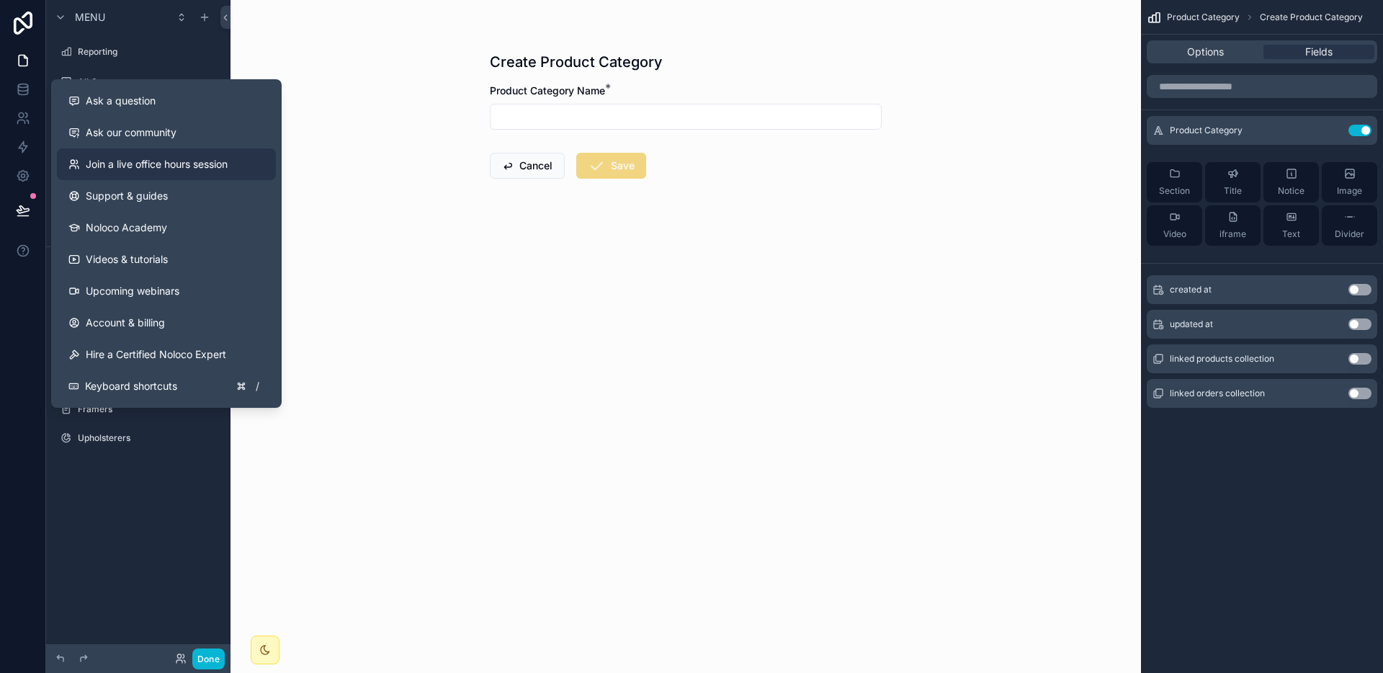
click at [176, 176] on link "Join a live office hours session" at bounding box center [166, 164] width 219 height 32
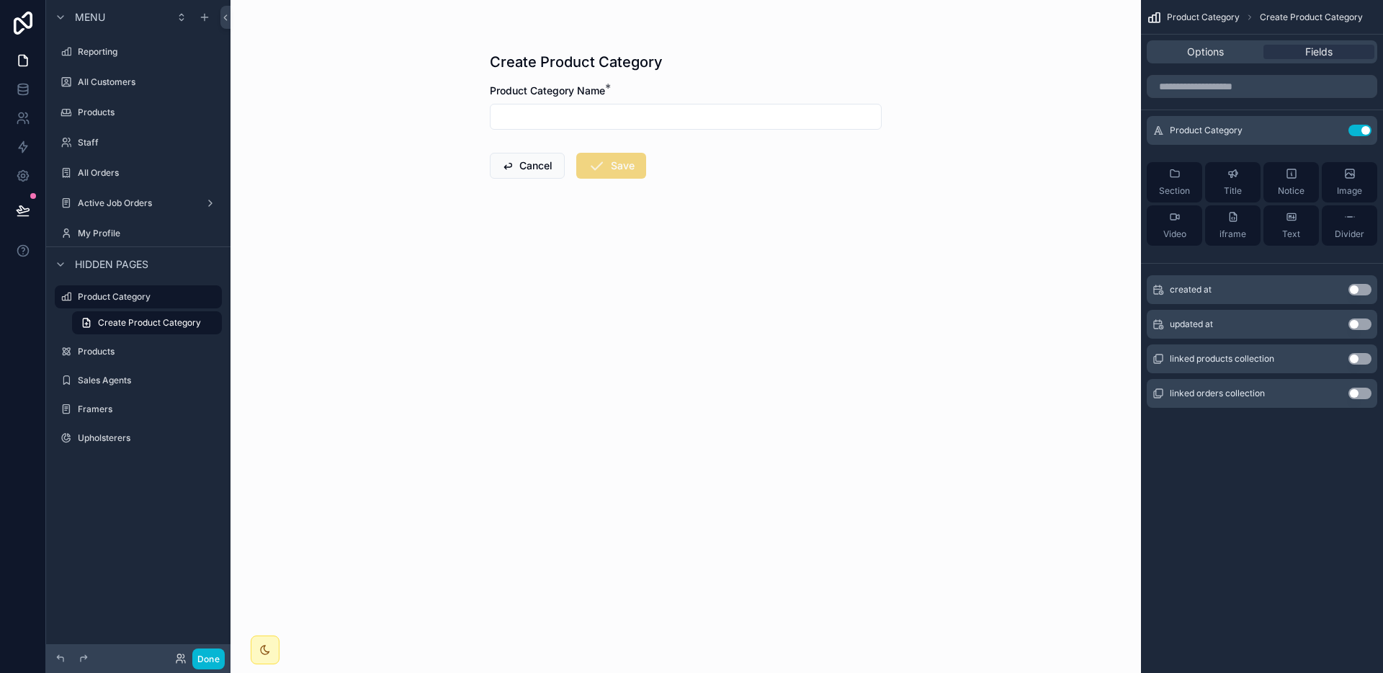
click at [795, 244] on form "Product Category Name * Cancel Save" at bounding box center [686, 177] width 392 height 187
click at [30, 66] on link at bounding box center [22, 60] width 45 height 29
click at [213, 660] on button "Done" at bounding box center [208, 658] width 32 height 21
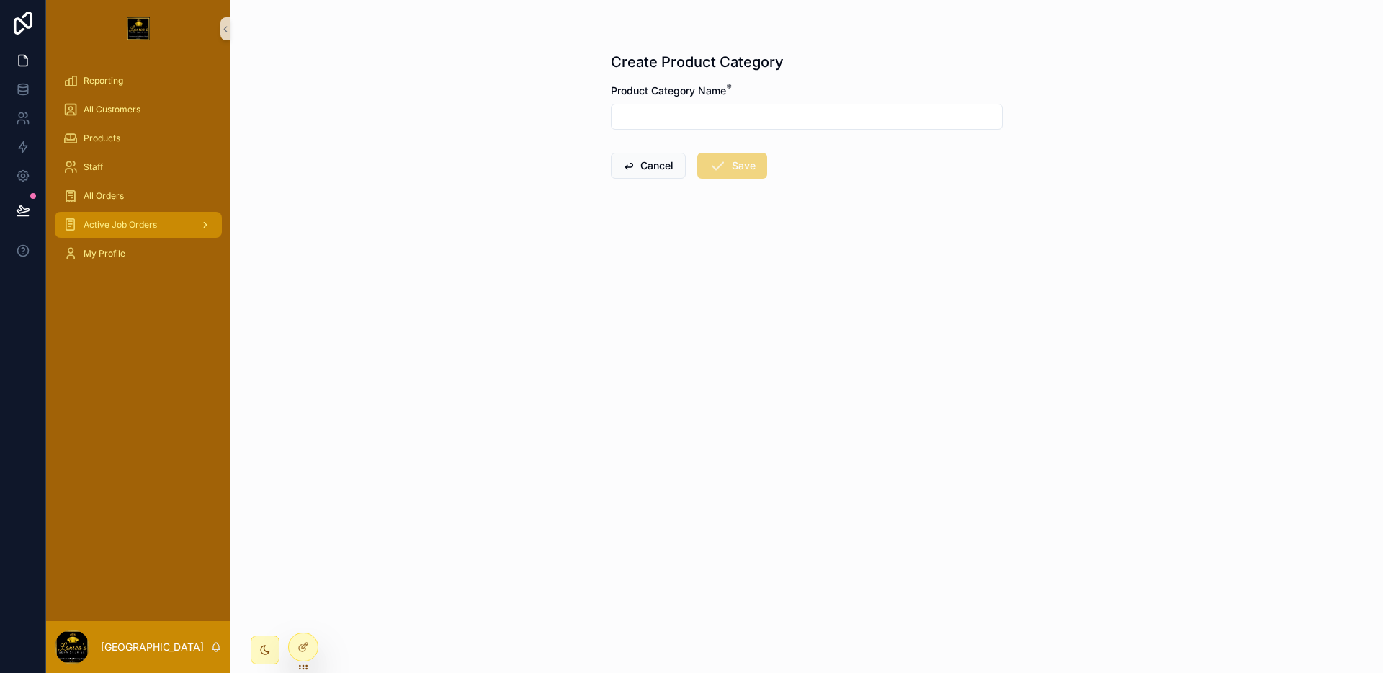
click at [114, 213] on div "Active Job Orders" at bounding box center [138, 224] width 150 height 23
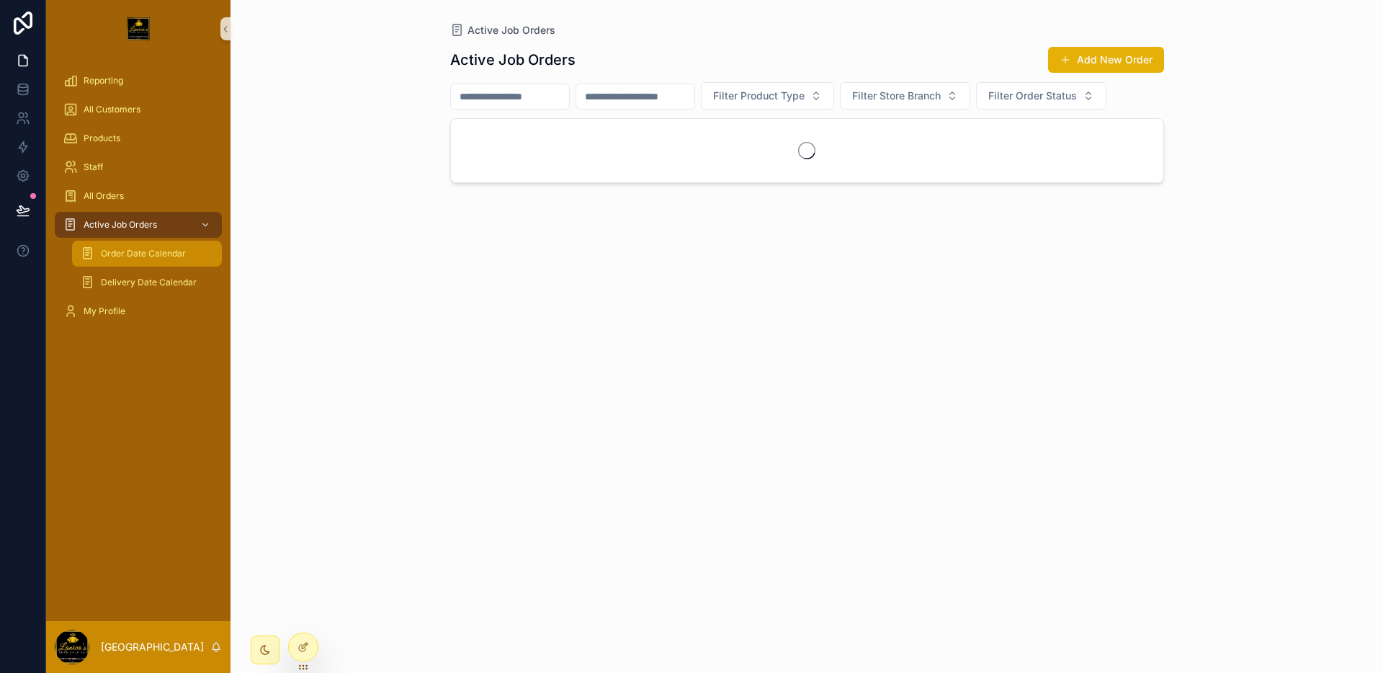
click at [150, 263] on div "Order Date Calendar" at bounding box center [147, 253] width 132 height 23
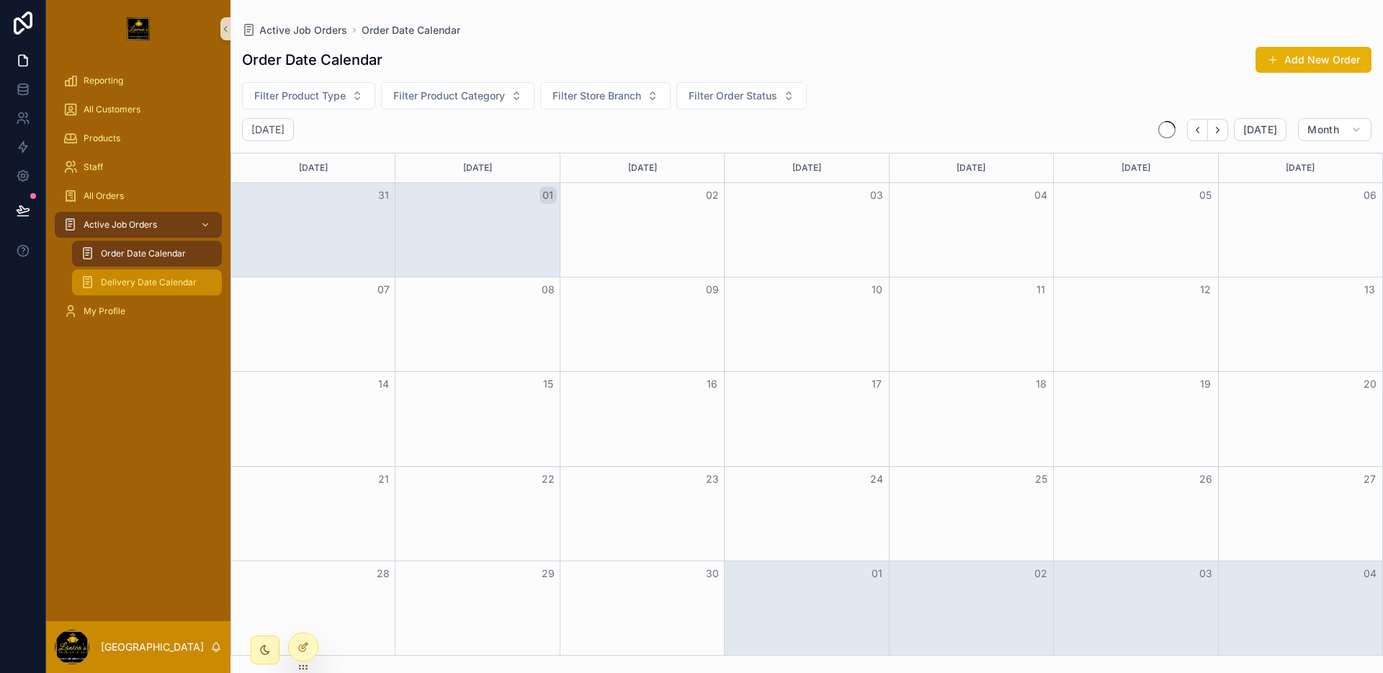
click at [151, 287] on span "Delivery Date Calendar" at bounding box center [149, 283] width 96 height 12
click at [1198, 127] on icon "Back" at bounding box center [1197, 130] width 11 height 11
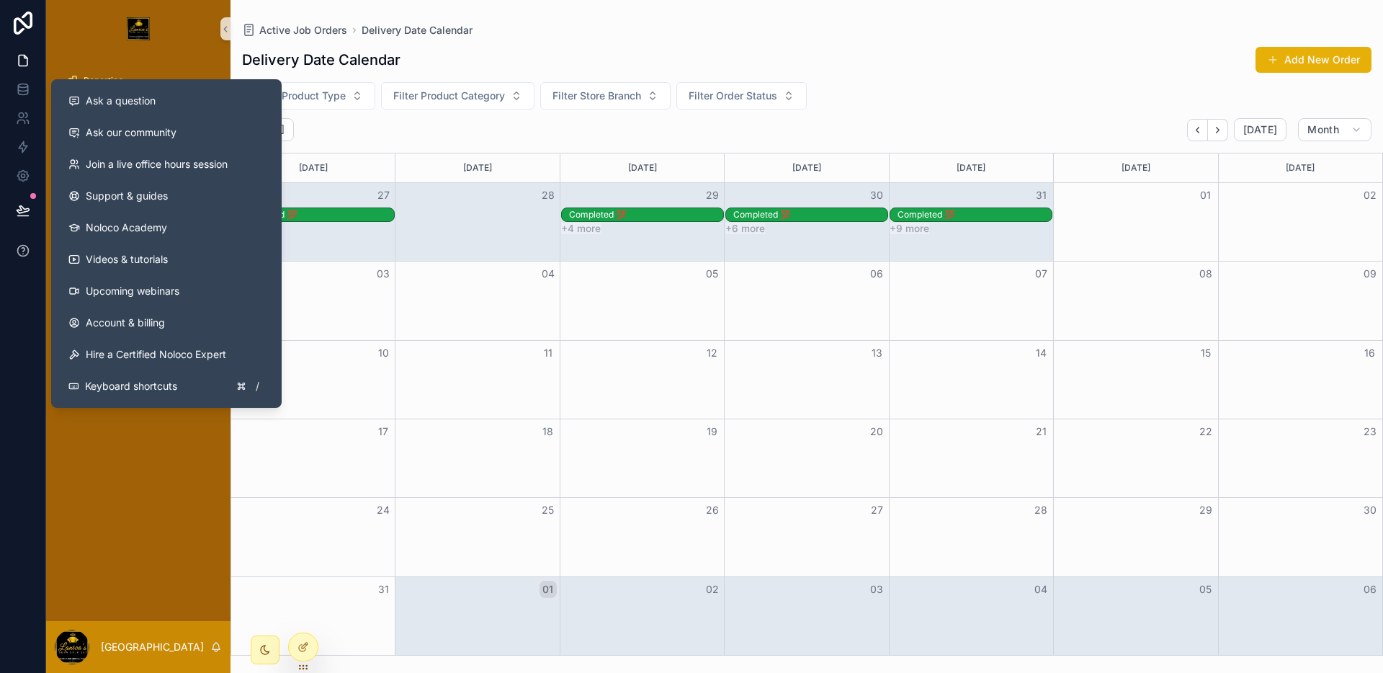
click at [24, 251] on icon at bounding box center [23, 250] width 14 height 14
click at [135, 150] on link "Join a live office hours session" at bounding box center [166, 164] width 219 height 32
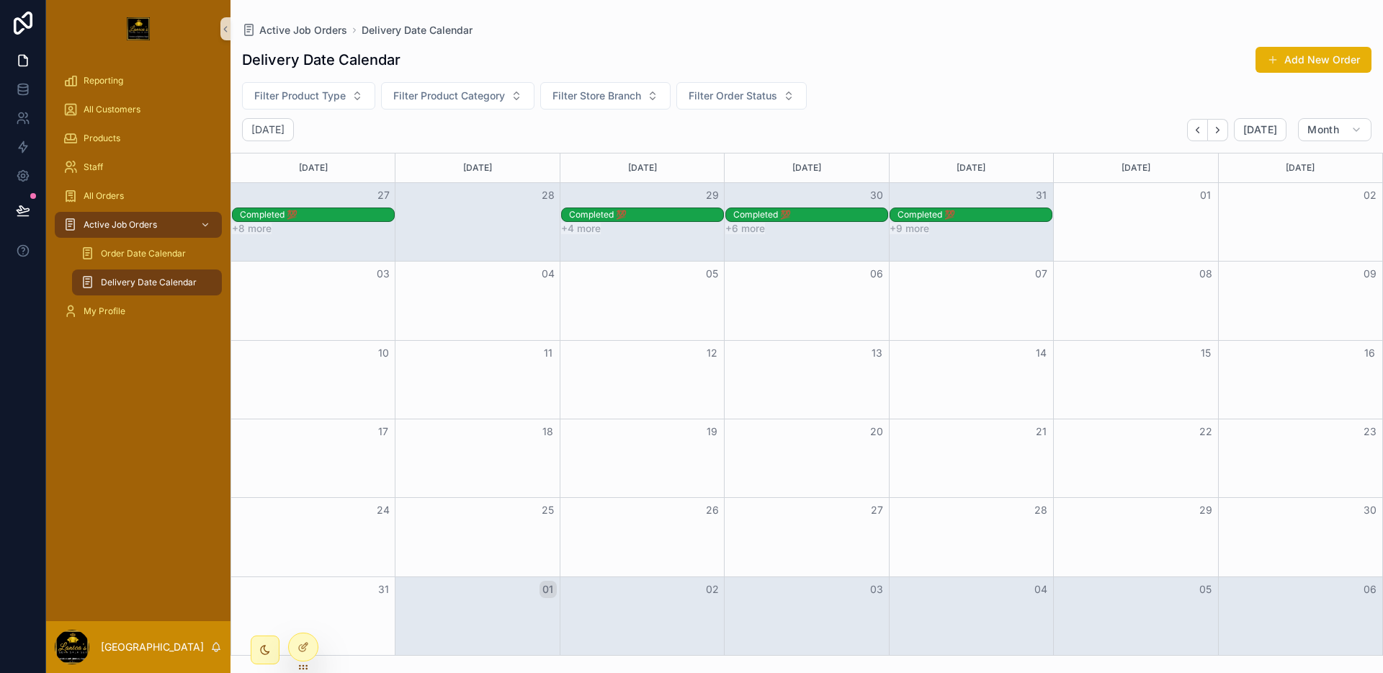
click at [562, 403] on div "Month View" at bounding box center [641, 380] width 164 height 78
drag, startPoint x: 984, startPoint y: 215, endPoint x: 1169, endPoint y: 215, distance: 185.8
click at [1169, 215] on div "Completed 💯 Completed 💯 Completed 💯 Completed 💯" at bounding box center [806, 214] width 1151 height 15
click at [316, 652] on div at bounding box center [303, 646] width 30 height 29
click at [313, 647] on div at bounding box center [303, 646] width 29 height 27
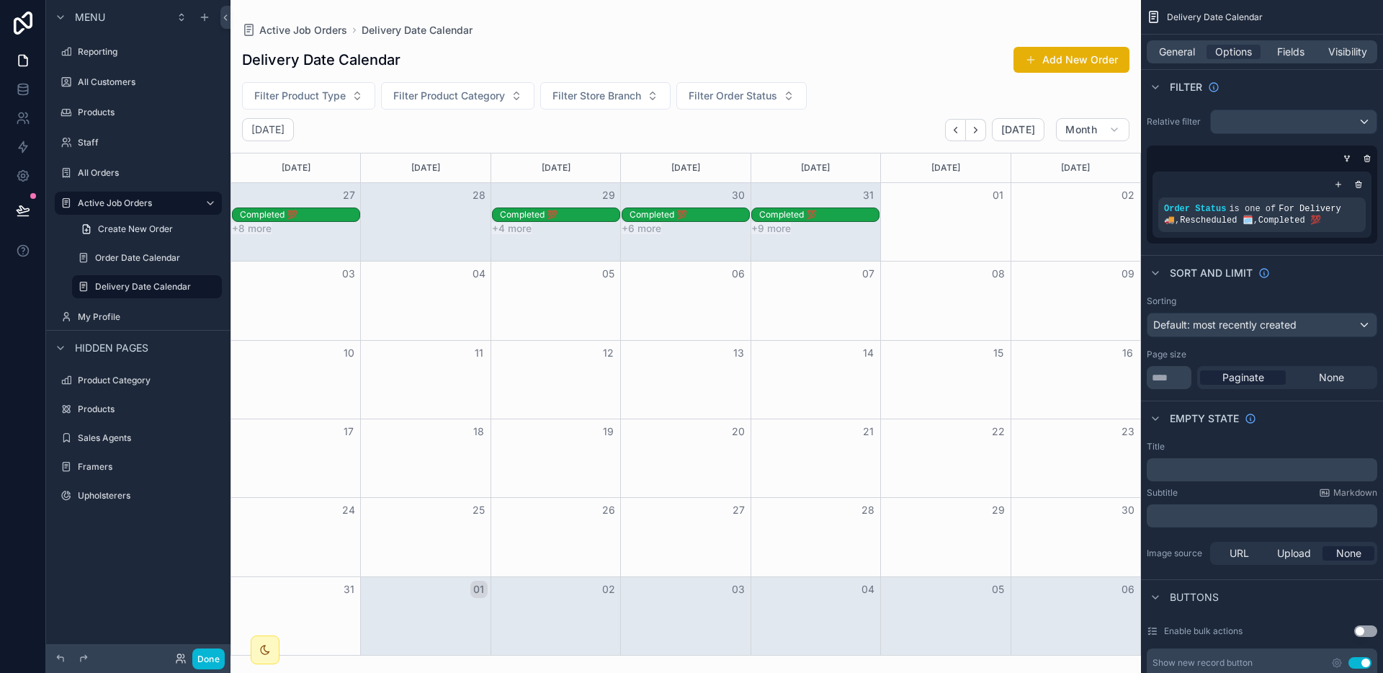
click at [876, 243] on div "scrollable content" at bounding box center [685, 336] width 910 height 673
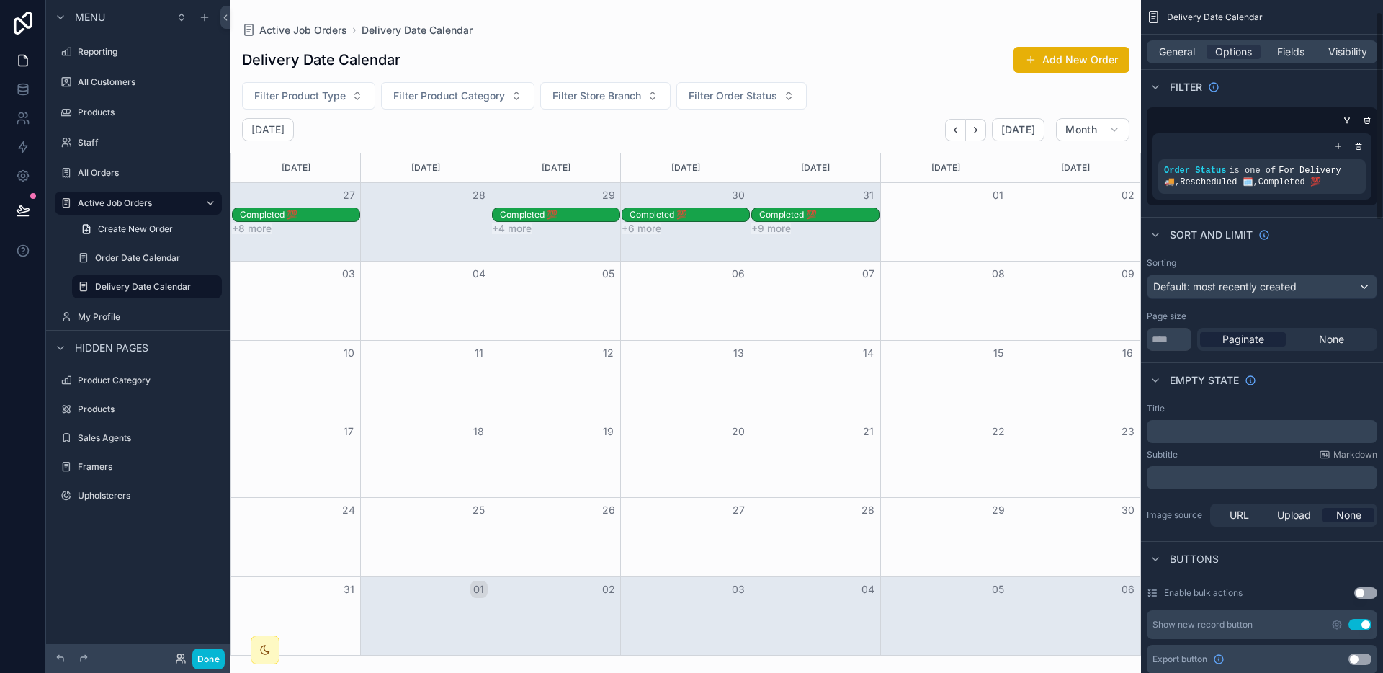
click at [1190, 42] on div "General Options Fields Visibility" at bounding box center [1261, 51] width 230 height 23
click at [1187, 52] on span "General" at bounding box center [1177, 52] width 36 height 14
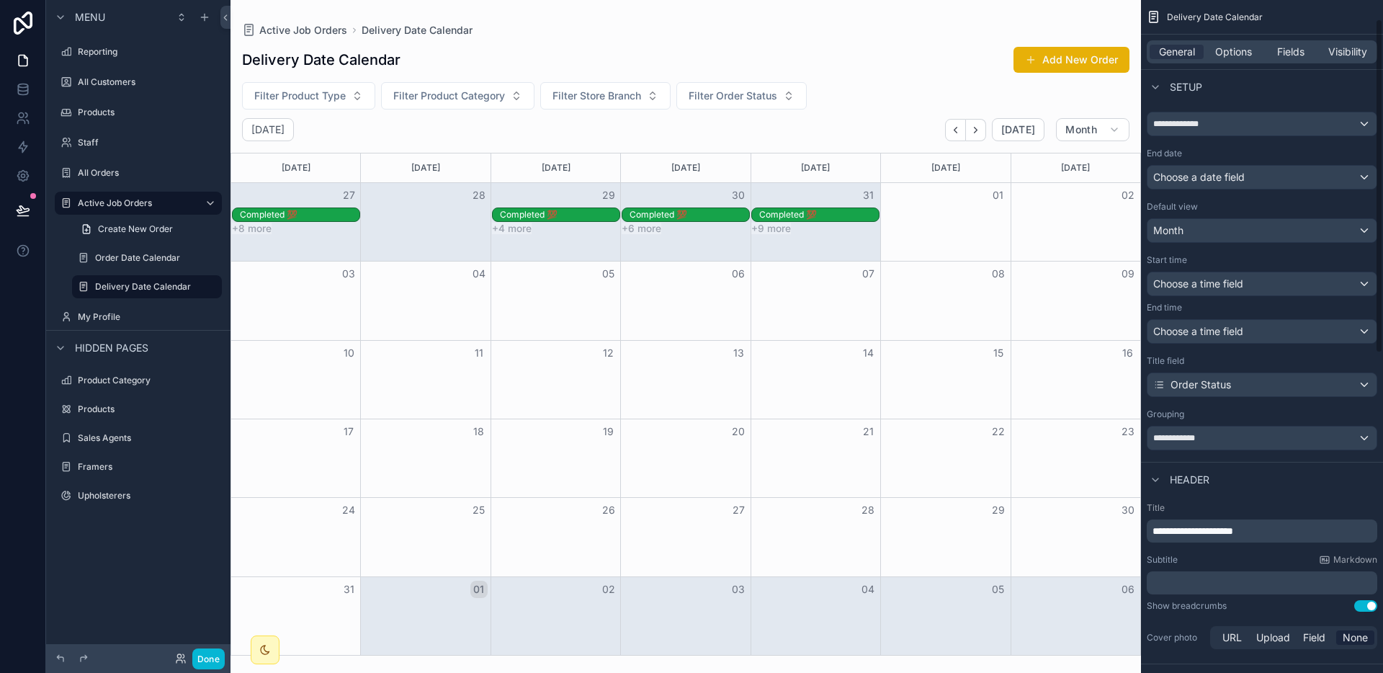
scroll to position [681, 0]
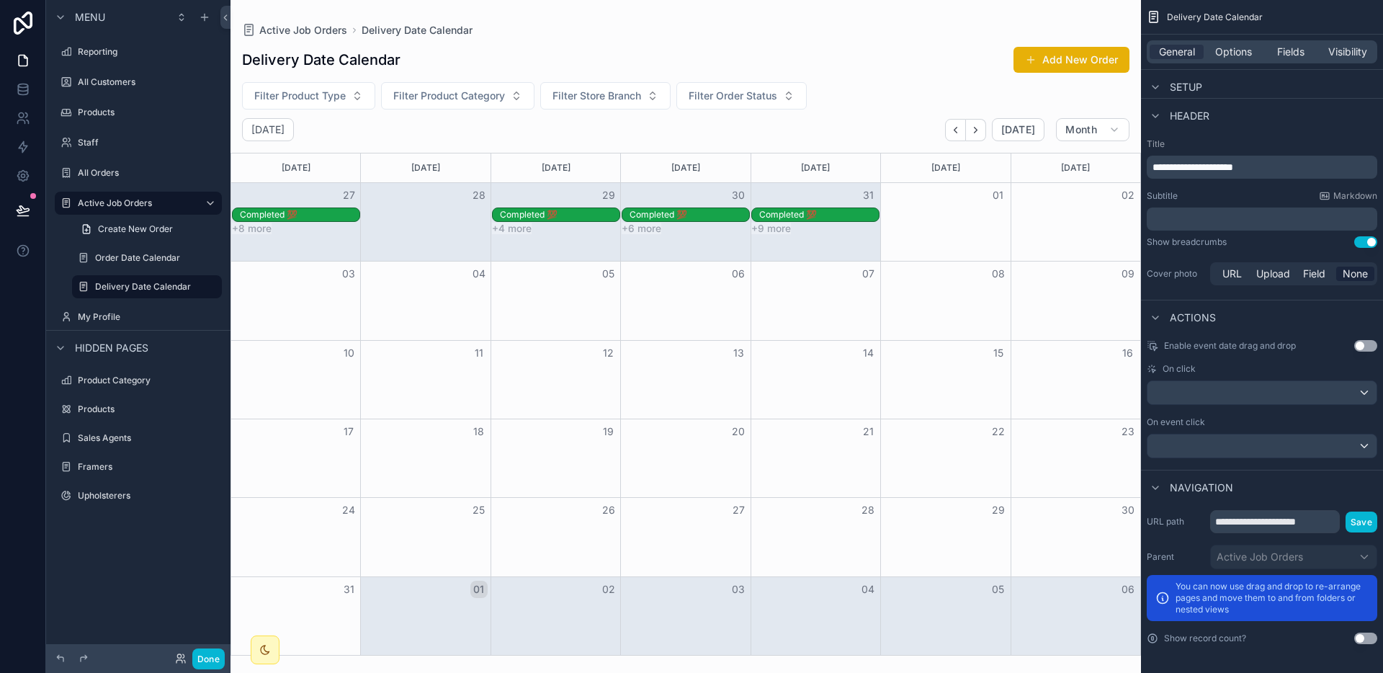
click at [1356, 345] on button "Use setting" at bounding box center [1365, 346] width 23 height 12
drag, startPoint x: 822, startPoint y: 212, endPoint x: 976, endPoint y: 205, distance: 154.3
click at [976, 205] on div "27 28 29 30 31 01 02 Completed 💯 Completed 💯 Completed 💯 Completed 💯 +8 more +4…" at bounding box center [685, 209] width 909 height 52
drag, startPoint x: 806, startPoint y: 213, endPoint x: 823, endPoint y: 212, distance: 17.3
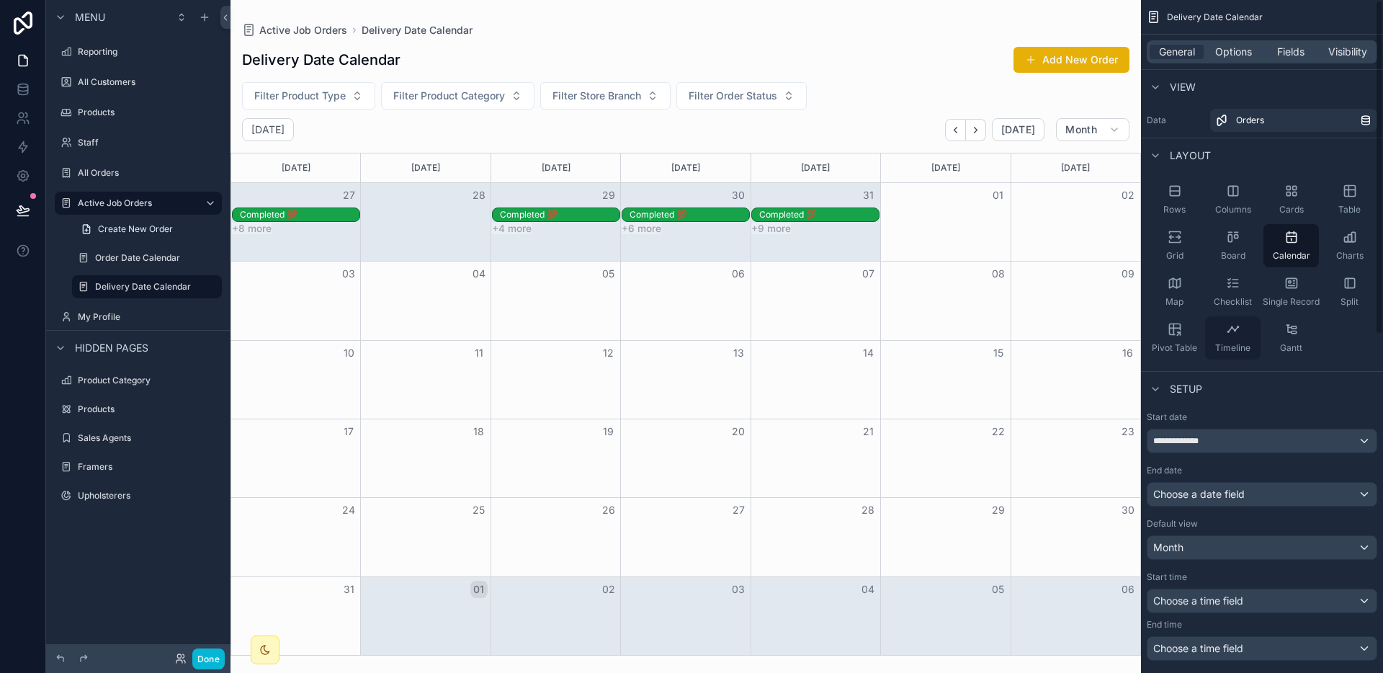
scroll to position [0, 0]
click at [1206, 447] on div "**********" at bounding box center [1261, 441] width 229 height 23
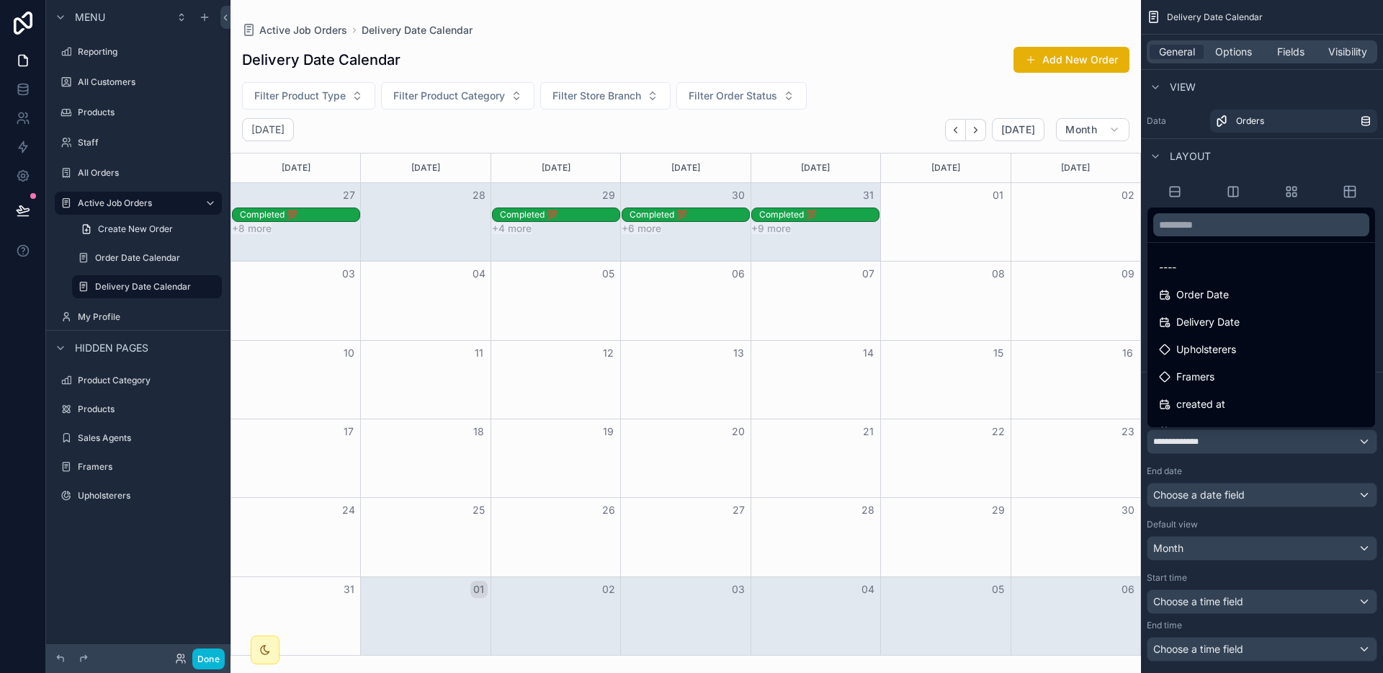
click at [1206, 447] on div "scrollable content" at bounding box center [691, 336] width 1383 height 673
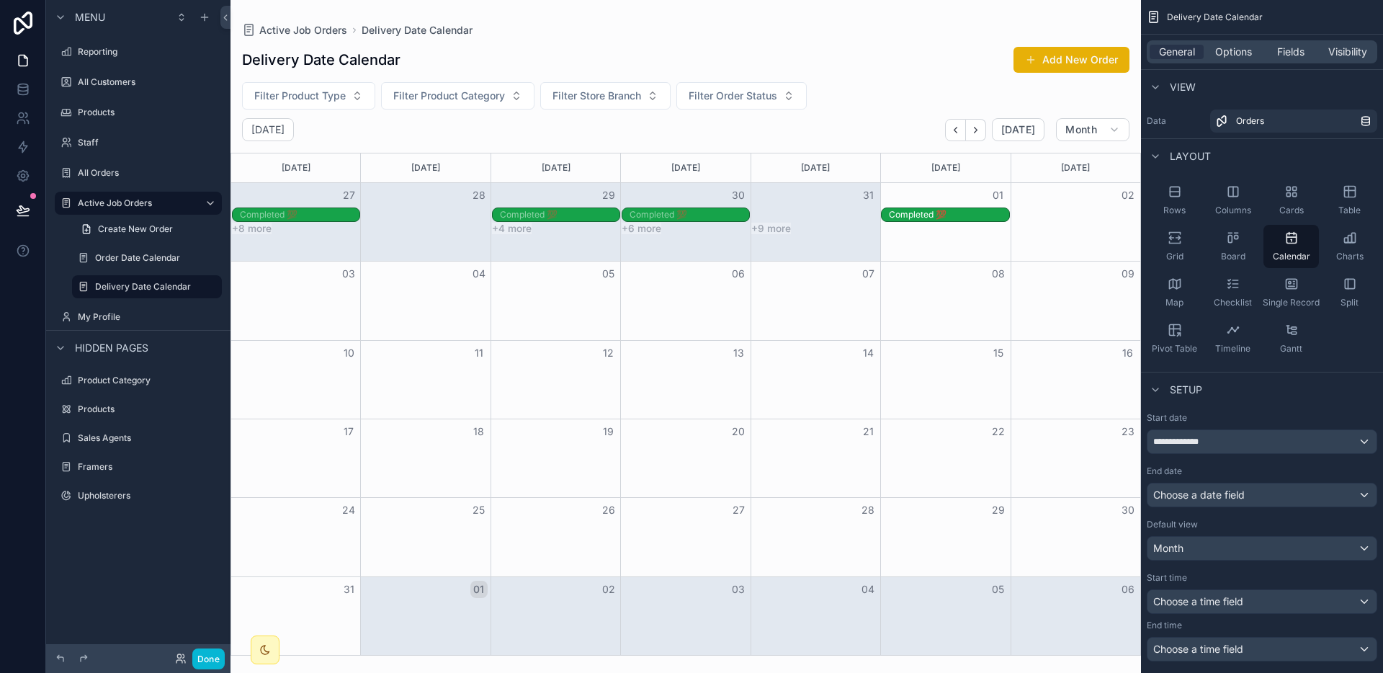
drag, startPoint x: 787, startPoint y: 217, endPoint x: 939, endPoint y: 188, distance: 154.6
click at [939, 188] on div "27 28 29 30 31 01 02 Completed 💯 Completed 💯 Completed 💯 Completed 💯 +8 more +4…" at bounding box center [685, 209] width 909 height 52
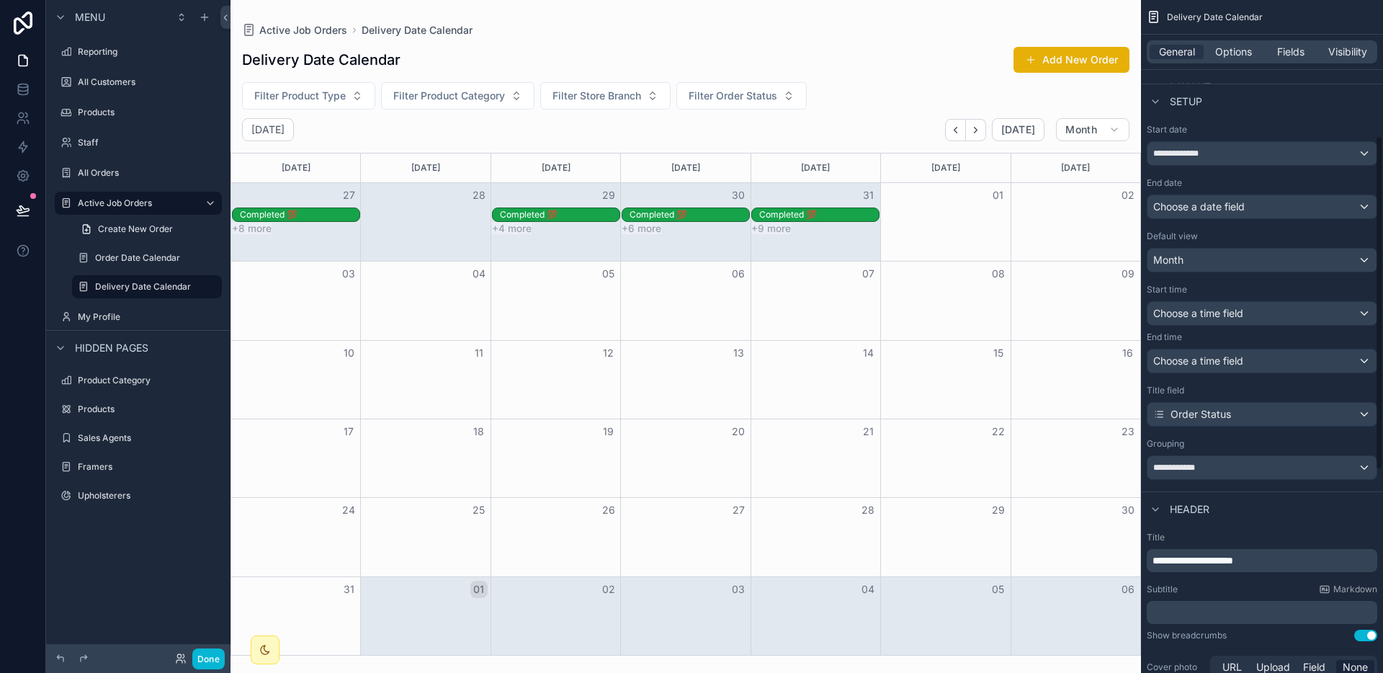
scroll to position [266, 0]
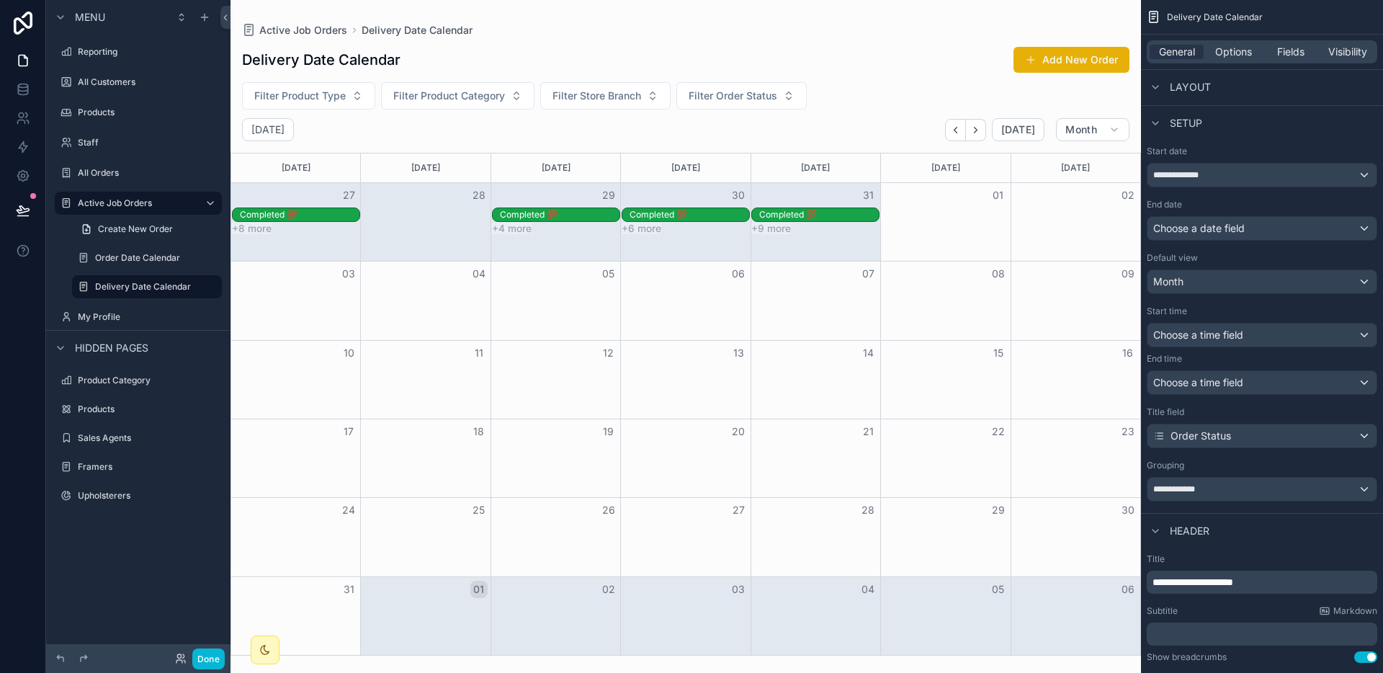
click at [816, 211] on div "Completed 💯" at bounding box center [819, 215] width 120 height 12
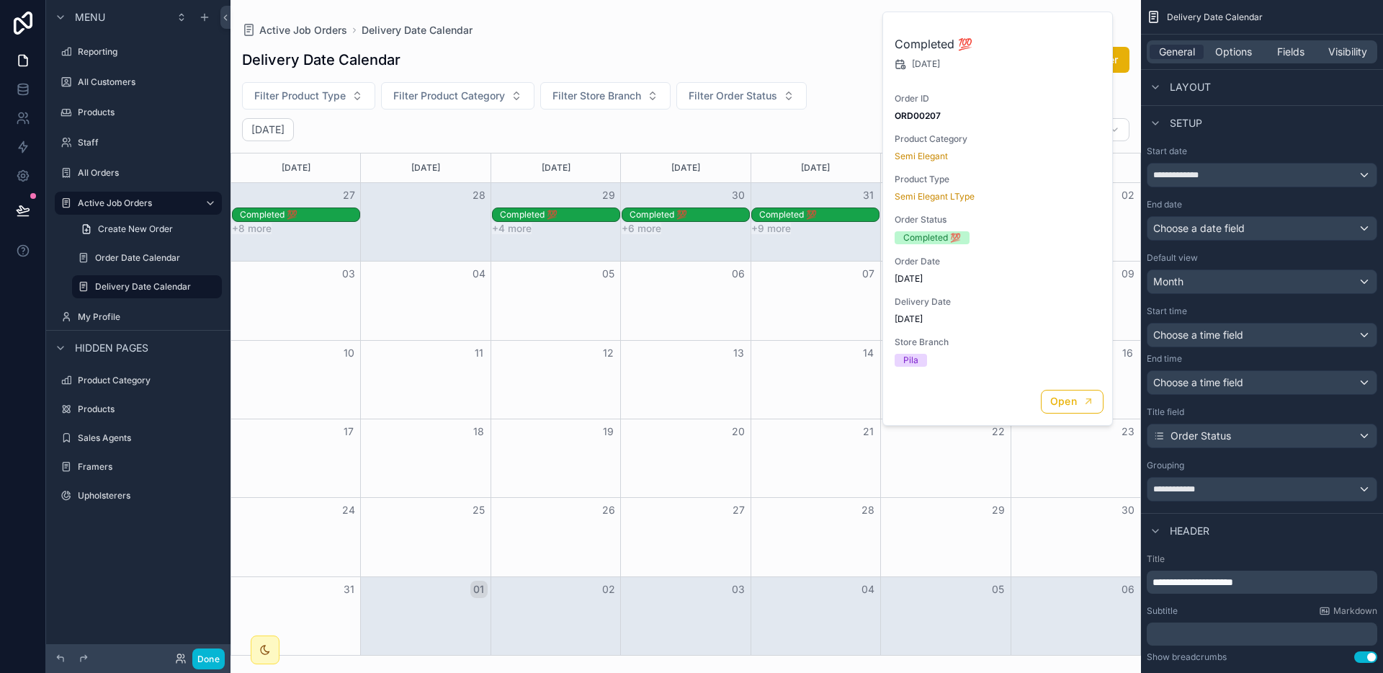
click at [884, 282] on div "Completed 💯 [DATE] Order ID ORD00207 Product Category Semi Elegant Product Type…" at bounding box center [998, 195] width 230 height 366
drag, startPoint x: 932, startPoint y: 315, endPoint x: 837, endPoint y: 316, distance: 95.8
click at [863, 316] on div "Reporting All Customers Products Staff All Orders Active Job Orders Order Date …" at bounding box center [685, 336] width 910 height 673
click at [837, 316] on div "Month View" at bounding box center [815, 300] width 130 height 78
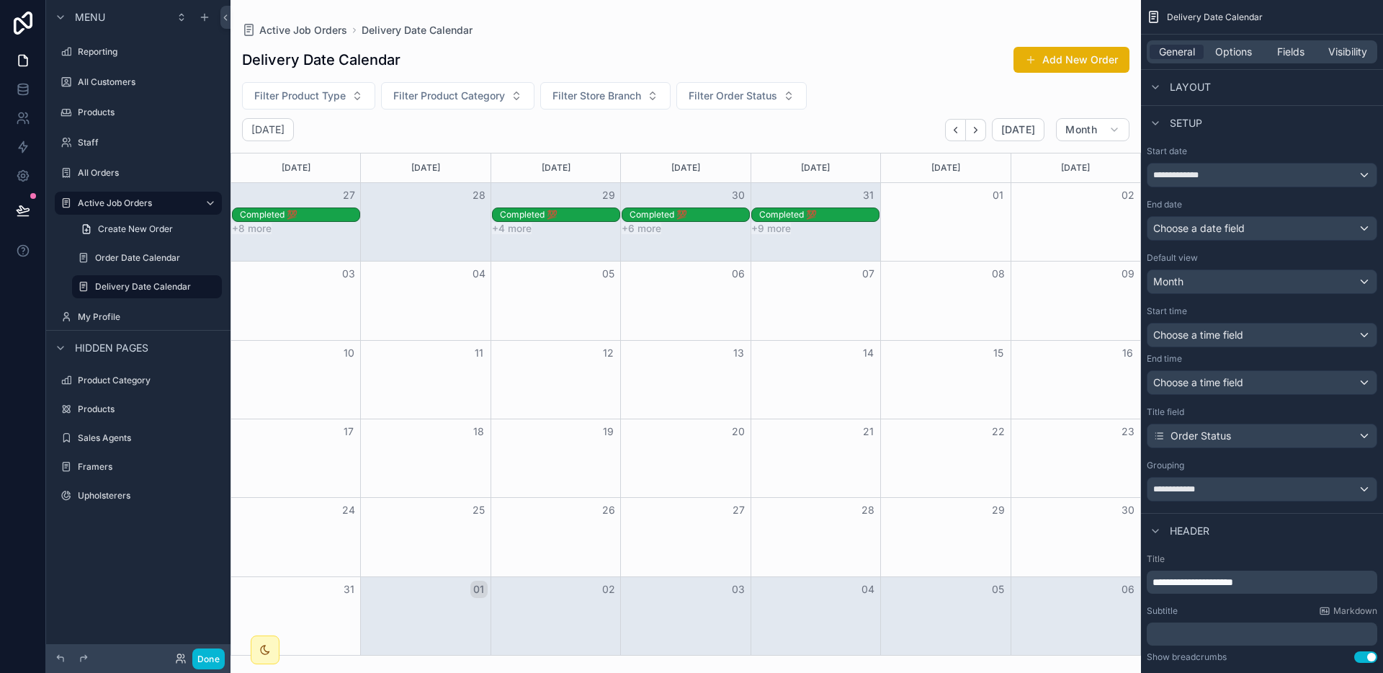
click at [838, 315] on div "Month View" at bounding box center [815, 300] width 130 height 78
click at [918, 280] on div "08" at bounding box center [945, 273] width 130 height 24
click at [932, 224] on div "+8 more +4 more +6 more +9 more" at bounding box center [685, 229] width 909 height 12
click at [916, 103] on div "Filter Product Type Filter Product Category Filter Store Branch Filter Order St…" at bounding box center [685, 95] width 910 height 27
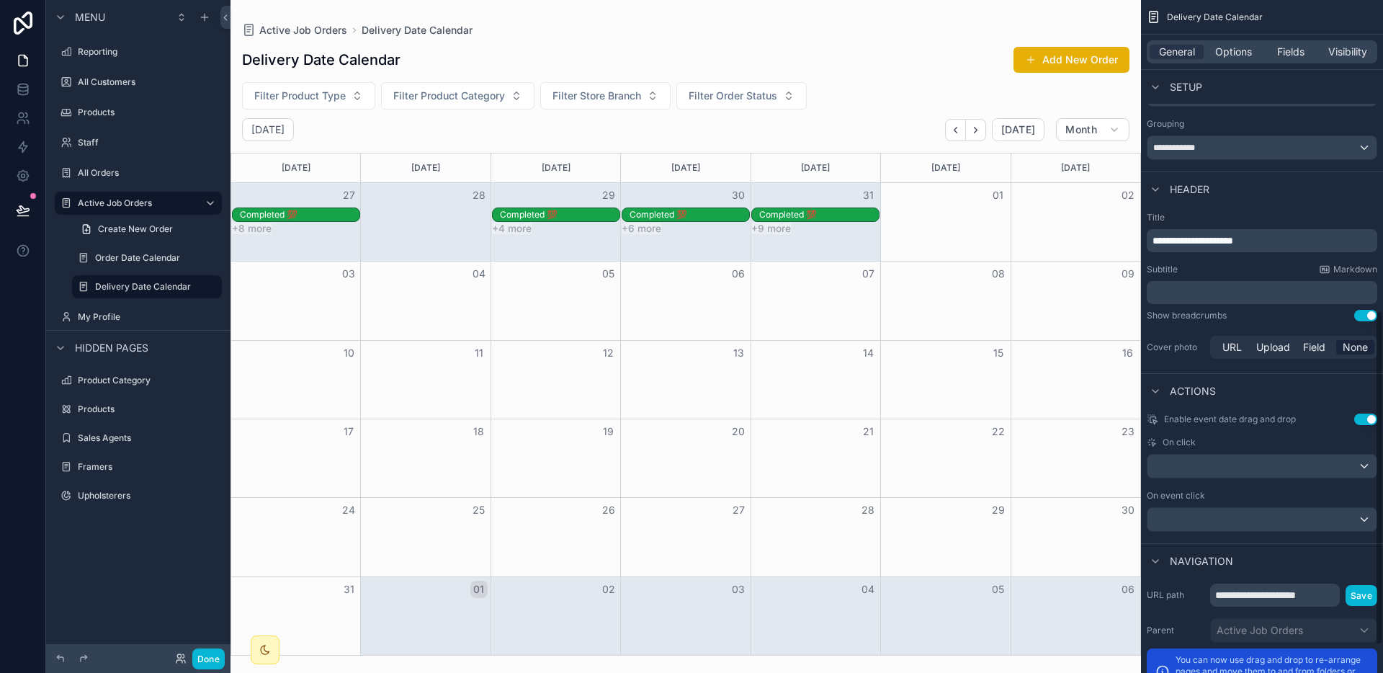
scroll to position [626, 0]
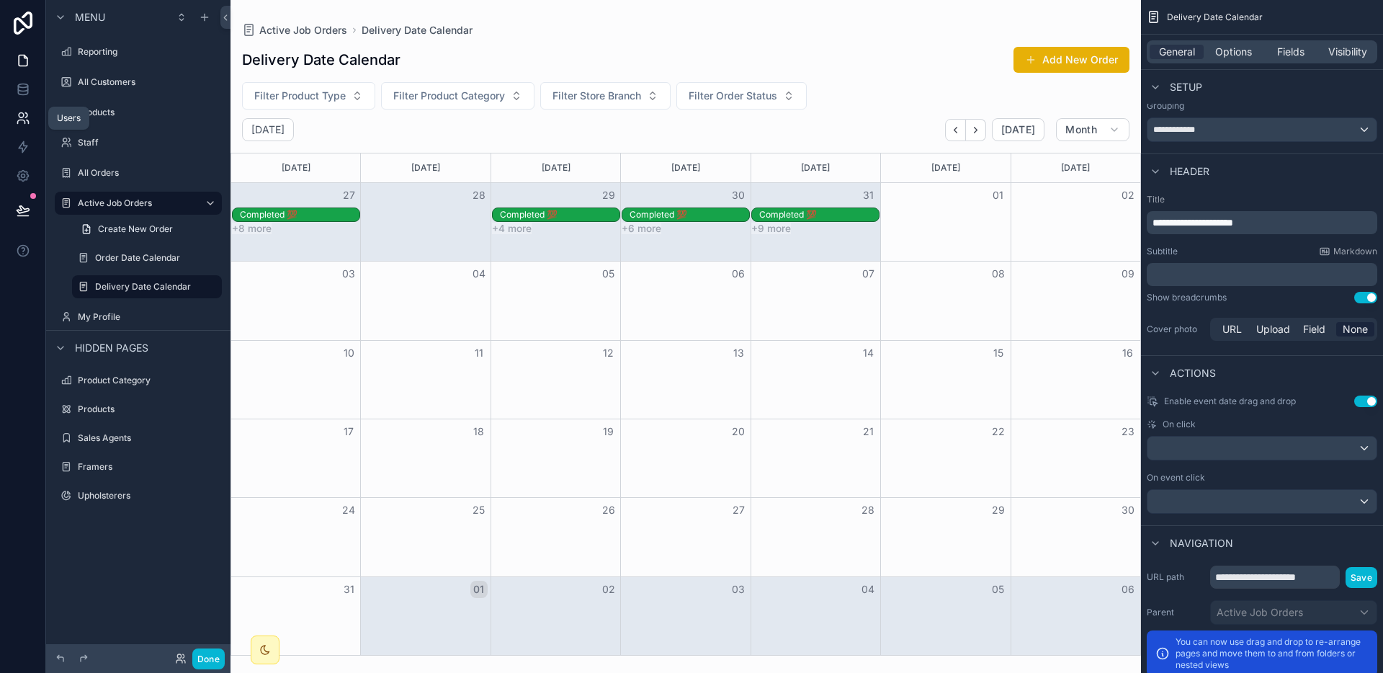
click at [25, 104] on link at bounding box center [22, 118] width 45 height 29
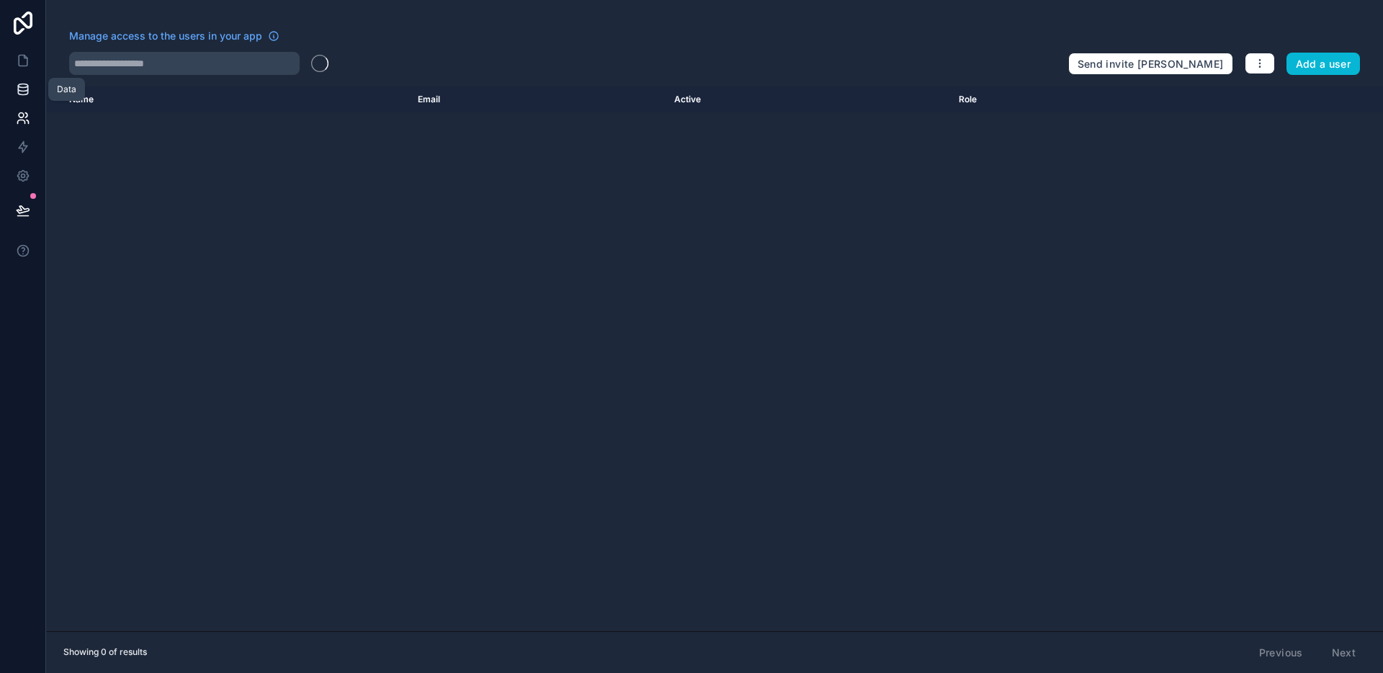
click at [24, 97] on link at bounding box center [22, 89] width 45 height 29
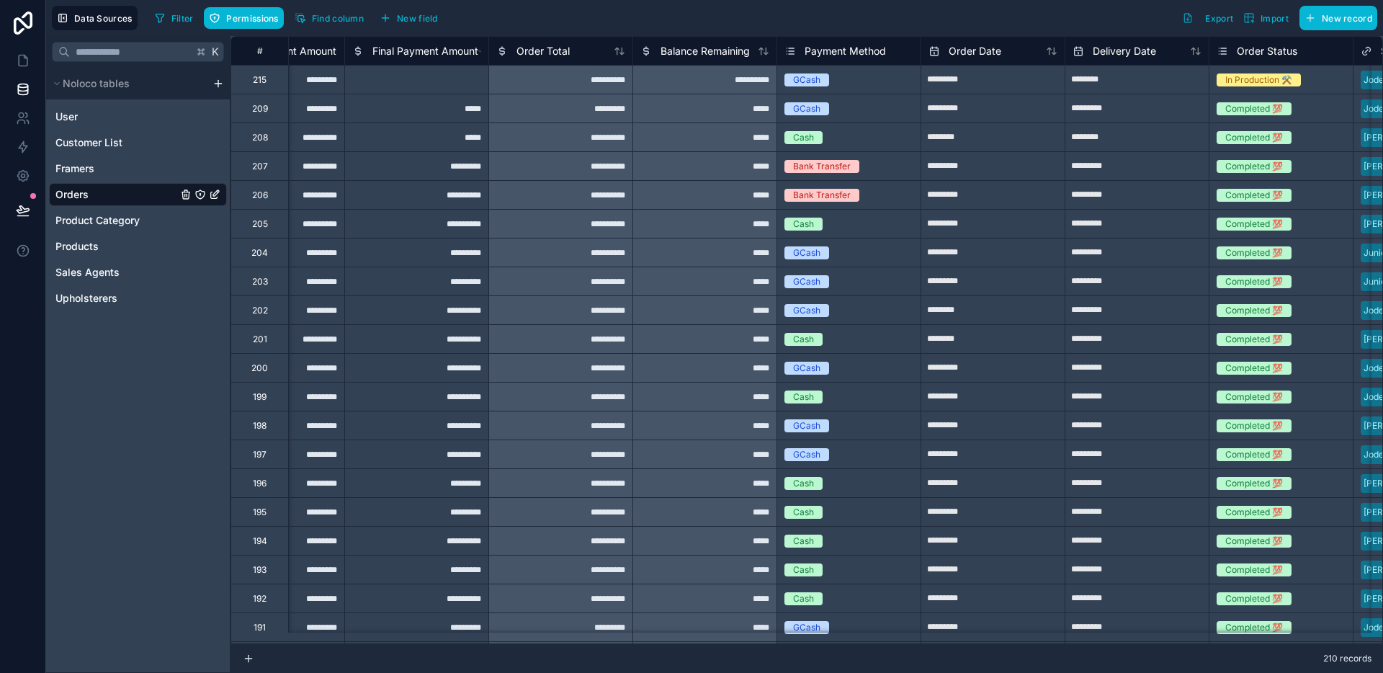
scroll to position [0, 2275]
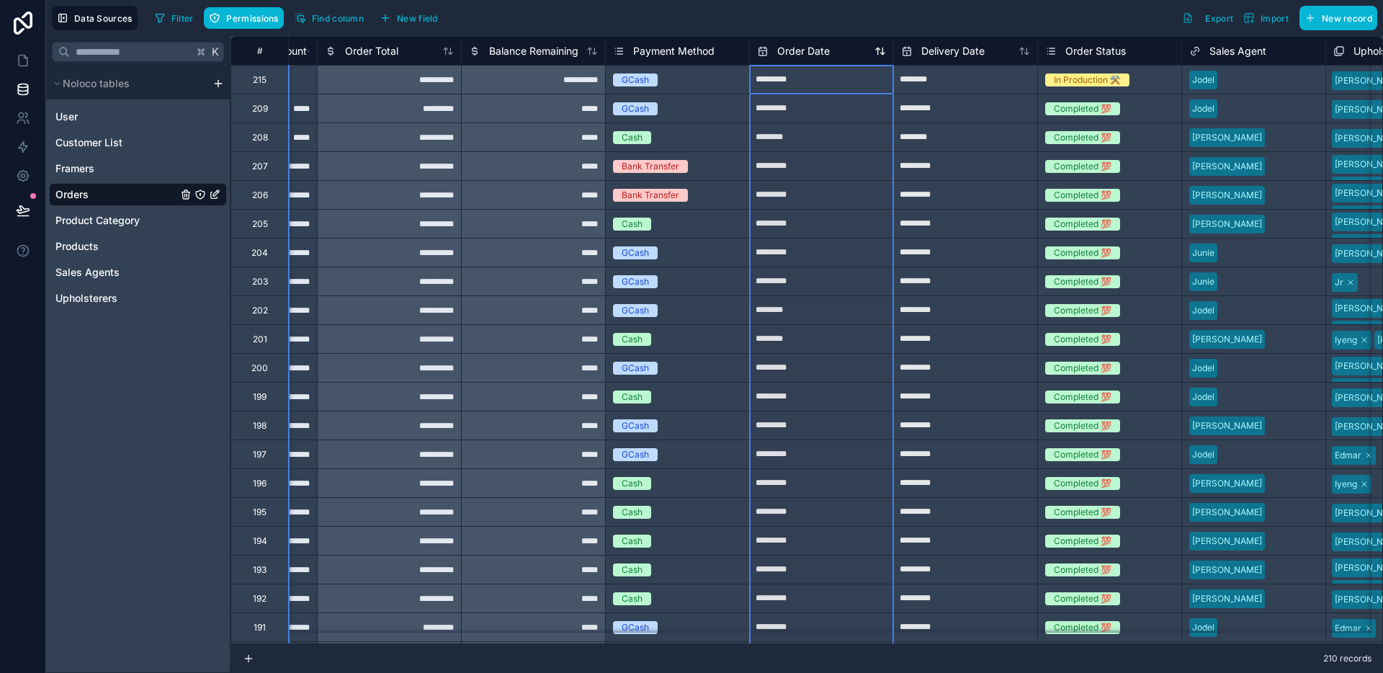
click at [806, 49] on span "Order Date" at bounding box center [803, 51] width 53 height 14
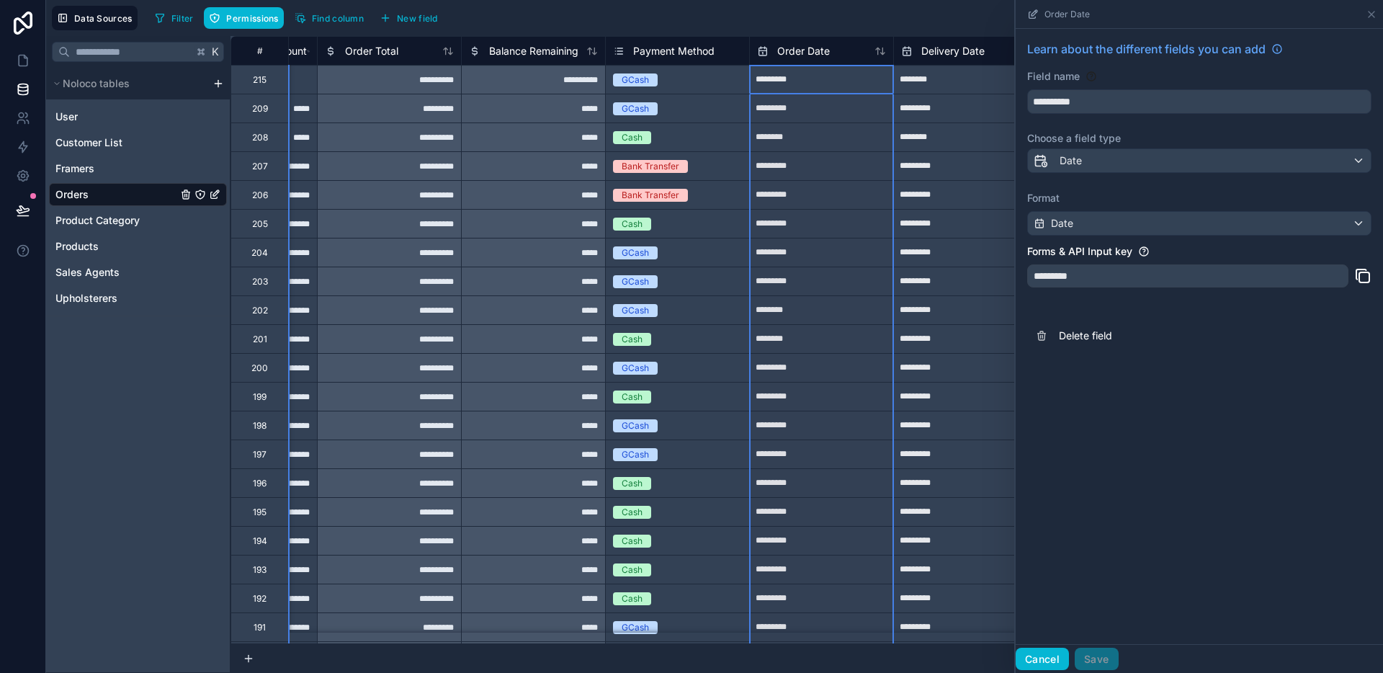
click at [1041, 653] on button "Cancel" at bounding box center [1041, 658] width 53 height 23
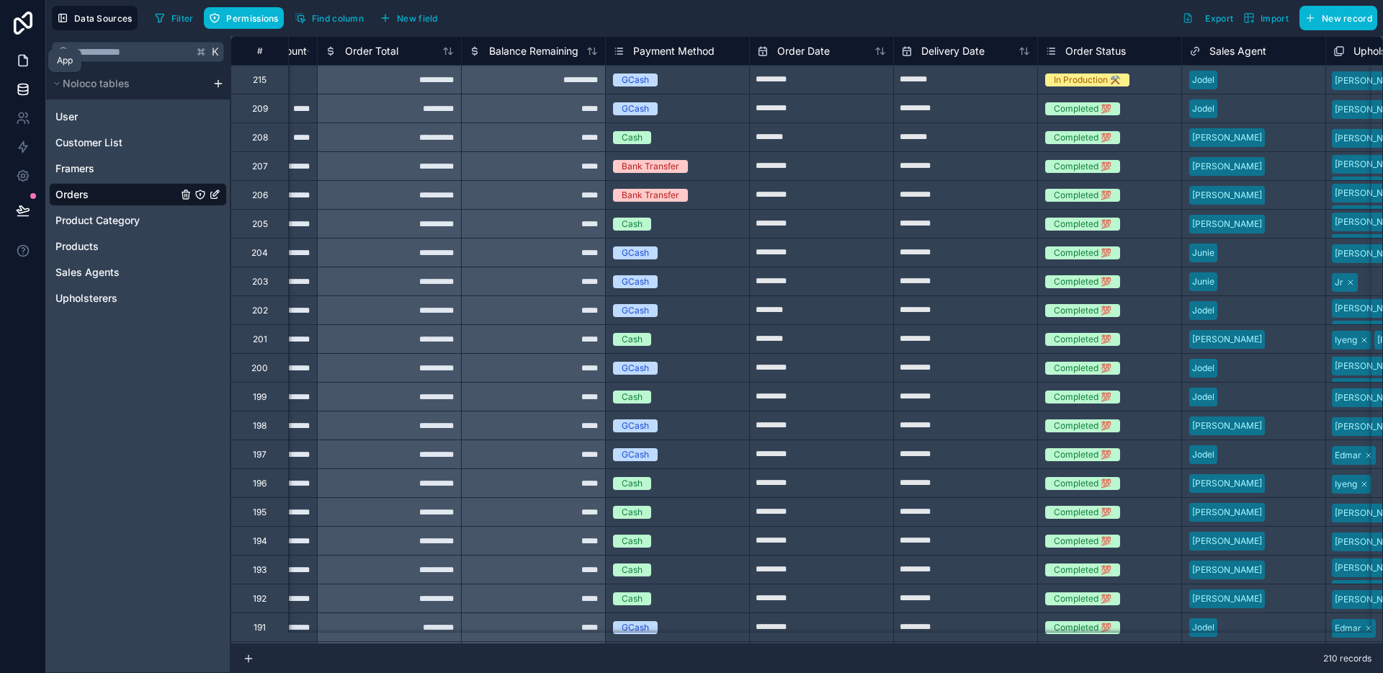
click at [31, 71] on link at bounding box center [22, 60] width 45 height 29
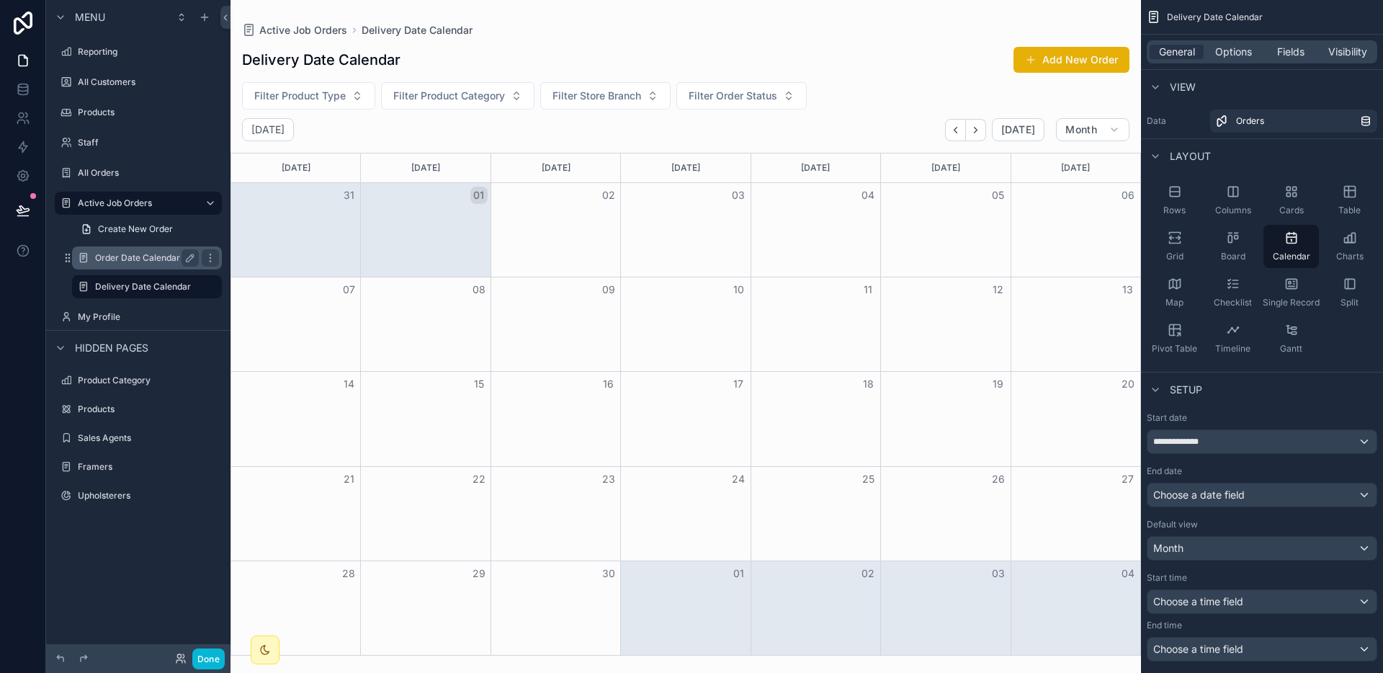
click at [114, 261] on label "Order Date Calendar" at bounding box center [144, 258] width 98 height 12
click at [122, 279] on div "Delivery Date Calendar" at bounding box center [147, 286] width 104 height 17
click at [956, 130] on icon "Back" at bounding box center [955, 130] width 11 height 11
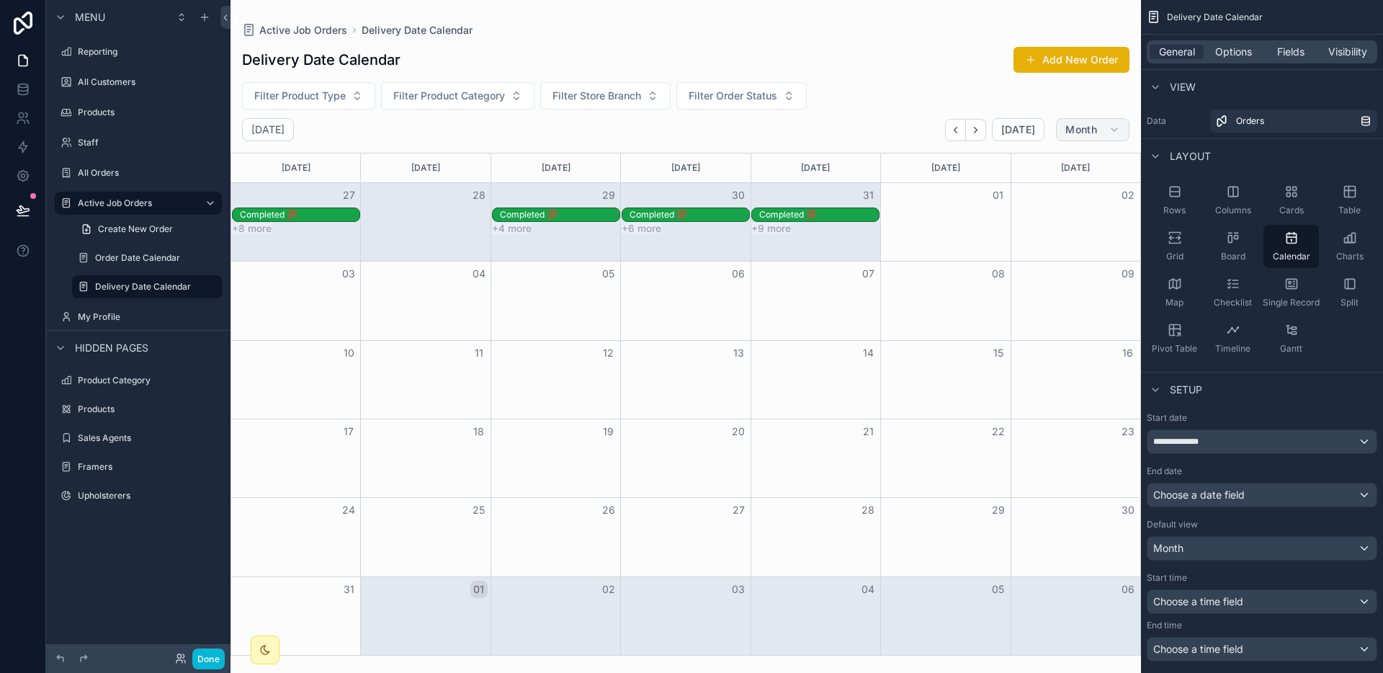
click at [1070, 135] on span "Month" at bounding box center [1081, 129] width 32 height 13
click at [1064, 197] on button "Week" at bounding box center [1064, 192] width 104 height 26
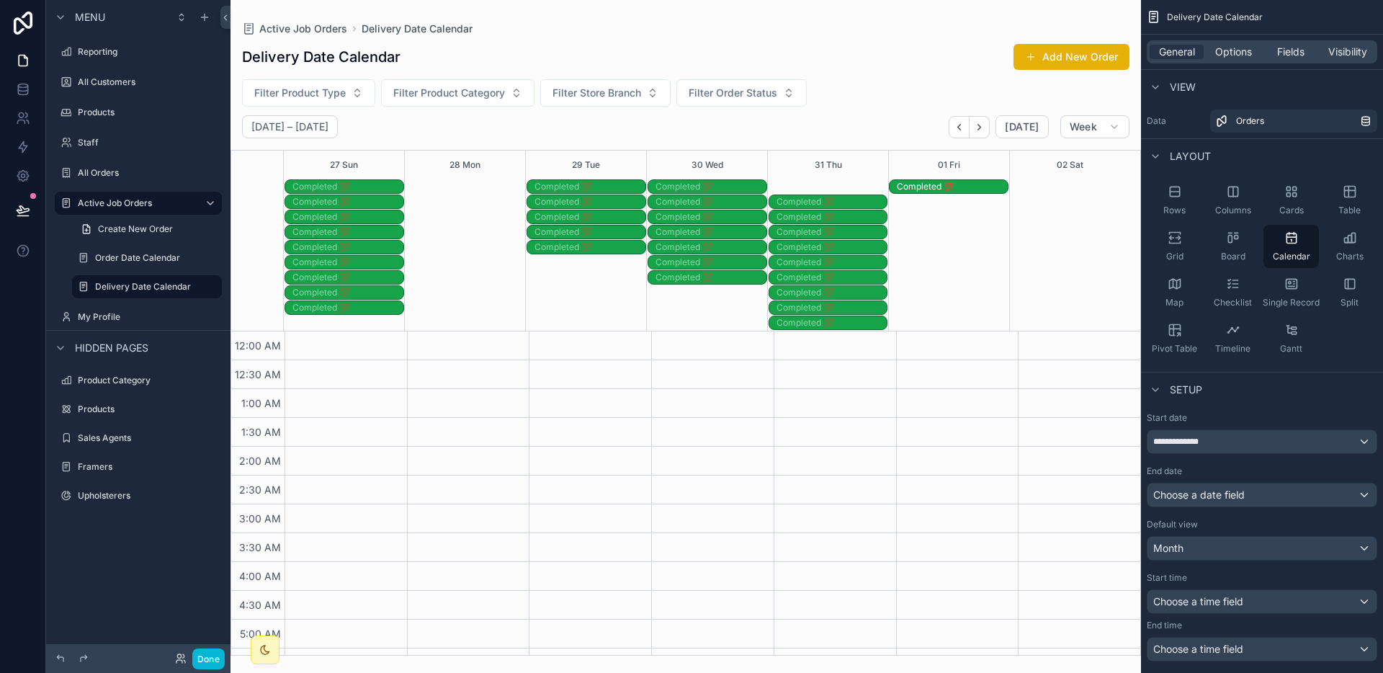
drag, startPoint x: 878, startPoint y: 189, endPoint x: 966, endPoint y: 188, distance: 87.9
drag, startPoint x: 881, startPoint y: 184, endPoint x: 1020, endPoint y: 178, distance: 139.8
click at [1020, 178] on div "27 Sun 28 Mon 29 Tue 30 Wed 31 Thu 01 Fri 02 Sat Completed 💯 Completed 💯 Comple…" at bounding box center [706, 240] width 847 height 180
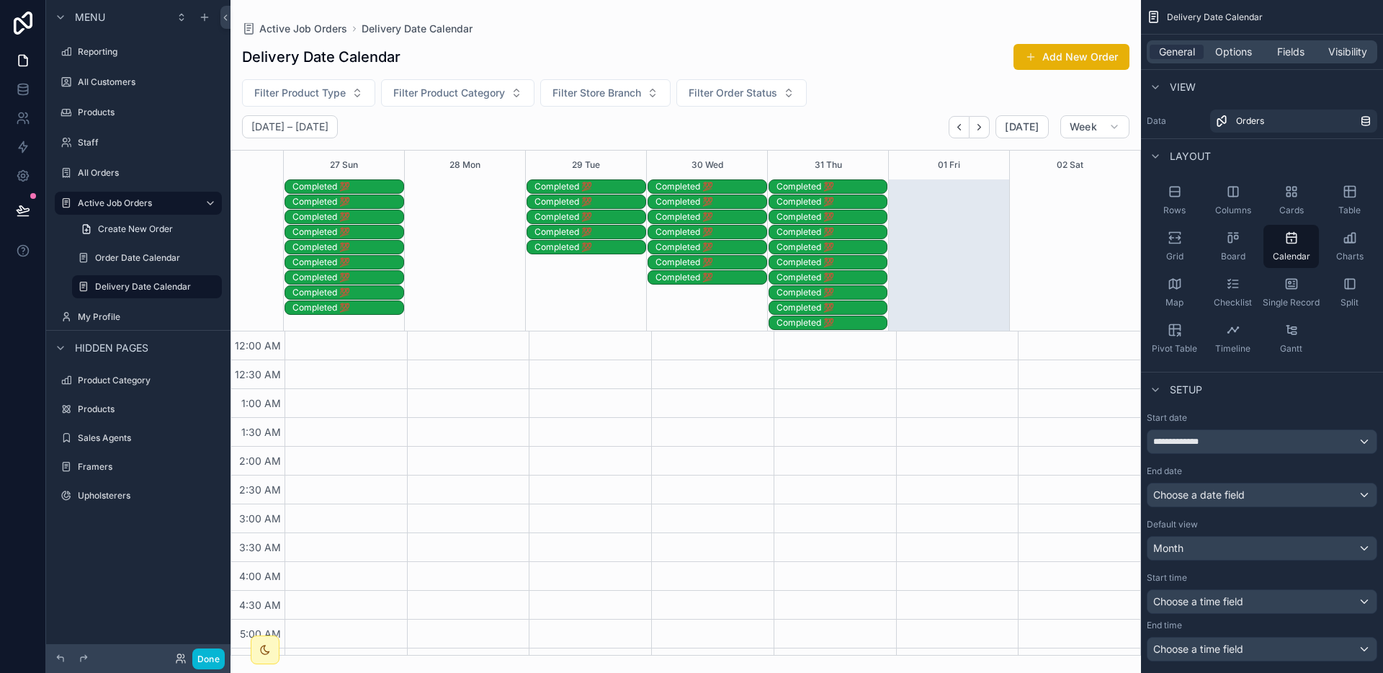
click at [965, 194] on div "Completed 💯 Completed 💯 Completed 💯 Completed 💯 Completed 💯 Completed 💯 Complet…" at bounding box center [707, 254] width 846 height 151
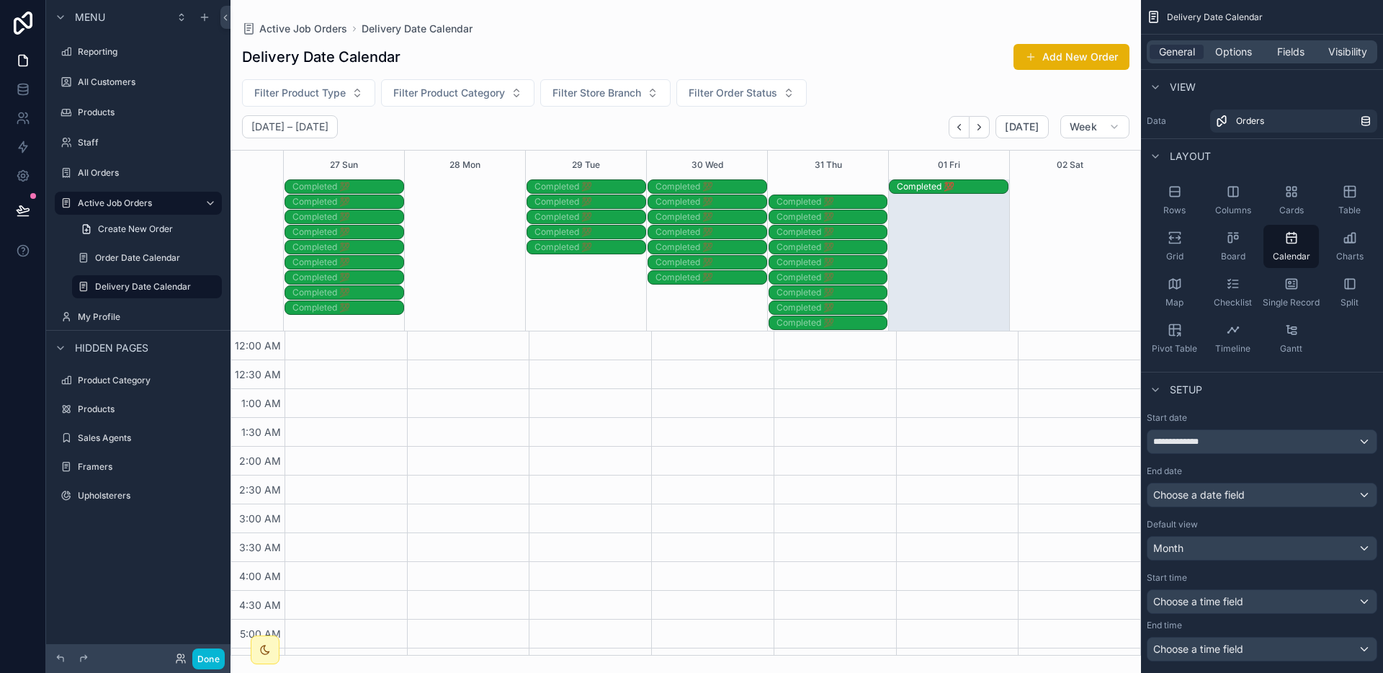
drag, startPoint x: 848, startPoint y: 189, endPoint x: 922, endPoint y: 188, distance: 74.2
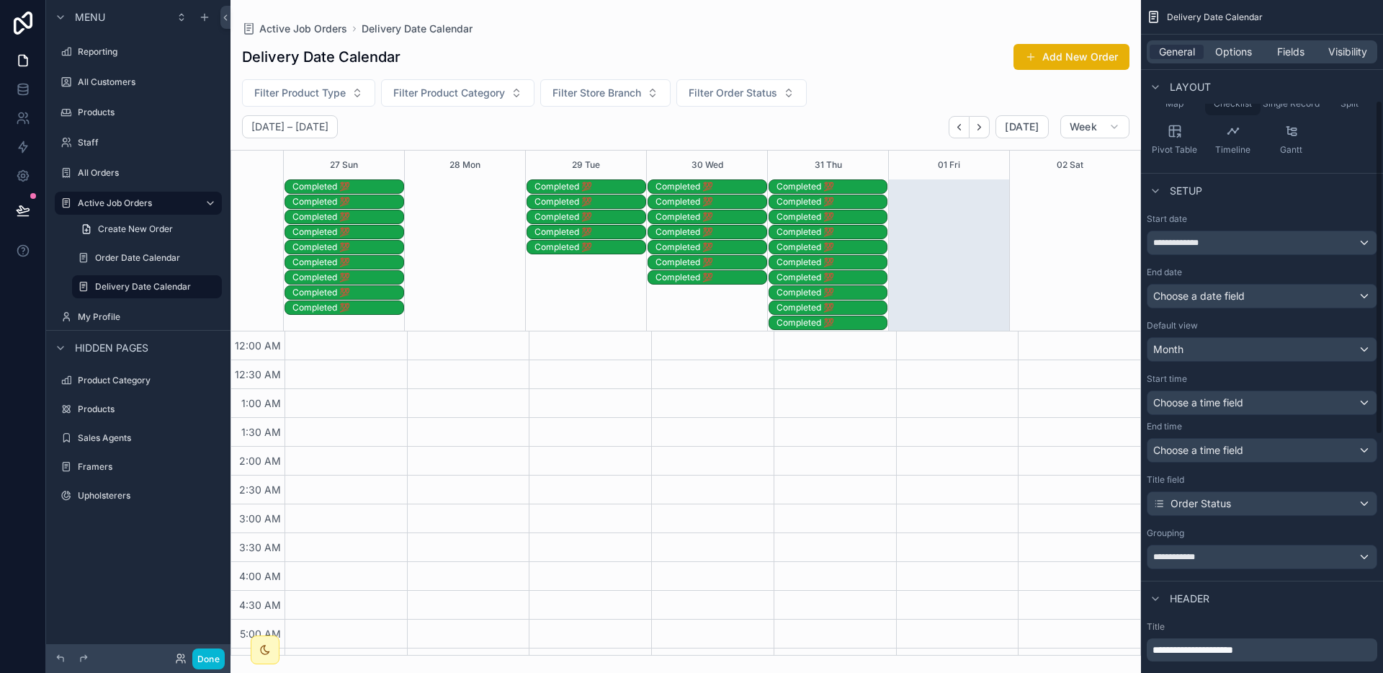
scroll to position [205, 0]
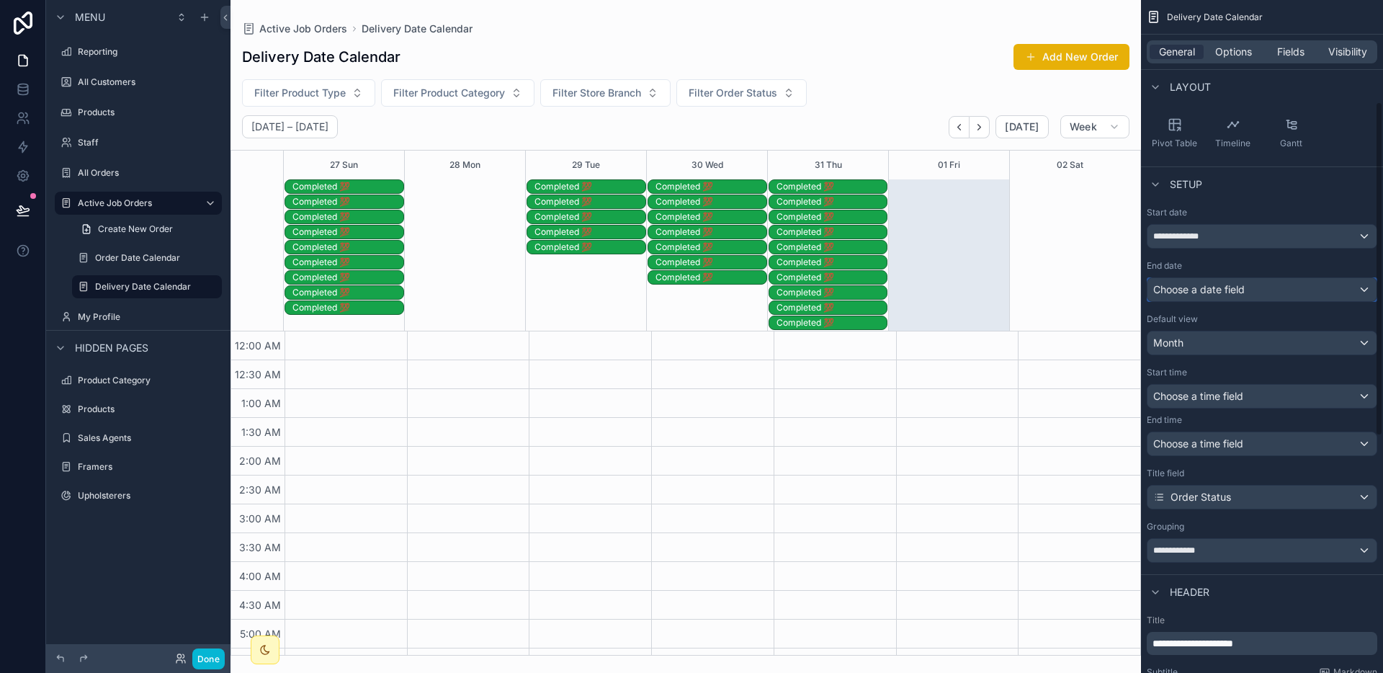
click at [1226, 296] on div "Choose a date field" at bounding box center [1261, 289] width 229 height 23
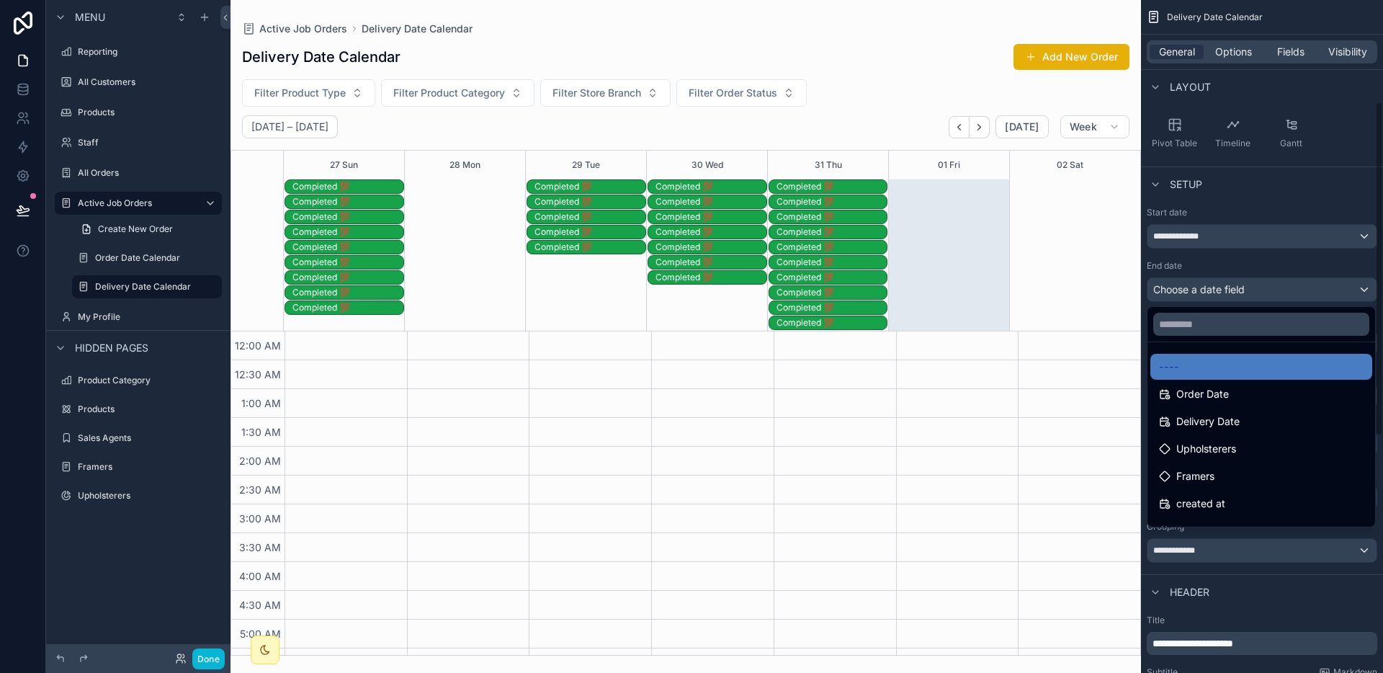
click at [155, 269] on div "scrollable content" at bounding box center [691, 336] width 1383 height 673
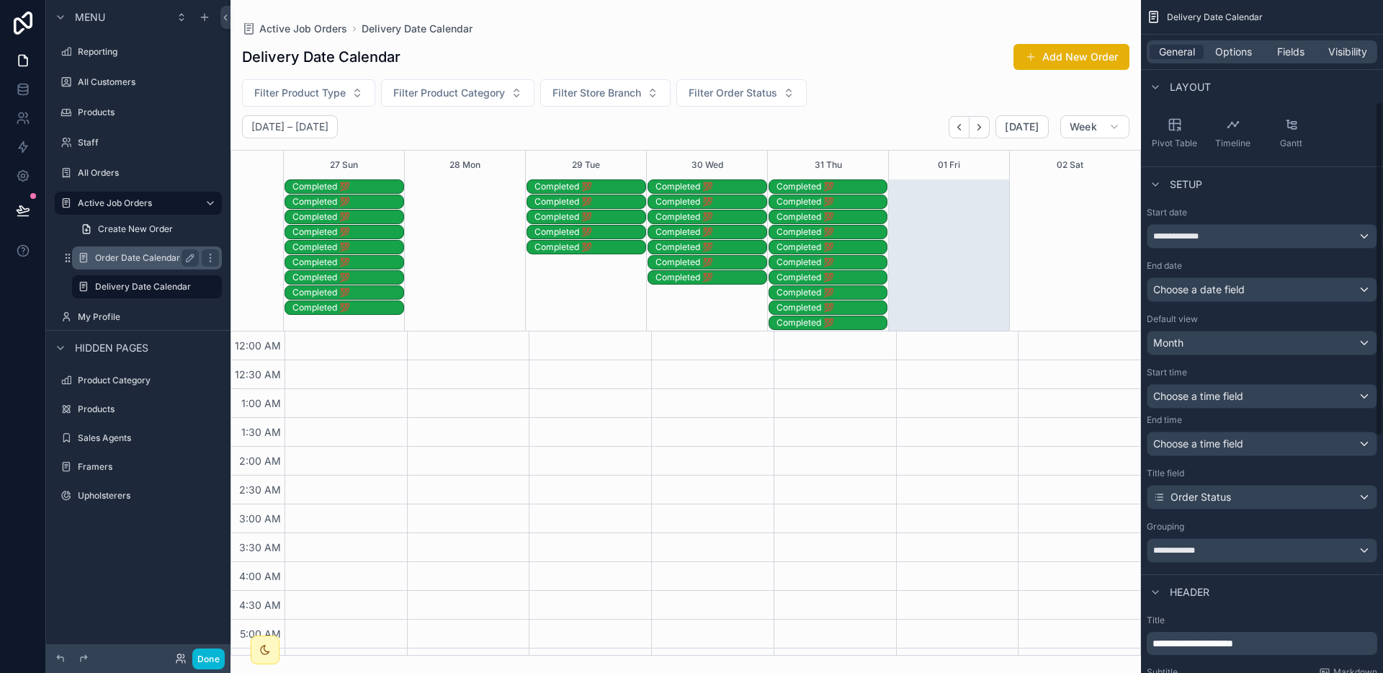
click at [149, 263] on label "Order Date Calendar" at bounding box center [144, 258] width 98 height 12
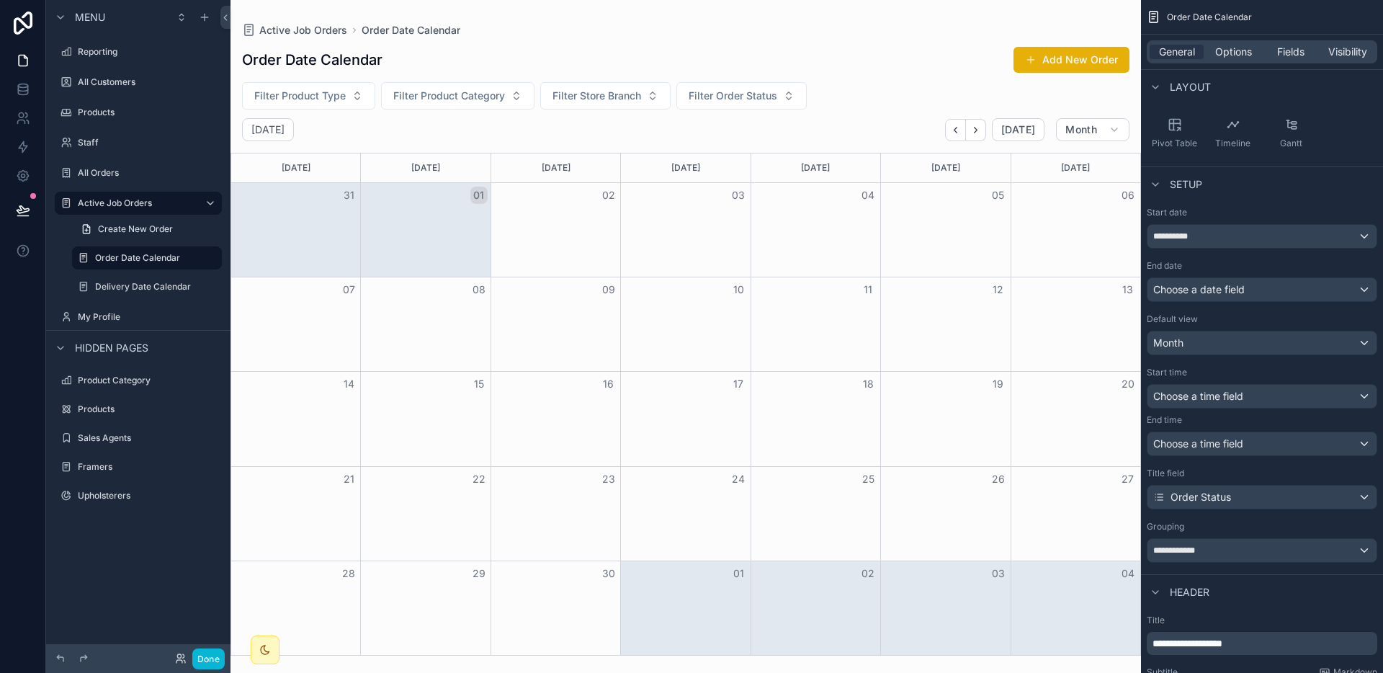
click at [956, 127] on div "scrollable content" at bounding box center [685, 336] width 910 height 673
click at [961, 130] on icon "Back" at bounding box center [955, 130] width 11 height 11
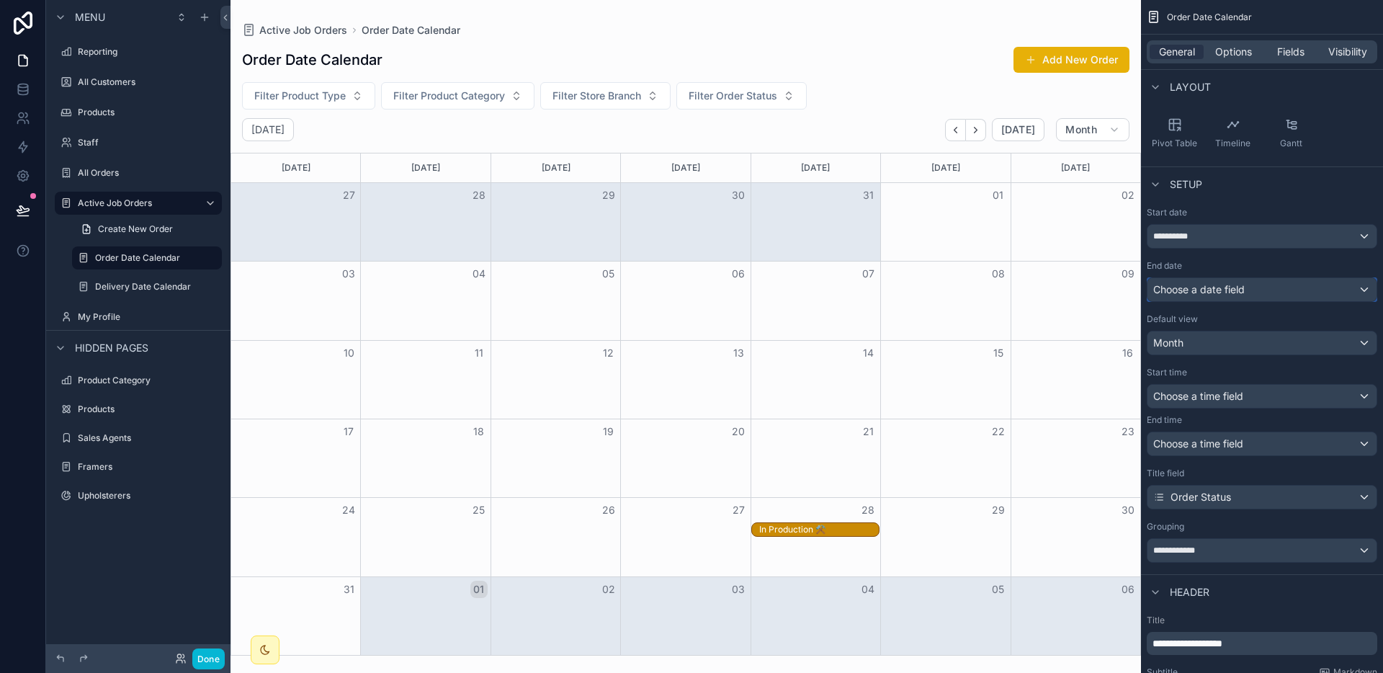
click at [1229, 299] on div "Choose a date field" at bounding box center [1261, 289] width 229 height 23
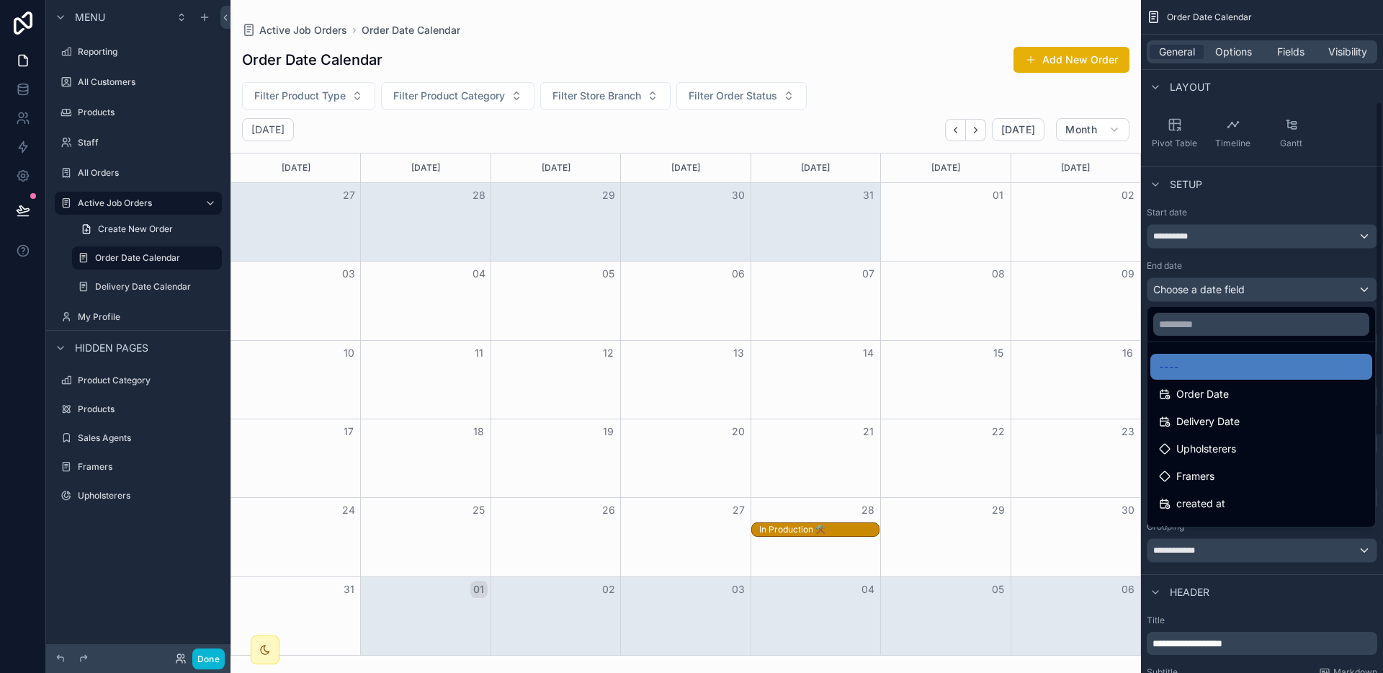
click at [1213, 225] on div "scrollable content" at bounding box center [691, 336] width 1383 height 673
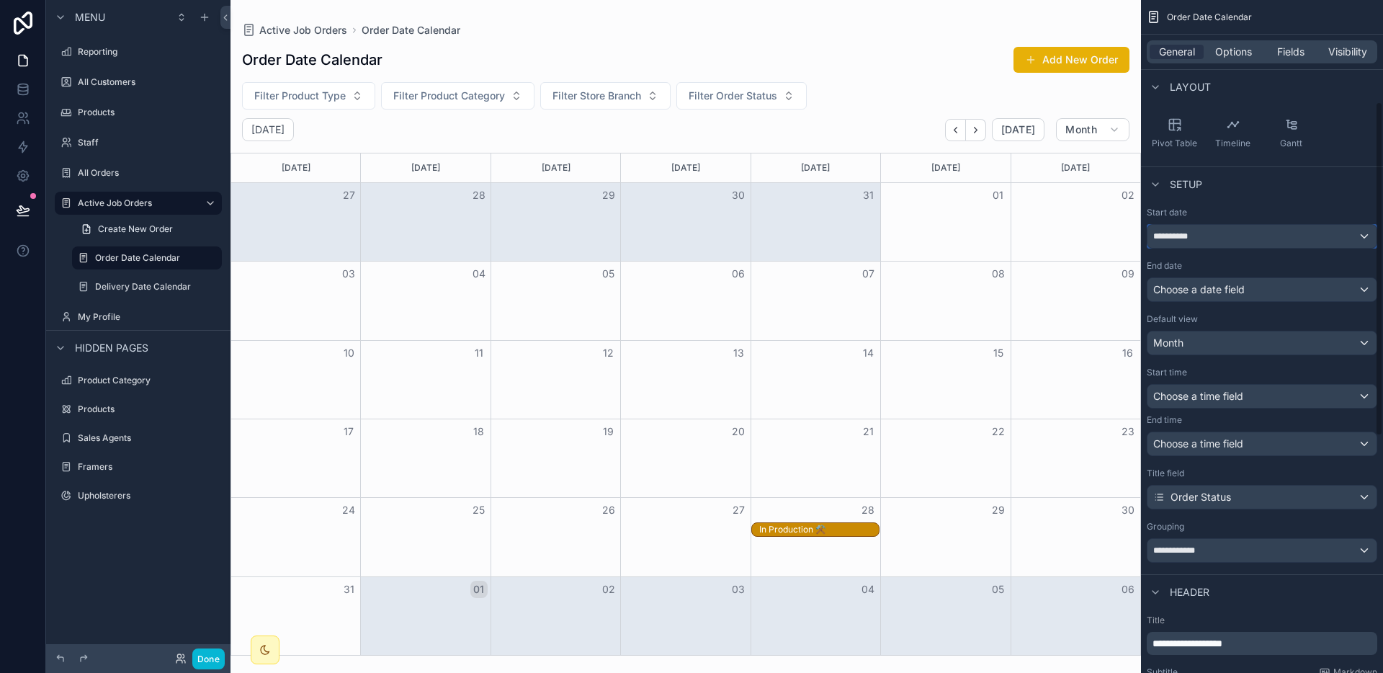
click at [1212, 234] on div "**********" at bounding box center [1261, 236] width 229 height 23
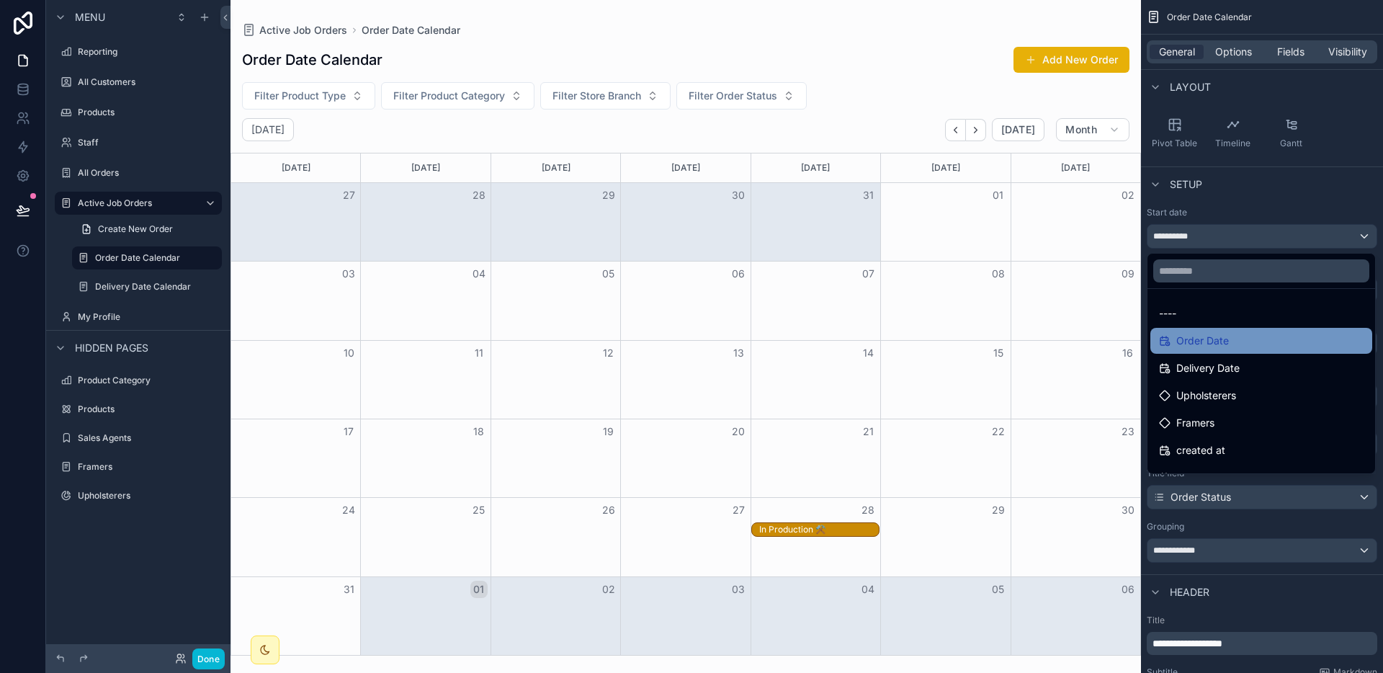
click at [1216, 336] on span "Order Date" at bounding box center [1202, 340] width 53 height 17
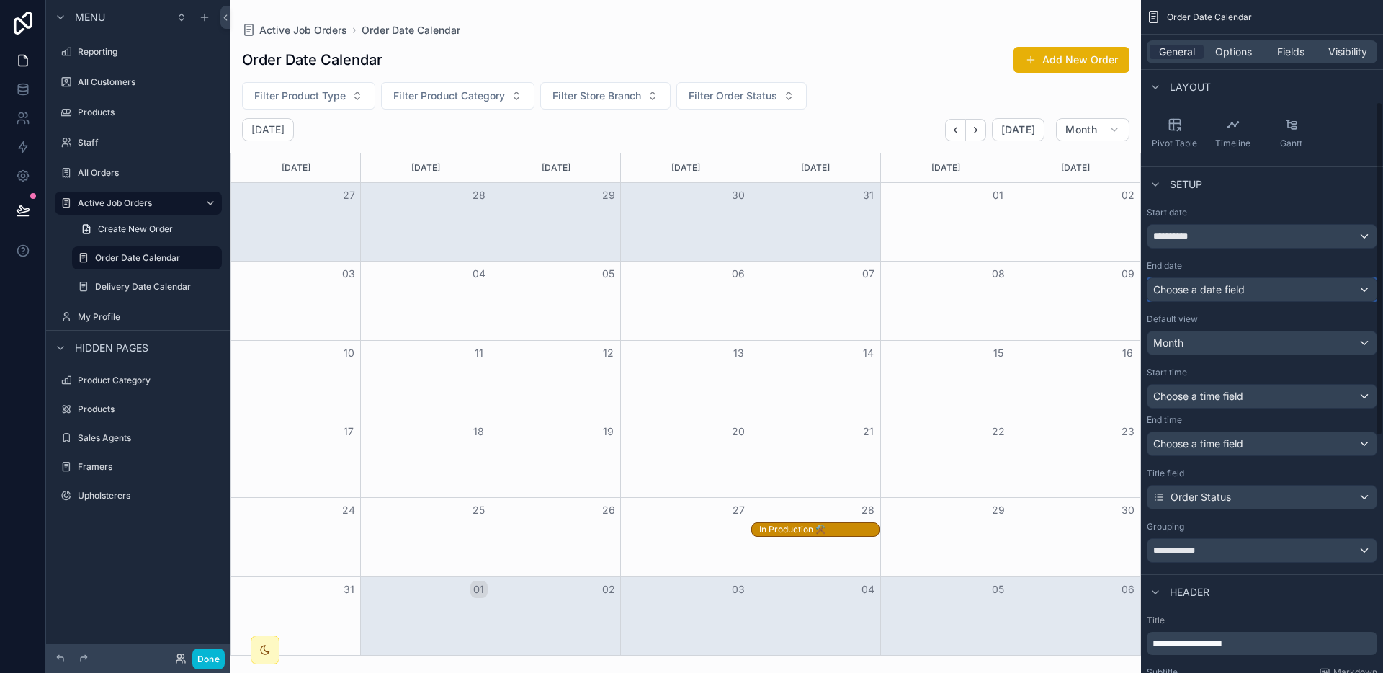
click at [1218, 288] on div "Choose a date field" at bounding box center [1261, 289] width 229 height 23
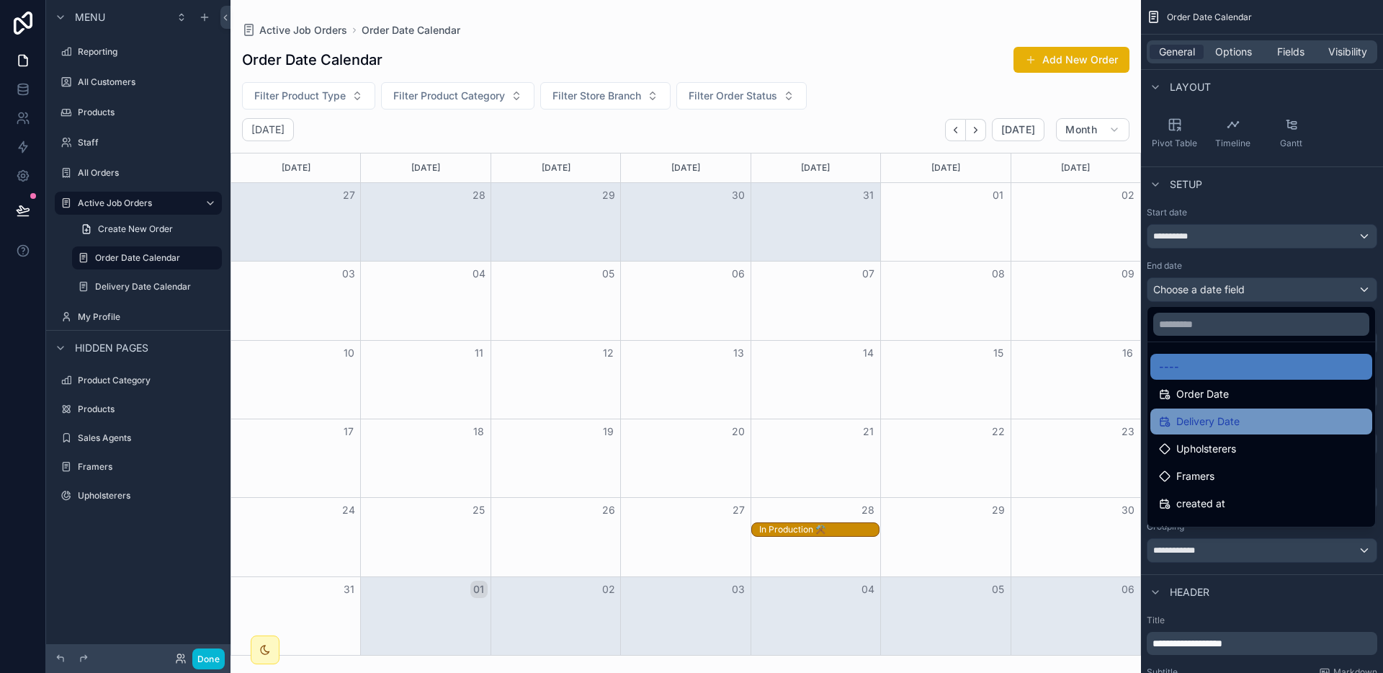
click at [1200, 415] on span "Delivery Date" at bounding box center [1207, 421] width 63 height 17
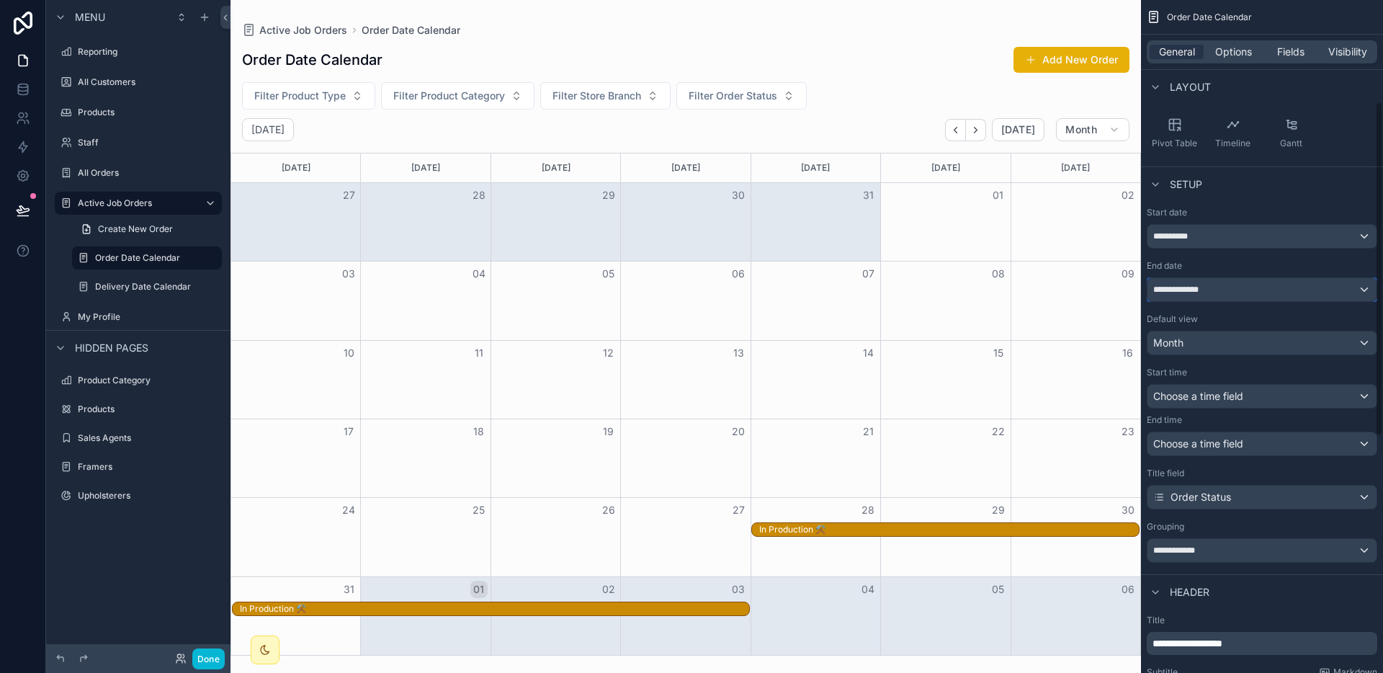
click at [1185, 284] on span "**********" at bounding box center [1180, 290] width 55 height 12
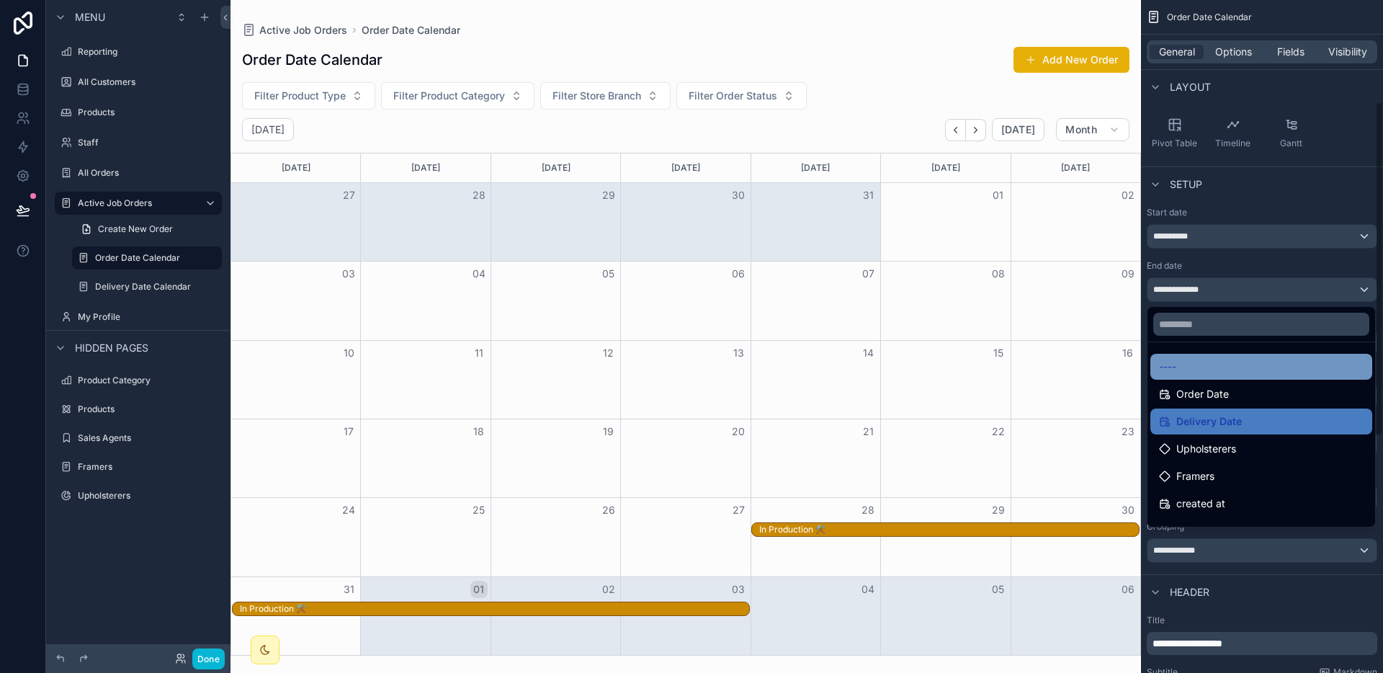
click at [1210, 370] on div "----" at bounding box center [1261, 366] width 205 height 17
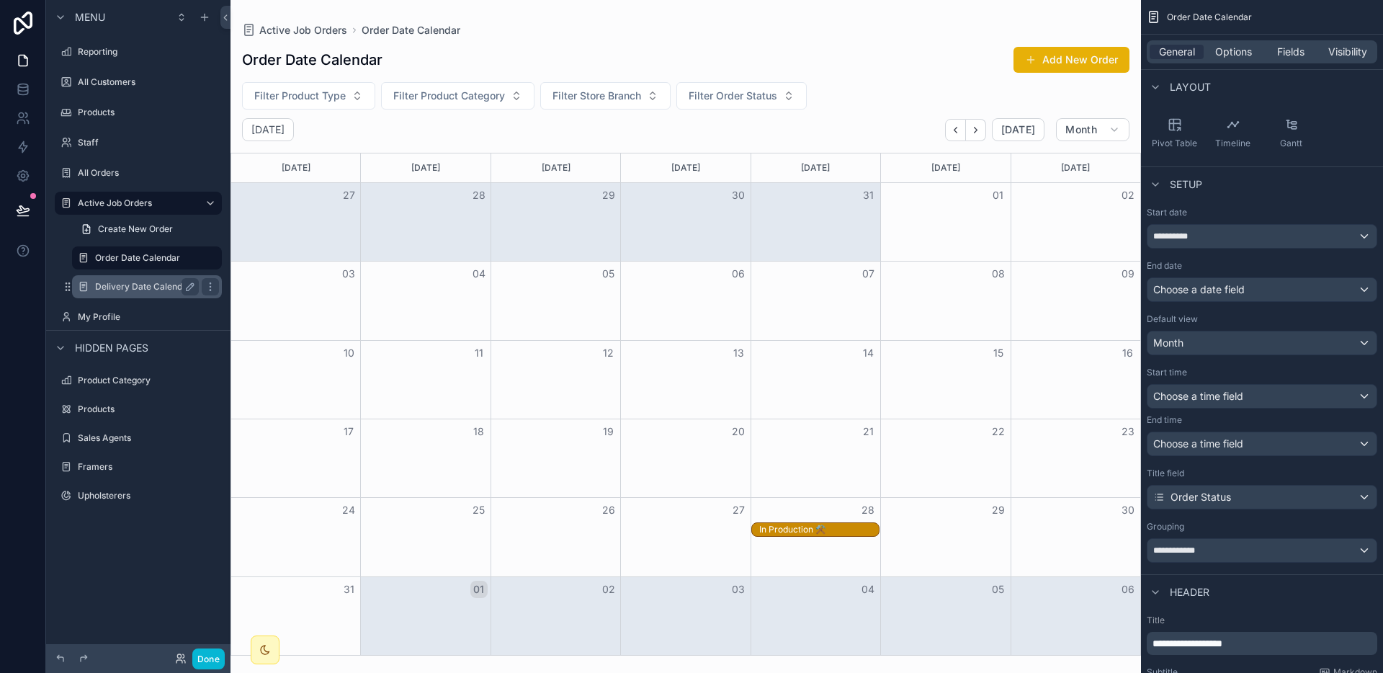
click at [140, 277] on div "Delivery Date Calendar" at bounding box center [147, 286] width 144 height 23
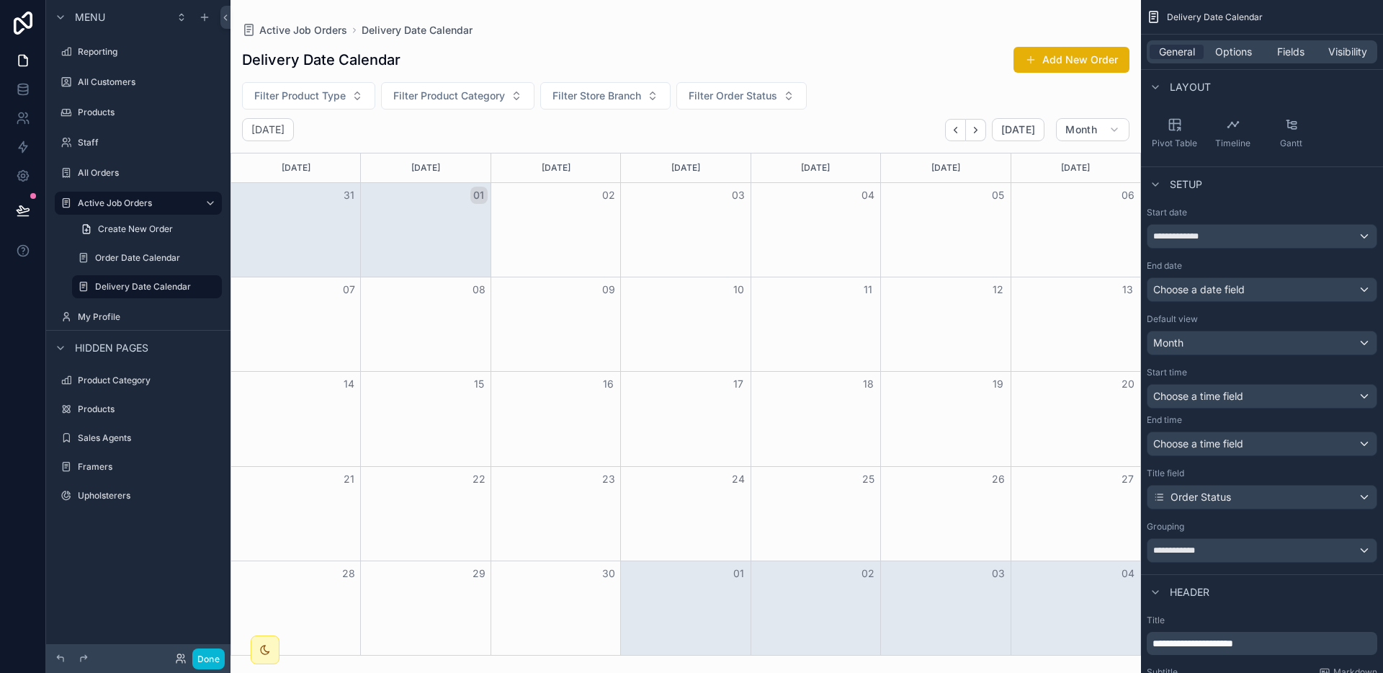
click at [964, 137] on div "scrollable content" at bounding box center [685, 336] width 910 height 673
click at [959, 134] on icon "Back" at bounding box center [955, 130] width 11 height 11
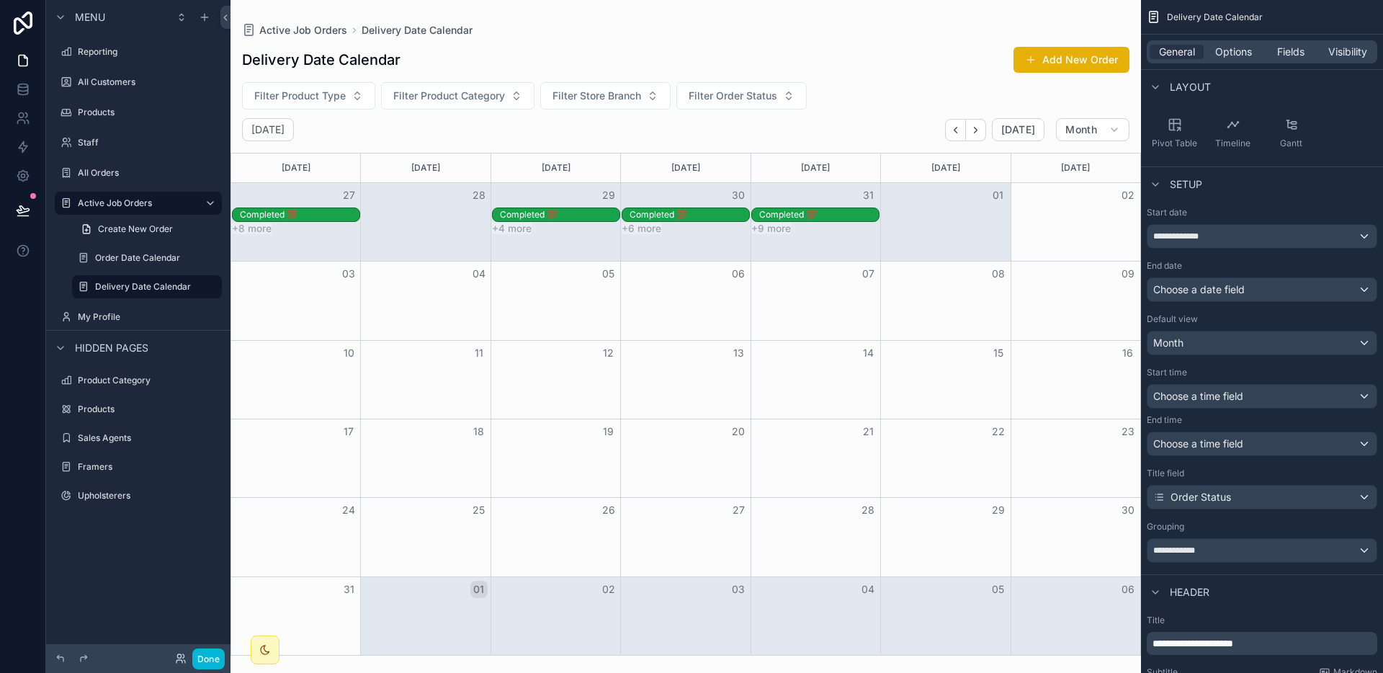
drag, startPoint x: 1015, startPoint y: 218, endPoint x: 847, endPoint y: 218, distance: 168.5
click at [853, 218] on div "Completed 💯 Completed 💯 Completed 💯 Completed 💯" at bounding box center [685, 214] width 909 height 15
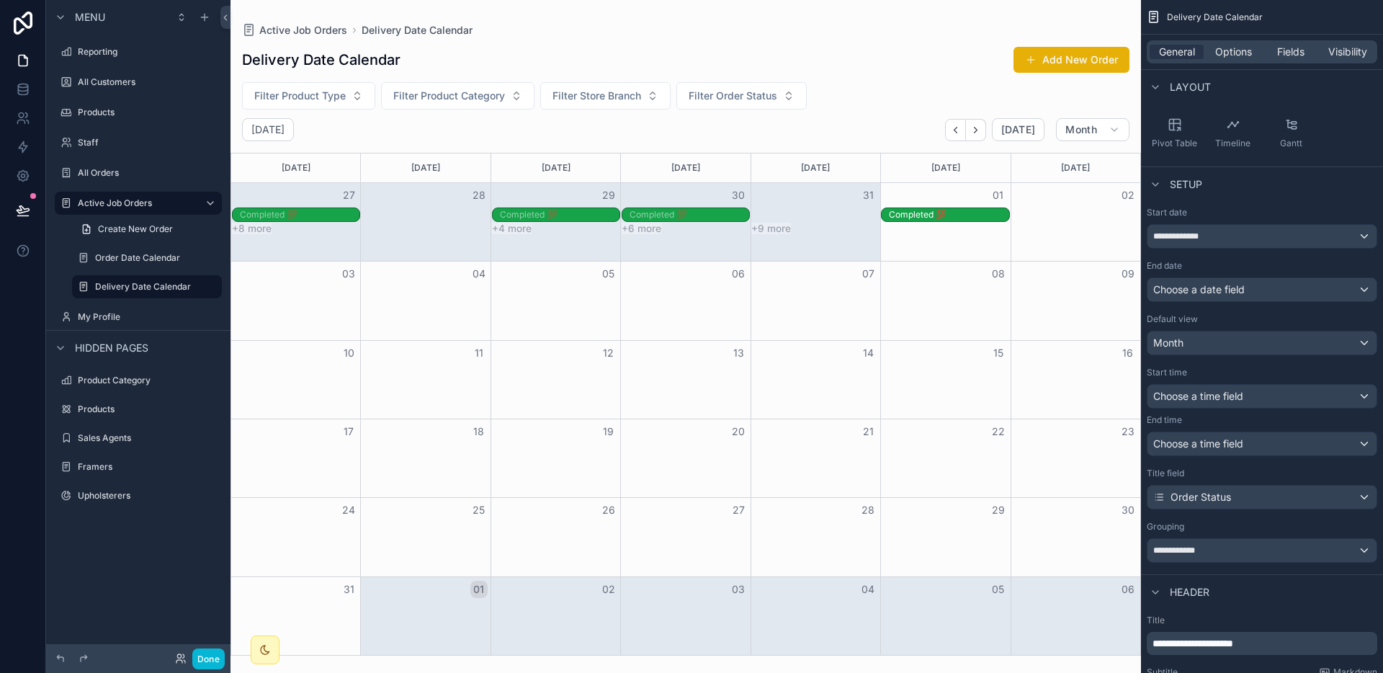
drag, startPoint x: 847, startPoint y: 218, endPoint x: 944, endPoint y: 218, distance: 97.2
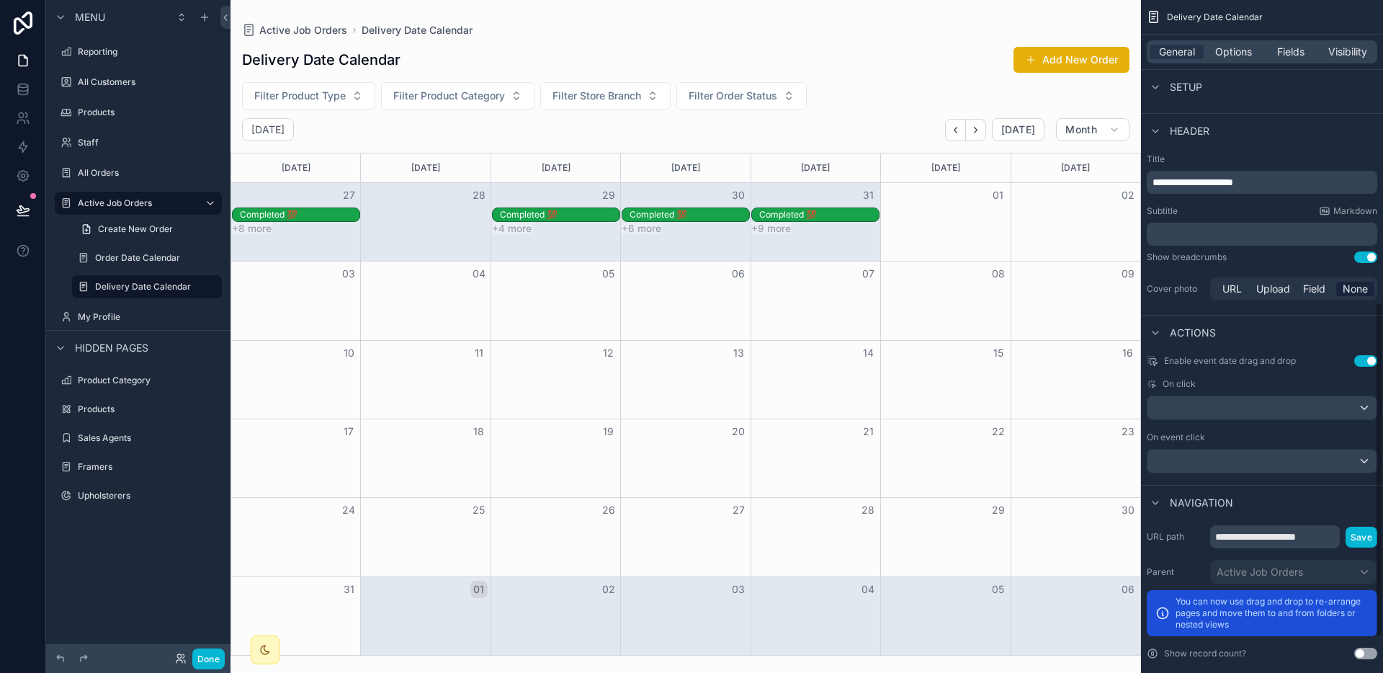
scroll to position [681, 0]
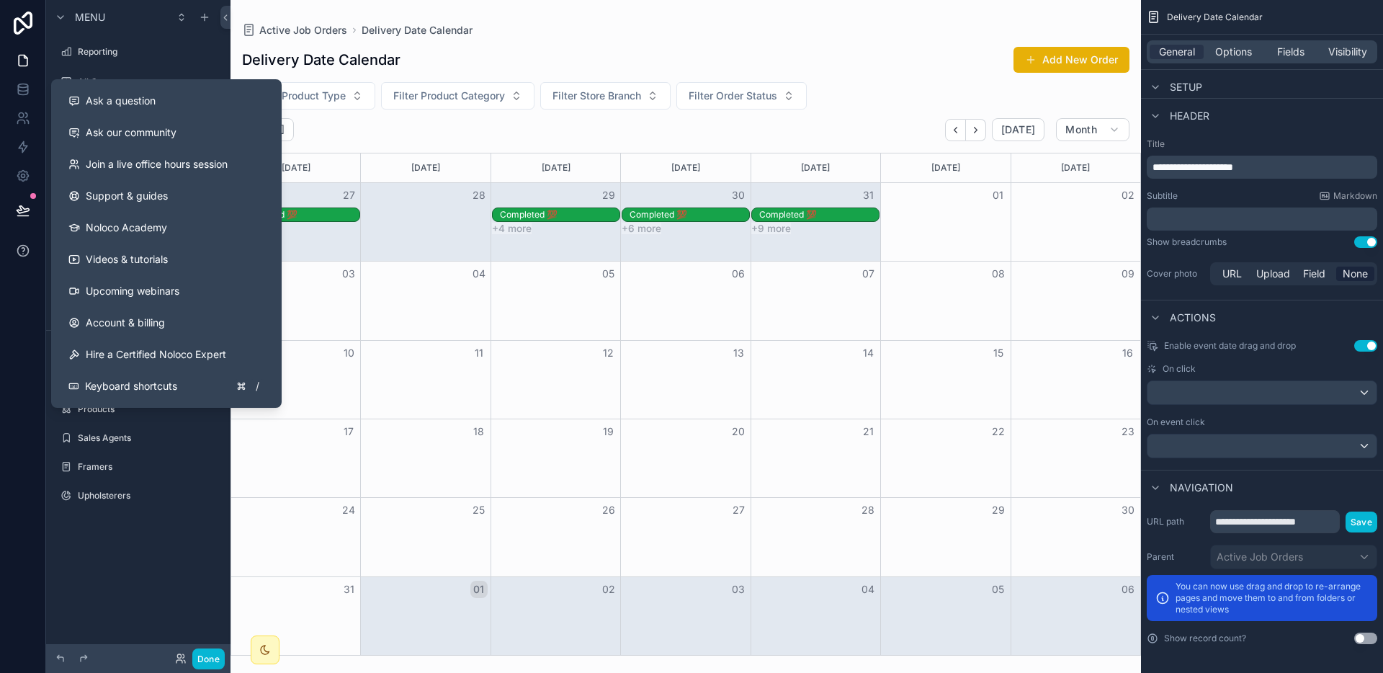
click at [22, 248] on icon at bounding box center [23, 250] width 3 height 4
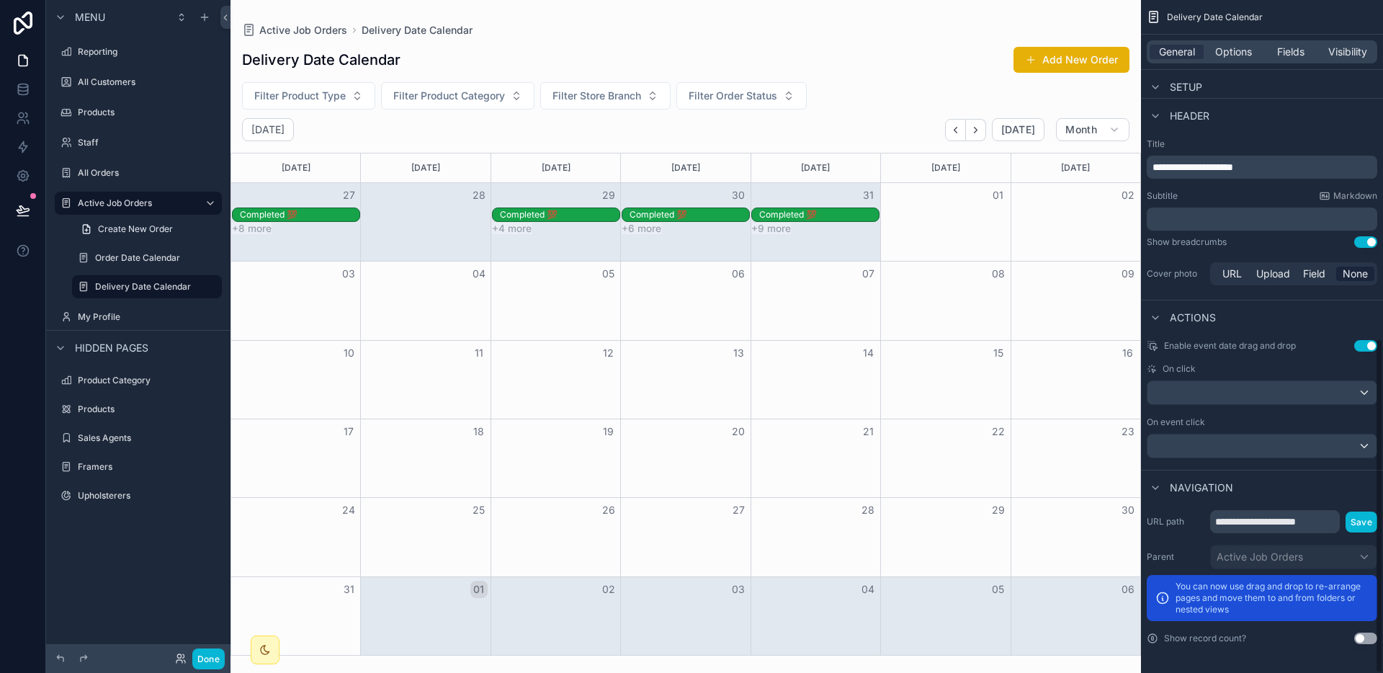
click at [1292, 60] on div "General Options Fields Visibility" at bounding box center [1261, 51] width 230 height 23
click at [1293, 54] on span "Fields" at bounding box center [1290, 52] width 27 height 14
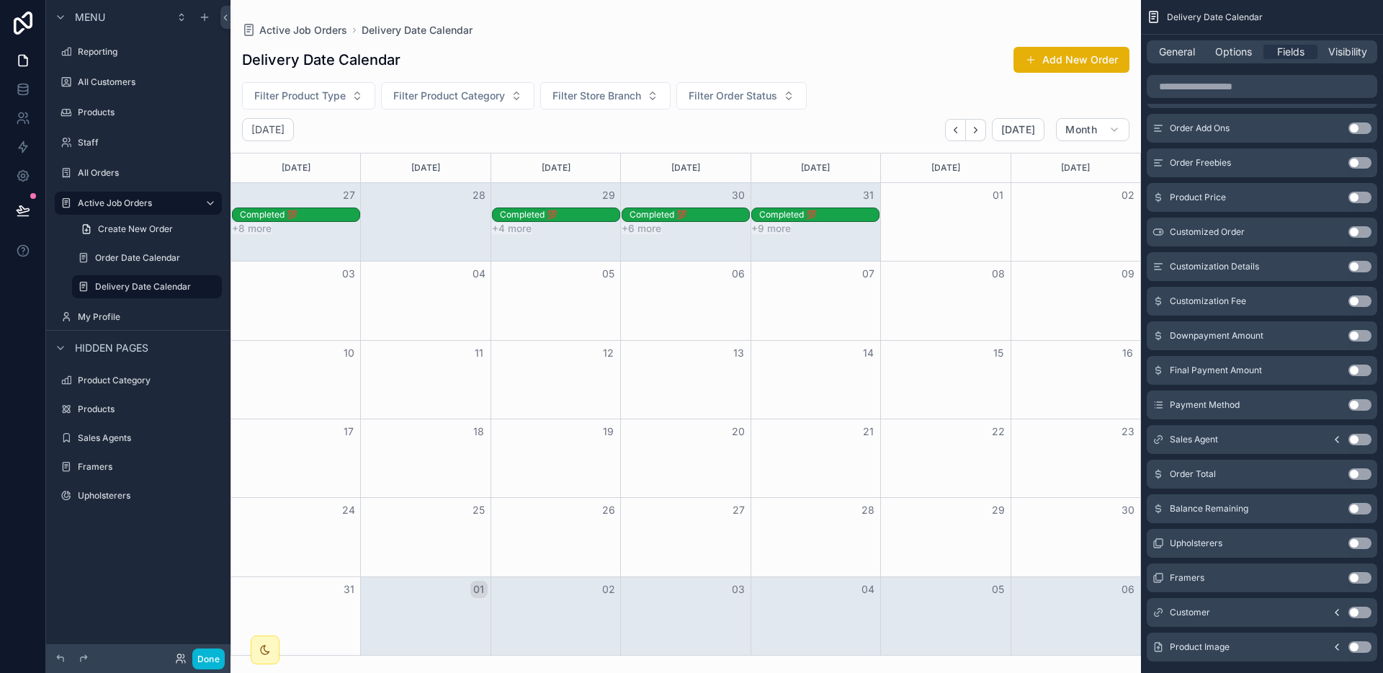
scroll to position [527, 0]
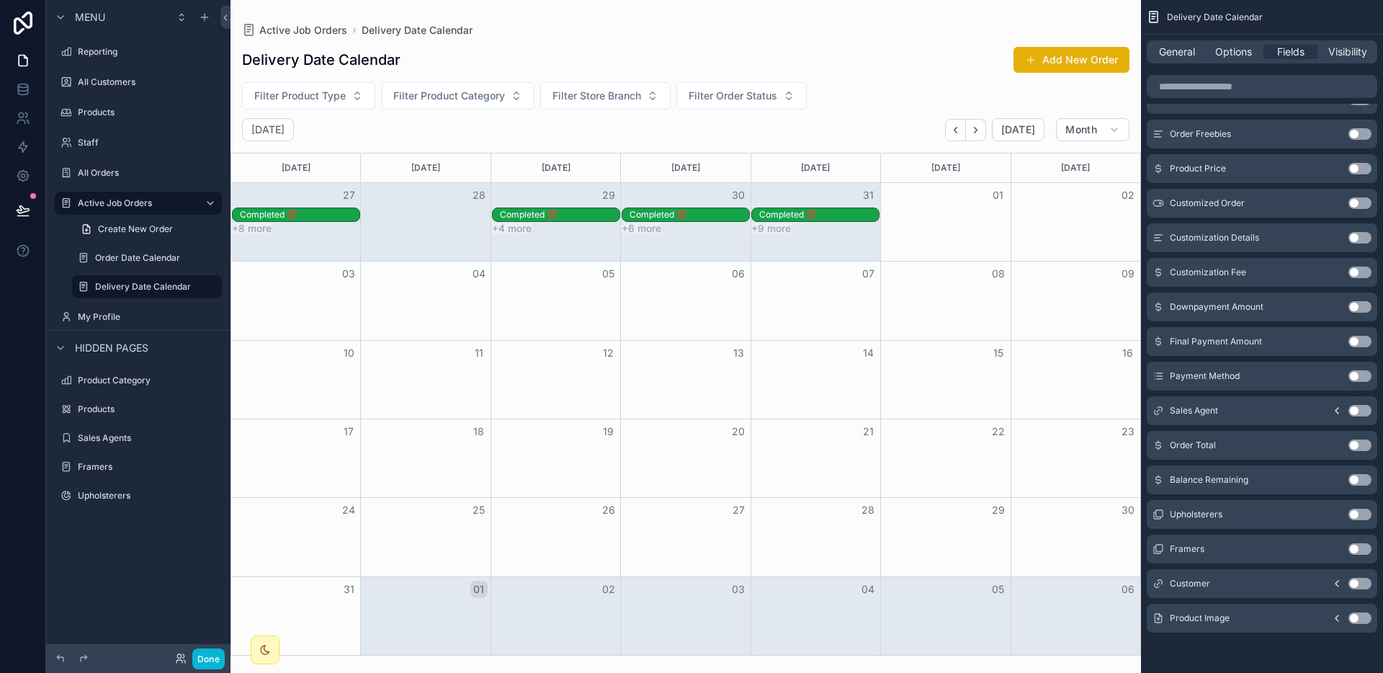
click at [1339, 582] on icon "scrollable content" at bounding box center [1337, 583] width 12 height 12
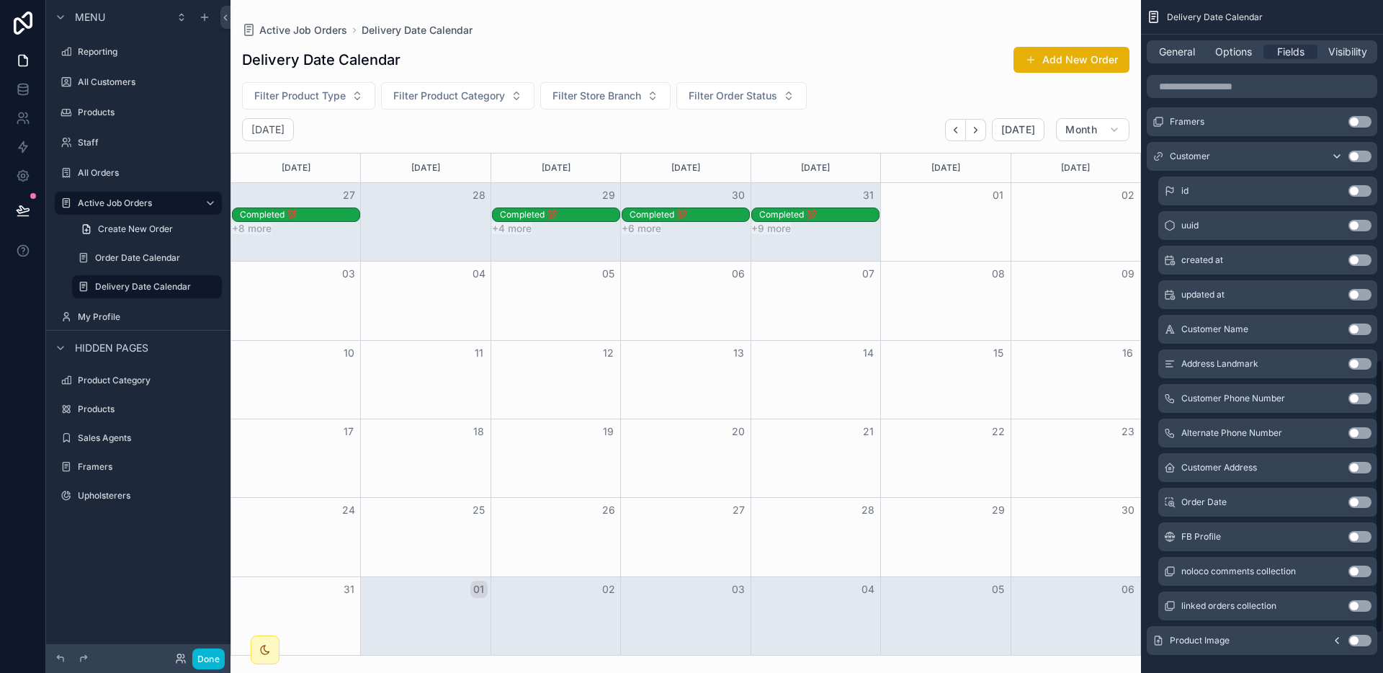
scroll to position [976, 0]
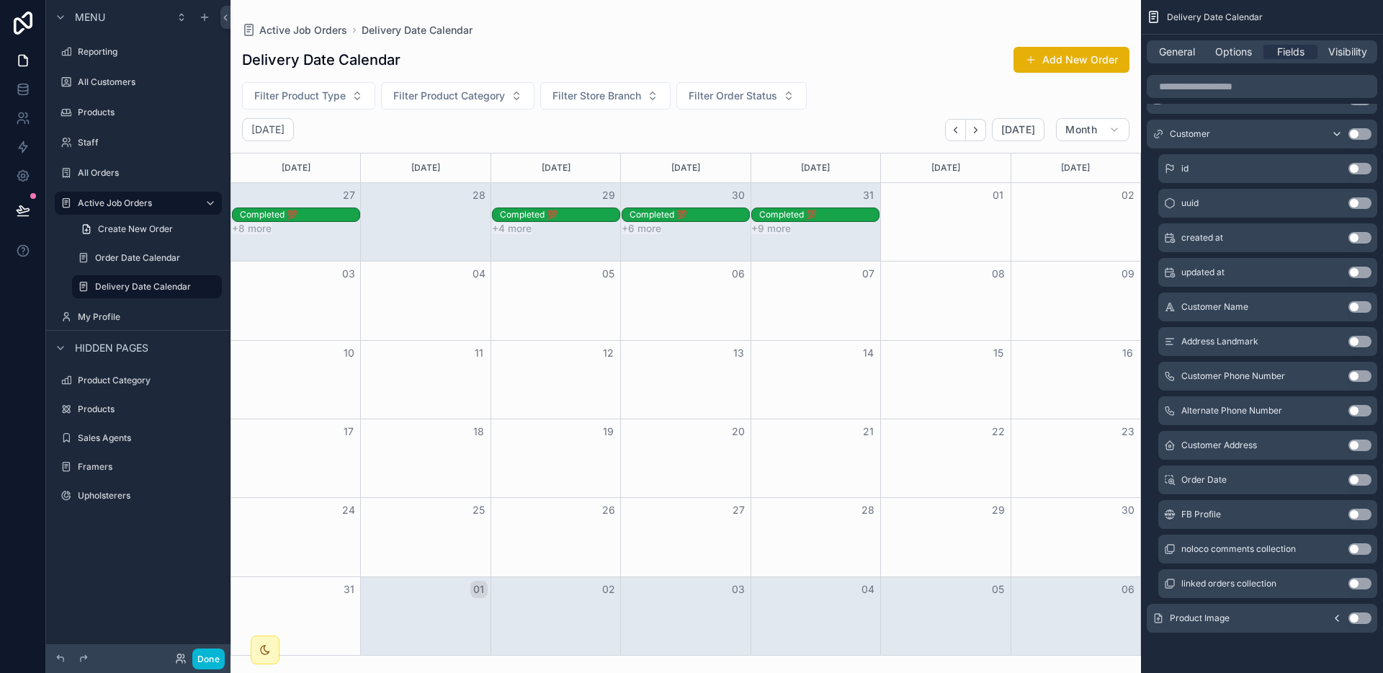
click at [1362, 446] on button "Use setting" at bounding box center [1359, 445] width 23 height 12
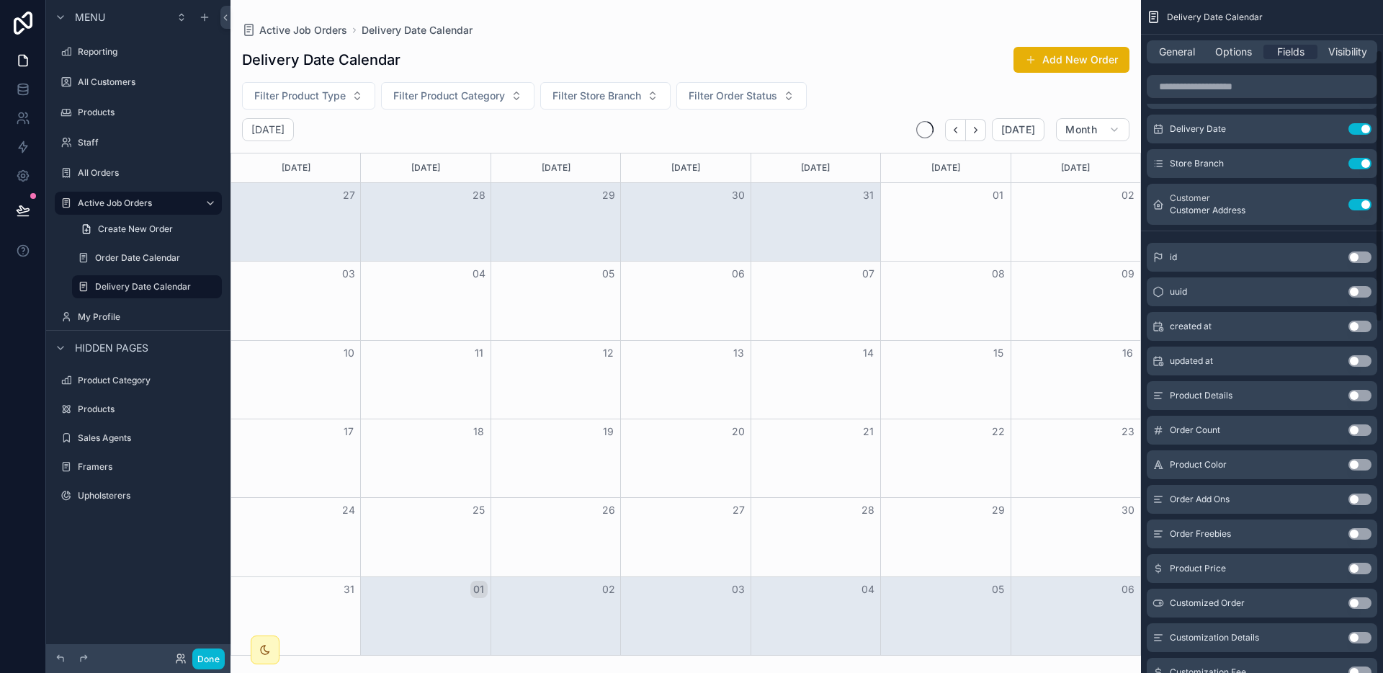
scroll to position [0, 0]
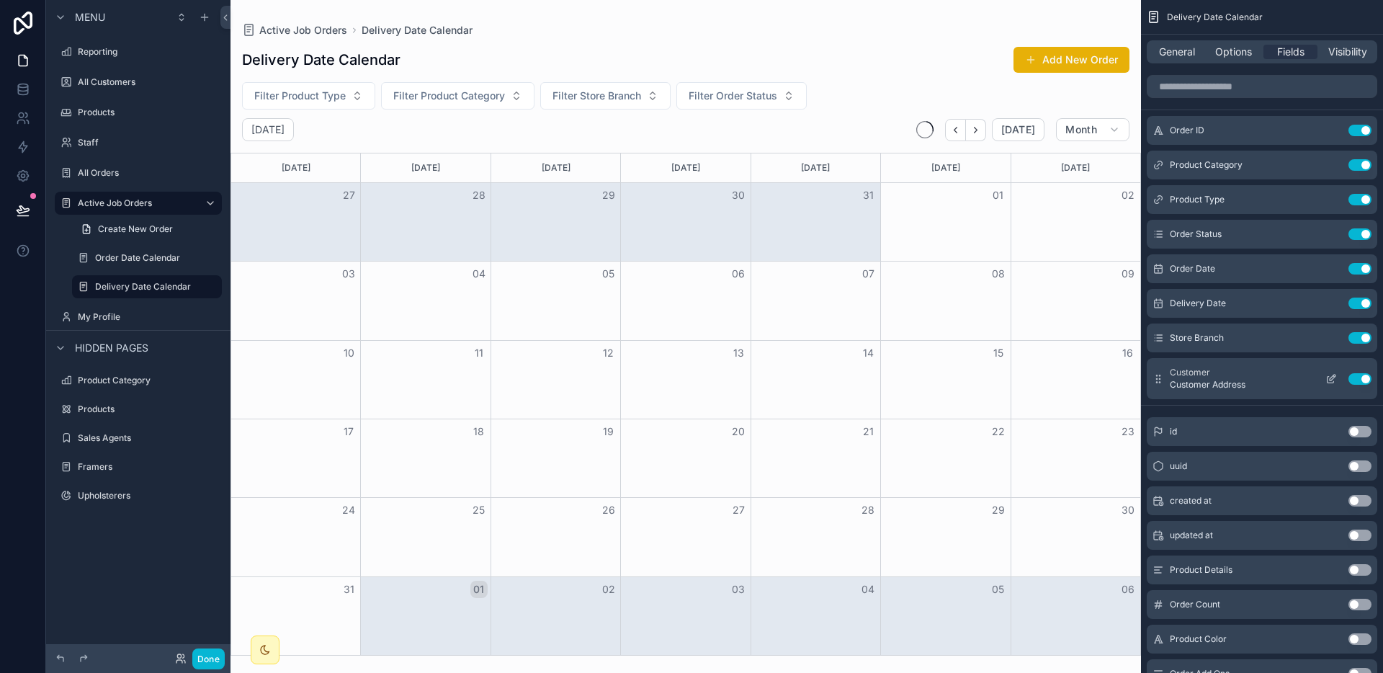
click at [1355, 376] on button "Use setting" at bounding box center [1359, 379] width 23 height 12
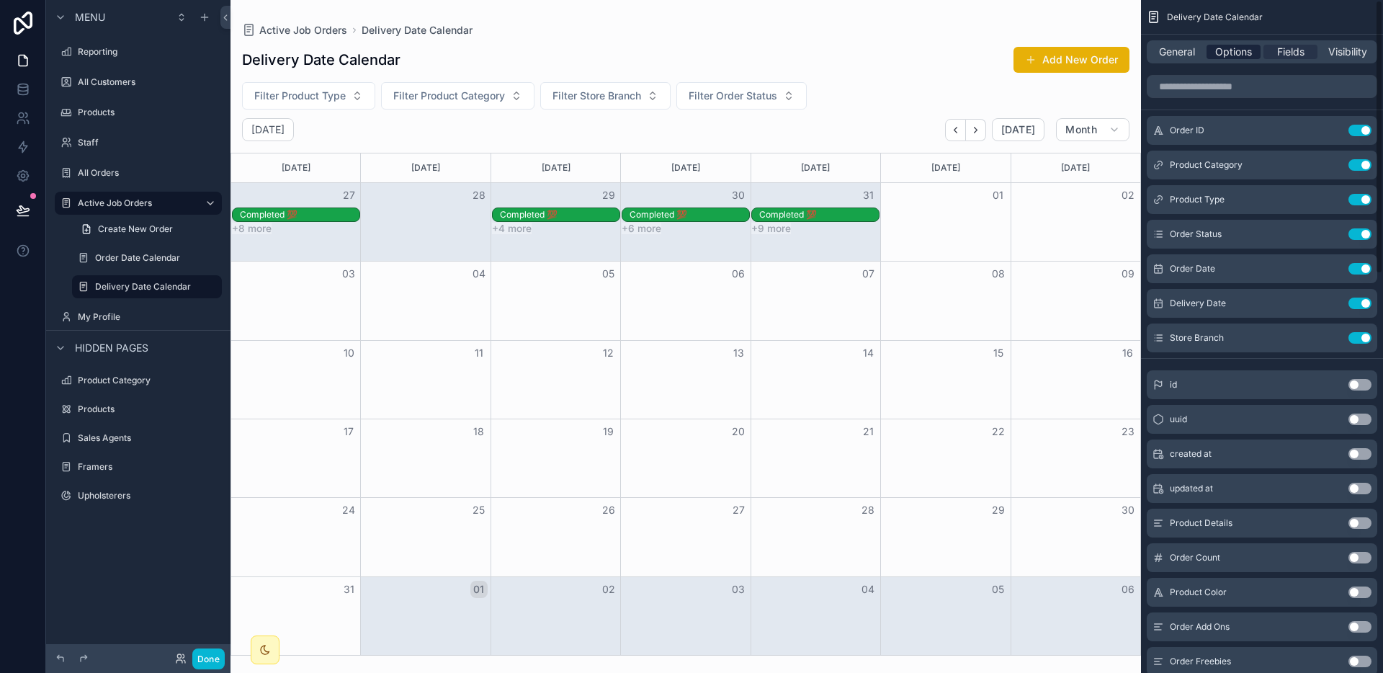
click at [1223, 45] on span "Options" at bounding box center [1233, 52] width 37 height 14
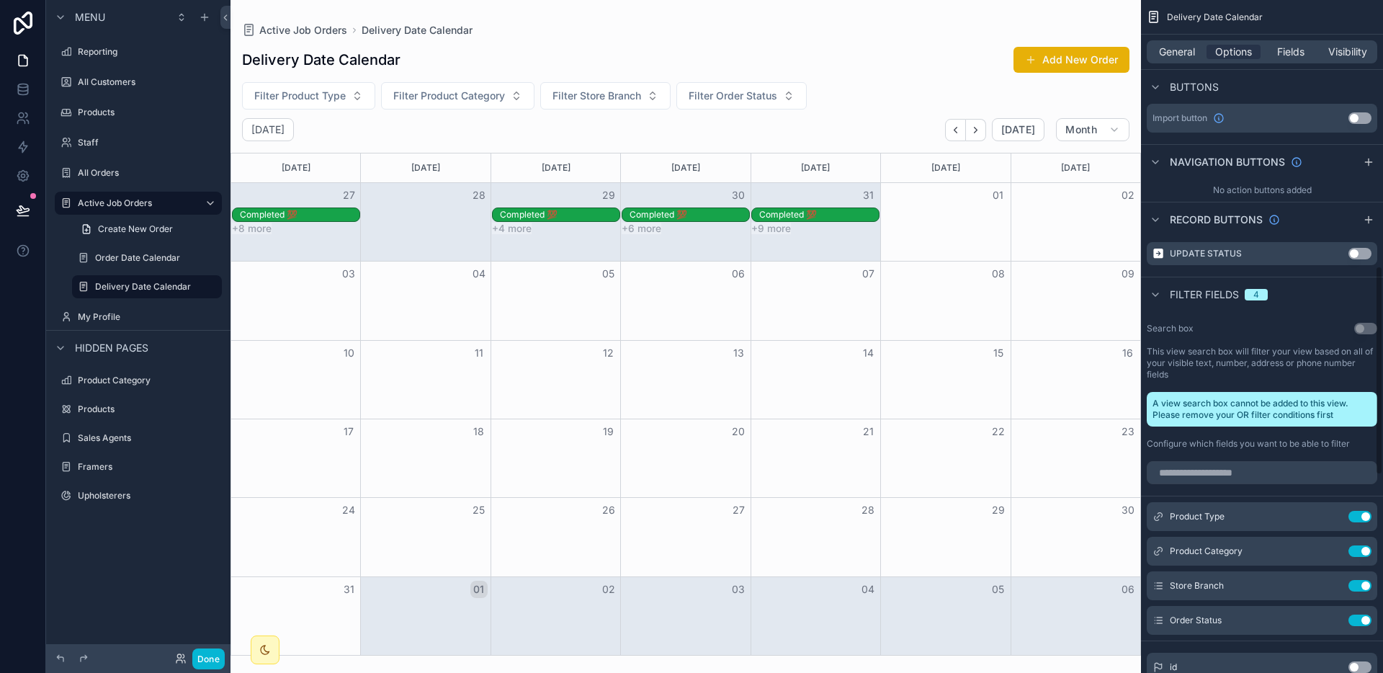
scroll to position [857, 0]
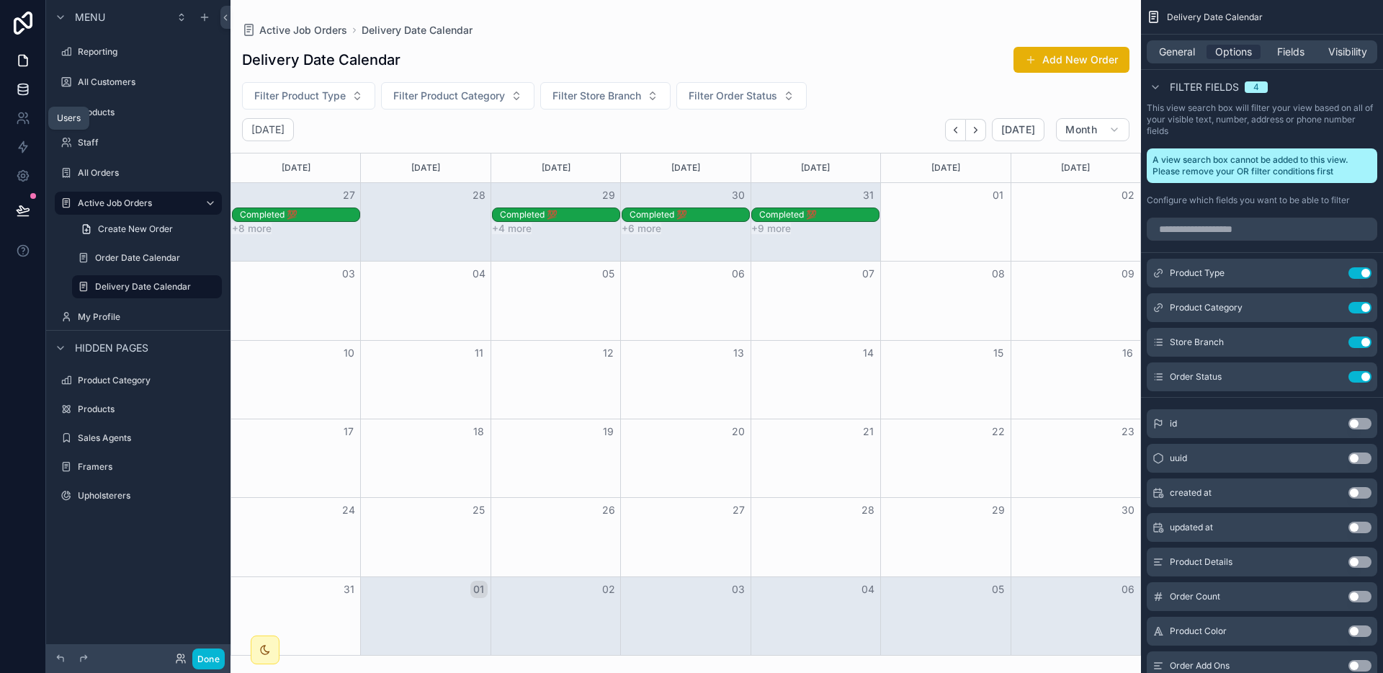
click at [26, 101] on link at bounding box center [22, 89] width 45 height 29
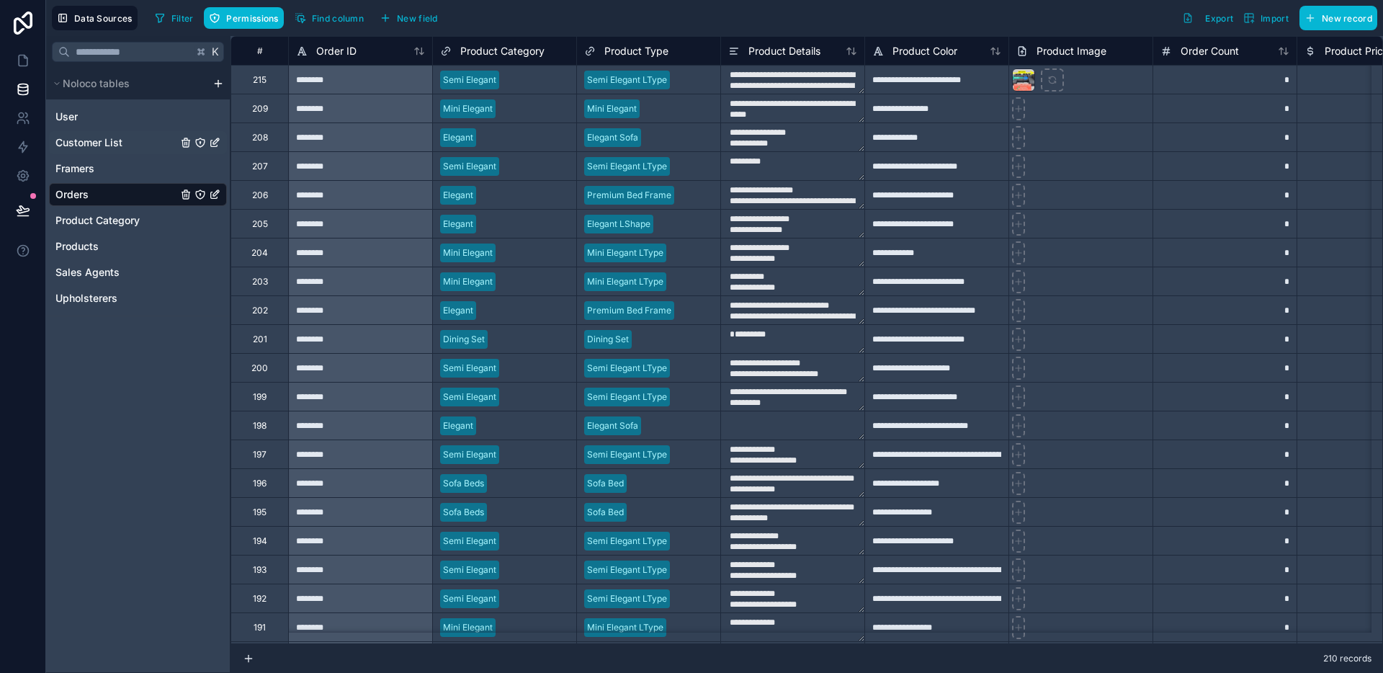
click at [81, 139] on span "Customer List" at bounding box center [88, 142] width 67 height 14
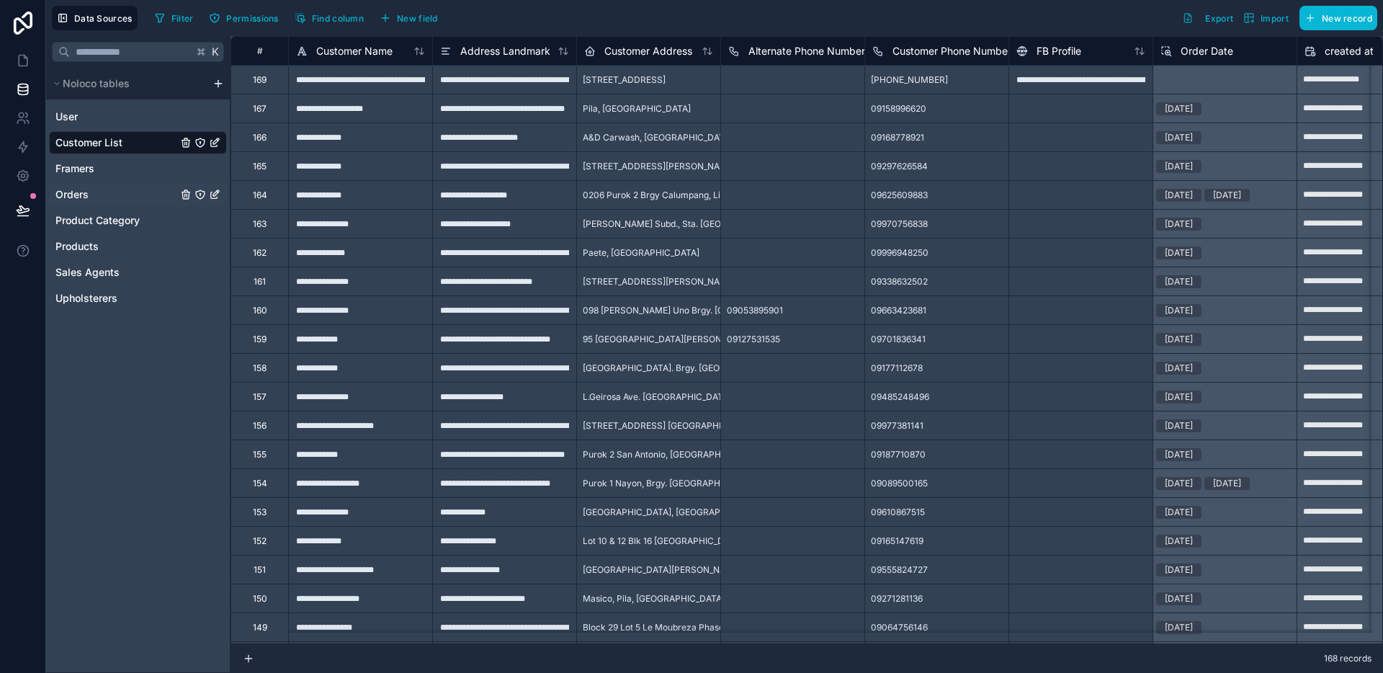
click at [84, 202] on div "Orders" at bounding box center [138, 194] width 178 height 23
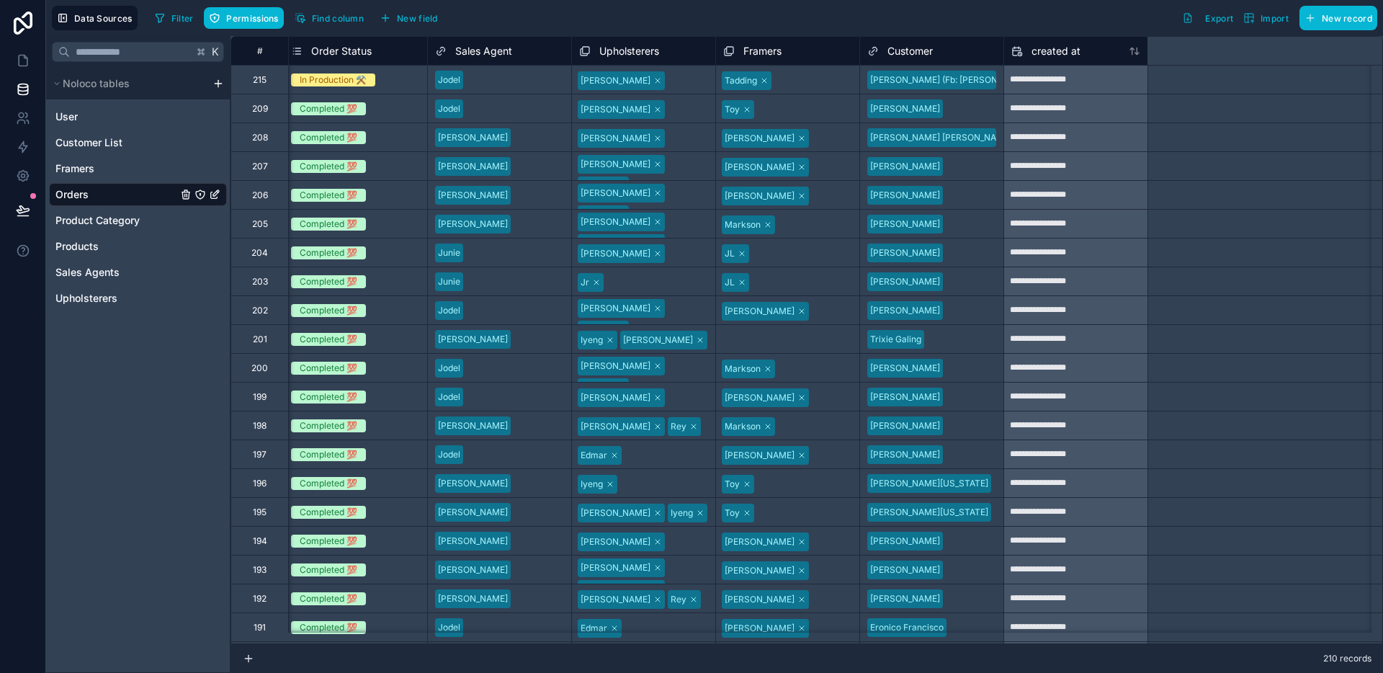
scroll to position [0, 3093]
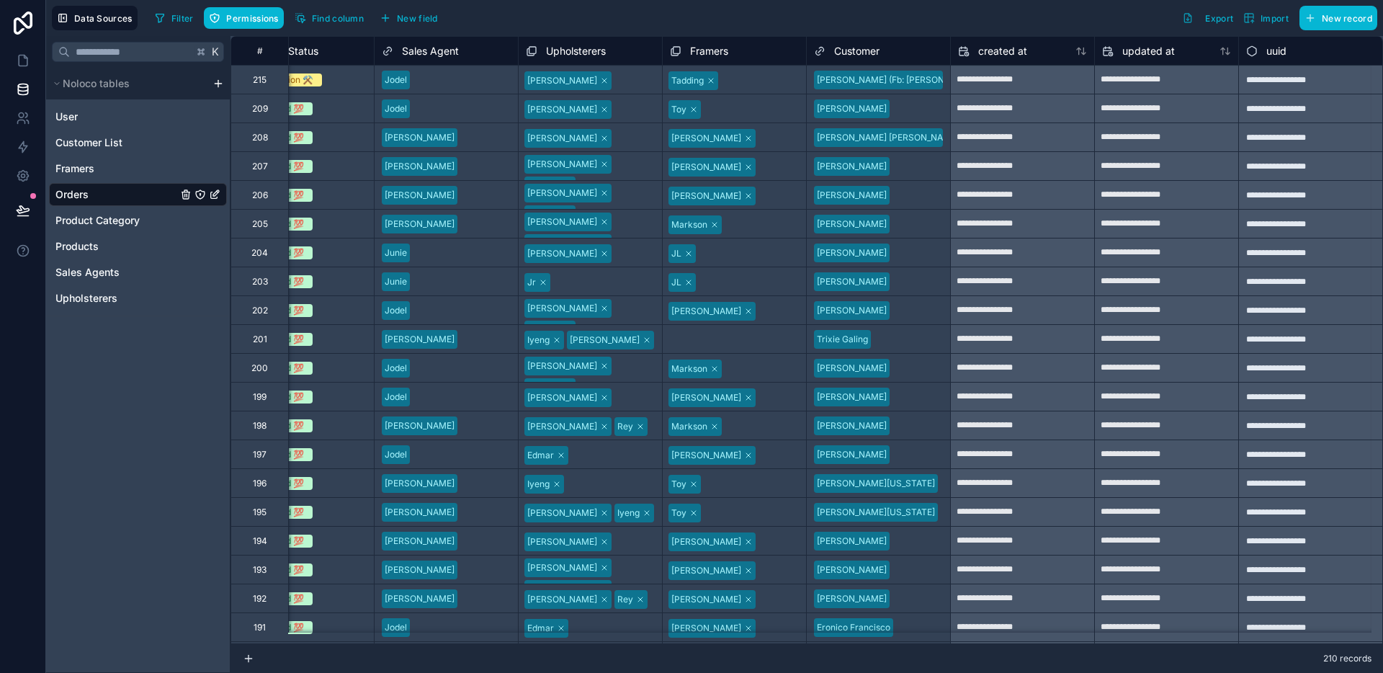
click at [848, 59] on div "Customer" at bounding box center [847, 50] width 66 height 17
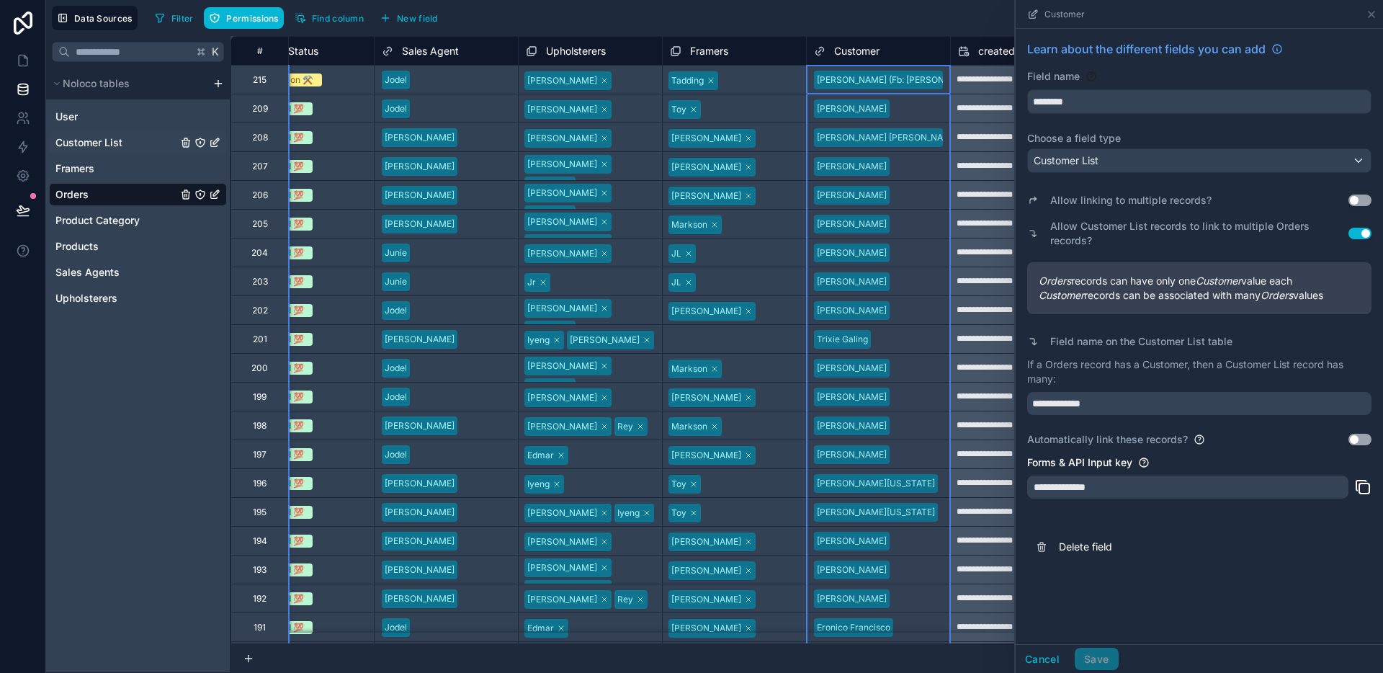
click at [84, 145] on span "Customer List" at bounding box center [88, 142] width 67 height 14
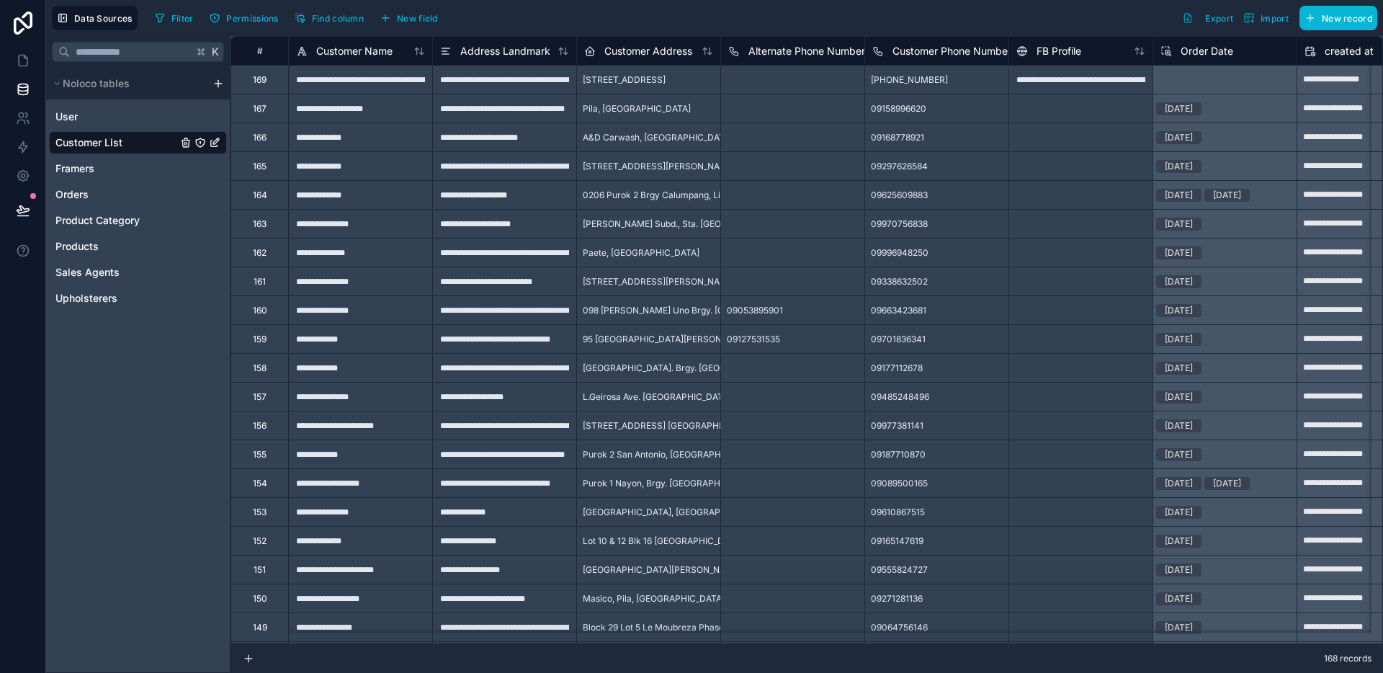
click at [47, 194] on div "User Customer List Framers Orders Product Category Products Sales Agents Uphols…" at bounding box center [138, 207] width 184 height 216
click at [62, 194] on span "Orders" at bounding box center [71, 194] width 33 height 14
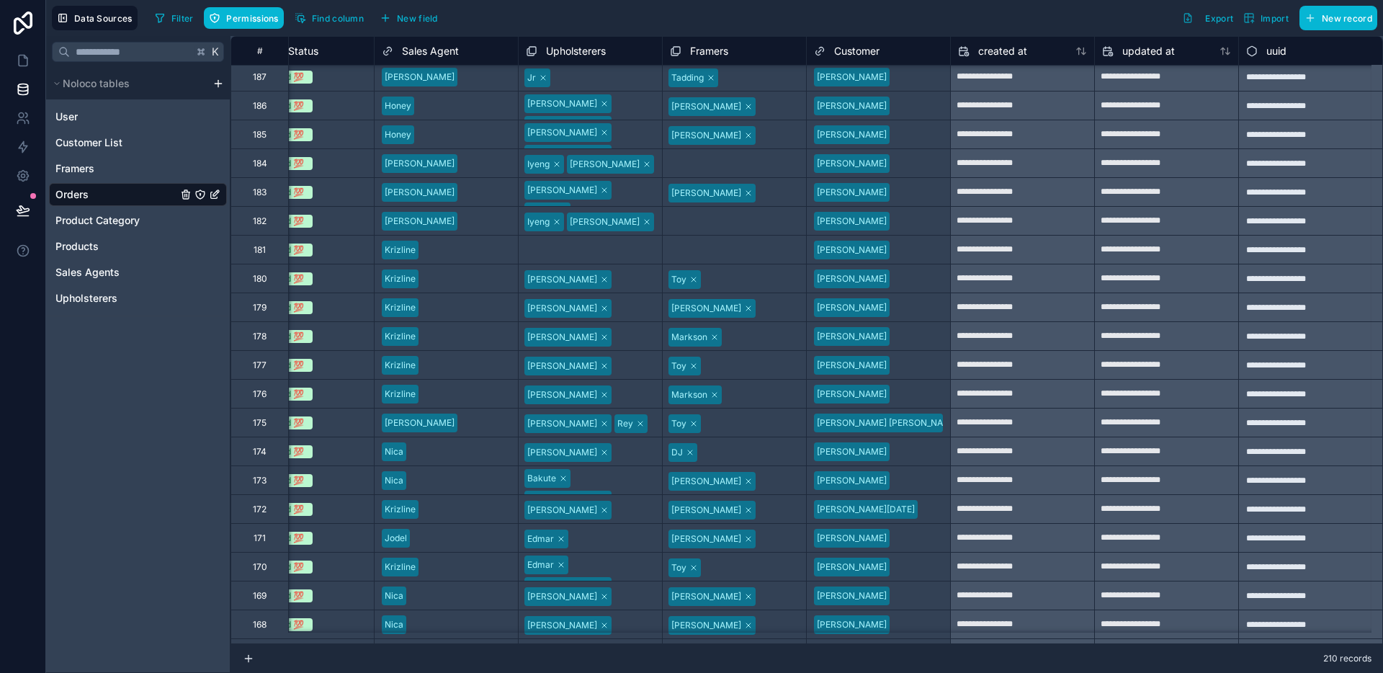
scroll to position [0, 3093]
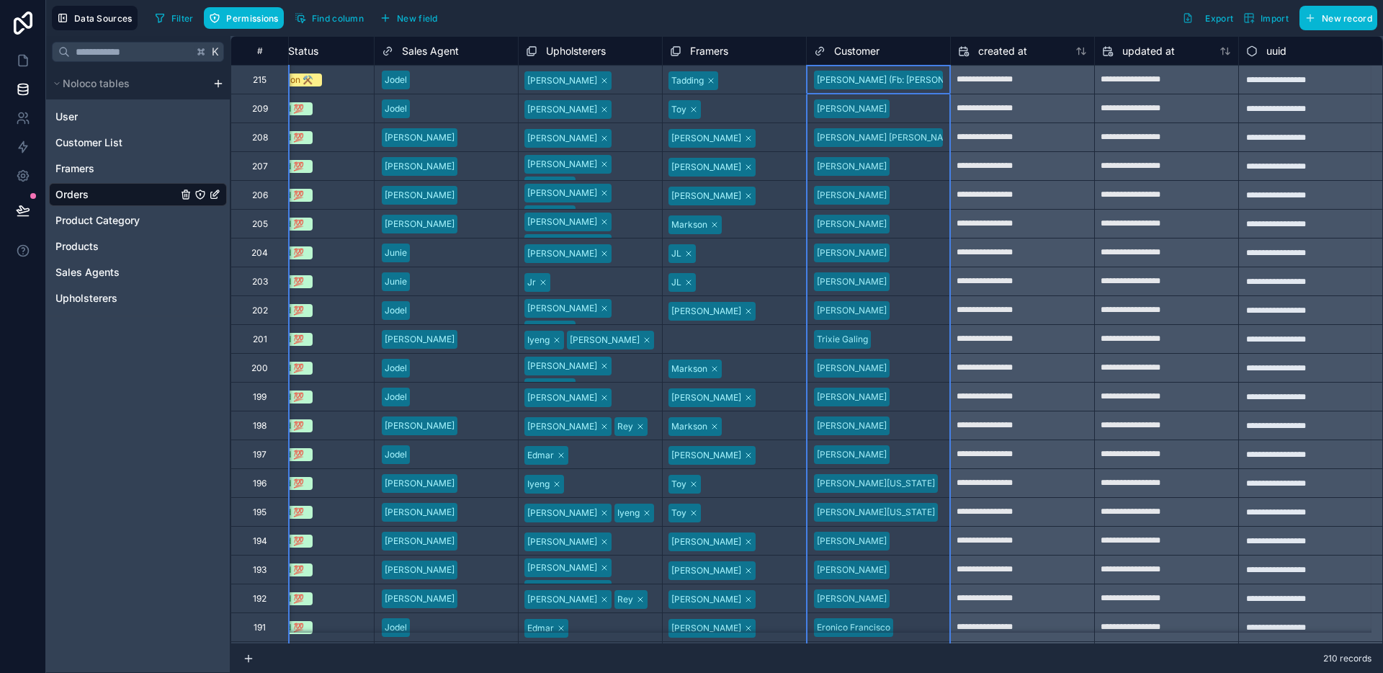
click at [840, 58] on span "Customer" at bounding box center [856, 51] width 45 height 14
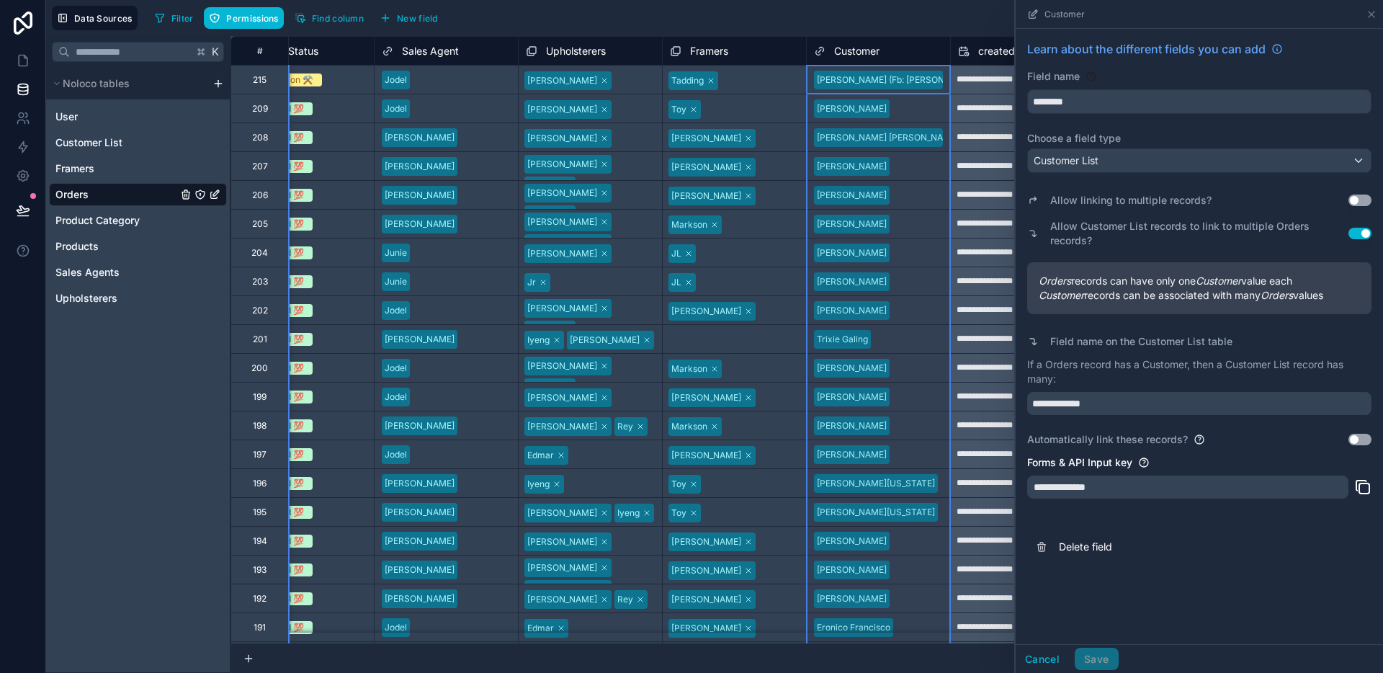
click at [840, 58] on span "Customer" at bounding box center [856, 51] width 45 height 14
click at [1369, 11] on icon at bounding box center [1371, 15] width 12 height 12
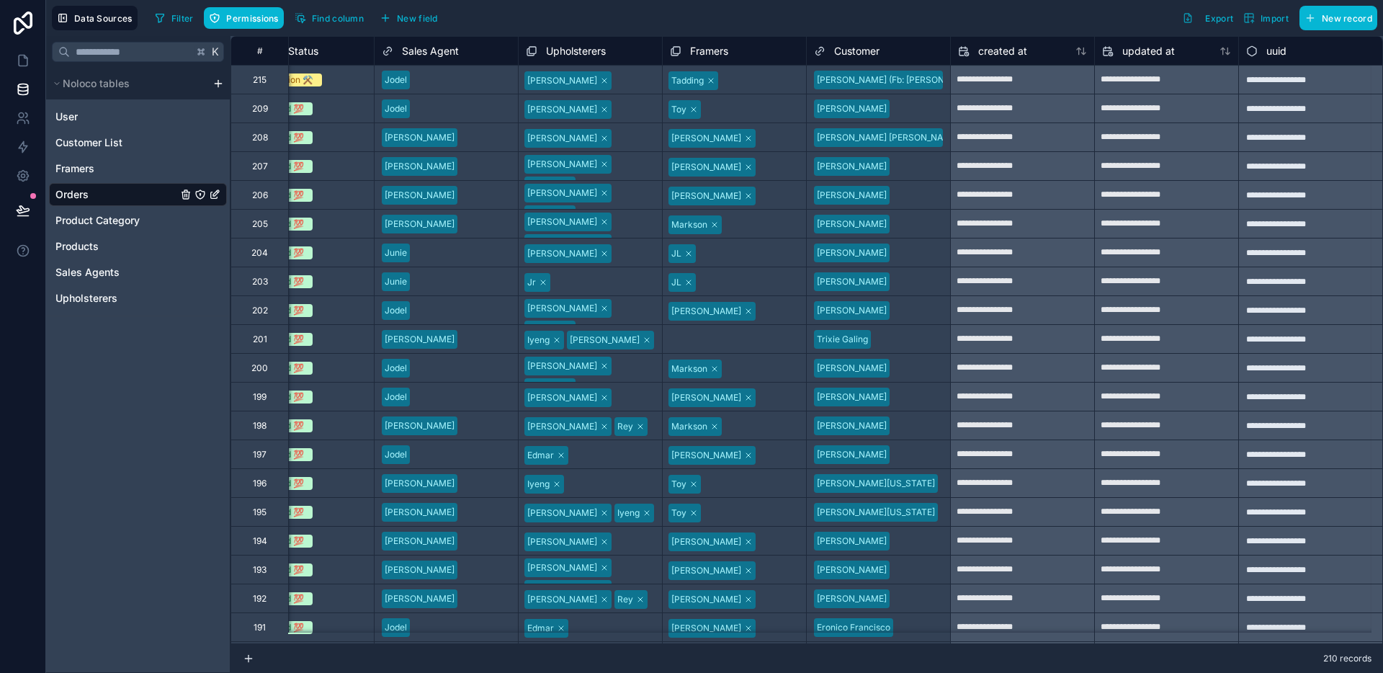
click at [129, 355] on div "K Noloco tables User Customer List Framers Orders Product Category Products Sal…" at bounding box center [138, 354] width 184 height 637
click at [11, 205] on button at bounding box center [23, 210] width 32 height 40
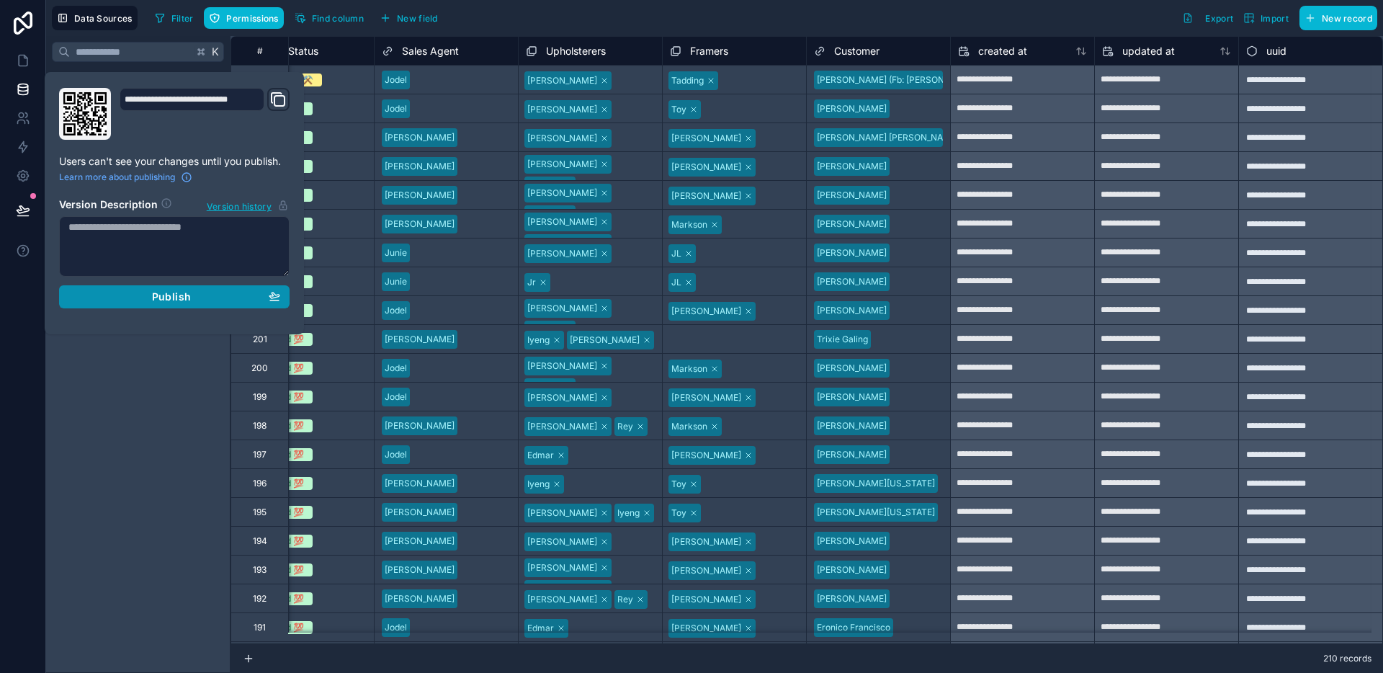
click at [199, 298] on div "Publish" at bounding box center [174, 296] width 212 height 13
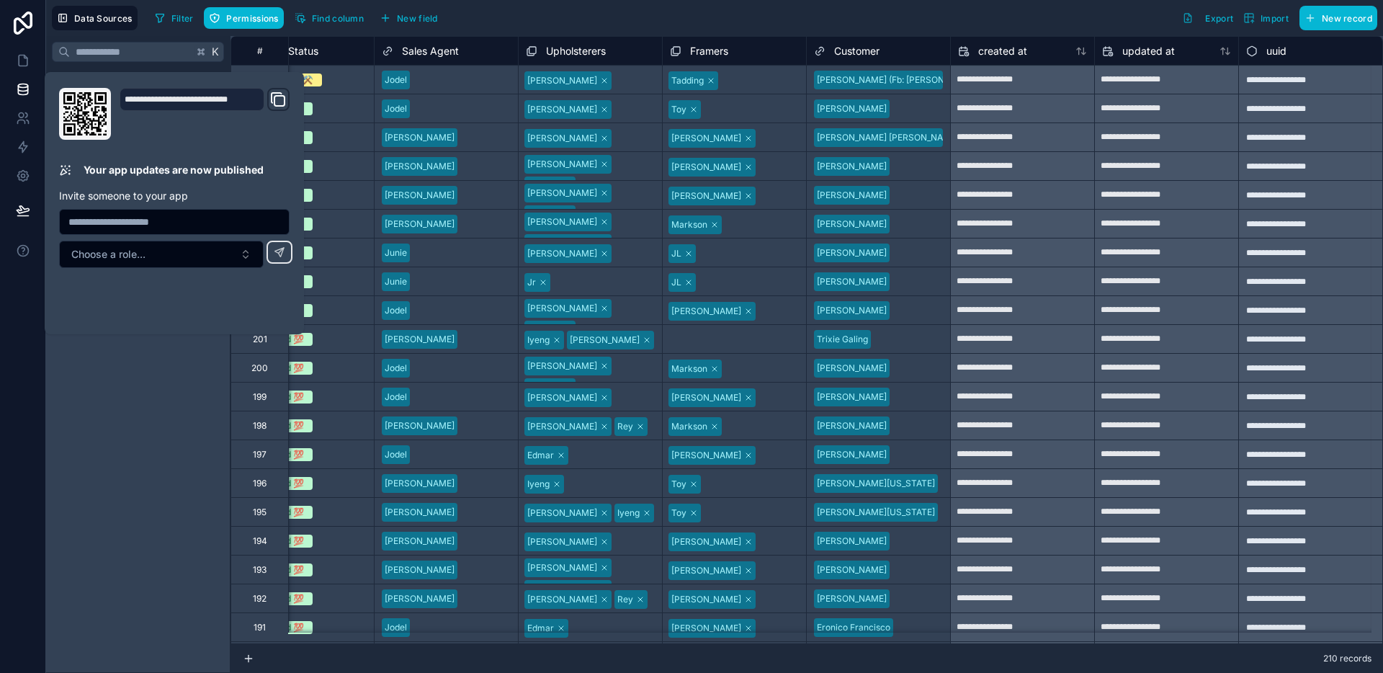
click at [167, 410] on div "K Noloco tables User Customer List Framers Orders Product Category Products Sal…" at bounding box center [138, 354] width 184 height 637
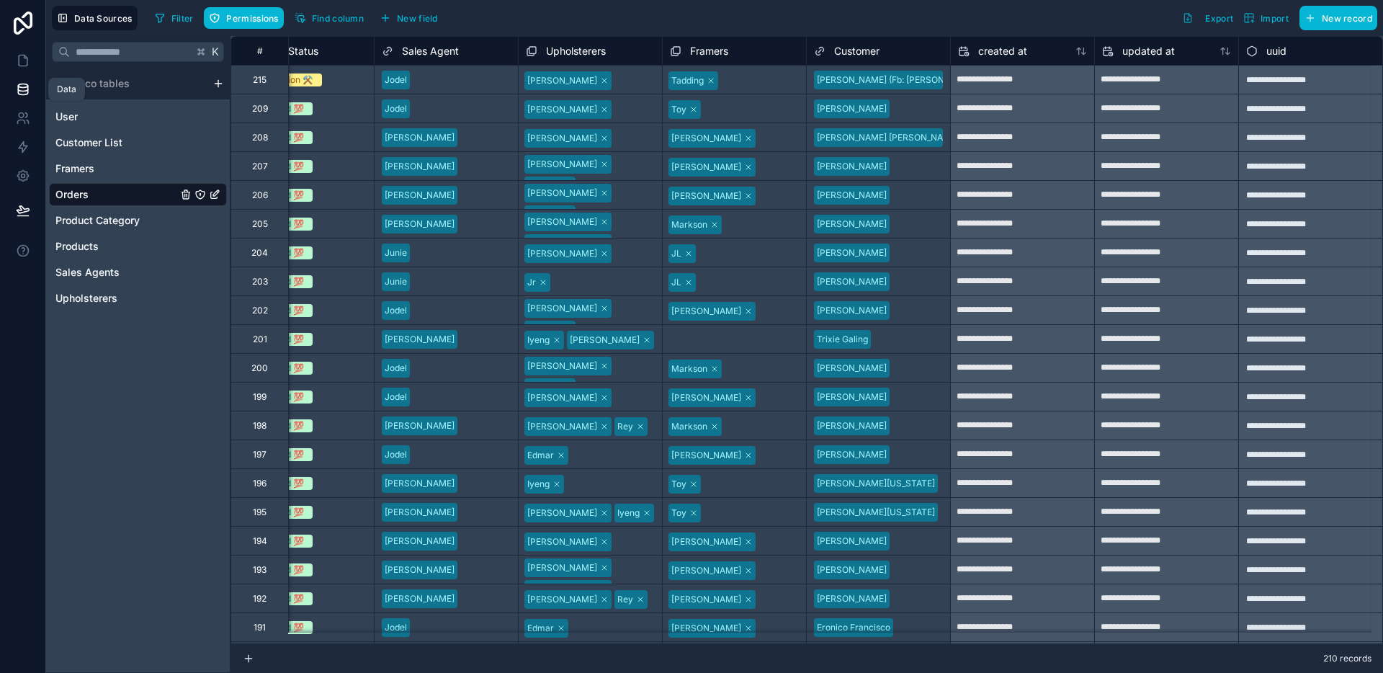
click at [26, 91] on icon at bounding box center [23, 89] width 14 height 14
click at [26, 76] on link at bounding box center [22, 89] width 45 height 29
click at [26, 66] on icon at bounding box center [23, 60] width 14 height 14
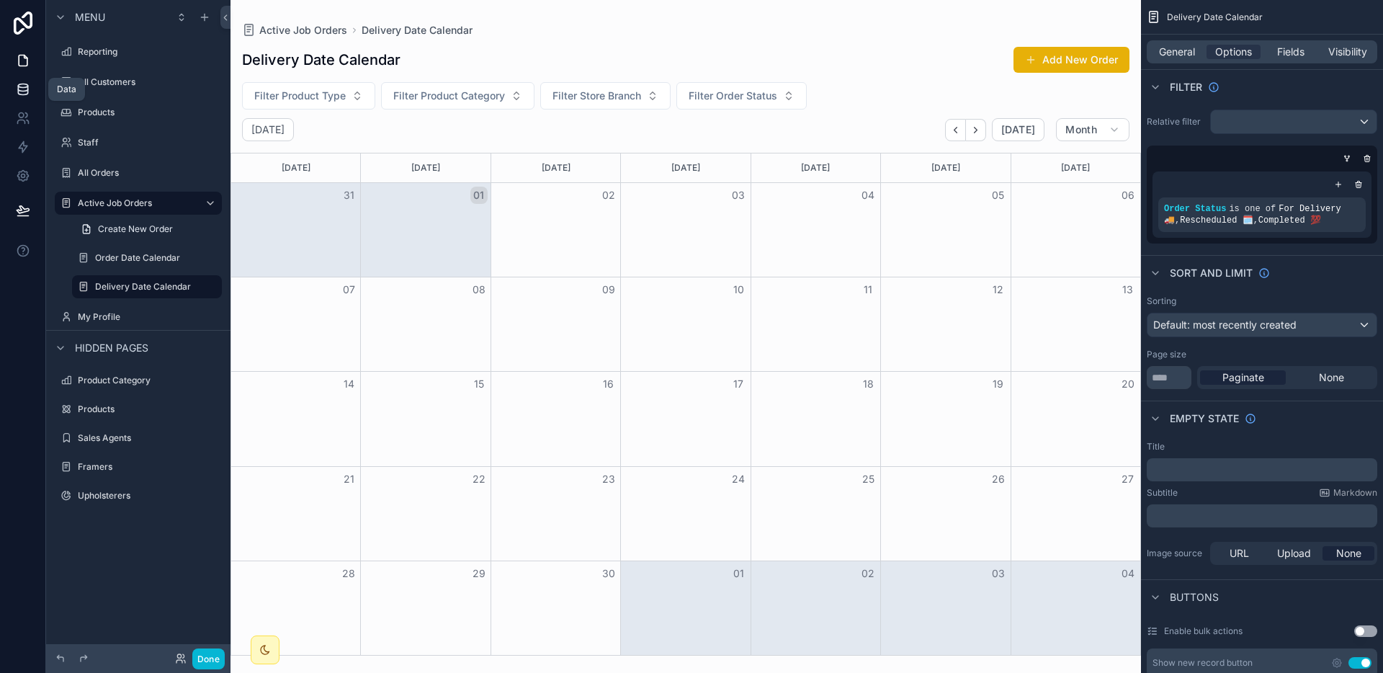
click at [24, 86] on icon at bounding box center [22, 86] width 9 height 4
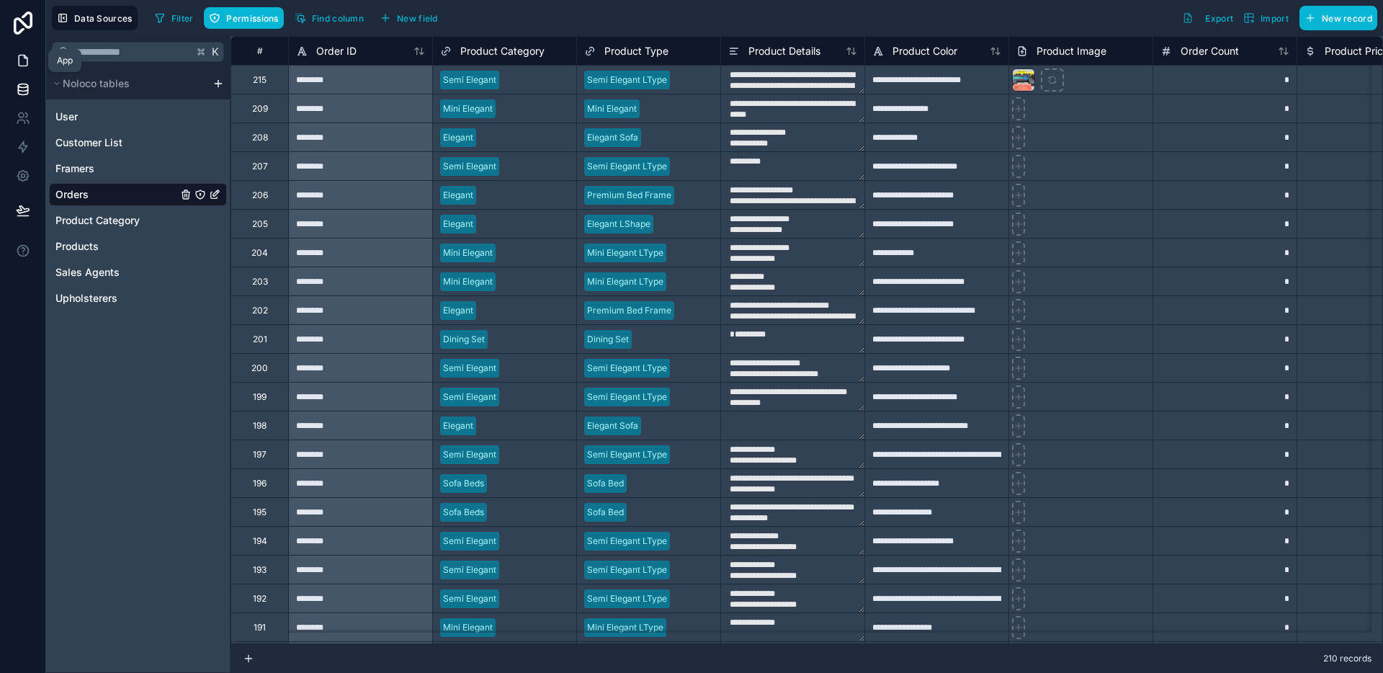
click at [22, 54] on icon at bounding box center [23, 60] width 14 height 14
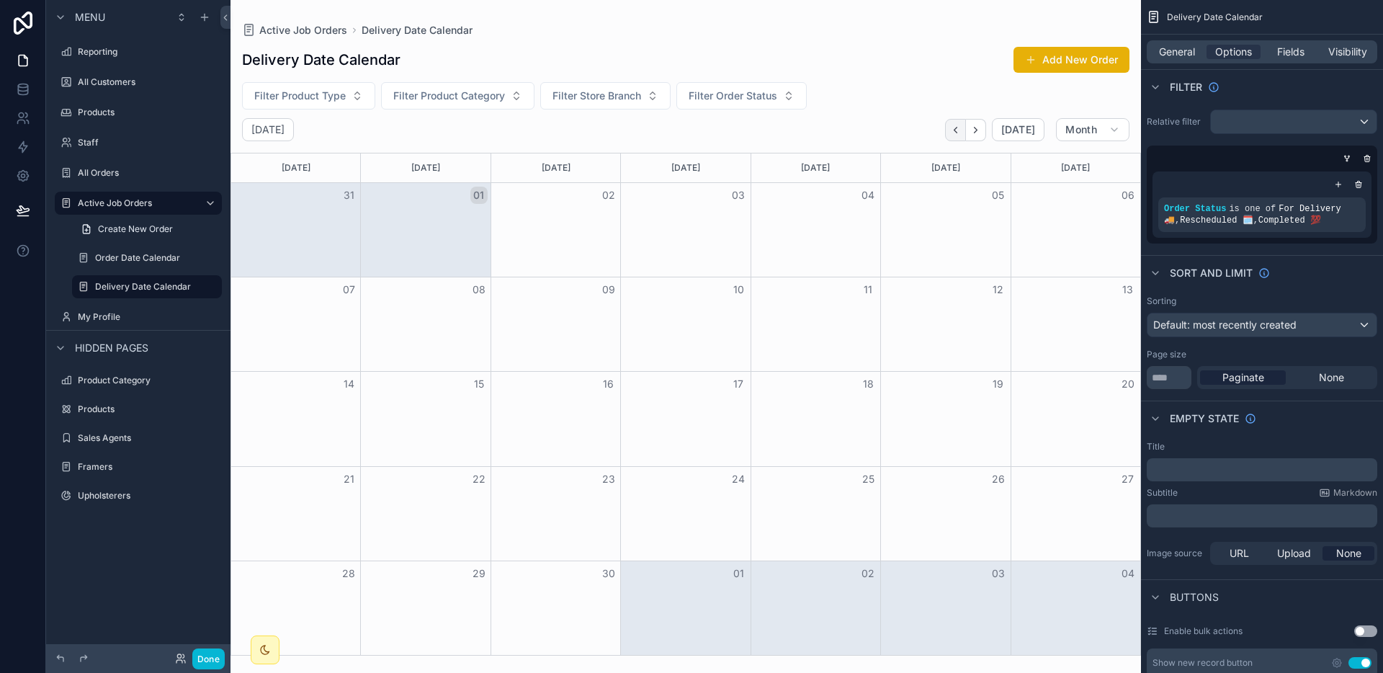
click at [953, 132] on icon "Back" at bounding box center [955, 130] width 11 height 11
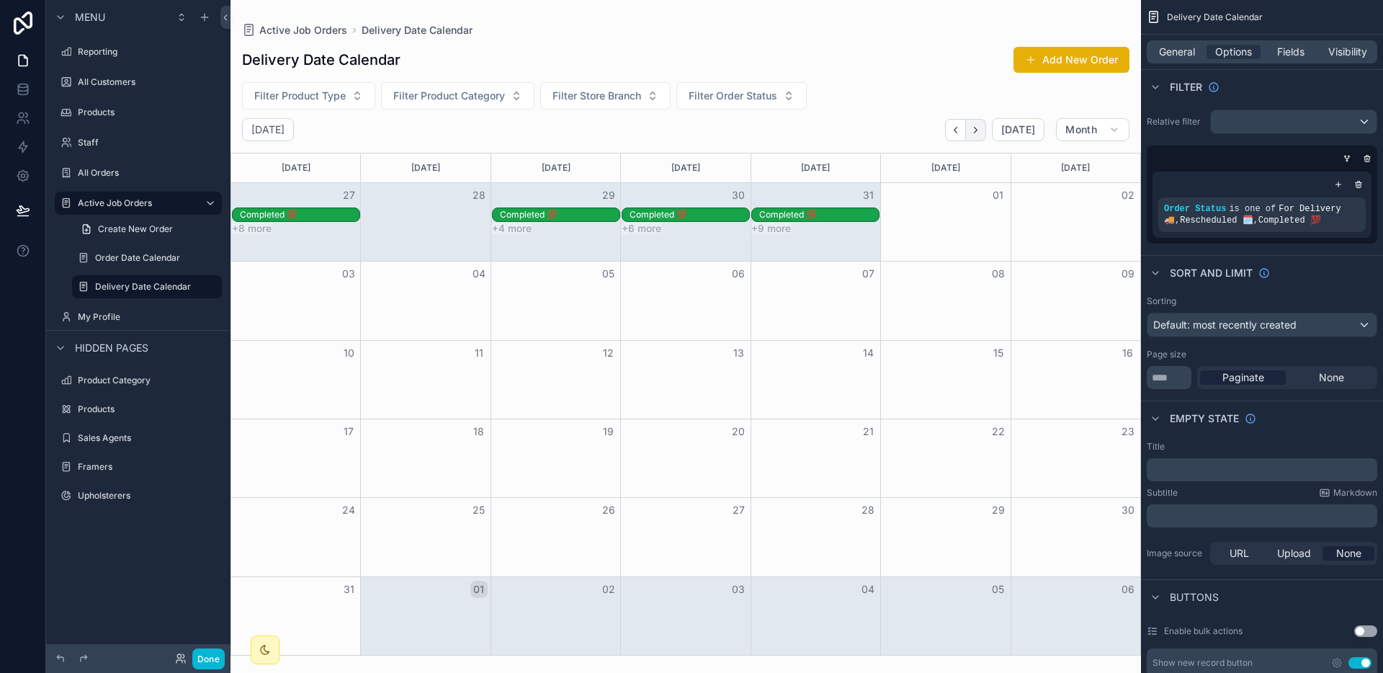
click at [986, 132] on button "Next" at bounding box center [976, 130] width 20 height 22
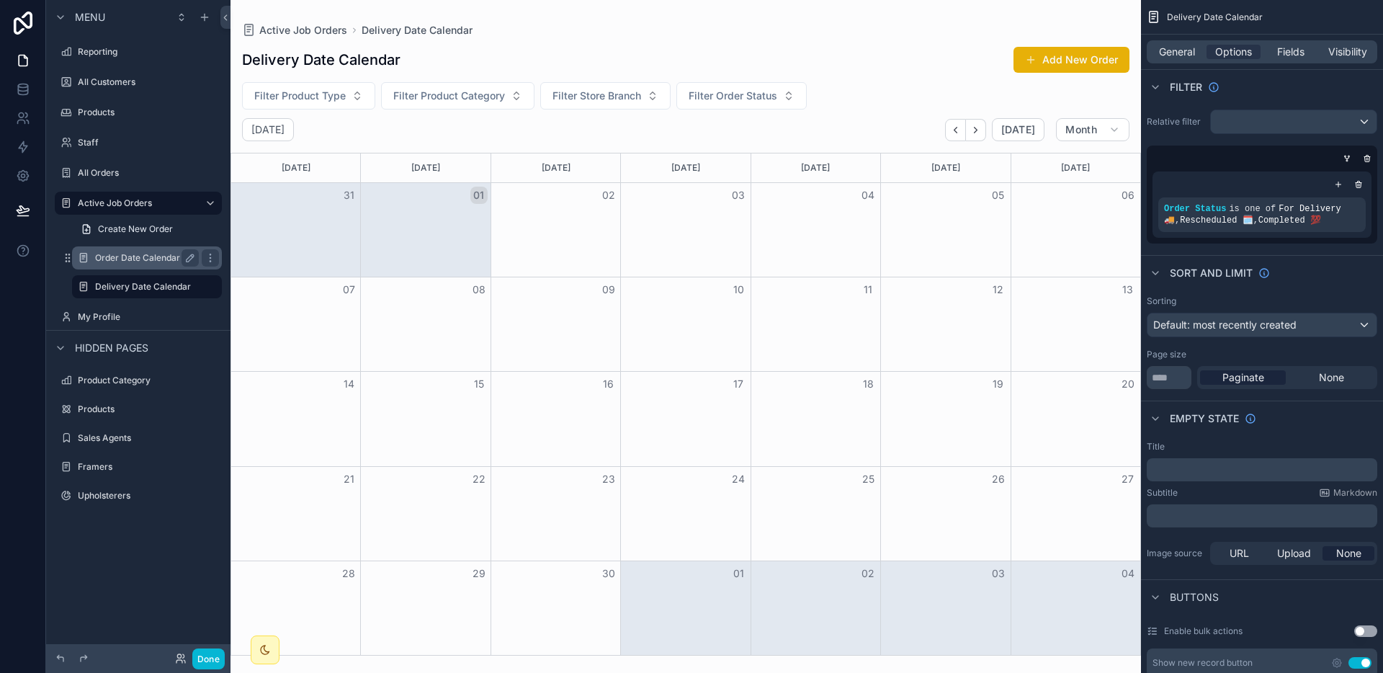
click at [145, 259] on label "Order Date Calendar" at bounding box center [144, 258] width 98 height 12
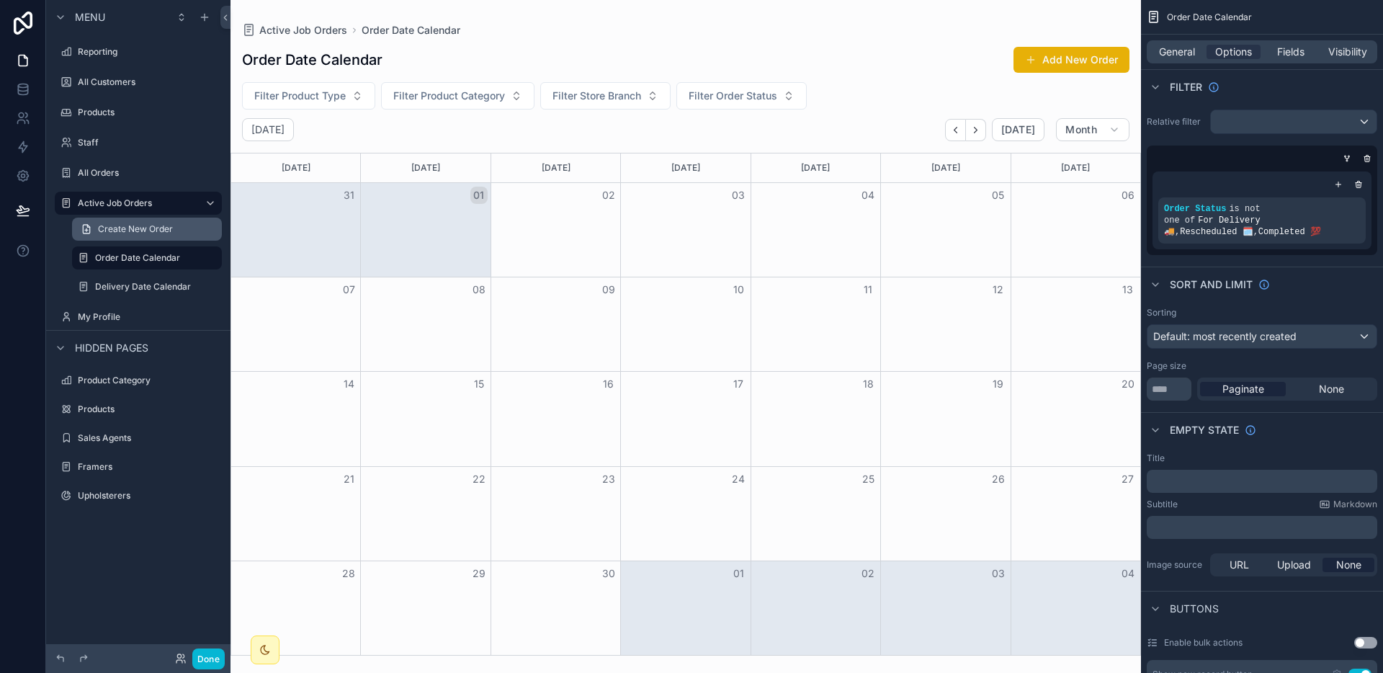
click at [145, 238] on link "Create New Order" at bounding box center [147, 228] width 150 height 23
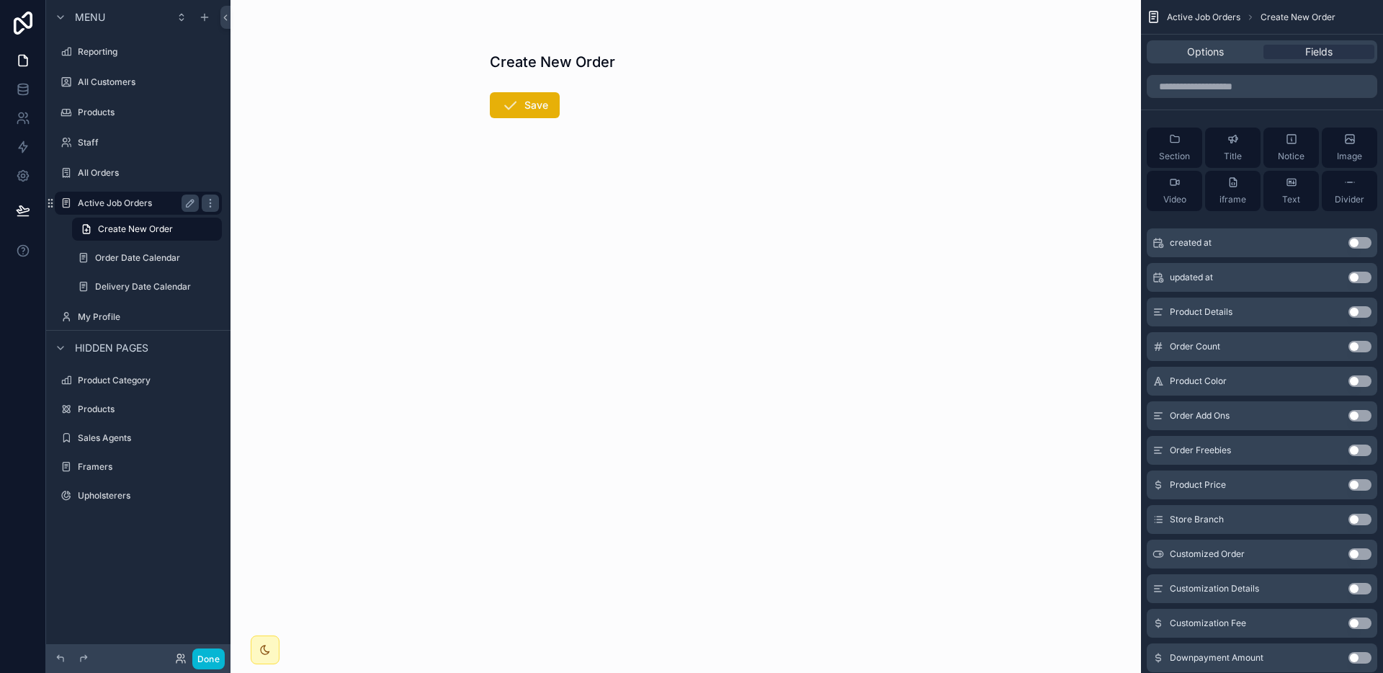
click at [109, 199] on label "Active Job Orders" at bounding box center [135, 203] width 115 height 12
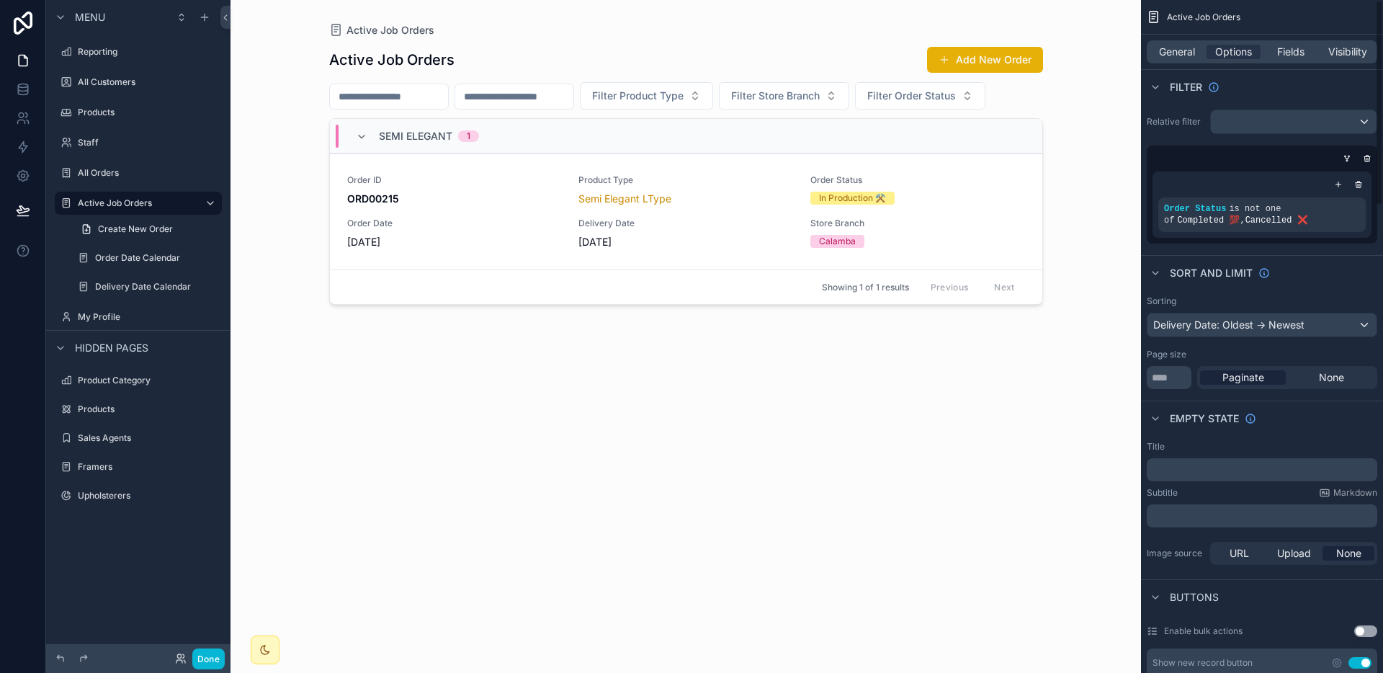
click at [125, 271] on div "scrollable content" at bounding box center [146, 272] width 167 height 3
click at [131, 265] on div "Order Date Calendar" at bounding box center [147, 257] width 104 height 17
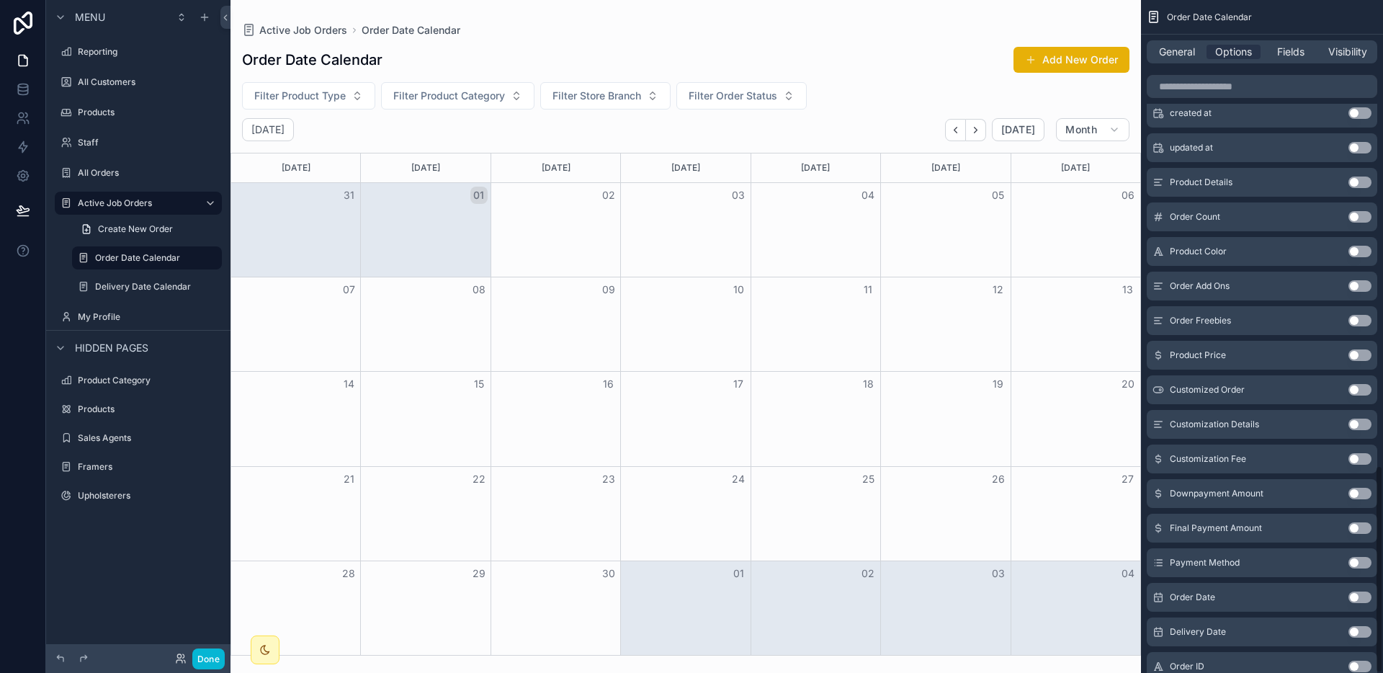
scroll to position [1504, 0]
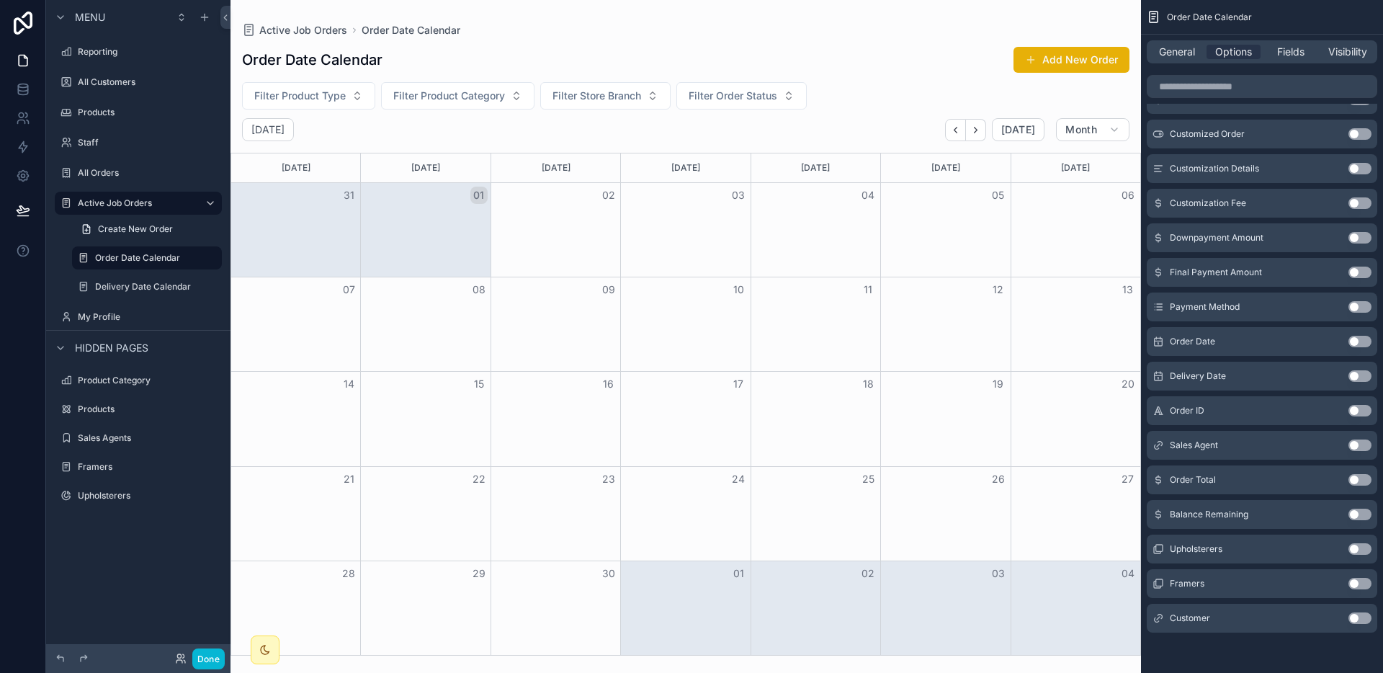
click at [1303, 544] on div "Upholsterers Use setting" at bounding box center [1261, 548] width 230 height 29
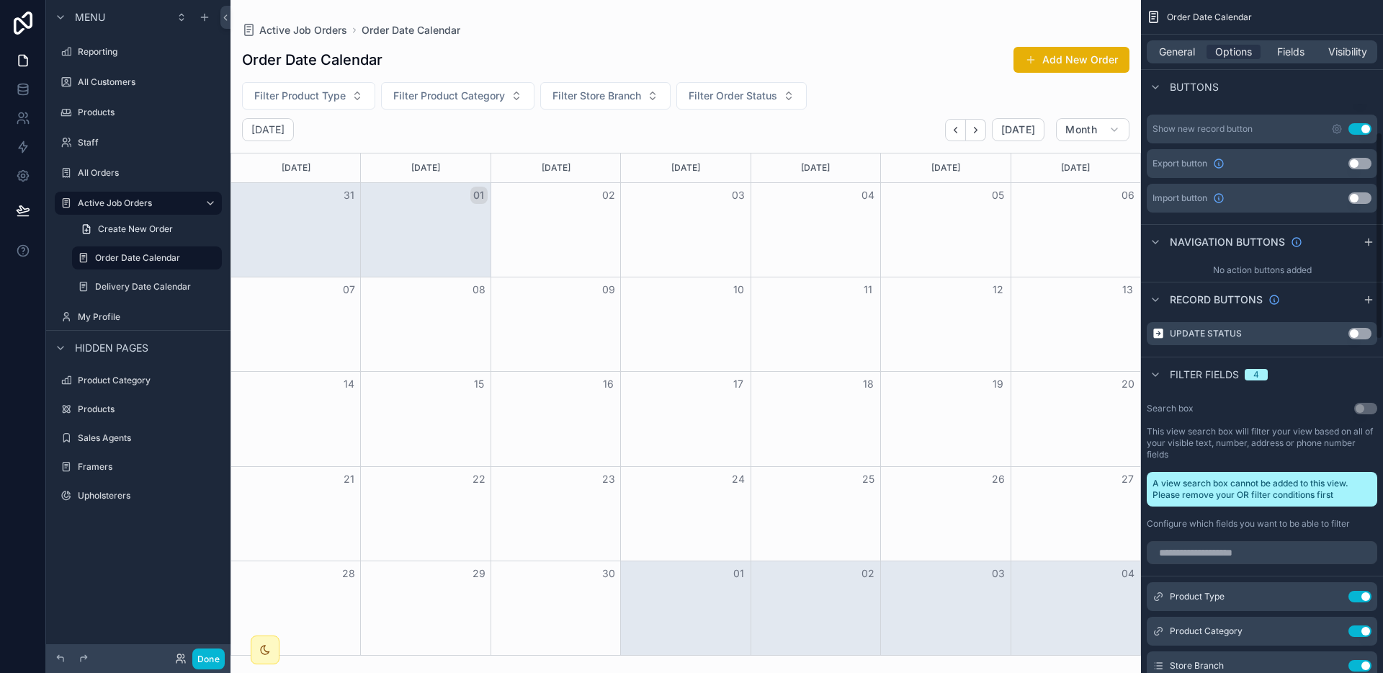
scroll to position [0, 0]
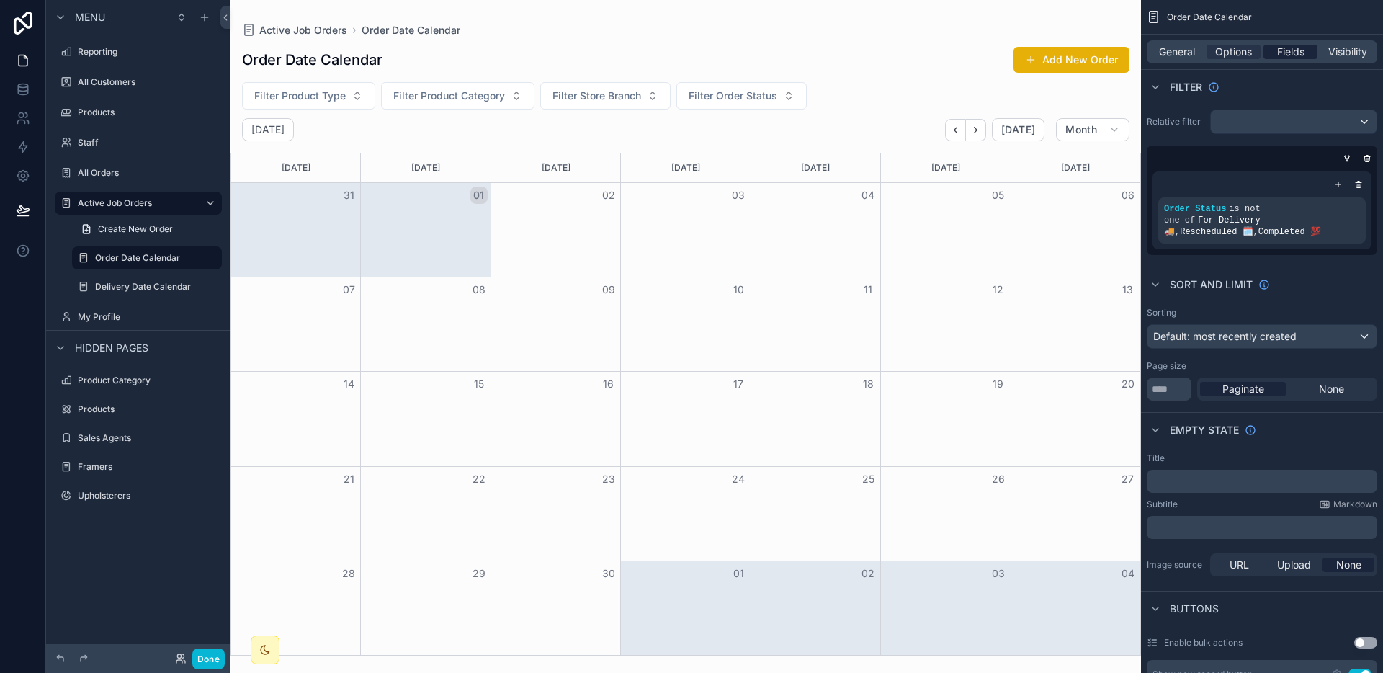
click at [1287, 55] on span "Fields" at bounding box center [1290, 52] width 27 height 14
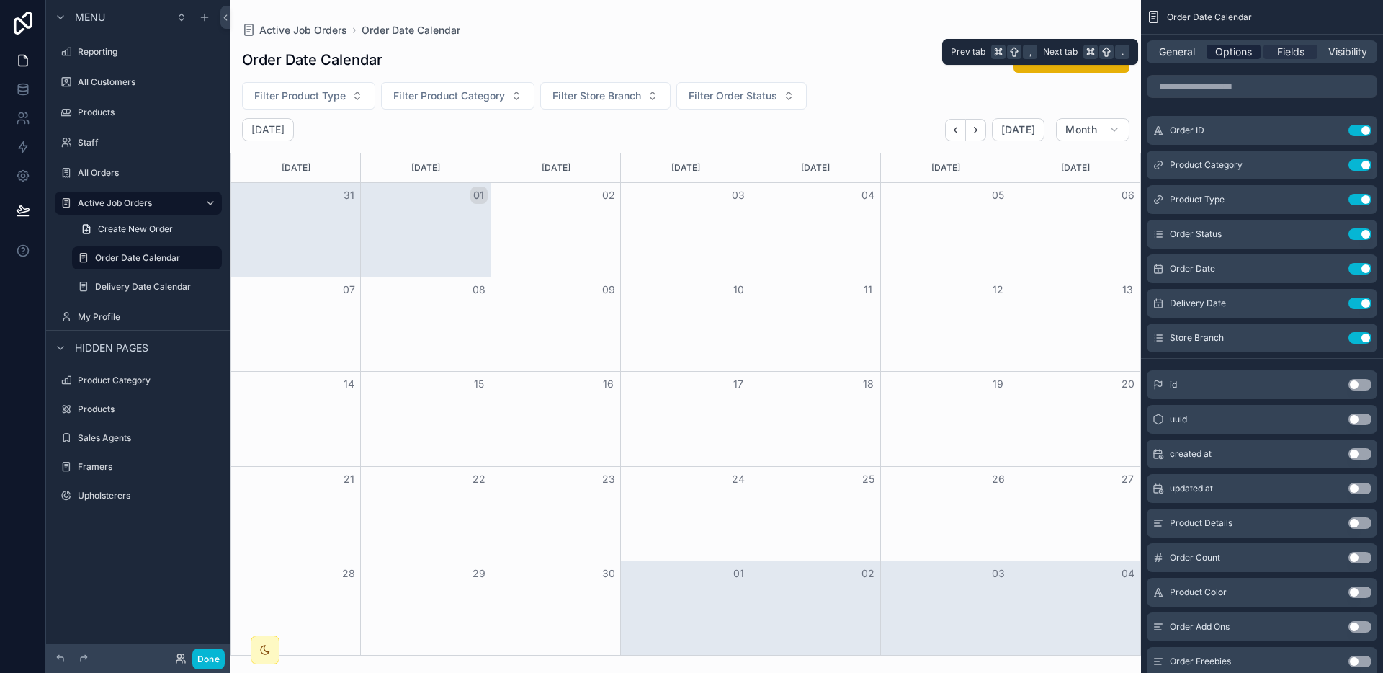
click at [1219, 47] on span "Options" at bounding box center [1233, 52] width 37 height 14
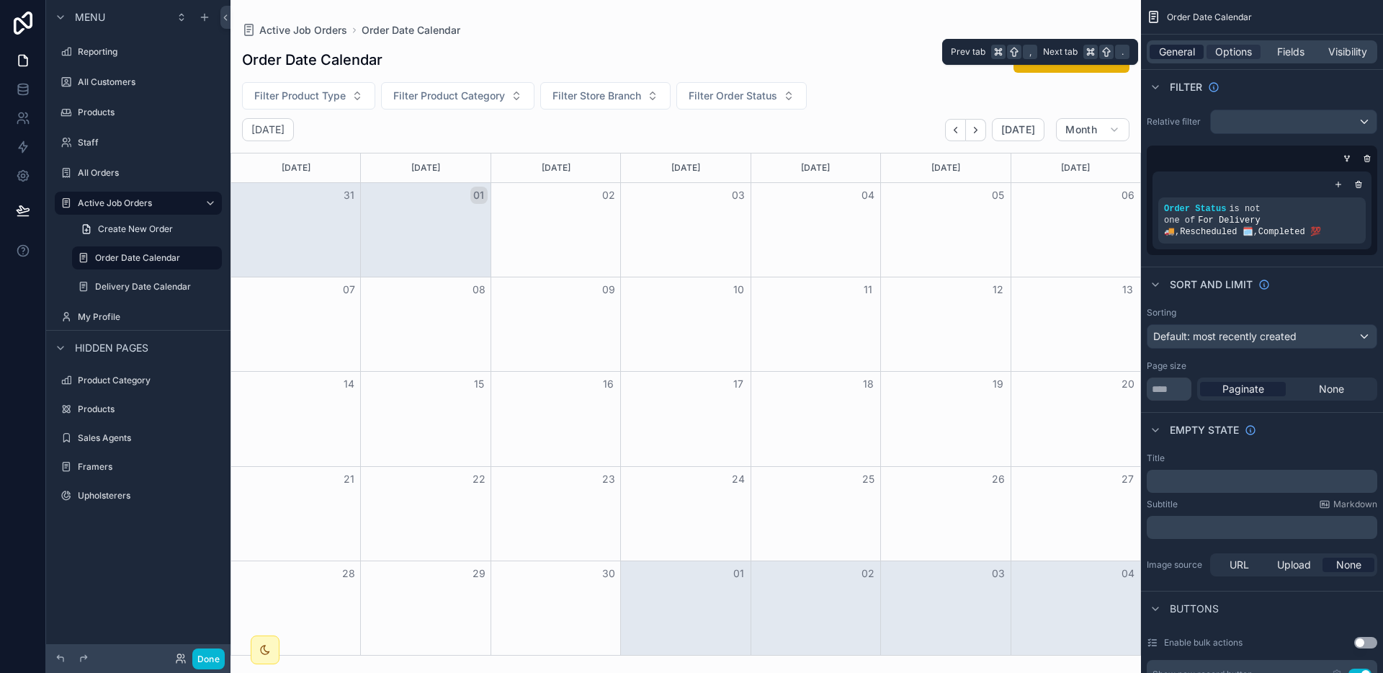
click at [1176, 50] on span "General" at bounding box center [1177, 52] width 36 height 14
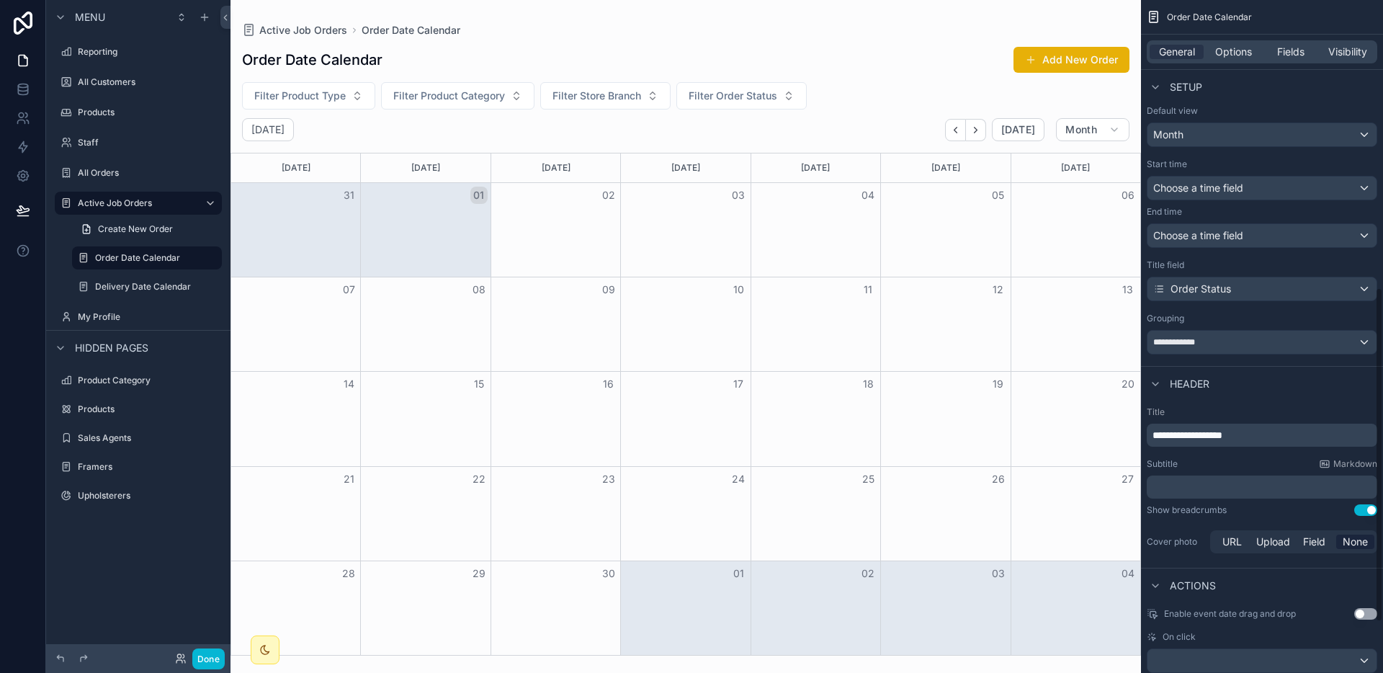
scroll to position [681, 0]
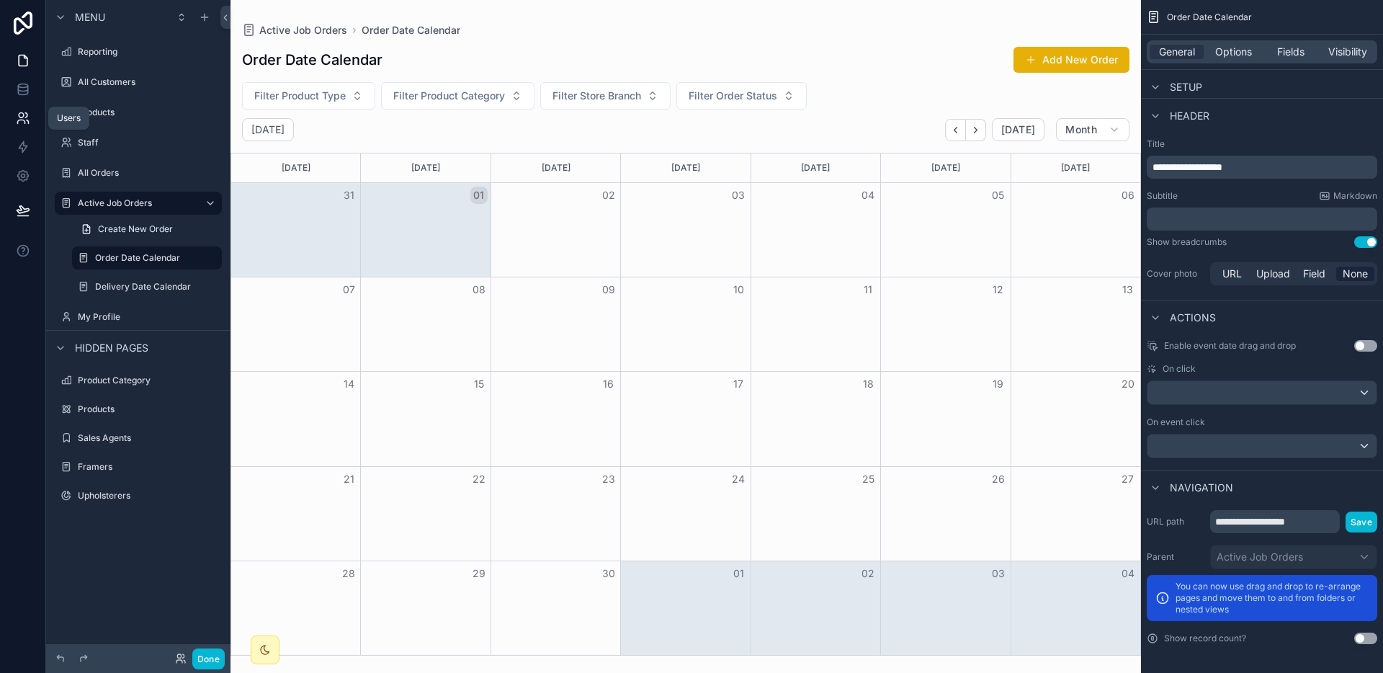
click at [37, 124] on link at bounding box center [22, 118] width 45 height 29
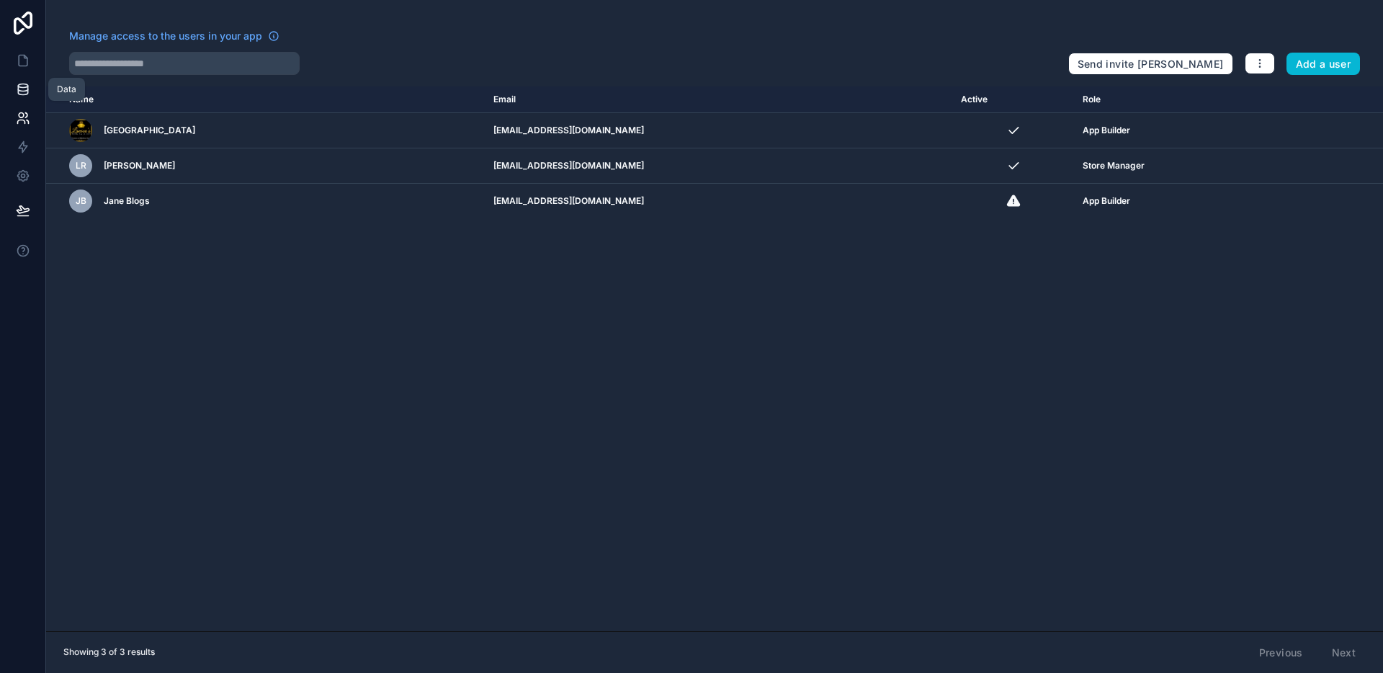
click at [29, 91] on icon at bounding box center [23, 89] width 14 height 14
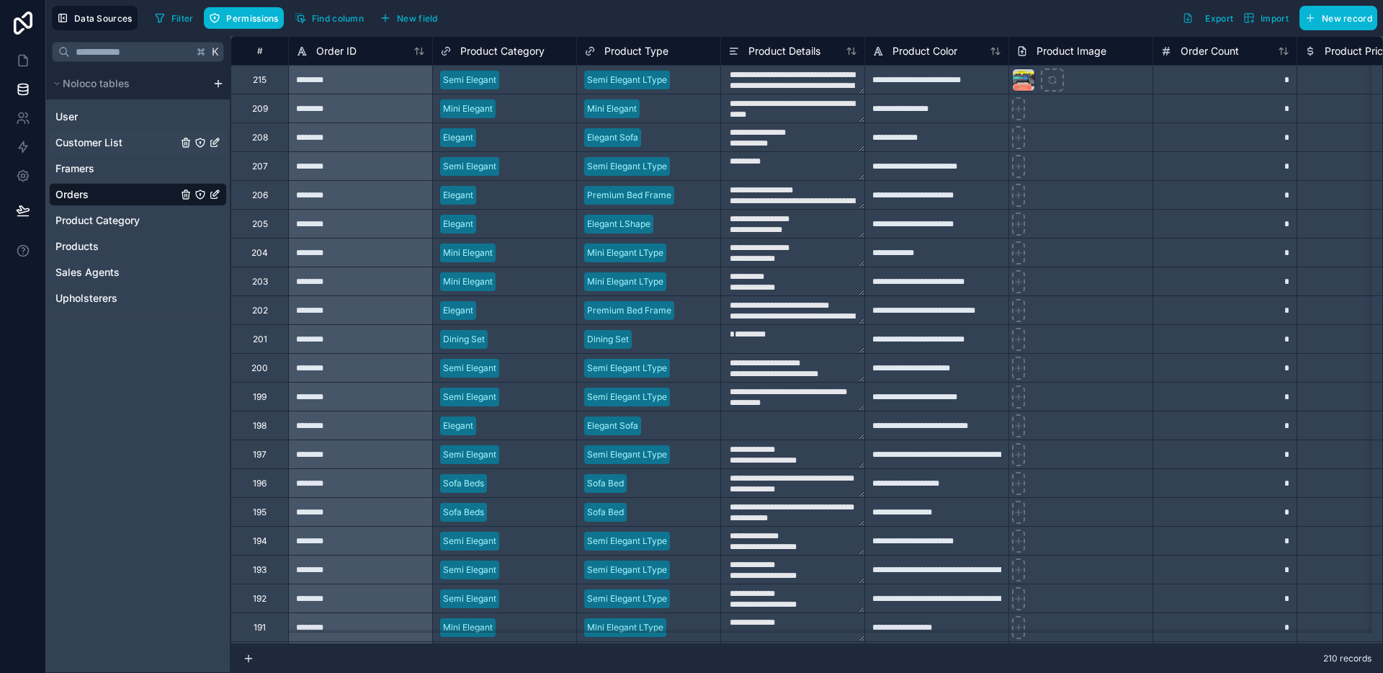
click at [96, 136] on span "Customer List" at bounding box center [88, 142] width 67 height 14
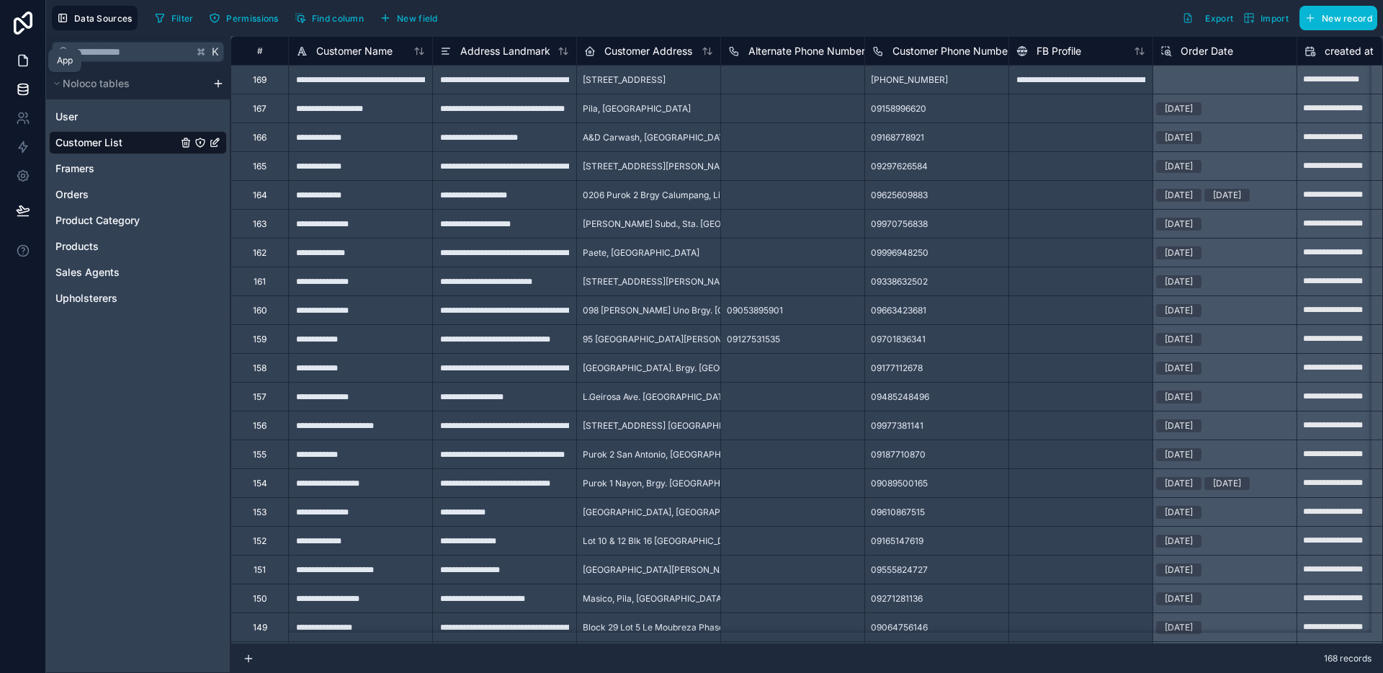
click at [24, 64] on icon at bounding box center [23, 60] width 14 height 14
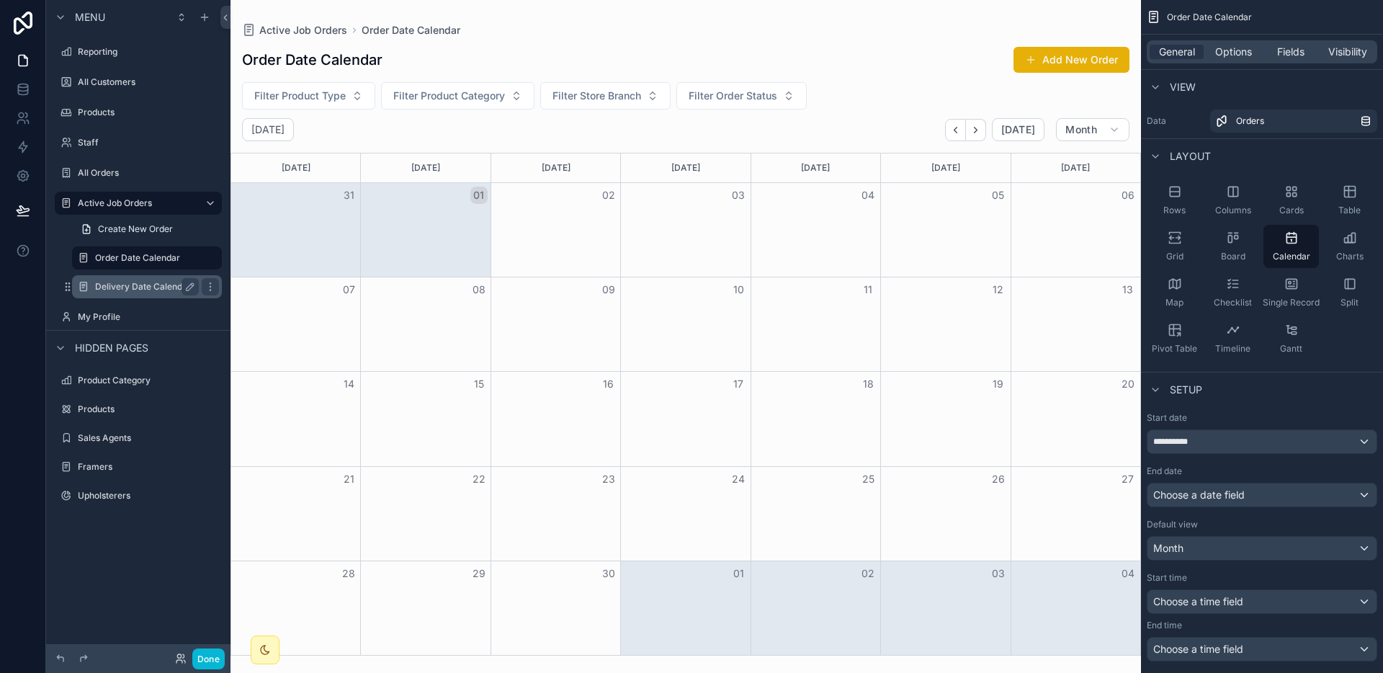
click at [148, 289] on label "Delivery Date Calendar" at bounding box center [144, 287] width 98 height 12
click at [200, 18] on icon "scrollable content" at bounding box center [205, 18] width 12 height 12
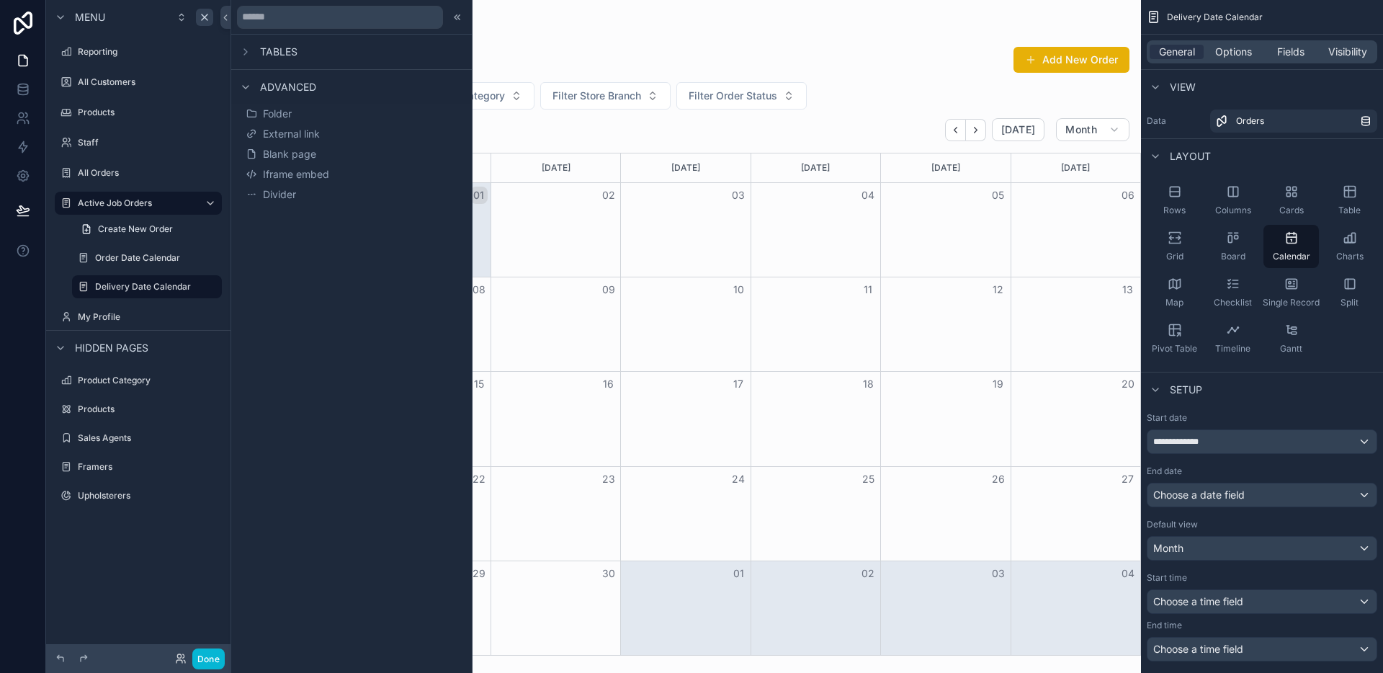
click at [292, 59] on div "Tables" at bounding box center [267, 51] width 60 height 17
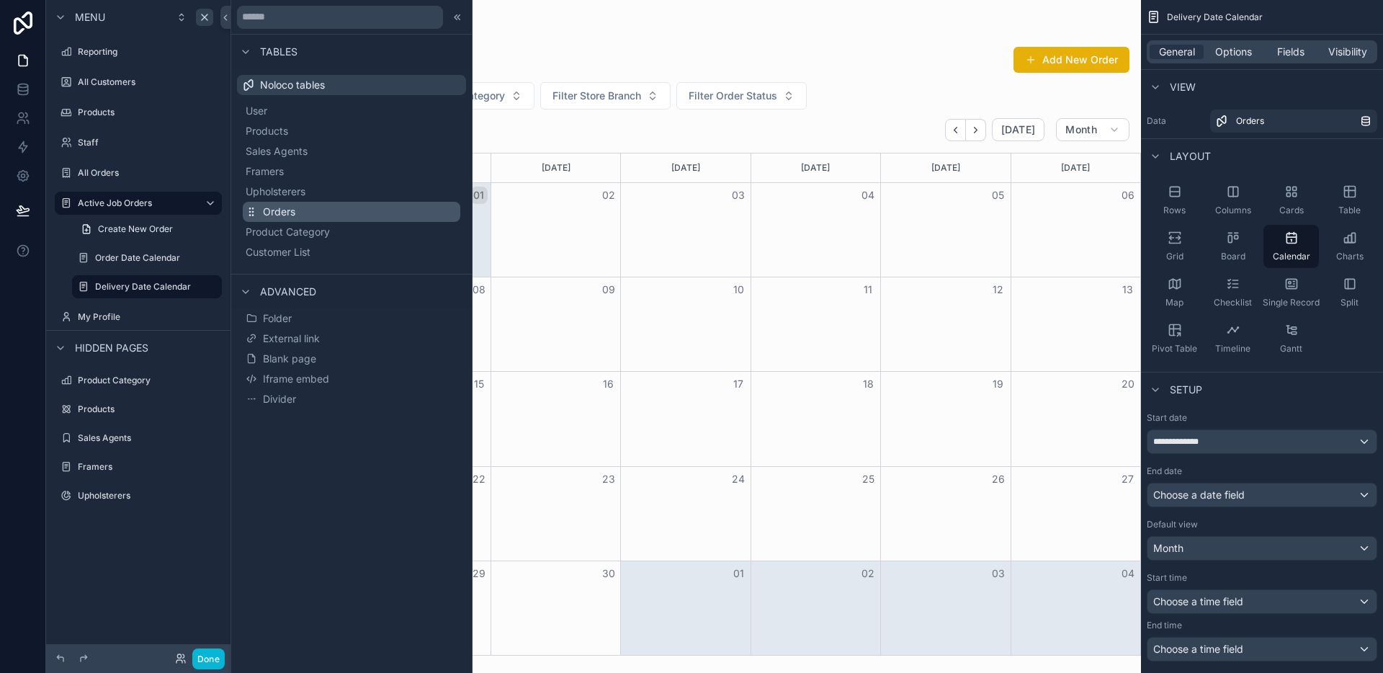
click at [266, 205] on span "Orders" at bounding box center [279, 212] width 32 height 14
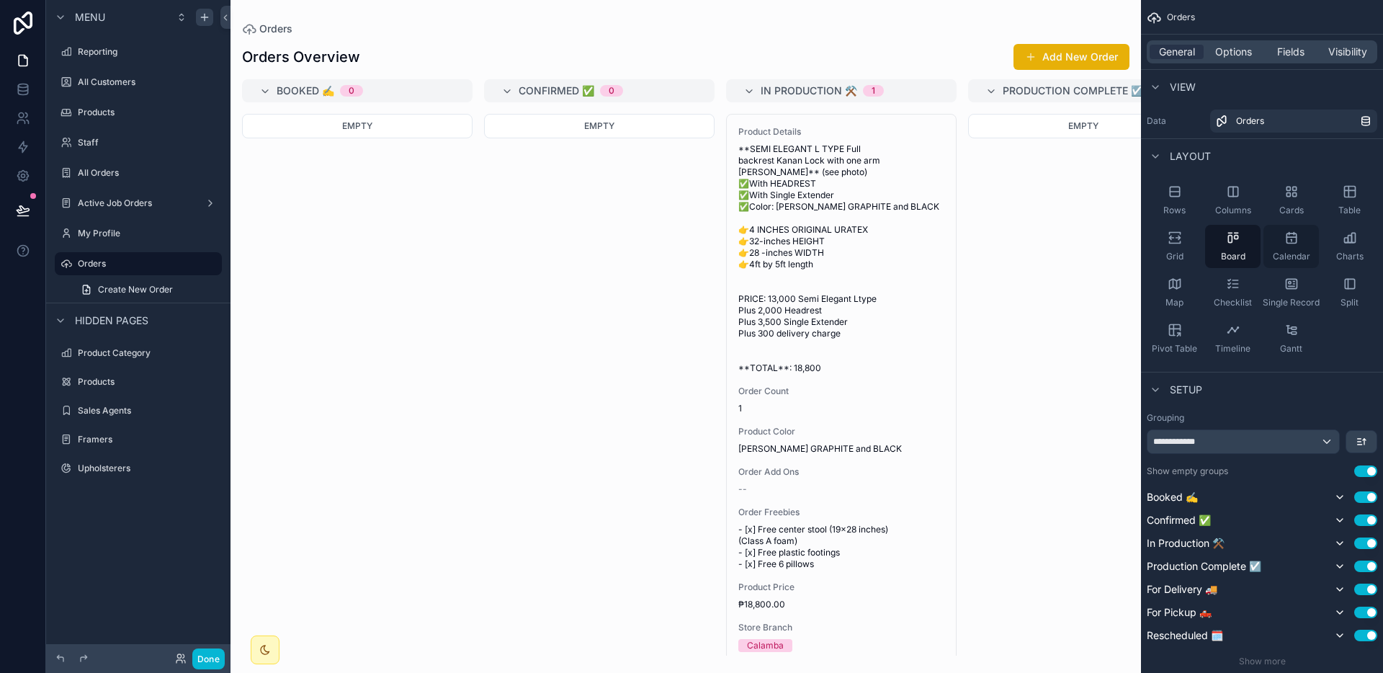
click at [1270, 266] on div "Calendar" at bounding box center [1290, 246] width 55 height 43
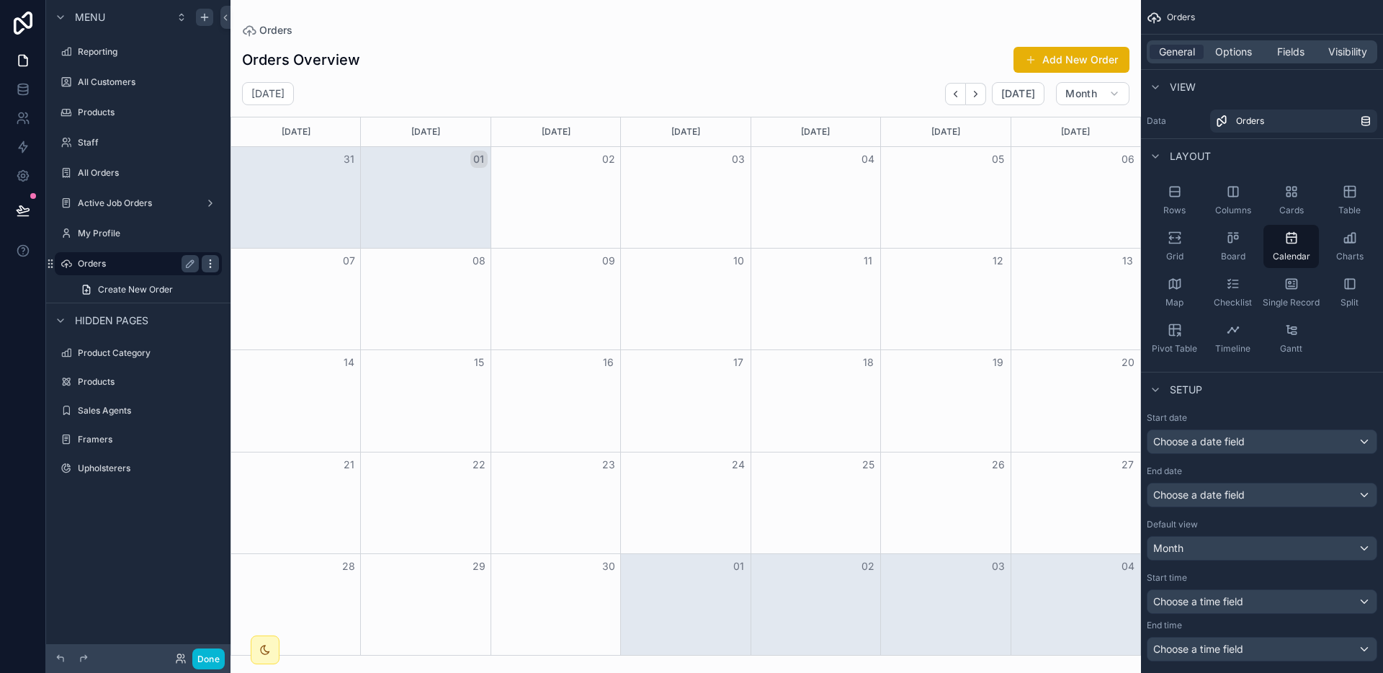
click at [215, 262] on icon "scrollable content" at bounding box center [211, 264] width 12 height 12
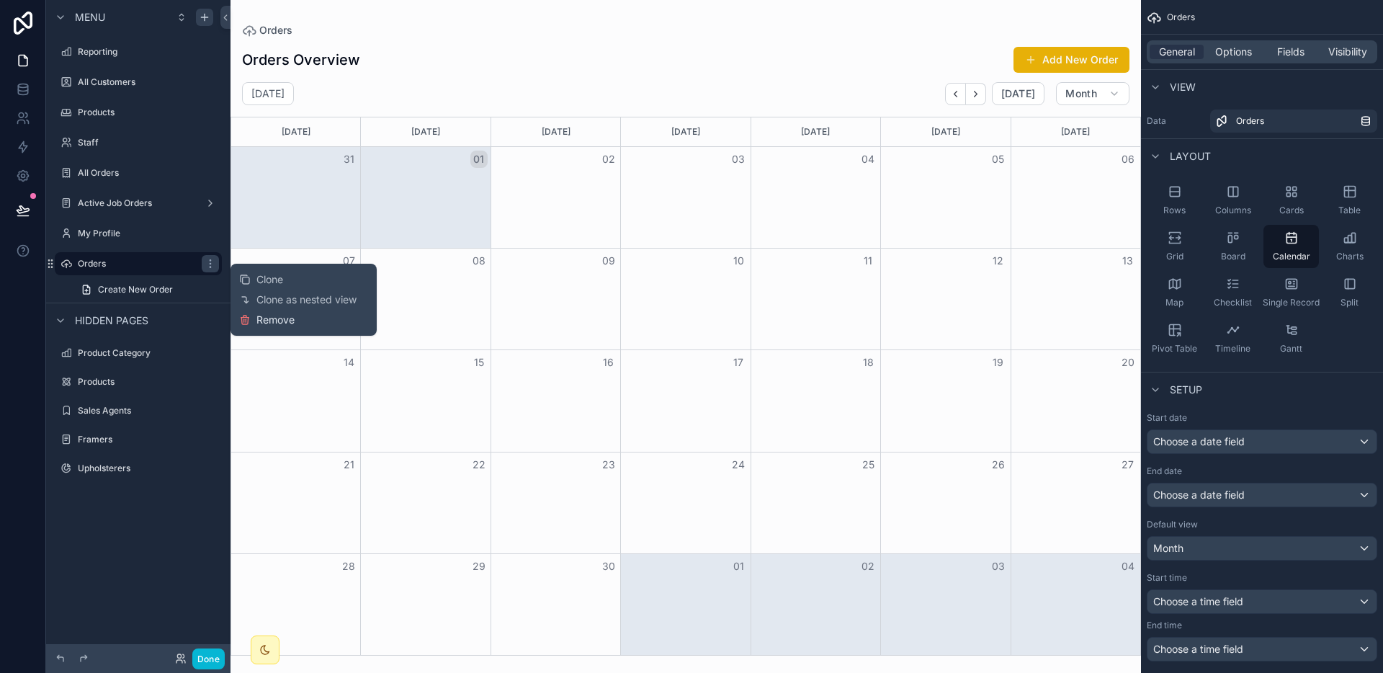
click at [256, 318] on span "Remove" at bounding box center [275, 320] width 38 height 14
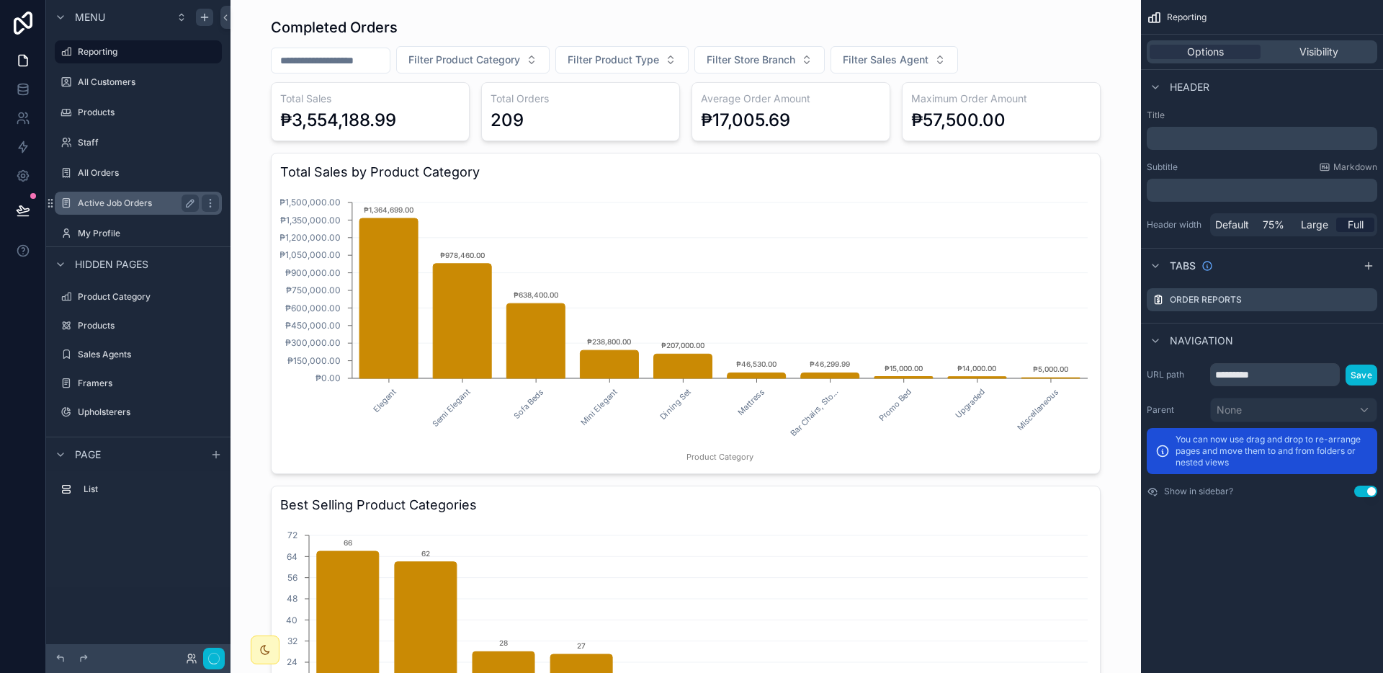
click at [121, 202] on label "Active Job Orders" at bounding box center [135, 203] width 115 height 12
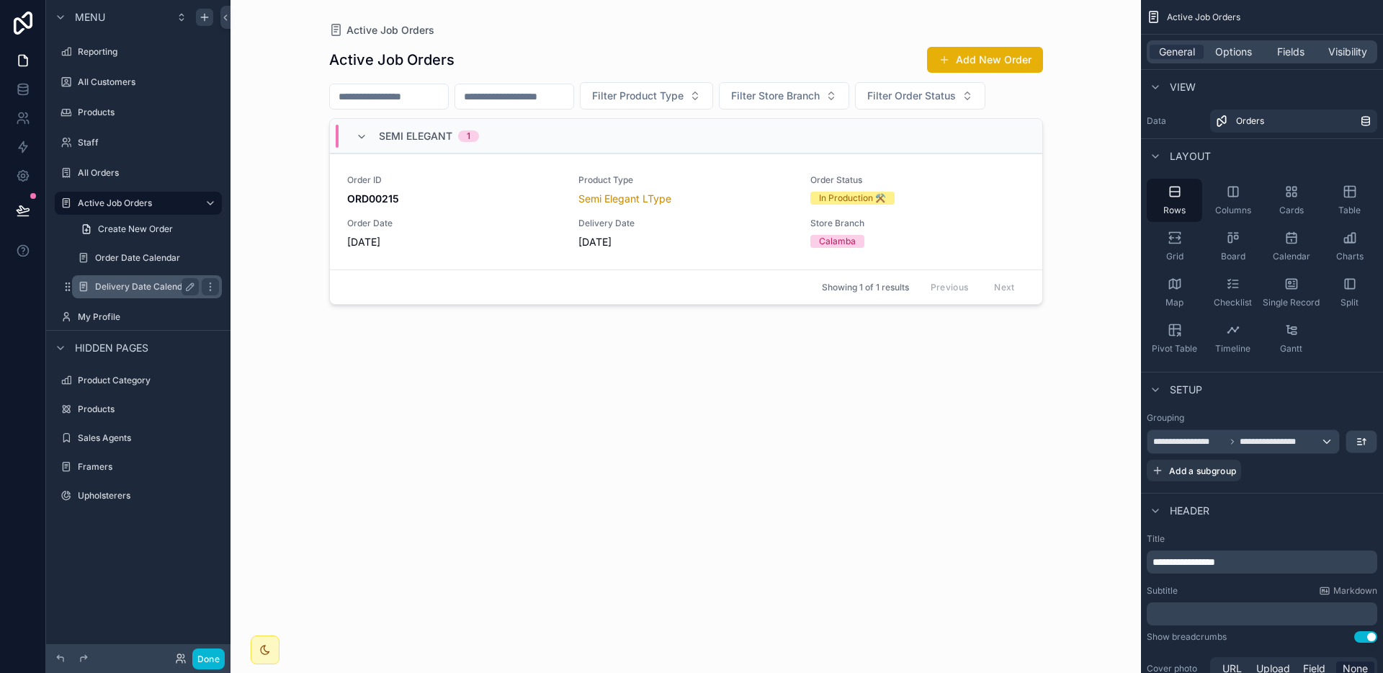
click at [146, 284] on label "Delivery Date Calendar" at bounding box center [144, 287] width 98 height 12
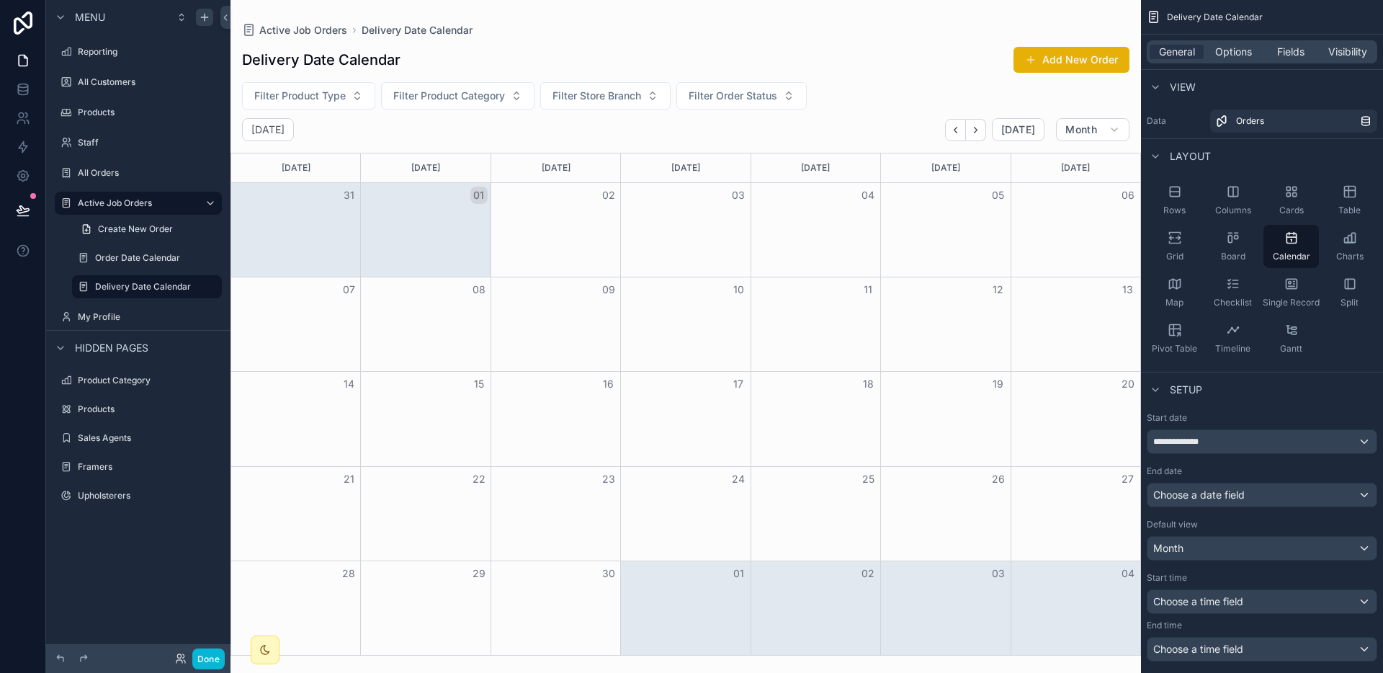
click at [954, 131] on div "scrollable content" at bounding box center [685, 336] width 910 height 673
click at [957, 131] on icon "Back" at bounding box center [955, 130] width 11 height 11
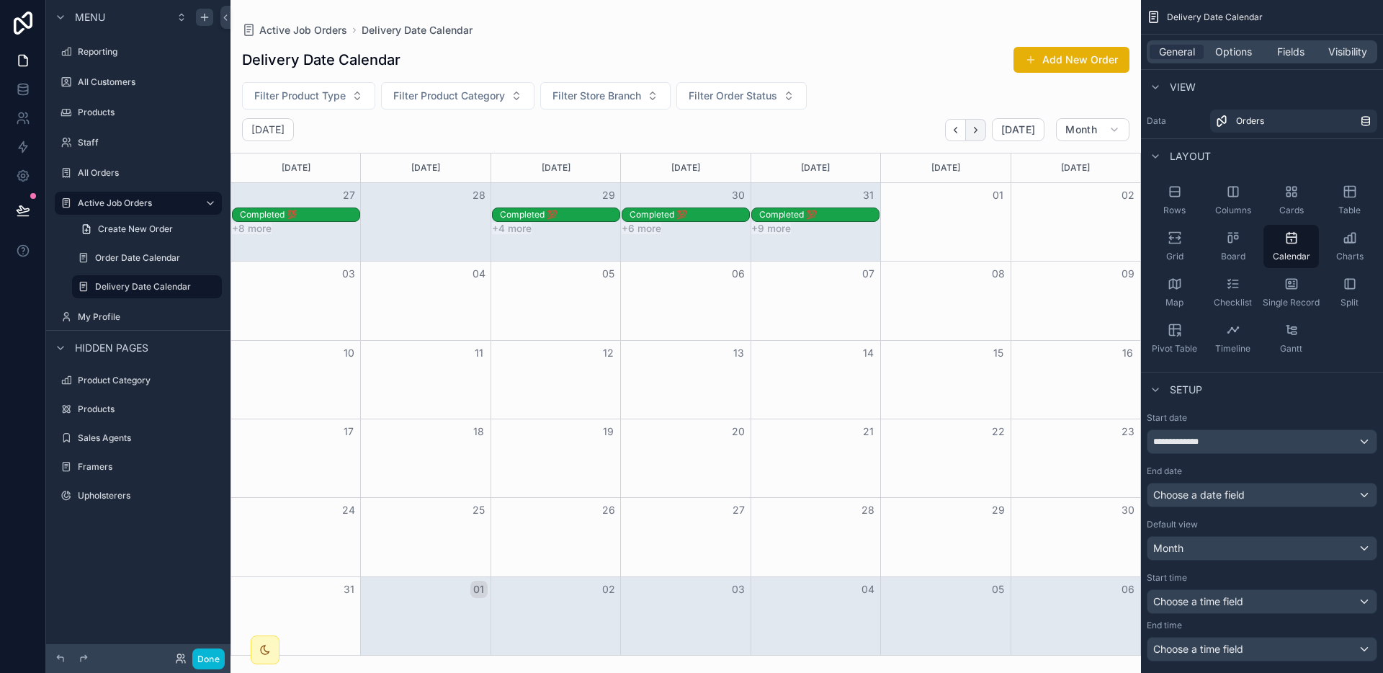
click at [977, 131] on icon "Next" at bounding box center [975, 130] width 3 height 6
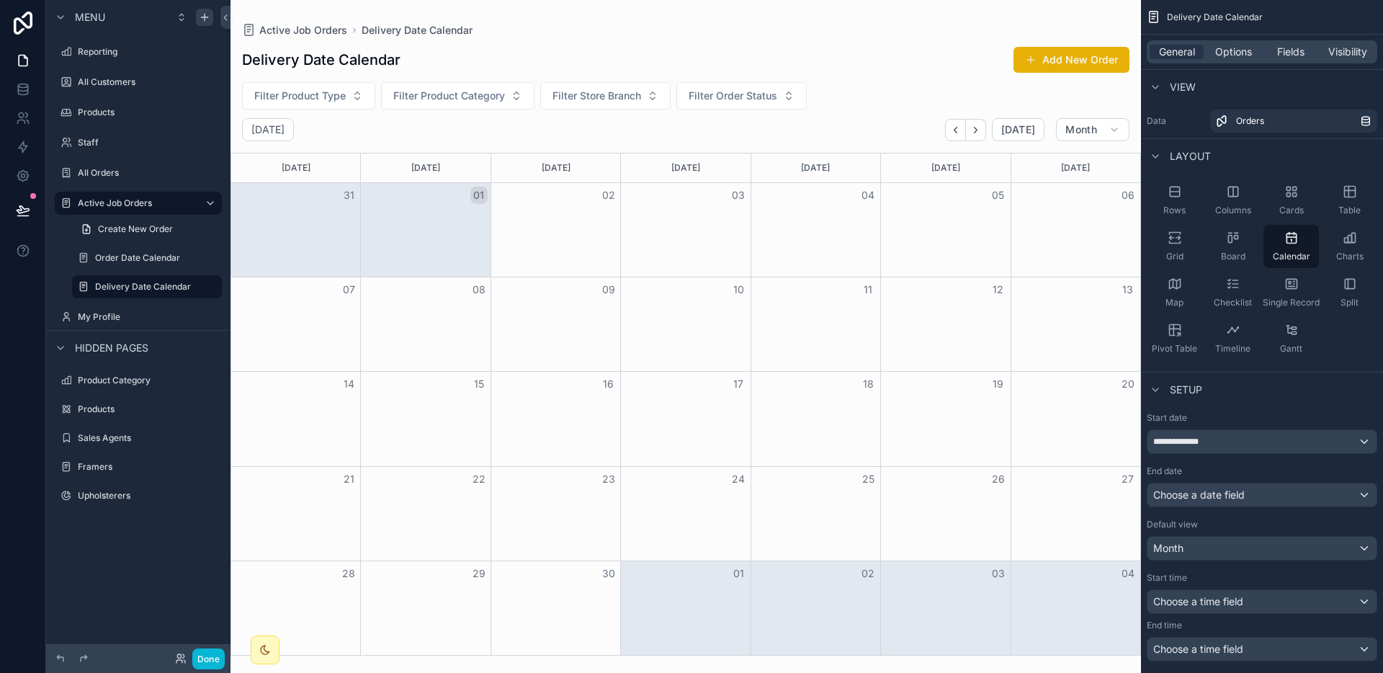
click at [956, 52] on div "Delivery Date Calendar Add New Order" at bounding box center [685, 59] width 887 height 27
click at [148, 204] on label "Active Job Orders" at bounding box center [135, 203] width 115 height 12
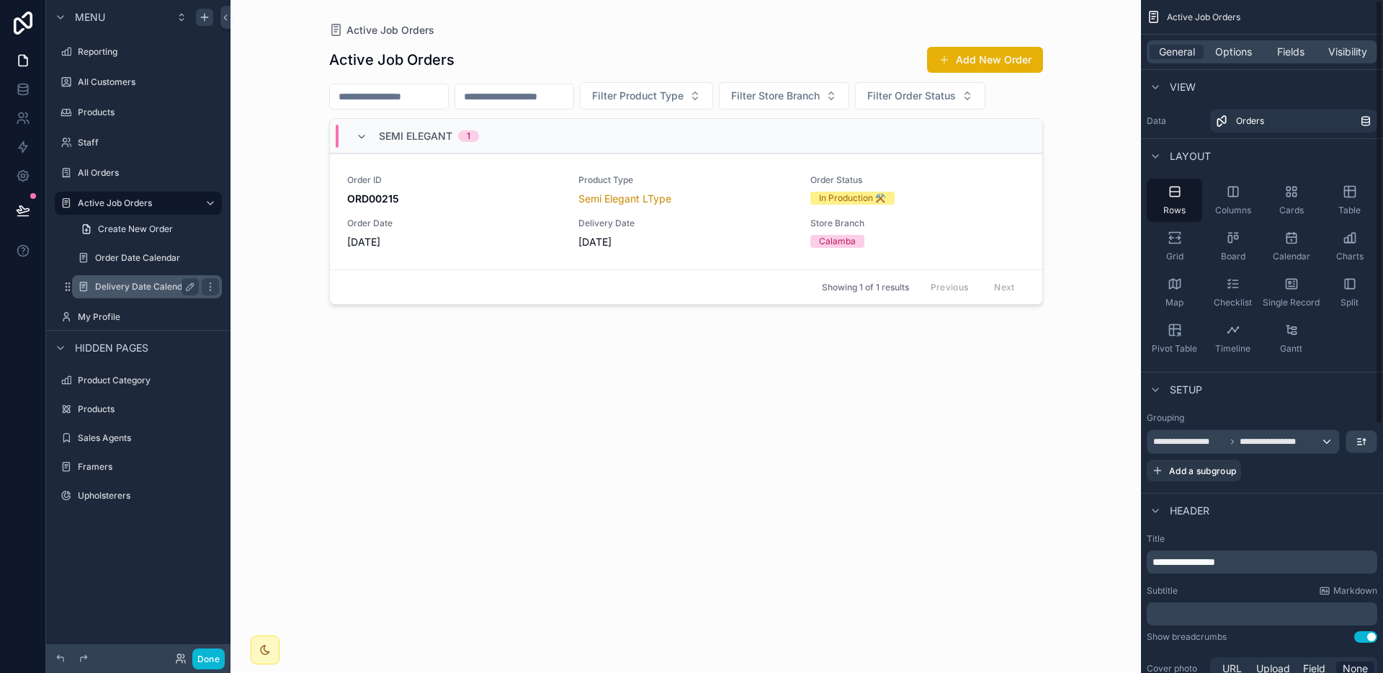
click at [139, 291] on label "Delivery Date Calendar" at bounding box center [144, 287] width 98 height 12
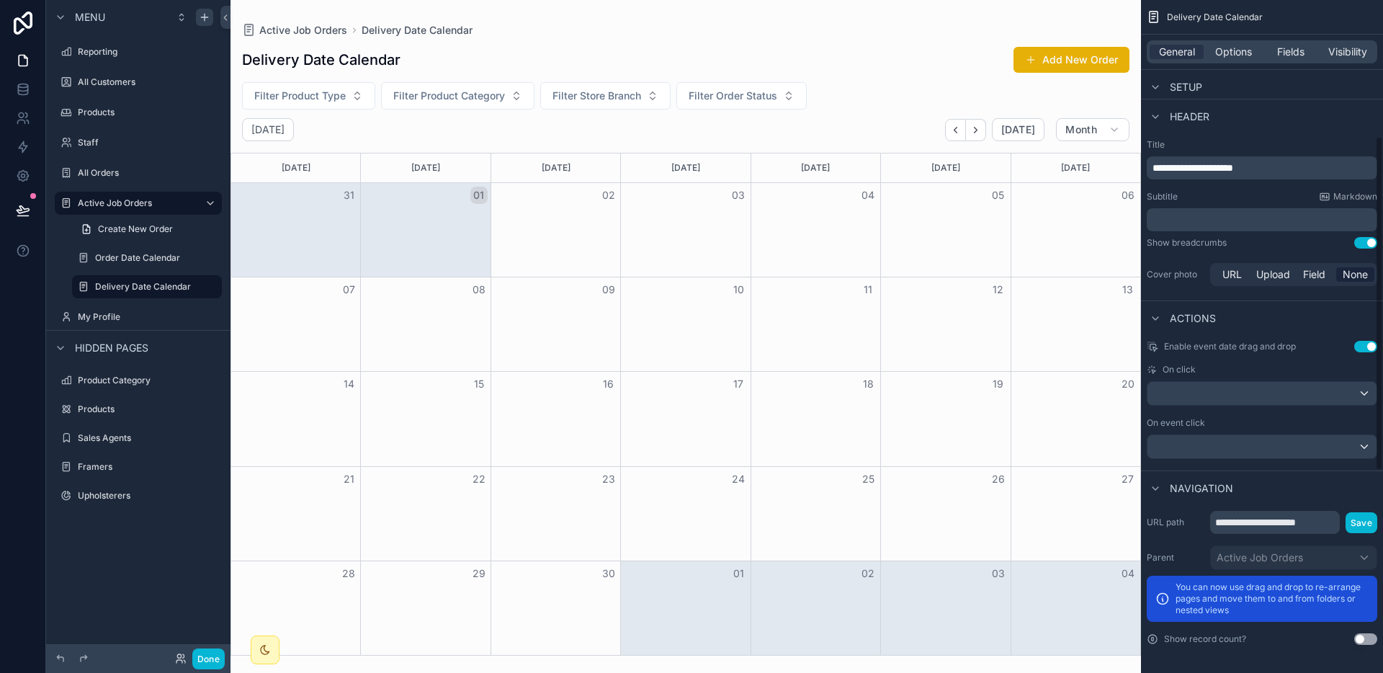
scroll to position [681, 0]
click at [1359, 351] on button "Use setting" at bounding box center [1365, 346] width 23 height 12
click at [176, 263] on label "Order Date Calendar" at bounding box center [144, 258] width 98 height 12
click at [144, 290] on label "Delivery Date Calendar" at bounding box center [144, 287] width 98 height 12
click at [117, 205] on label "Active Job Orders" at bounding box center [135, 203] width 115 height 12
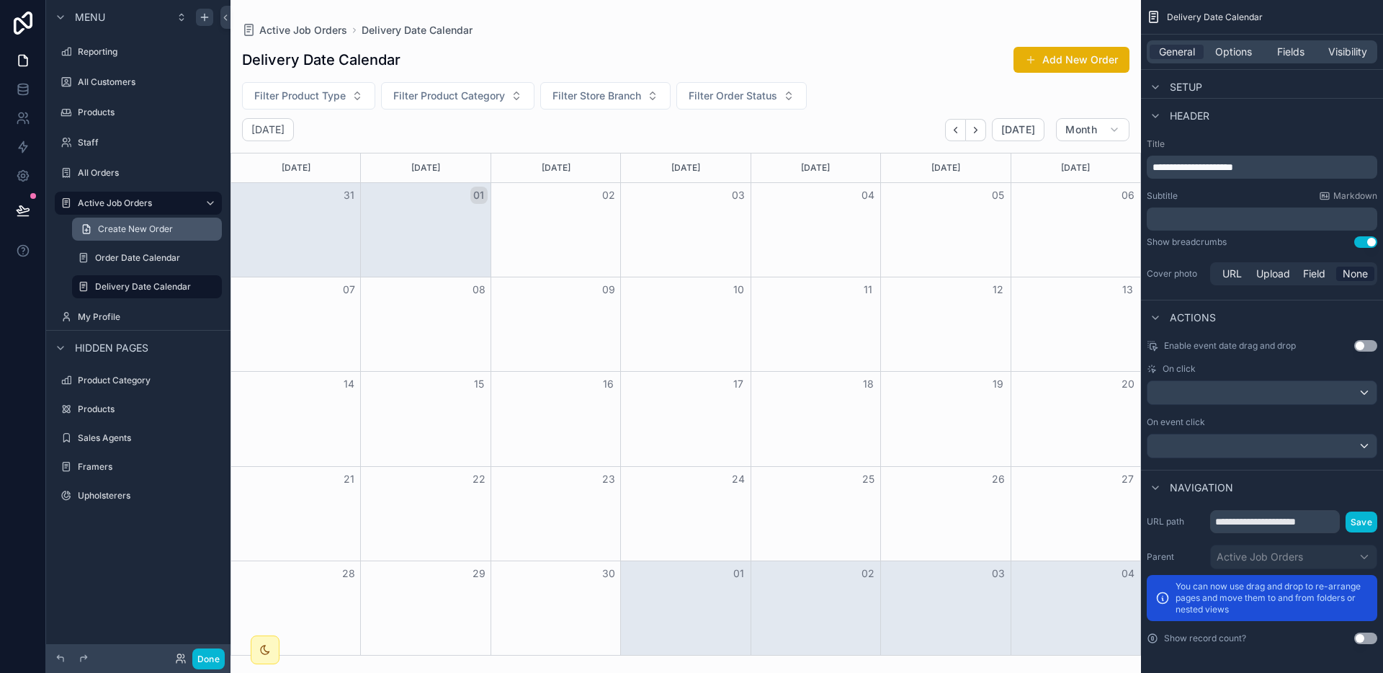
scroll to position [393, 0]
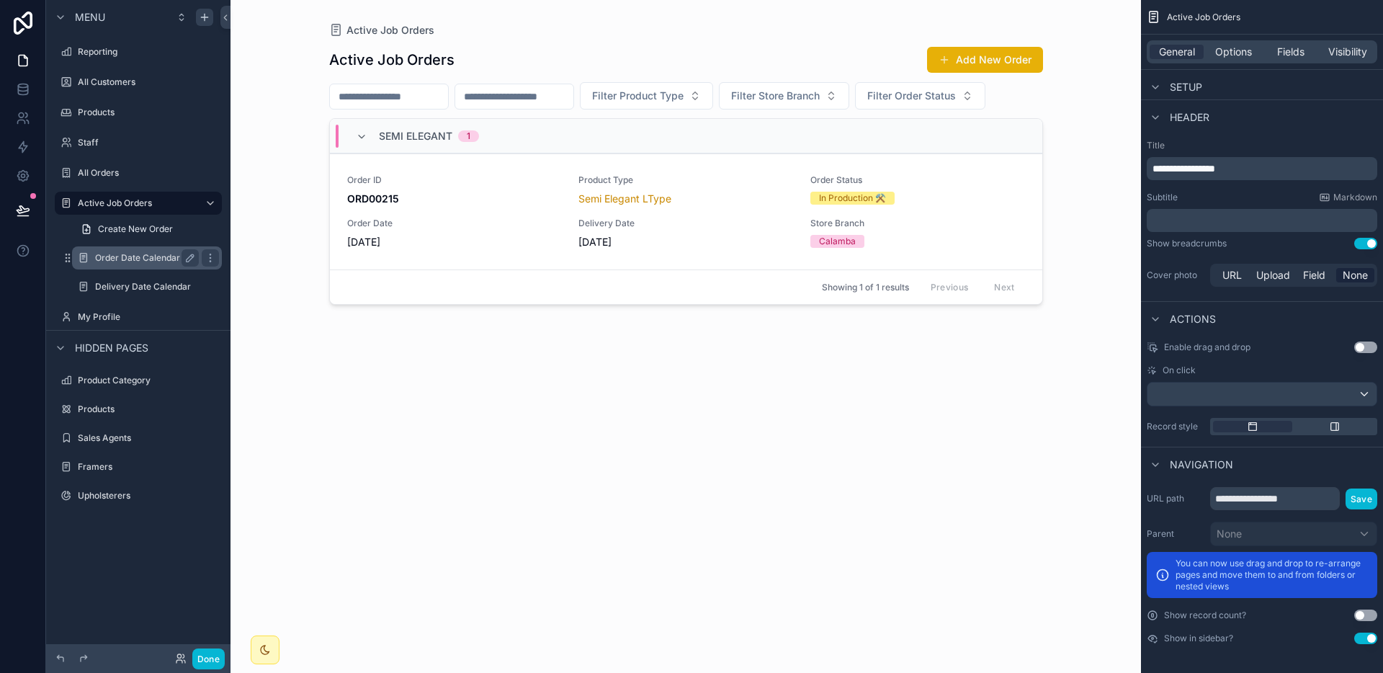
click at [117, 260] on label "Order Date Calendar" at bounding box center [144, 258] width 98 height 12
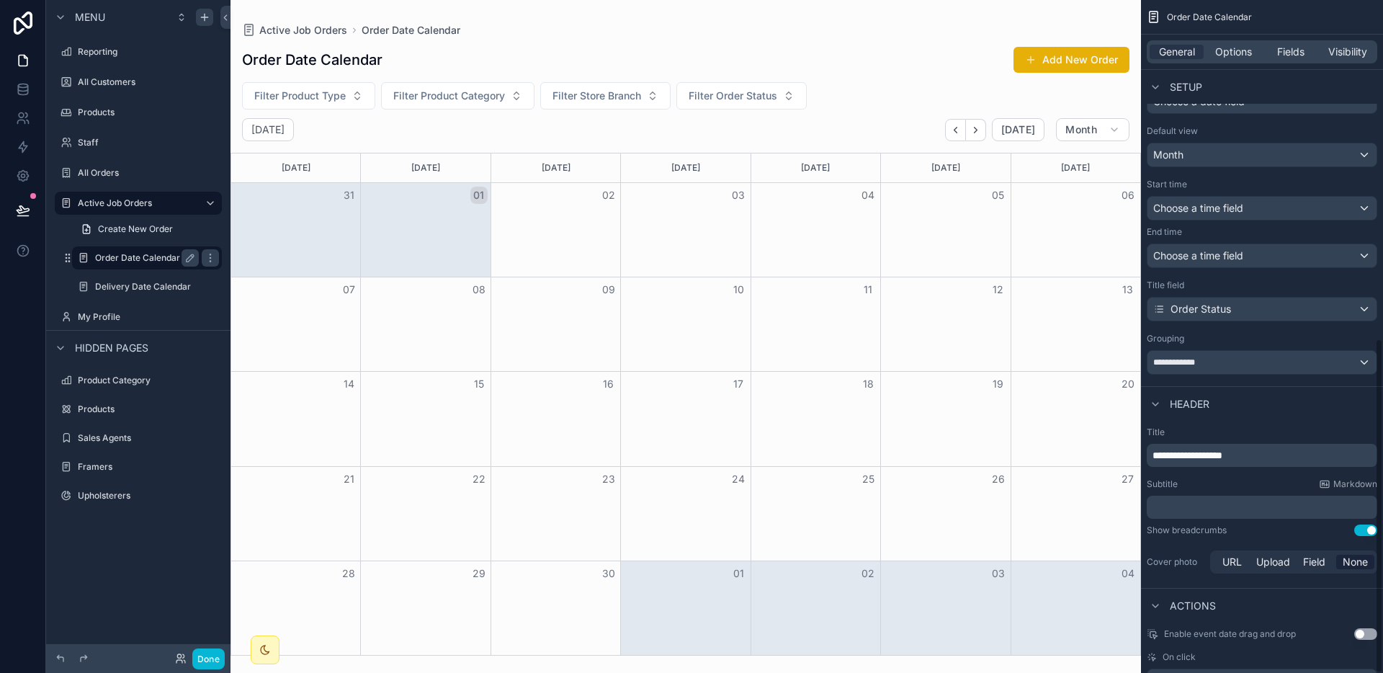
scroll to position [681, 0]
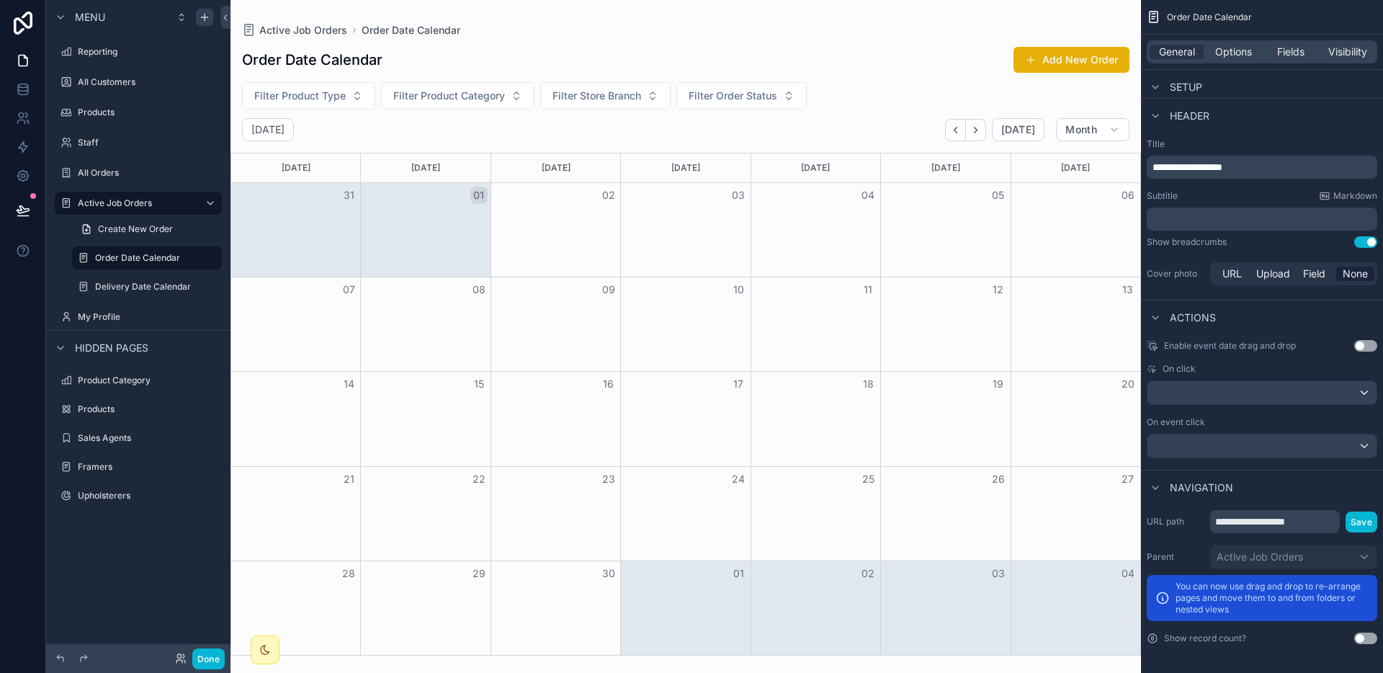
click at [953, 126] on div "scrollable content" at bounding box center [685, 336] width 910 height 673
click at [964, 127] on button "Back" at bounding box center [955, 130] width 21 height 22
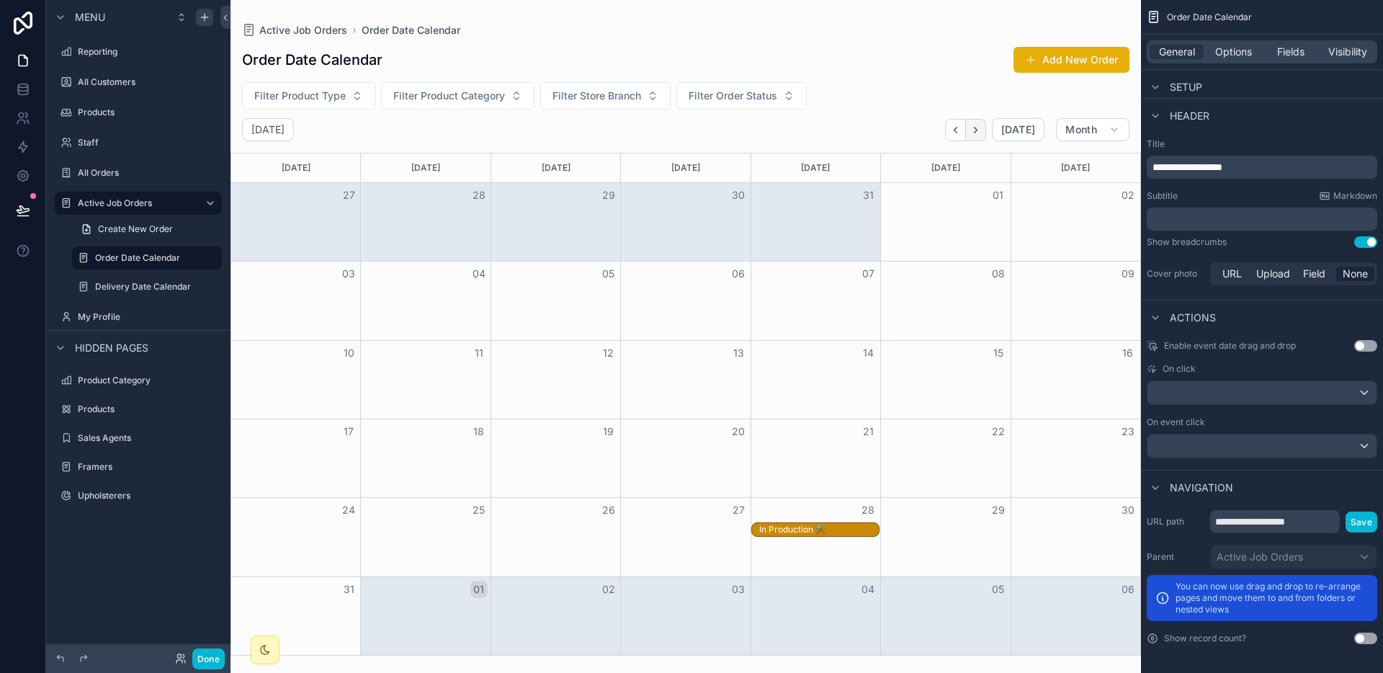
click at [974, 127] on icon "Next" at bounding box center [975, 130] width 11 height 11
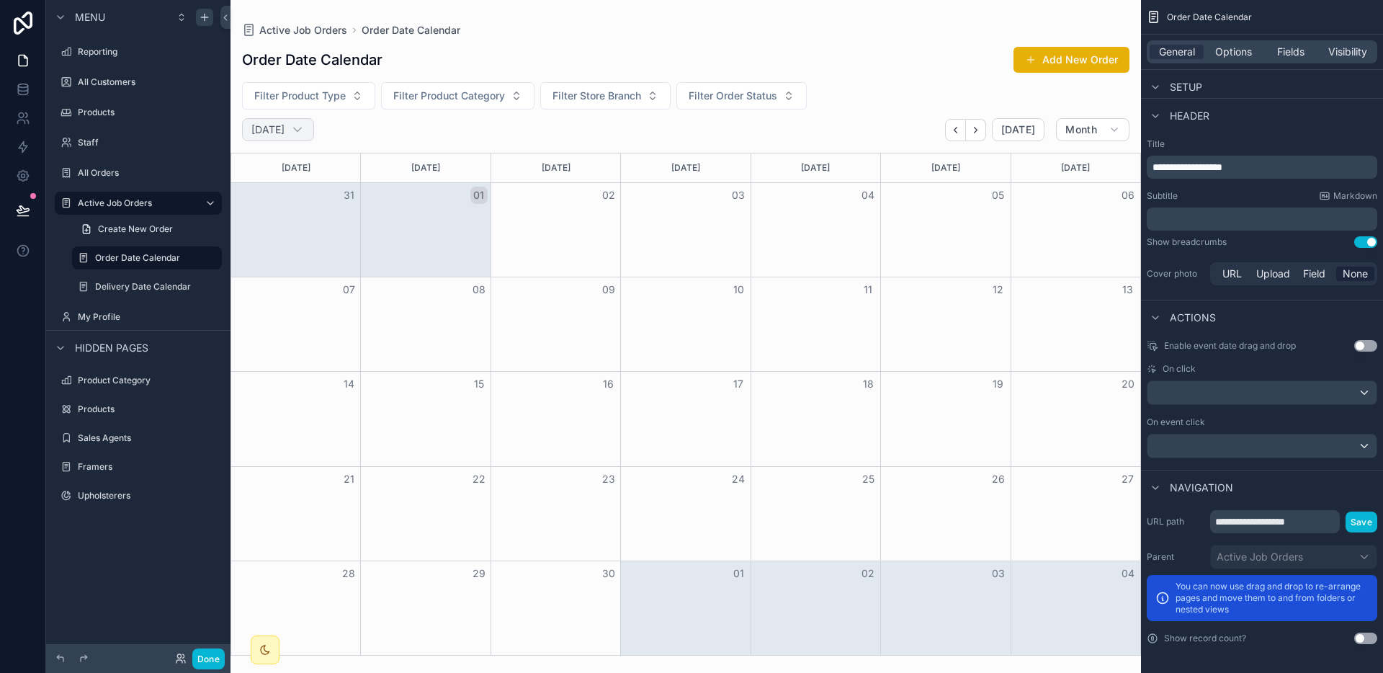
click at [284, 133] on h2 "[DATE]" at bounding box center [267, 129] width 33 height 14
select select "****"
select select "*"
click at [284, 133] on h2 "[DATE]" at bounding box center [267, 129] width 33 height 14
select select "****"
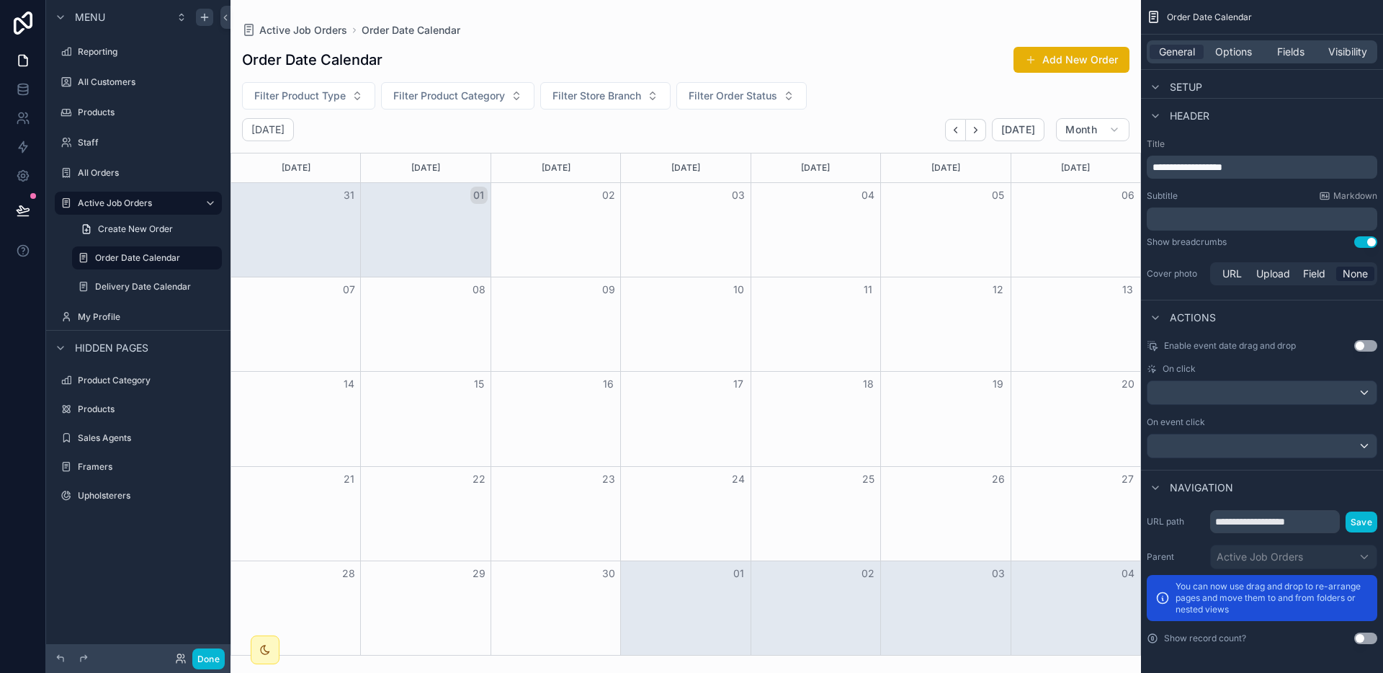
select select "*"
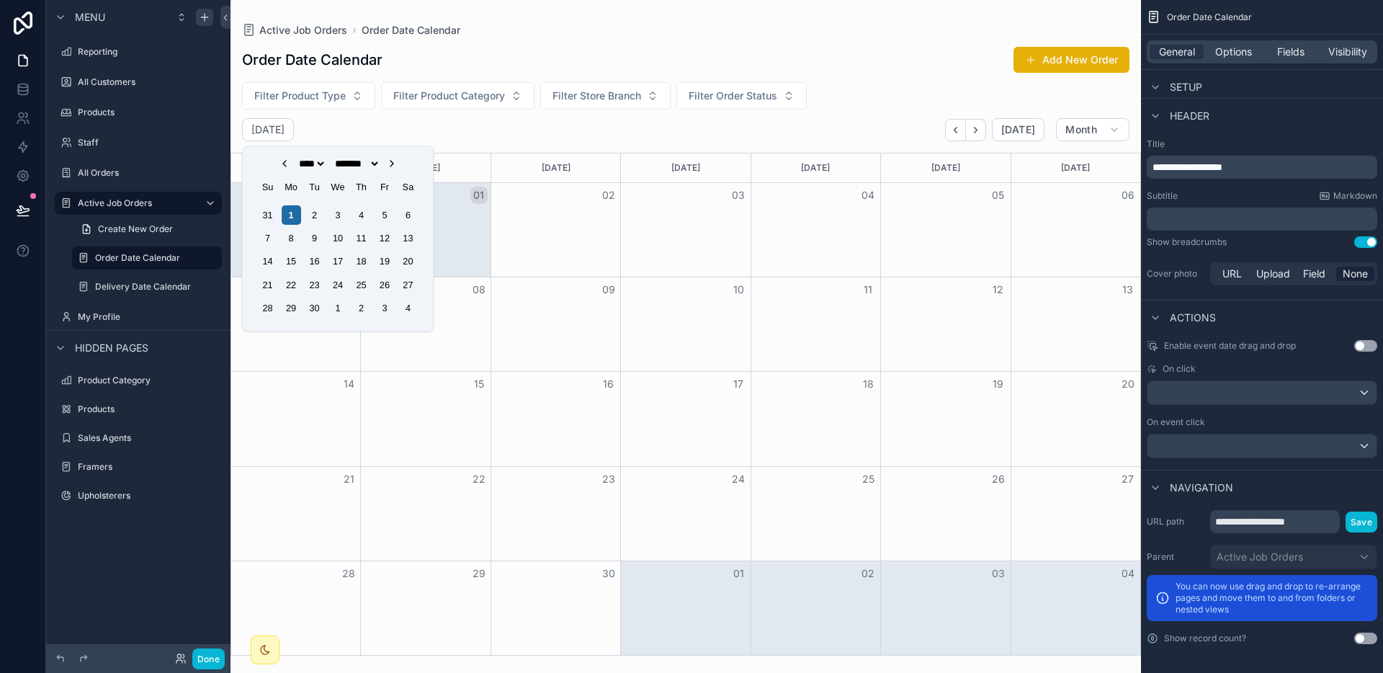
click at [759, 133] on div "[DATE] [DATE] Month" at bounding box center [685, 129] width 910 height 23
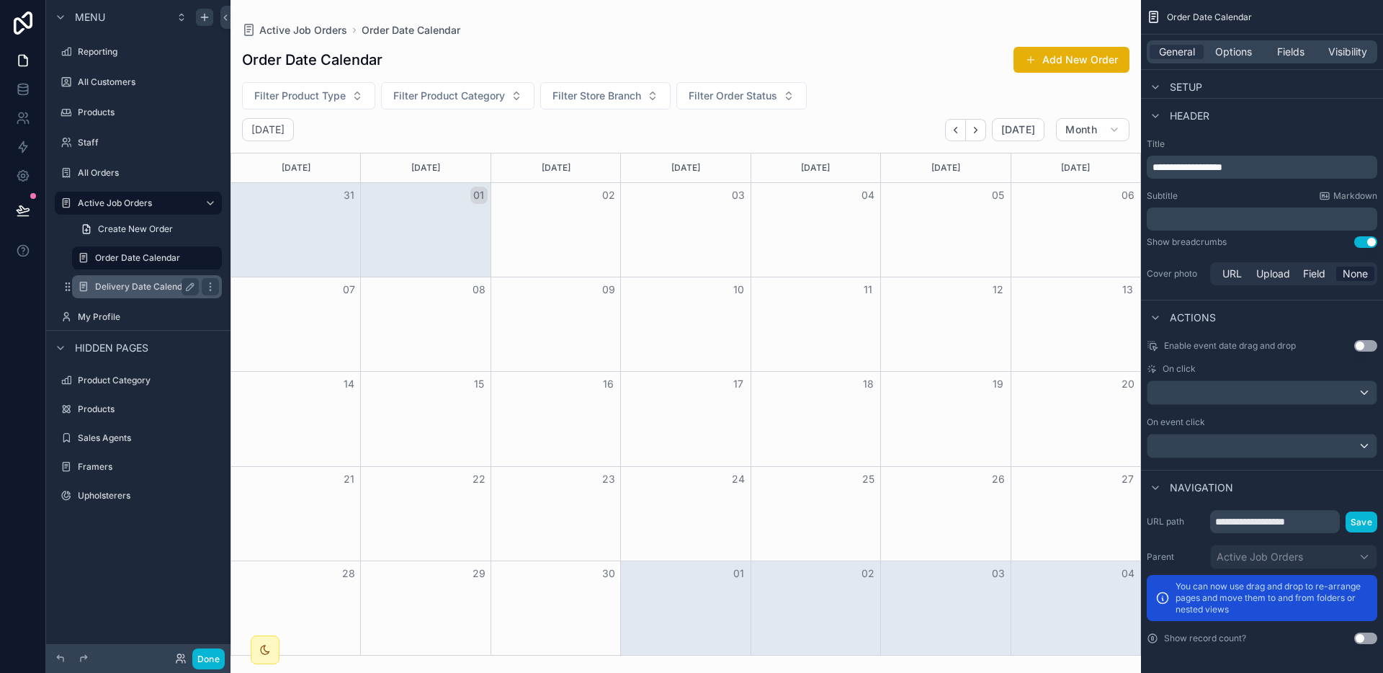
click at [152, 290] on label "Delivery Date Calendar" at bounding box center [144, 287] width 98 height 12
click at [100, 277] on div "Delivery Date Calendar" at bounding box center [147, 286] width 144 height 23
click at [953, 140] on div "scrollable content" at bounding box center [685, 336] width 910 height 673
click at [956, 136] on button "Back" at bounding box center [955, 130] width 21 height 22
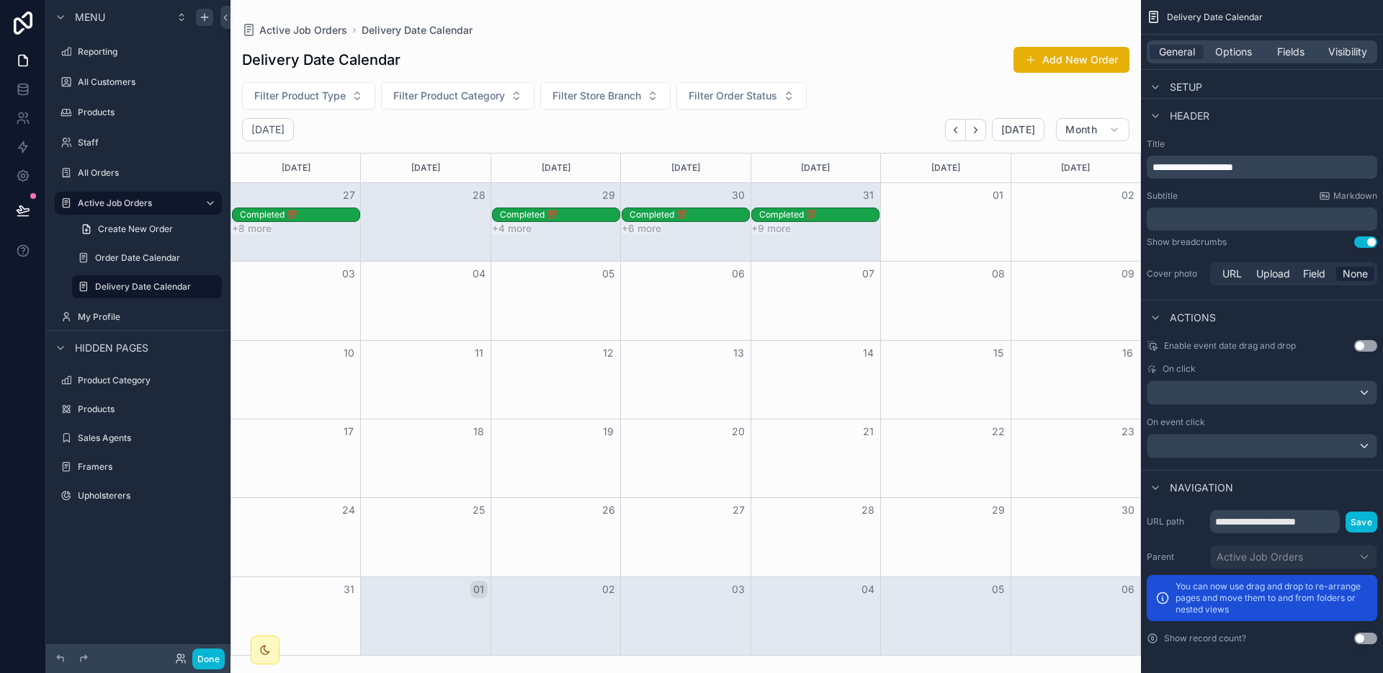
click at [1362, 343] on button "Use setting" at bounding box center [1365, 346] width 23 height 12
drag, startPoint x: 824, startPoint y: 212, endPoint x: 954, endPoint y: 205, distance: 129.8
click at [954, 205] on div "27 28 29 30 31 01 02 Completed 💯 Completed 💯 Completed 💯 Completed 💯 +8 more +4…" at bounding box center [685, 209] width 909 height 52
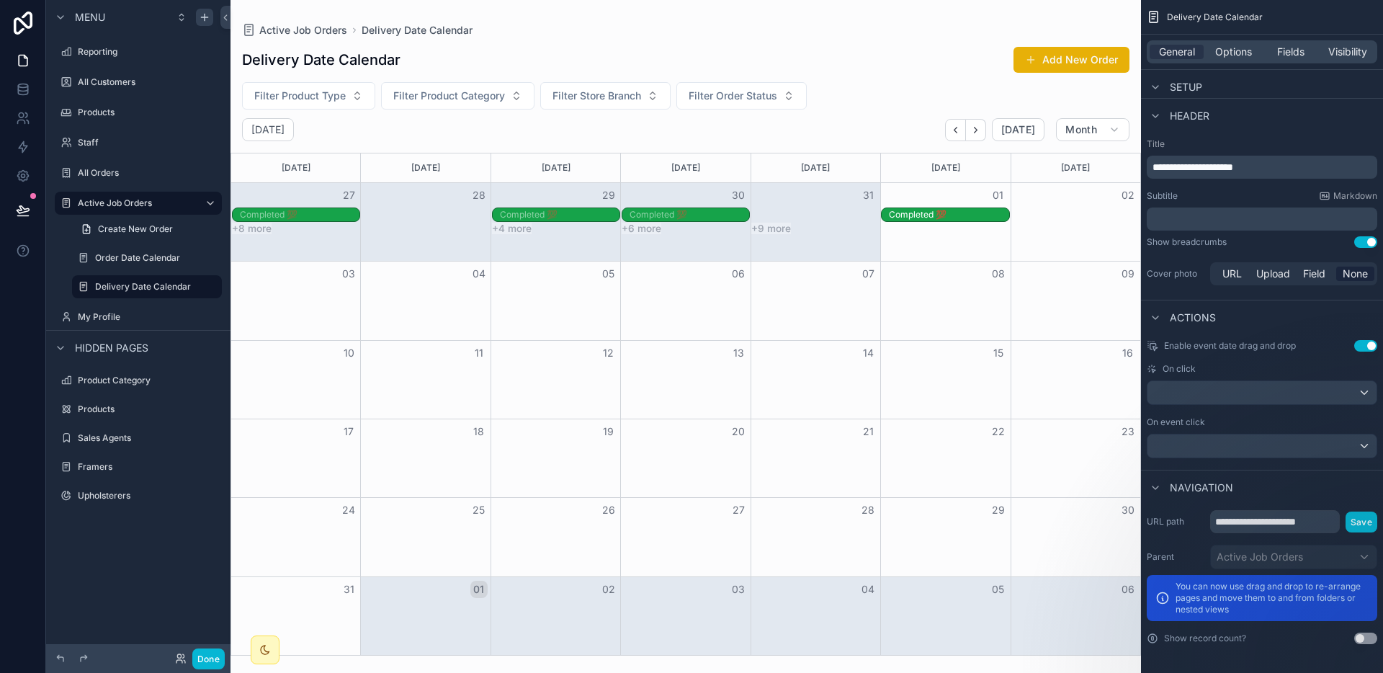
drag, startPoint x: 834, startPoint y: 212, endPoint x: 967, endPoint y: 215, distance: 133.2
drag, startPoint x: 824, startPoint y: 217, endPoint x: 951, endPoint y: 217, distance: 127.5
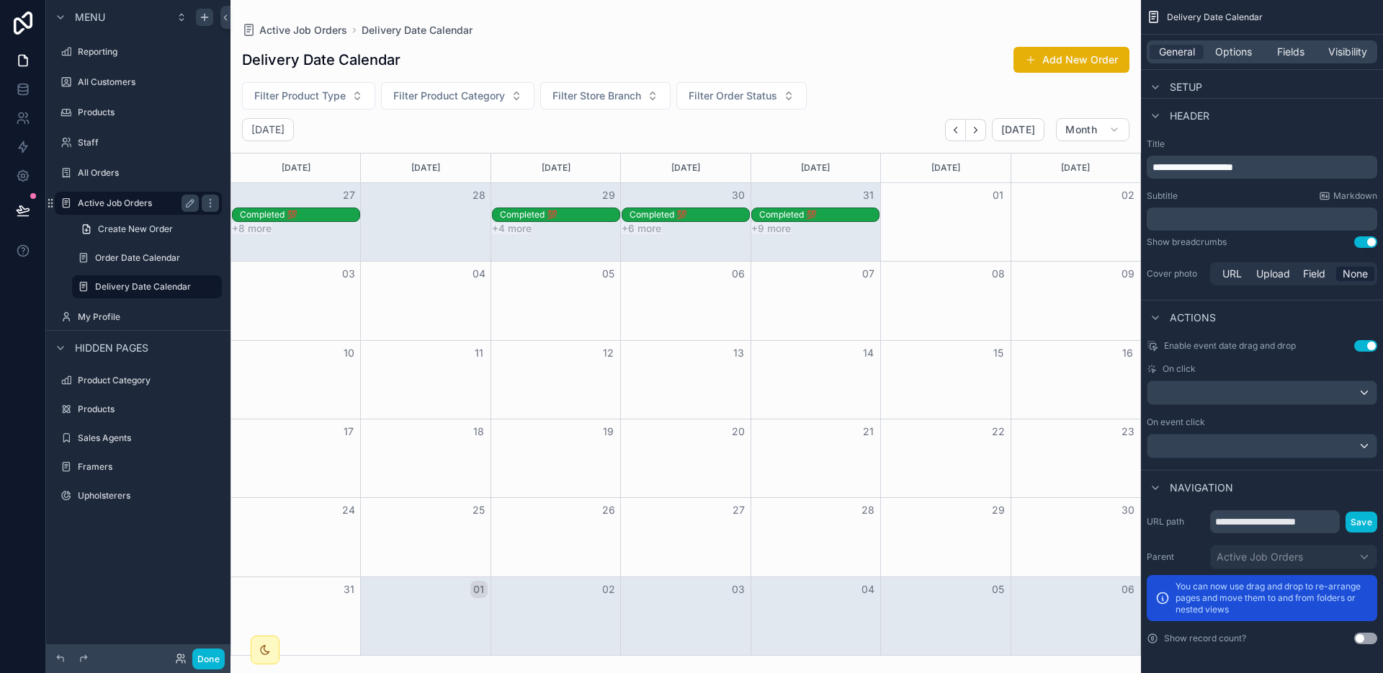
click at [117, 206] on label "Active Job Orders" at bounding box center [135, 203] width 115 height 12
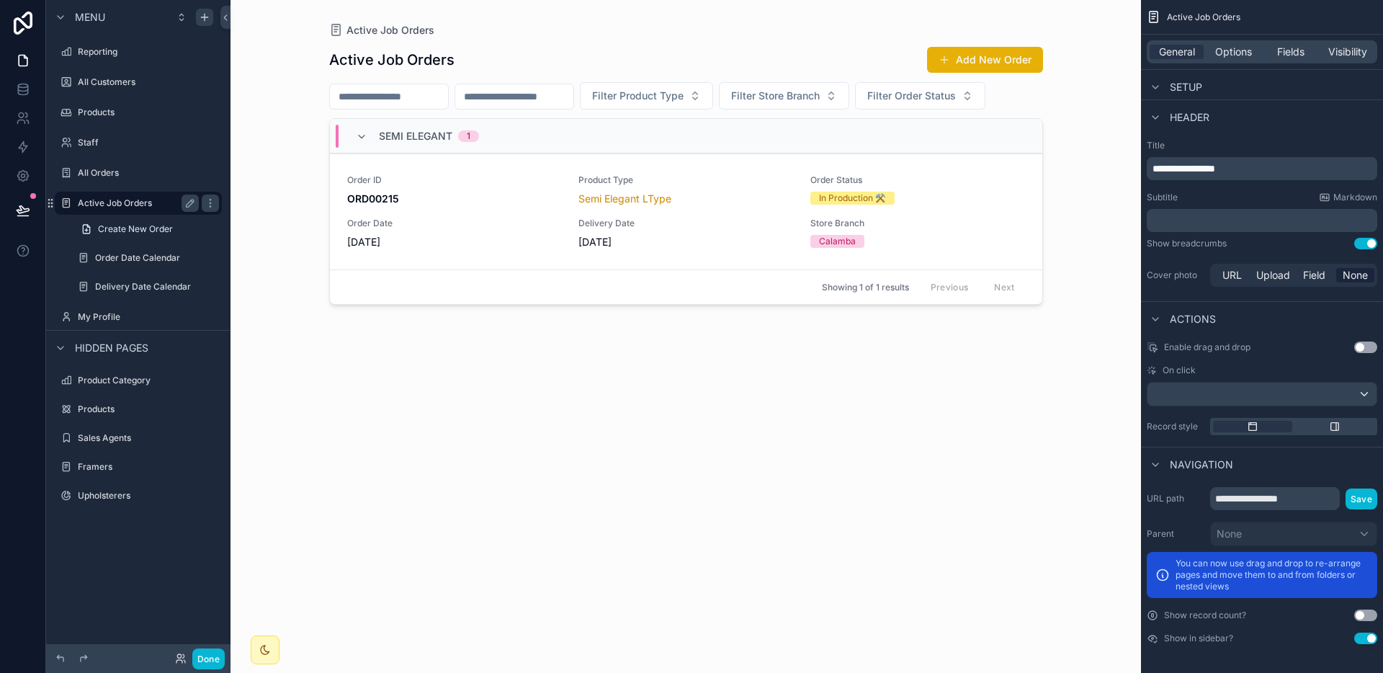
click at [102, 208] on label "Active Job Orders" at bounding box center [135, 203] width 115 height 12
click at [778, 492] on div "scrollable content" at bounding box center [686, 327] width 737 height 655
drag, startPoint x: 788, startPoint y: 356, endPoint x: 624, endPoint y: 414, distance: 174.9
click at [786, 356] on div "Active Job Orders Add New Order Filter Product Type Filter Store Branch Filter …" at bounding box center [686, 346] width 714 height 618
click at [22, 208] on icon at bounding box center [23, 209] width 12 height 7
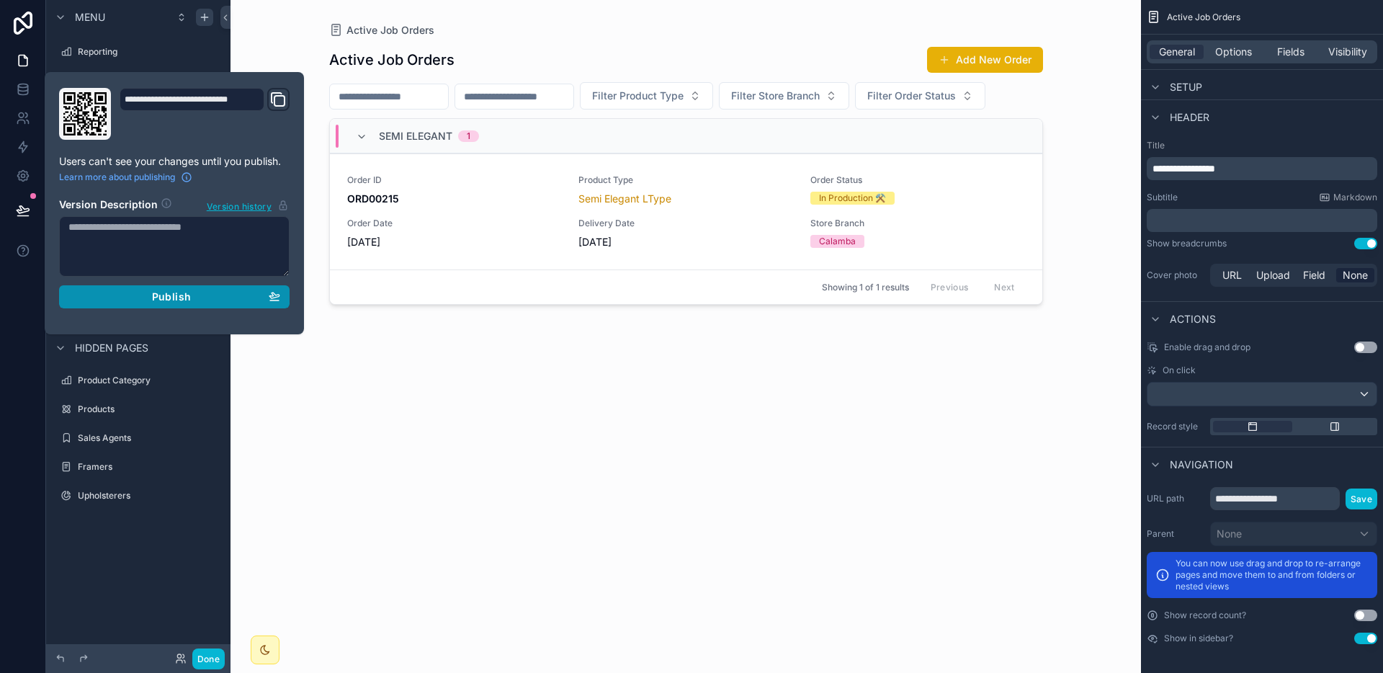
click at [176, 307] on button "Publish" at bounding box center [174, 296] width 230 height 23
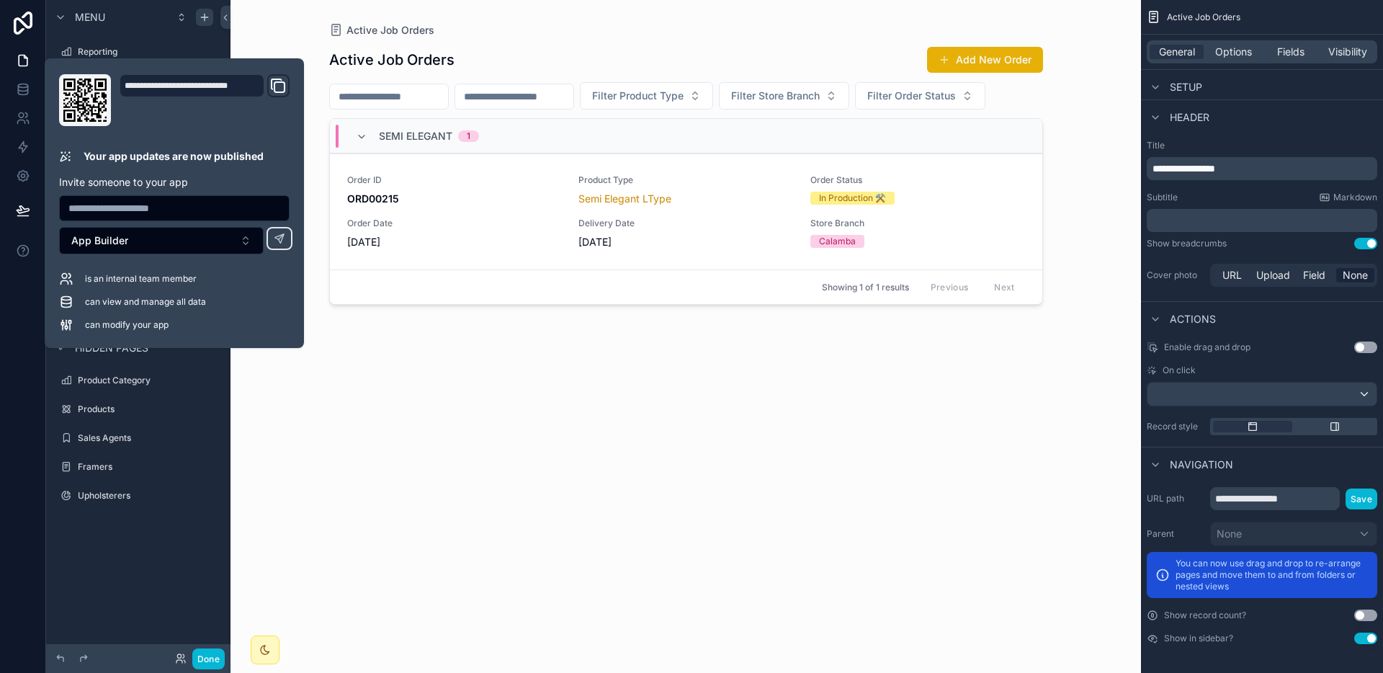
click at [606, 372] on div "Active Job Orders Add New Order Filter Product Type Filter Store Branch Filter …" at bounding box center [686, 346] width 714 height 618
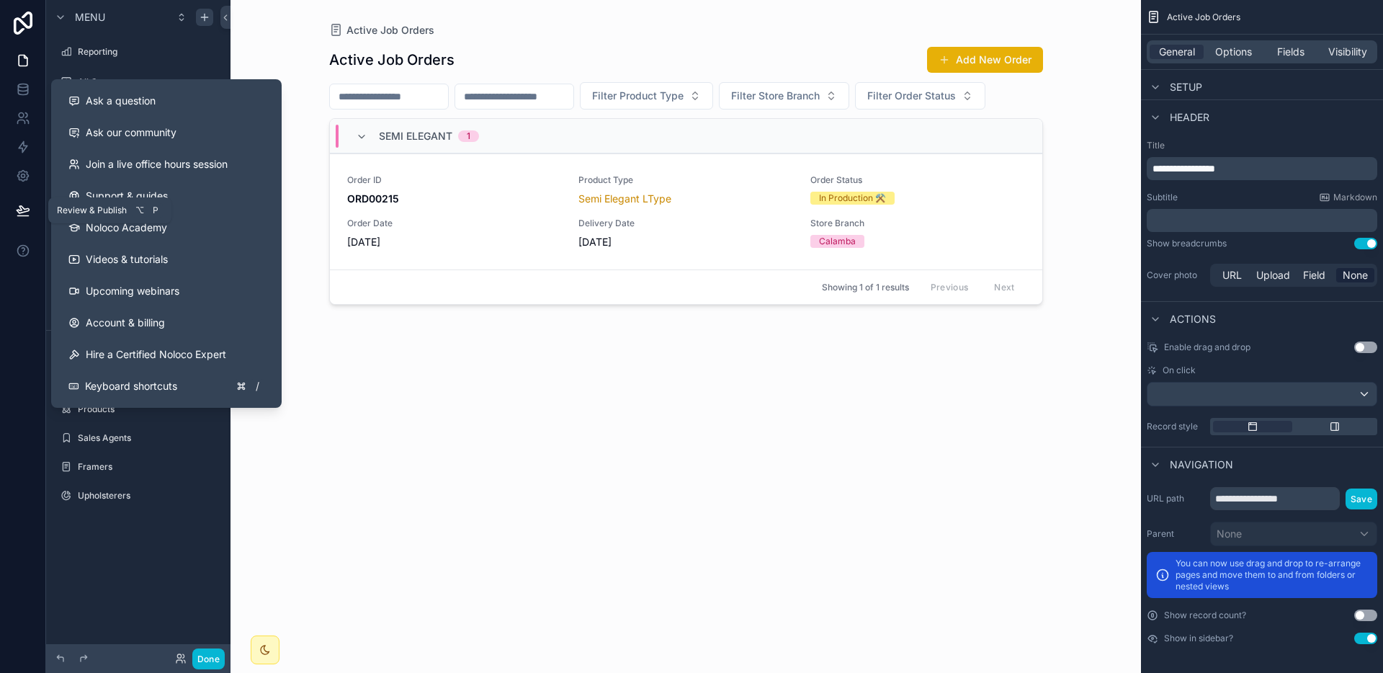
click at [22, 216] on icon at bounding box center [22, 216] width 11 height 0
